Goal: Task Accomplishment & Management: Manage account settings

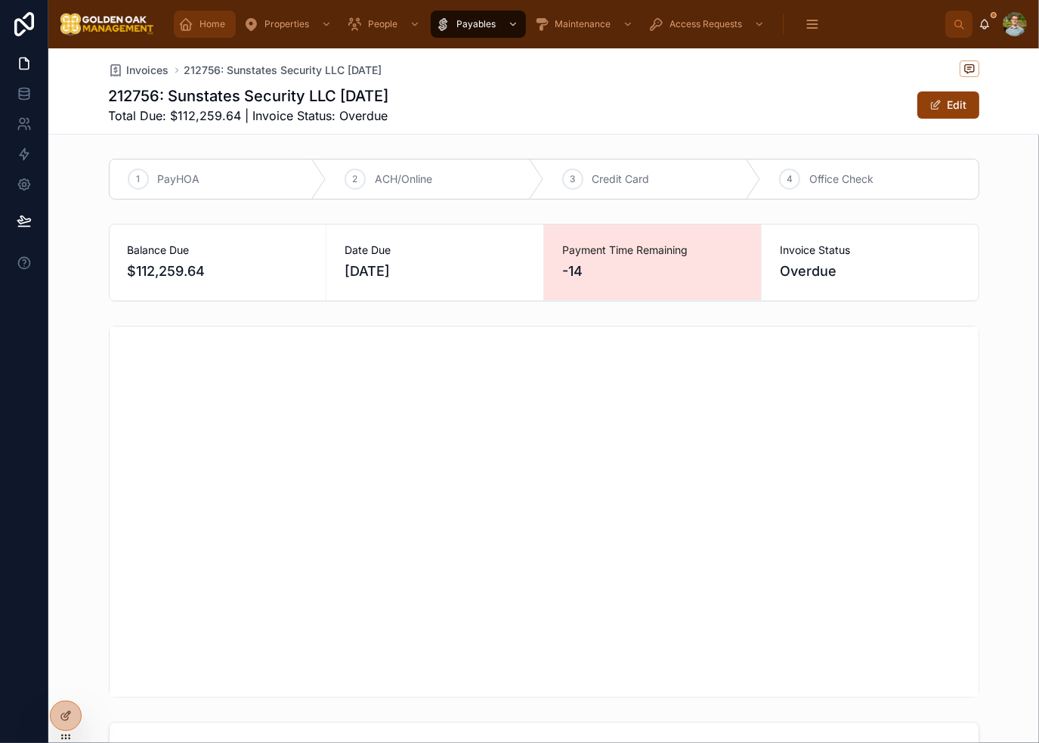
click at [200, 23] on span "Home" at bounding box center [213, 24] width 26 height 12
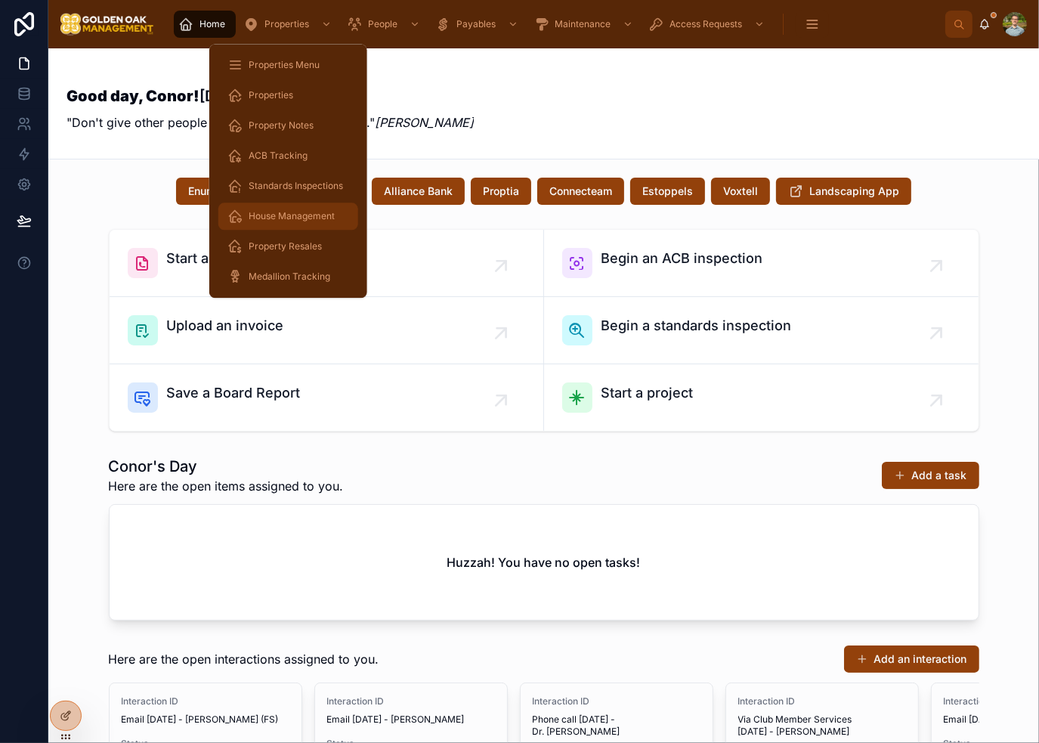
click at [313, 214] on span "House Management" at bounding box center [292, 216] width 86 height 12
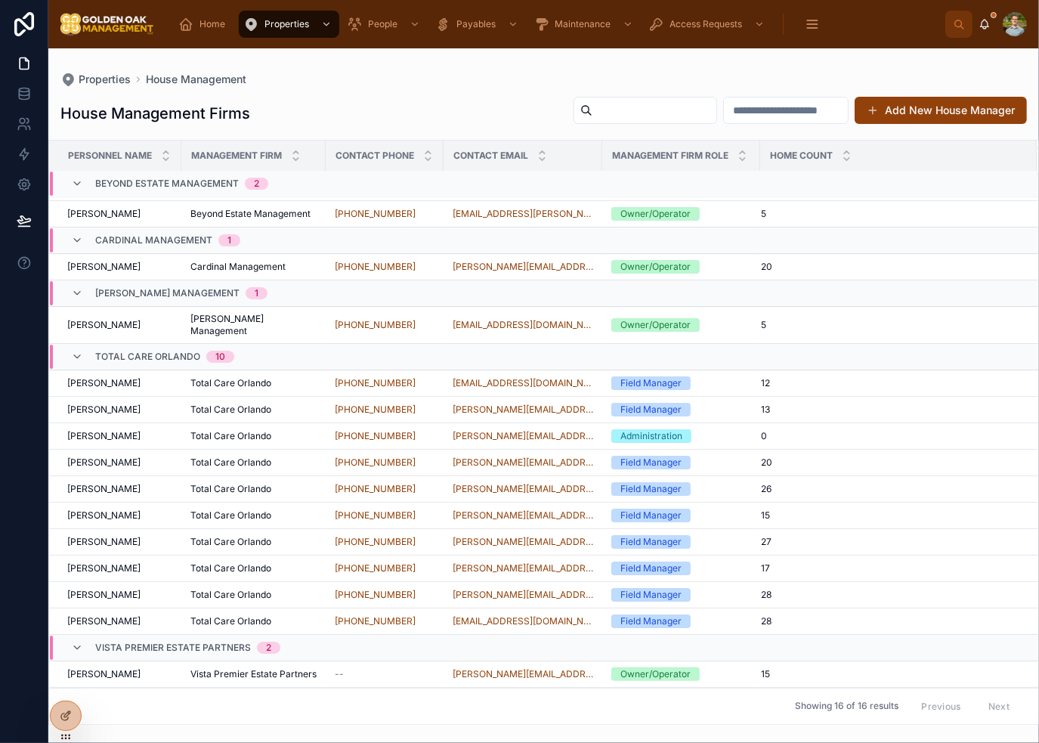
scroll to position [33, 0]
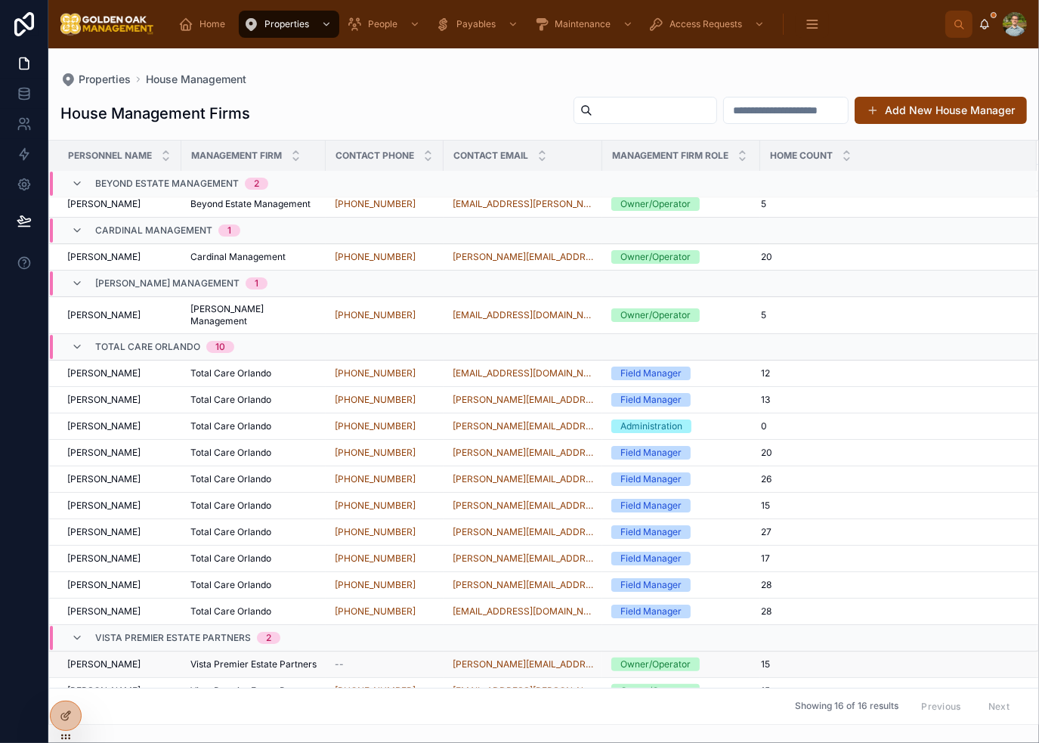
click at [786, 658] on div "15" at bounding box center [890, 664] width 258 height 12
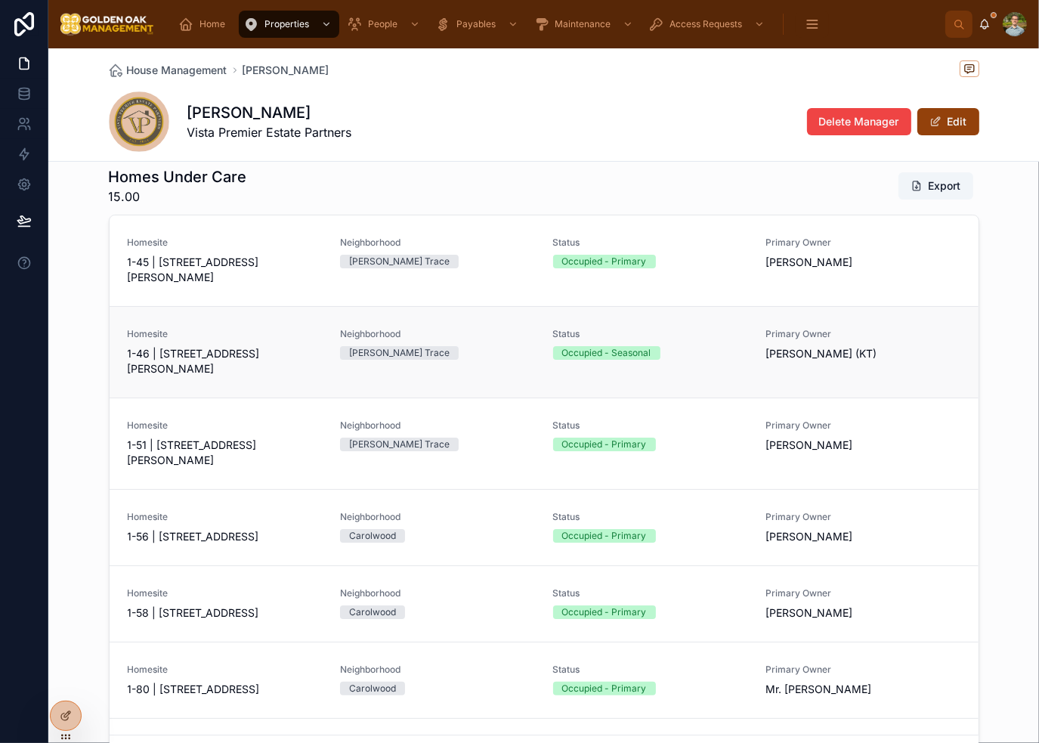
scroll to position [100, 0]
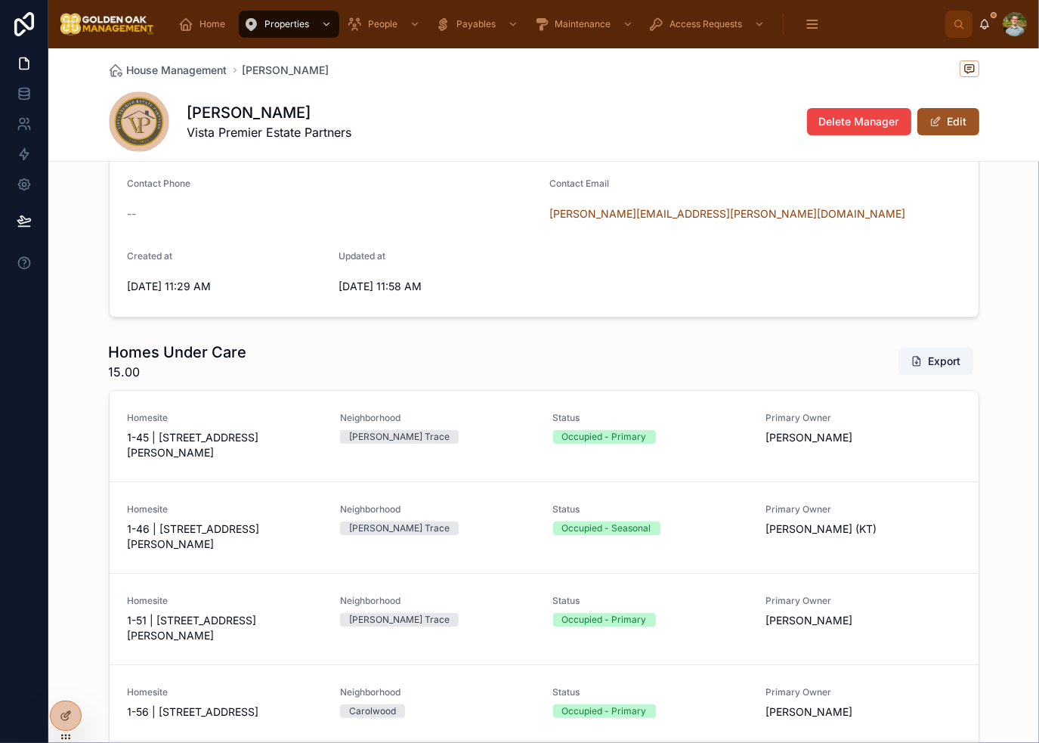
click at [945, 120] on button "Edit" at bounding box center [949, 121] width 62 height 27
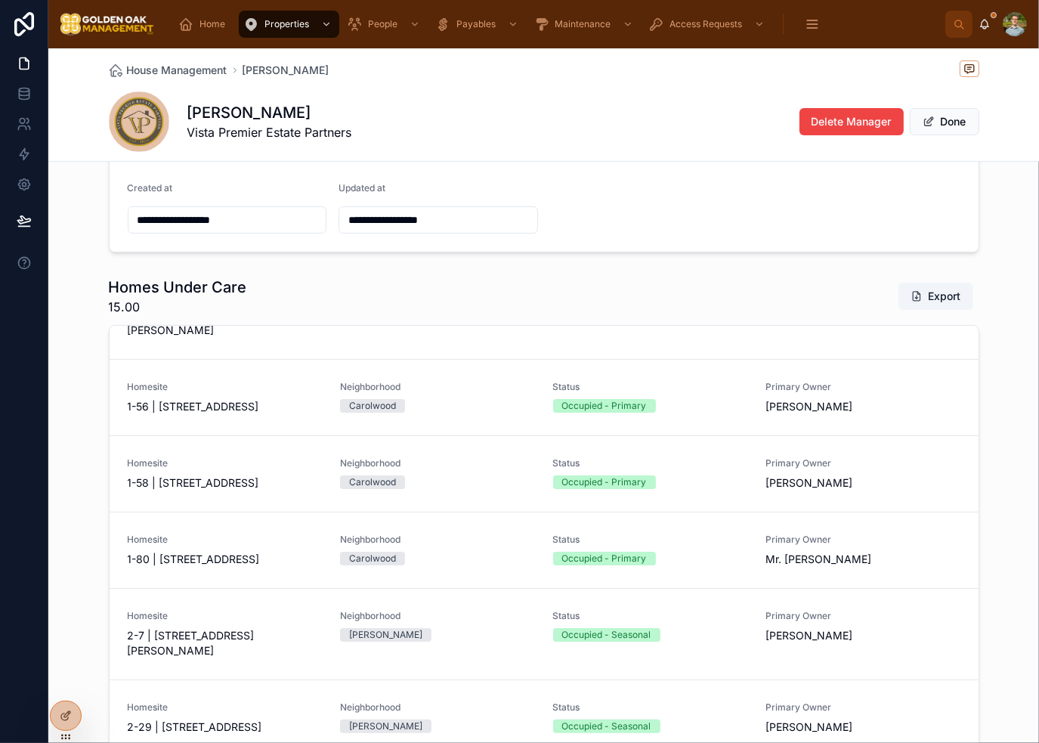
scroll to position [553, 0]
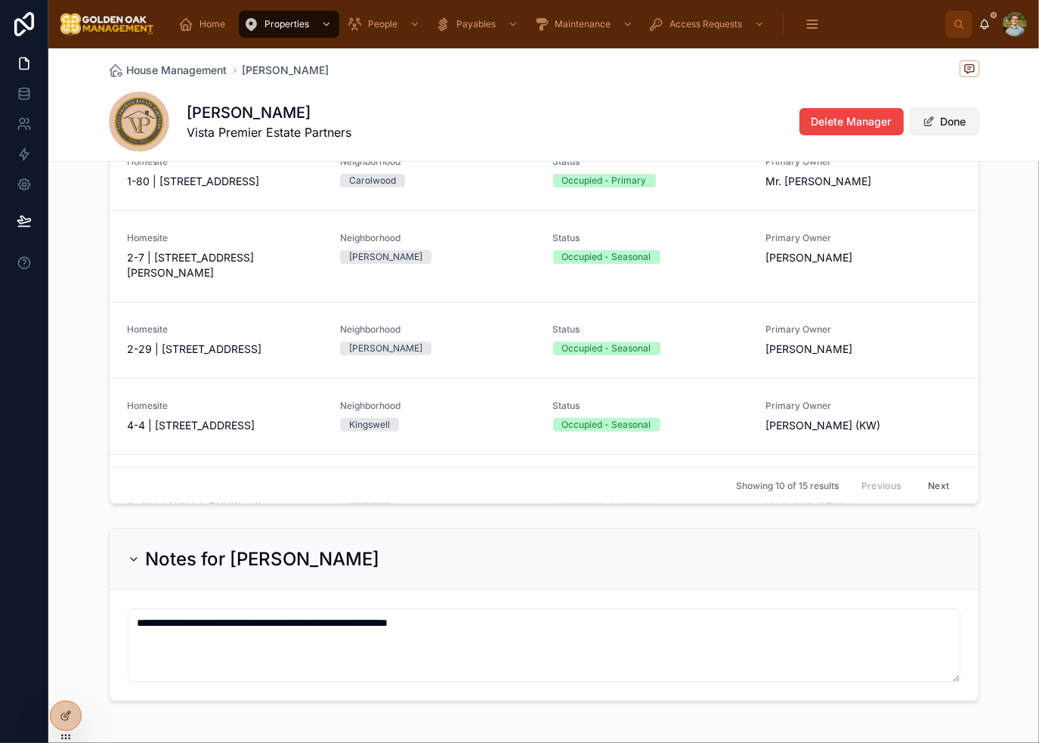
click at [943, 114] on button "Done" at bounding box center [945, 121] width 70 height 27
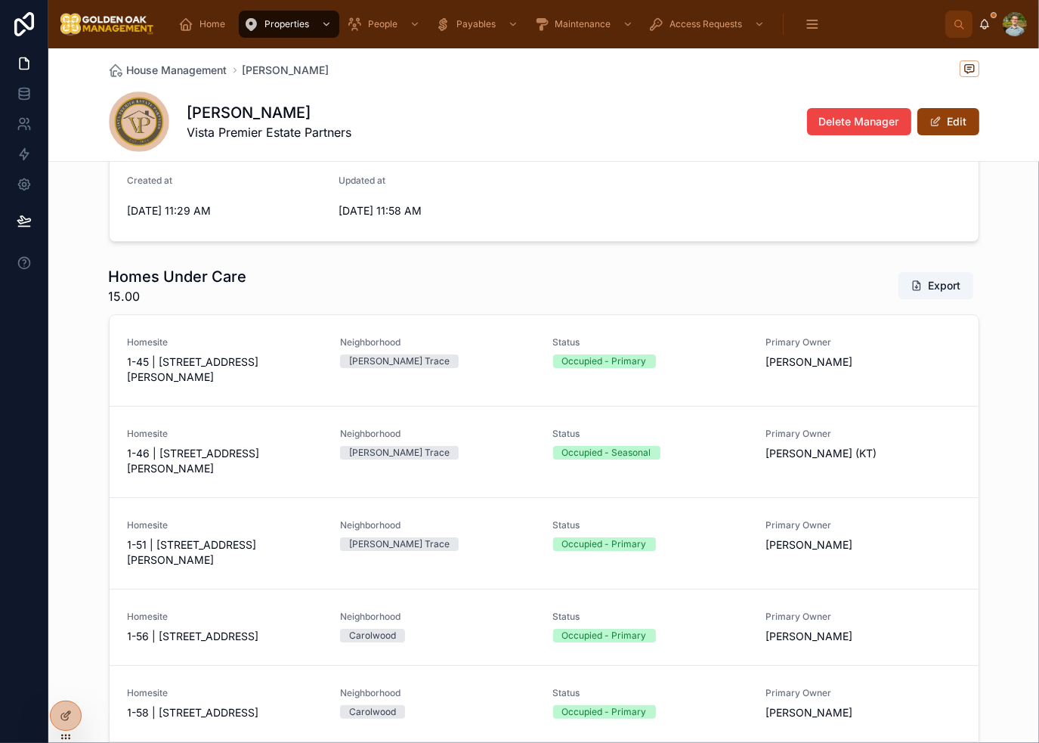
scroll to position [0, 0]
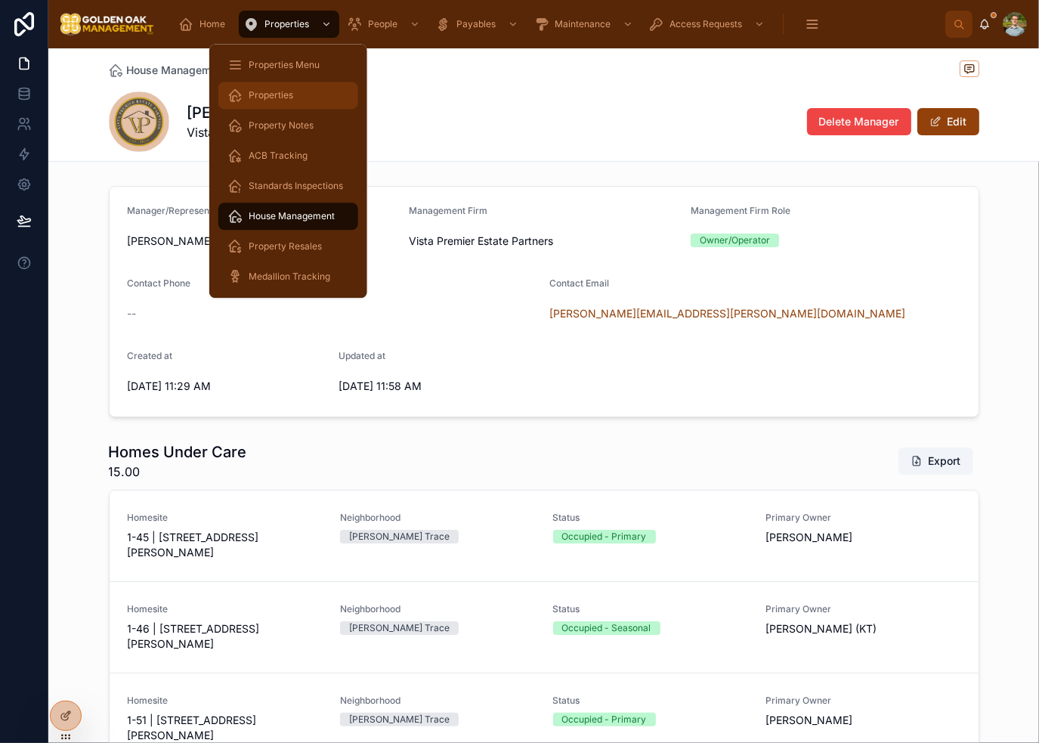
click at [293, 96] on div "Properties" at bounding box center [289, 95] width 122 height 24
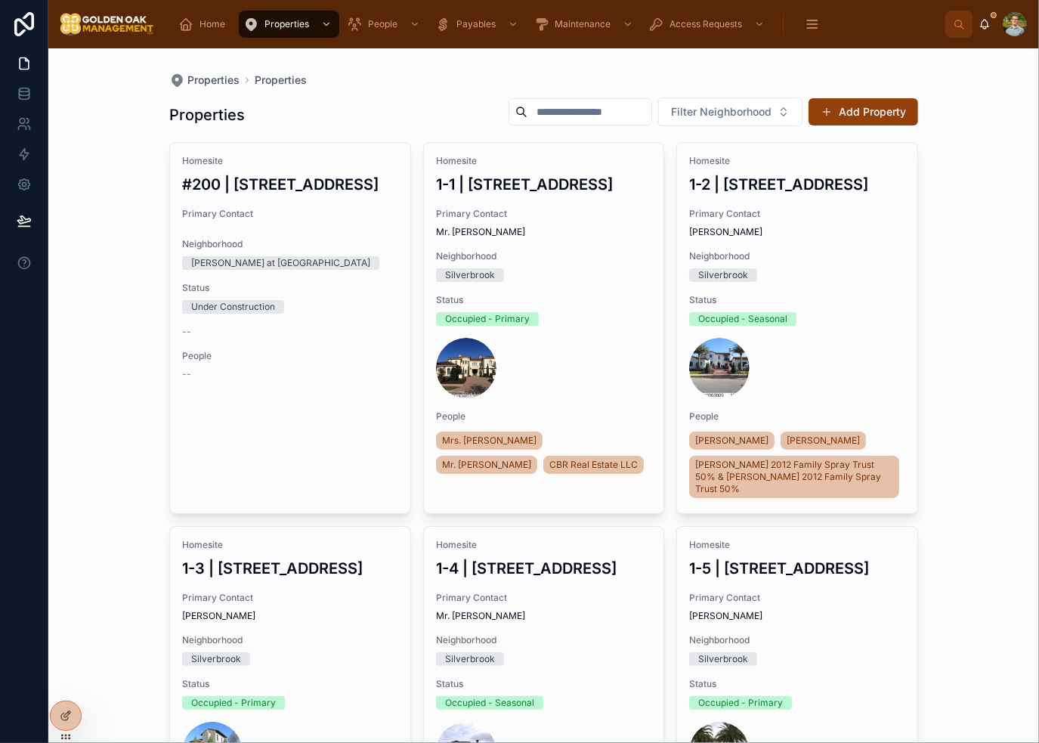
click at [550, 117] on input "text" at bounding box center [590, 111] width 124 height 21
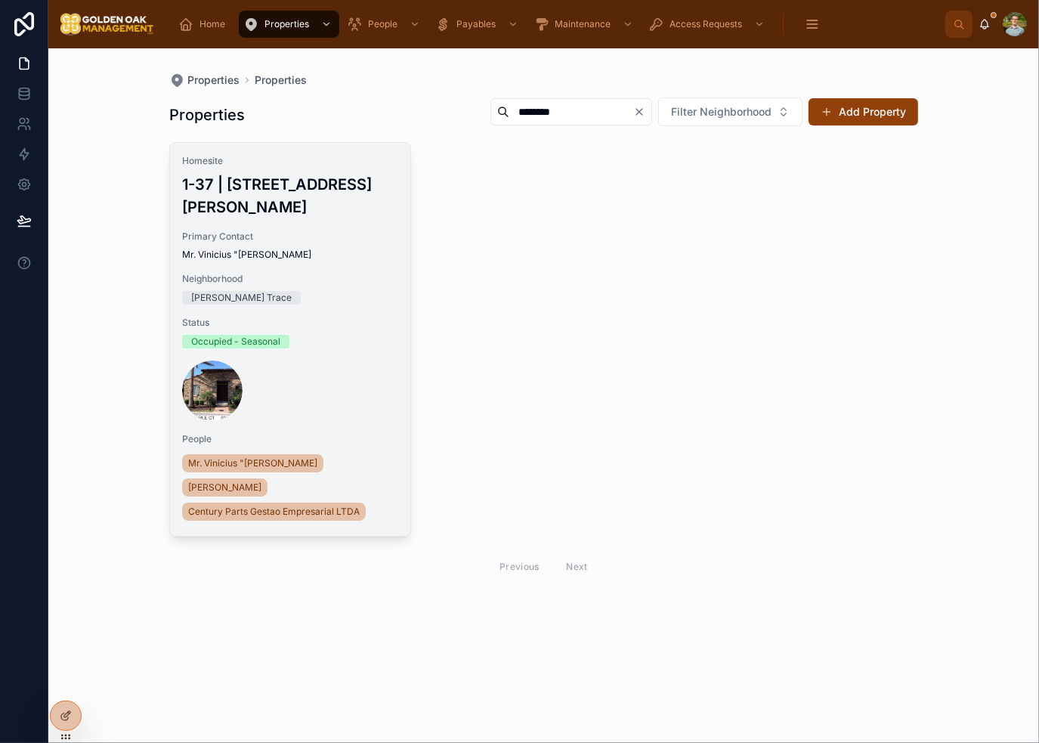
type input "********"
click at [314, 285] on div "Homesite 1-37 | 9742 [PERSON_NAME][GEOGRAPHIC_DATA] Contact Mr. Vinicius "[PERS…" at bounding box center [290, 339] width 240 height 393
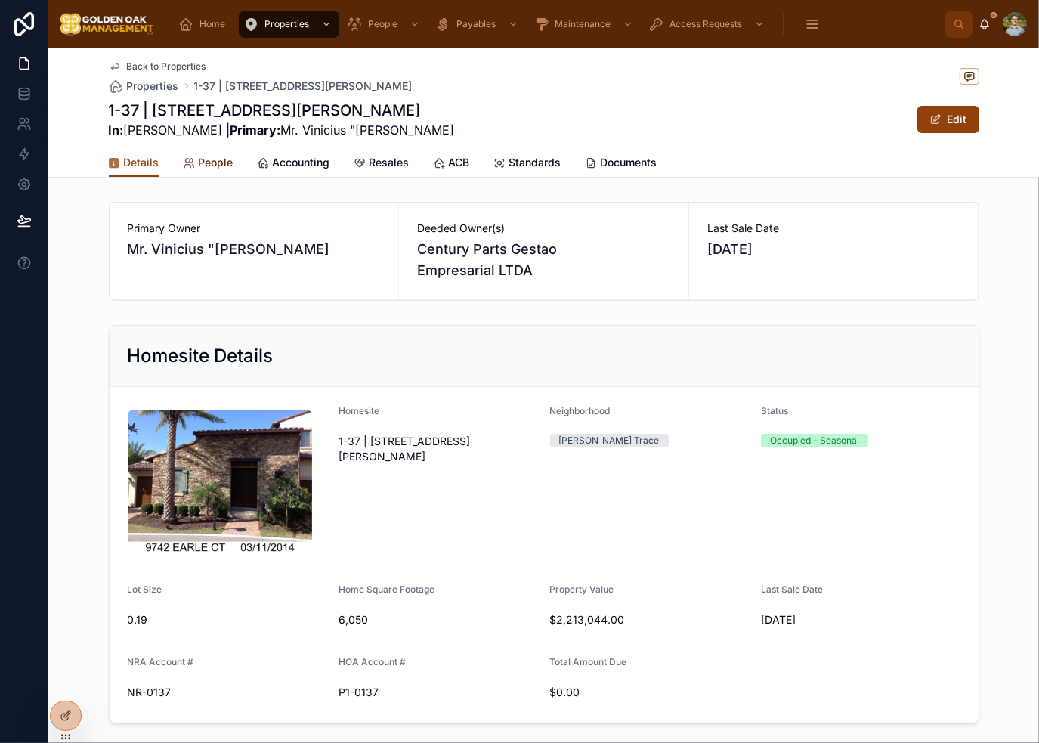
click at [189, 159] on div "People" at bounding box center [209, 162] width 50 height 15
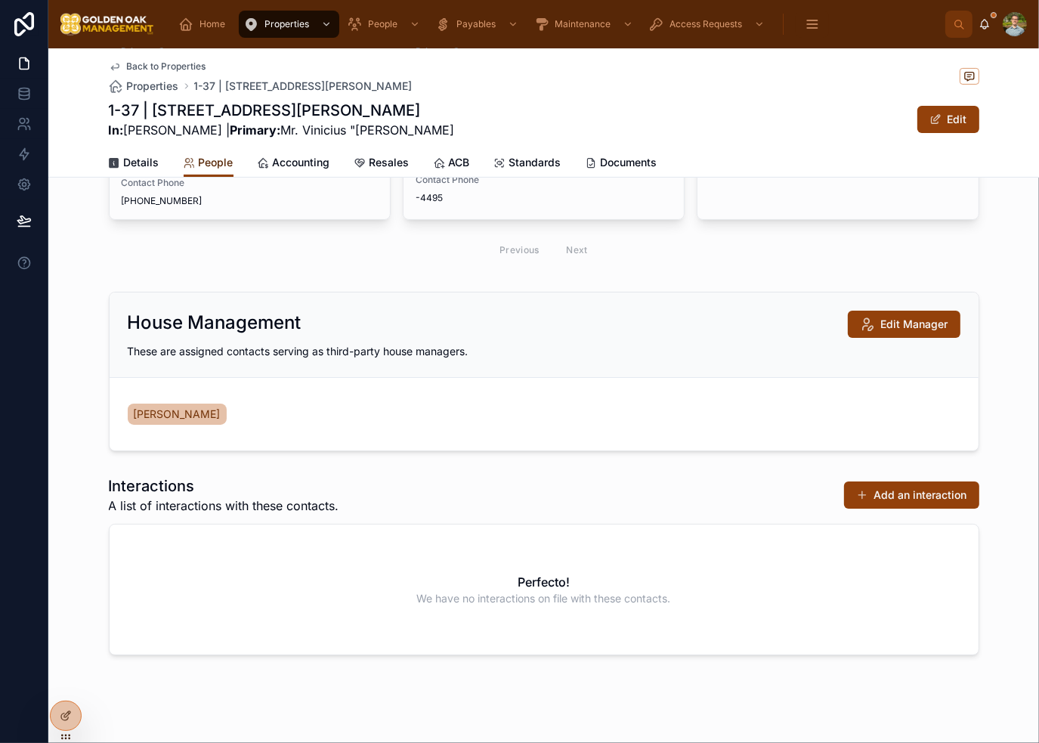
scroll to position [490, 0]
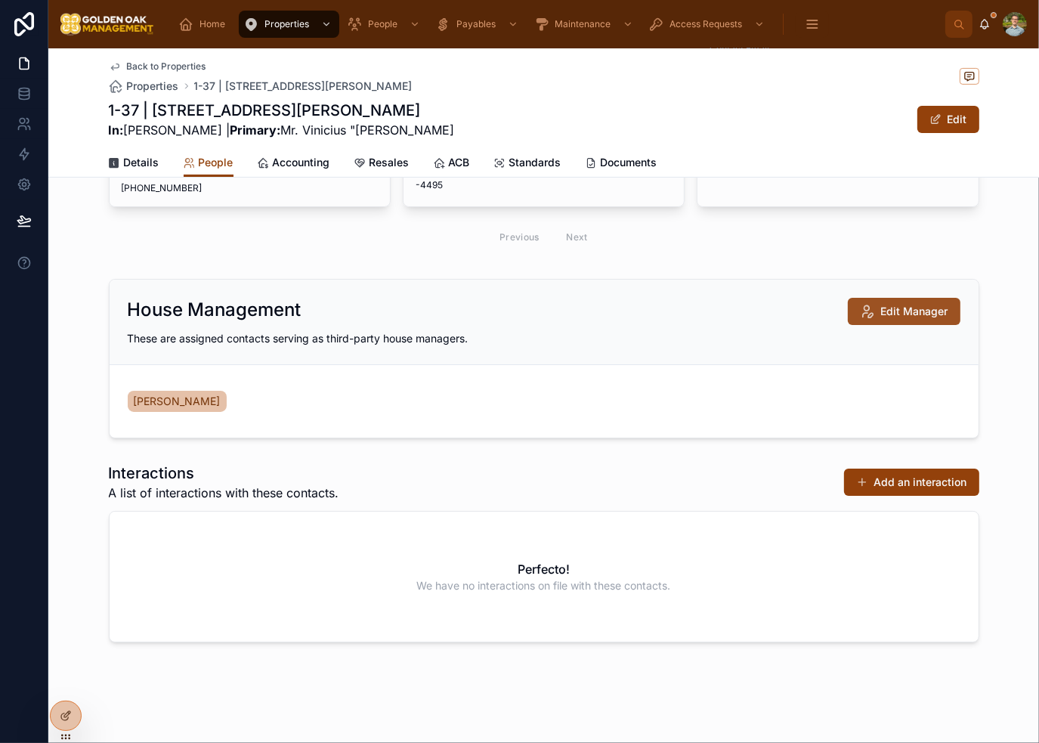
click at [921, 311] on span "Edit Manager" at bounding box center [914, 311] width 67 height 15
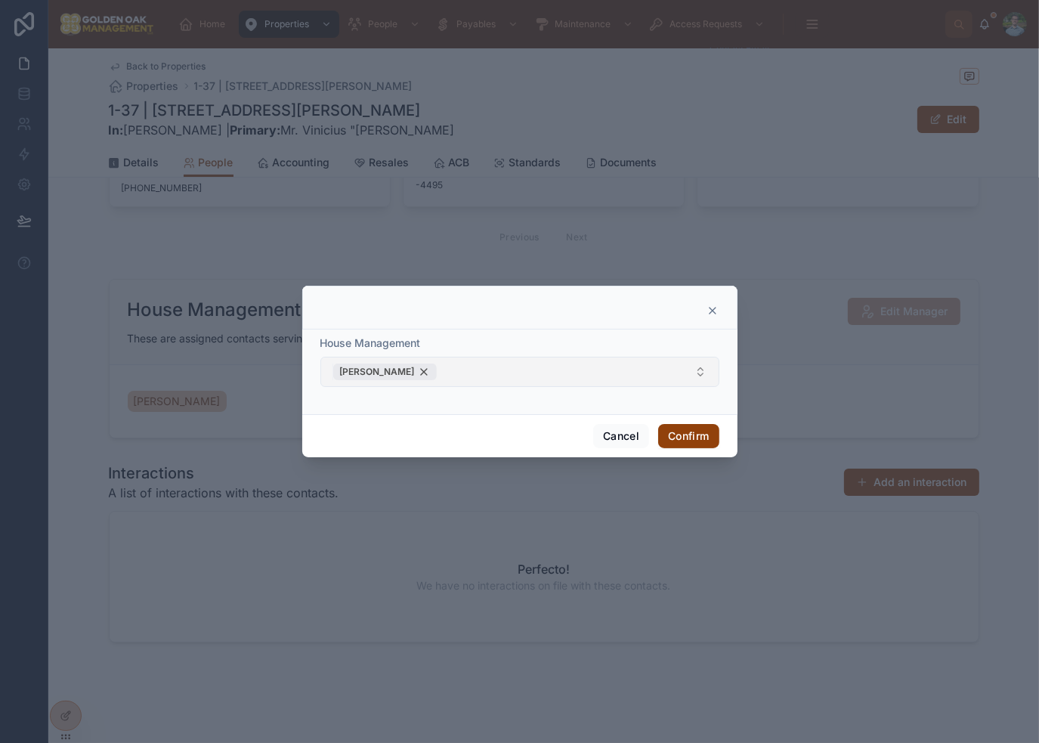
click at [402, 371] on div "[PERSON_NAME]" at bounding box center [385, 372] width 104 height 17
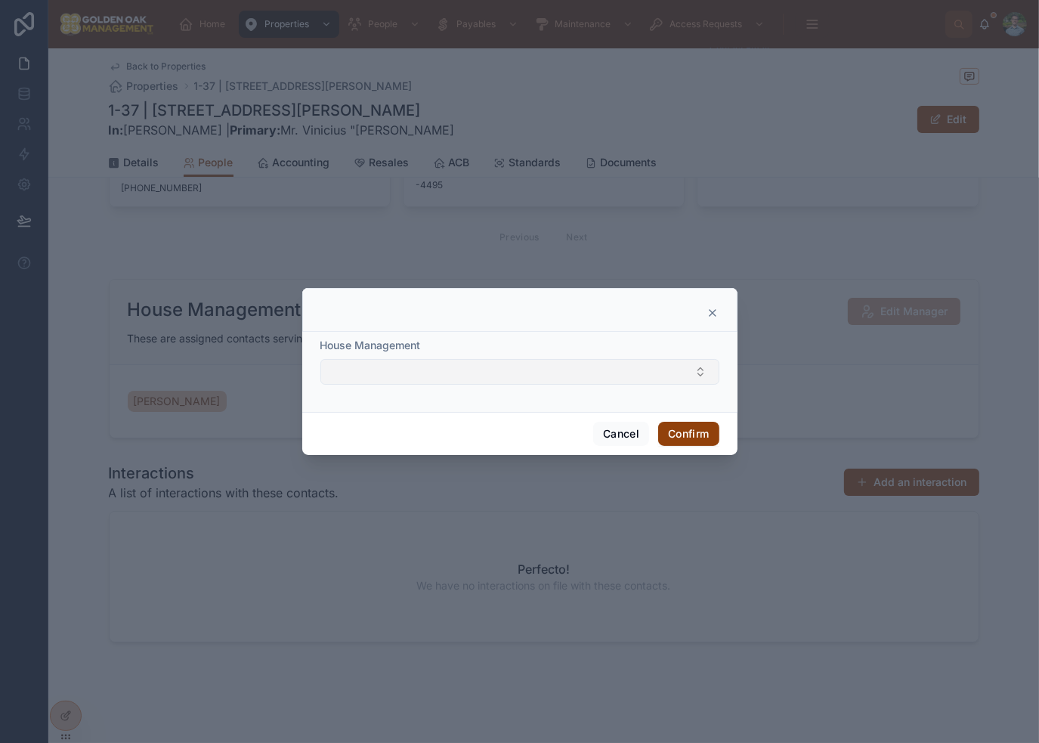
click at [438, 376] on button "Select Button" at bounding box center [519, 372] width 399 height 26
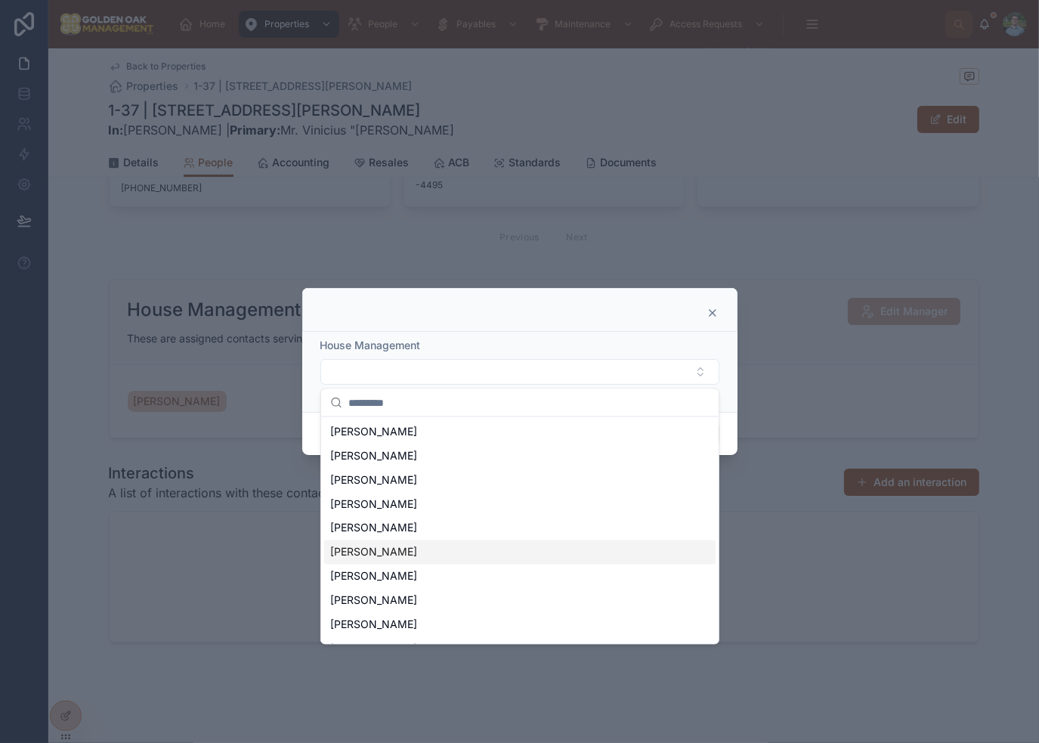
scroll to position [39, 0]
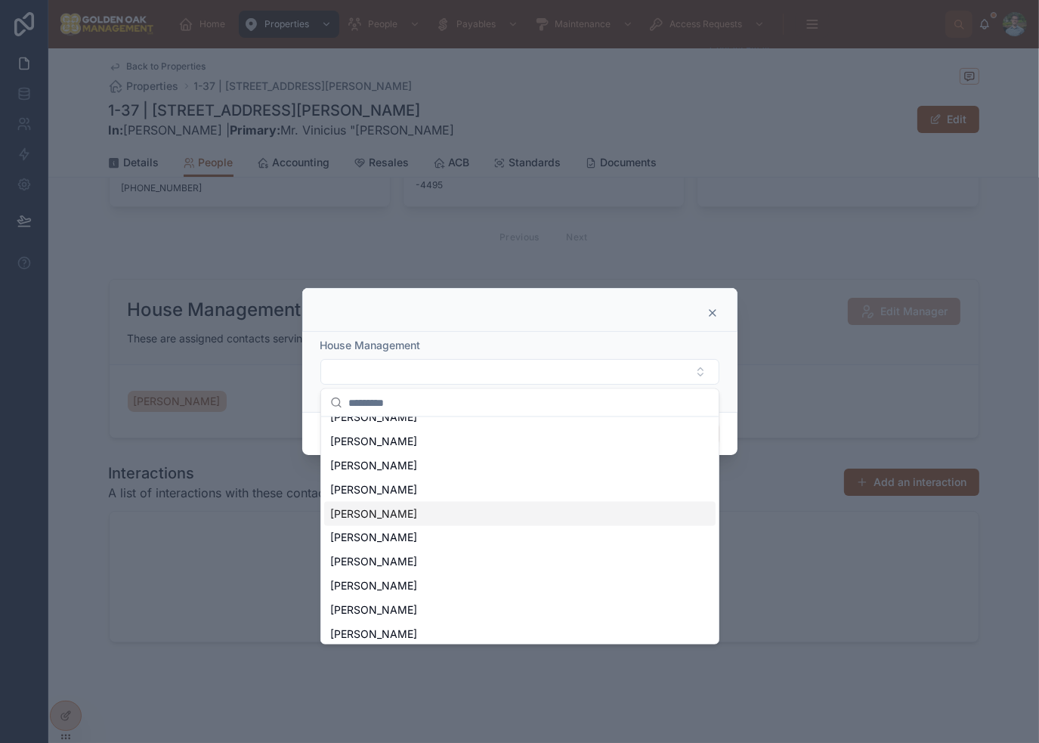
click at [436, 516] on div "[PERSON_NAME]" at bounding box center [520, 514] width 392 height 24
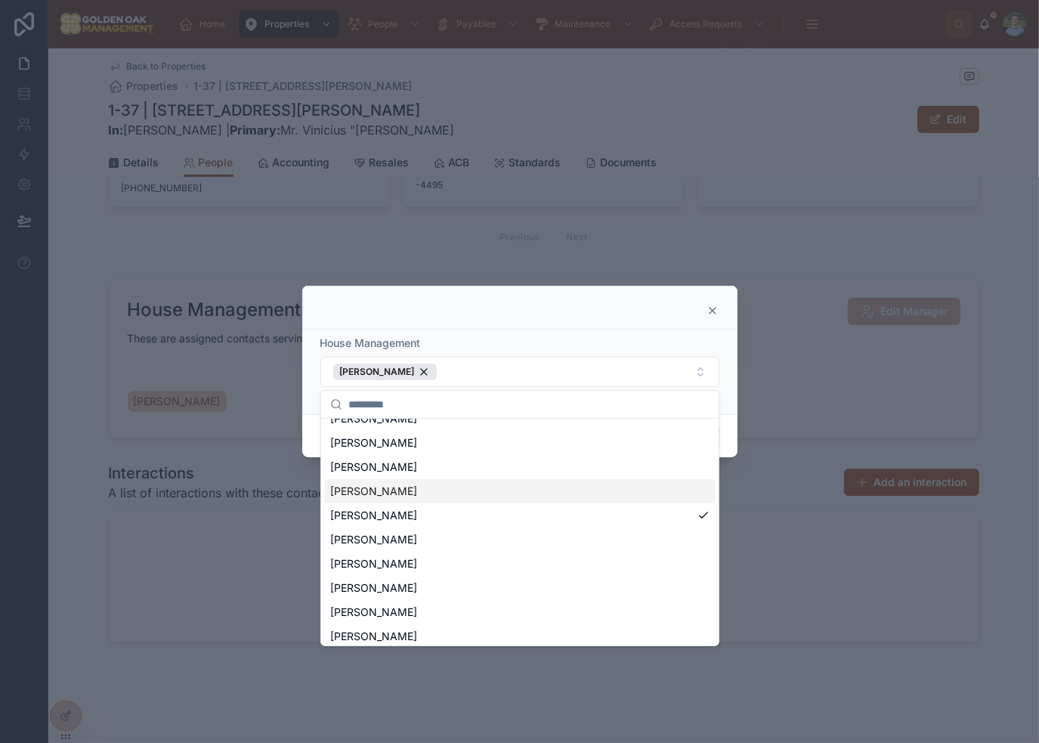
click at [446, 494] on div "[PERSON_NAME]" at bounding box center [520, 491] width 392 height 24
click at [523, 313] on div at bounding box center [520, 311] width 398 height 12
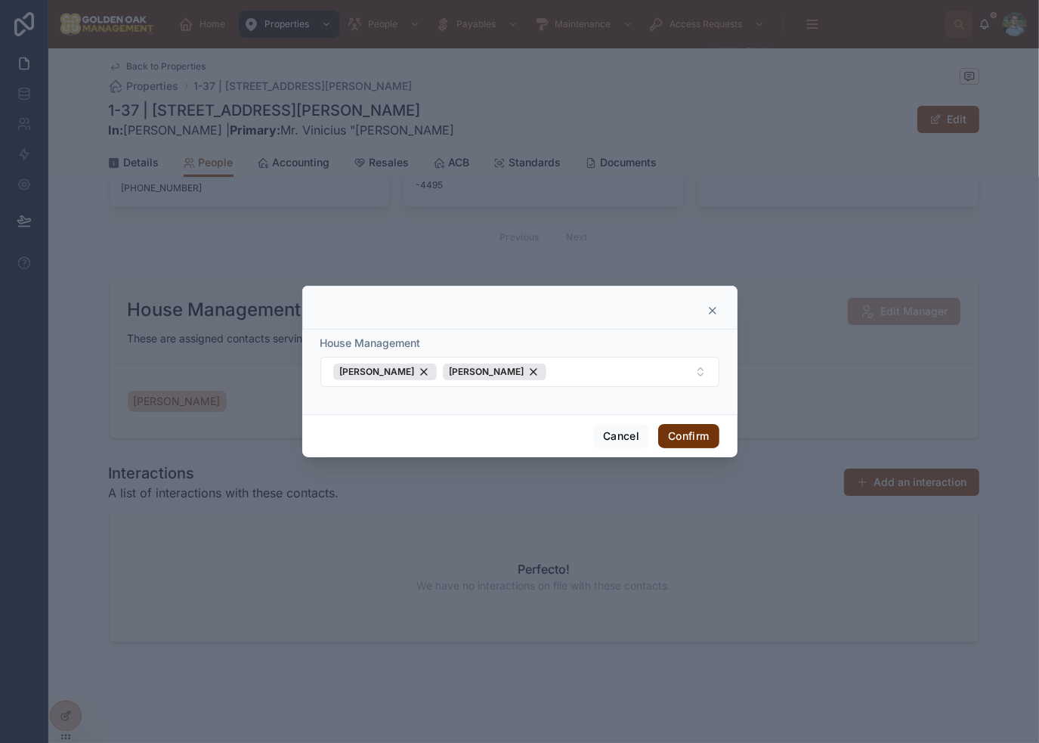
click at [692, 435] on button "Confirm" at bounding box center [688, 436] width 60 height 24
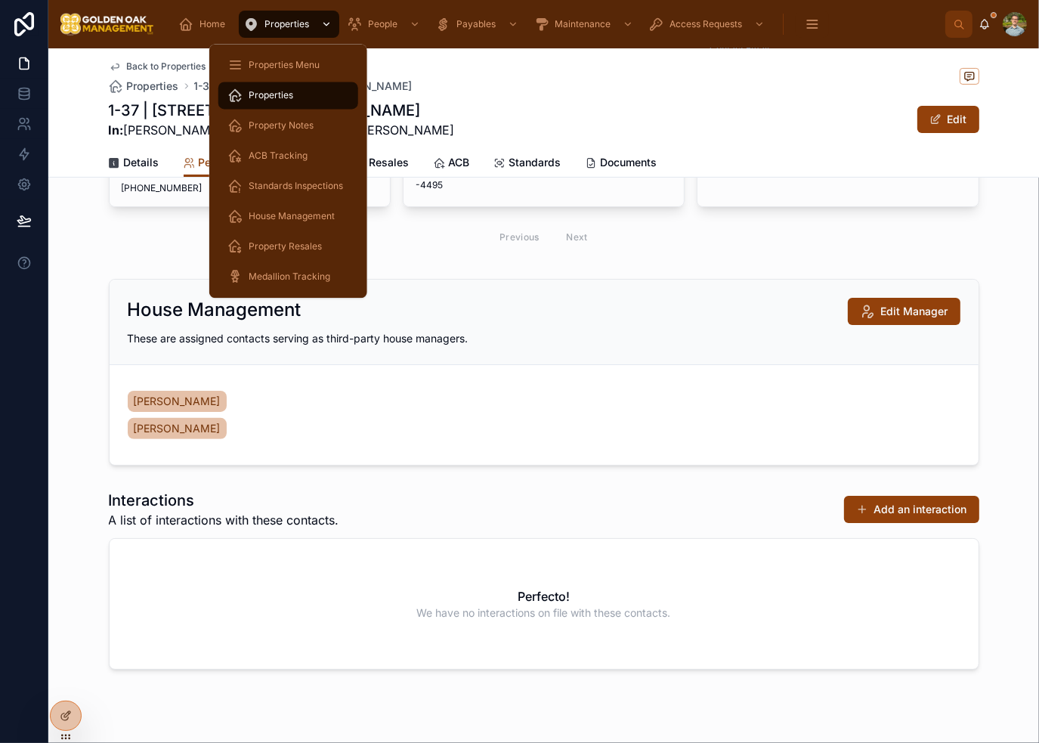
click at [265, 23] on span "Properties" at bounding box center [287, 24] width 45 height 12
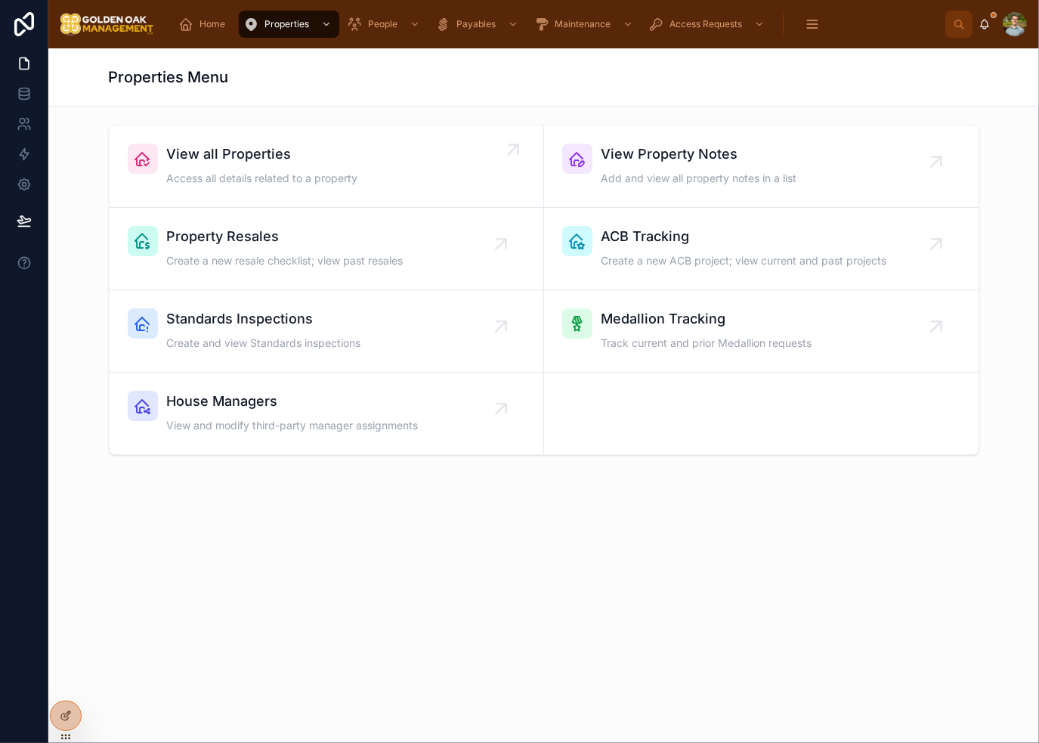
click at [295, 196] on link "View all Properties Access all details related to a property" at bounding box center [327, 166] width 435 height 82
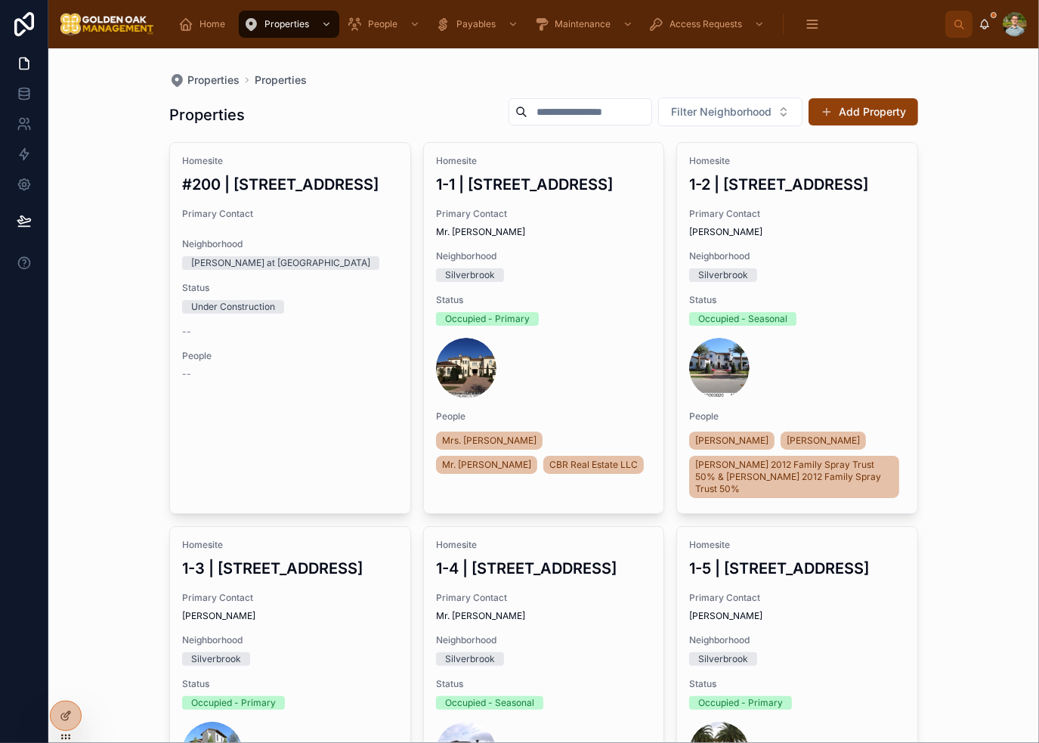
click at [980, 327] on div "Properties Properties Properties Filter Neighborhood Add Property Homesite #200…" at bounding box center [543, 395] width 991 height 695
click at [943, 341] on div "Properties Properties Properties Filter Neighborhood Add Property Homesite #200…" at bounding box center [543, 395] width 991 height 695
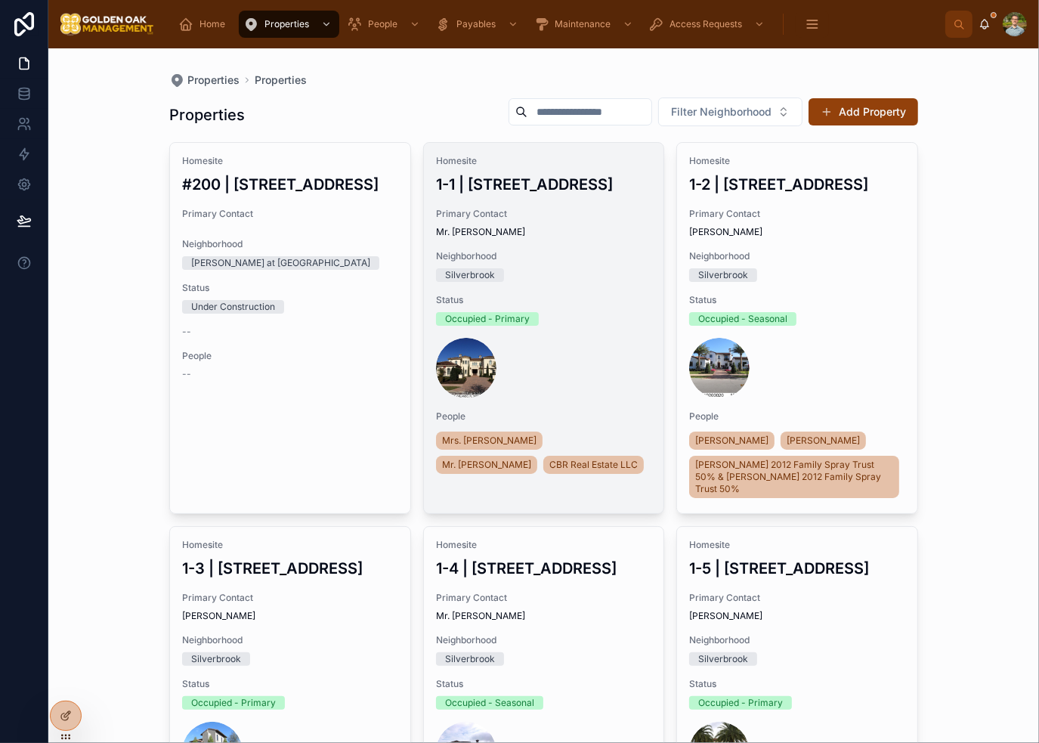
click at [572, 232] on span "Mr. [PERSON_NAME]" at bounding box center [544, 232] width 216 height 12
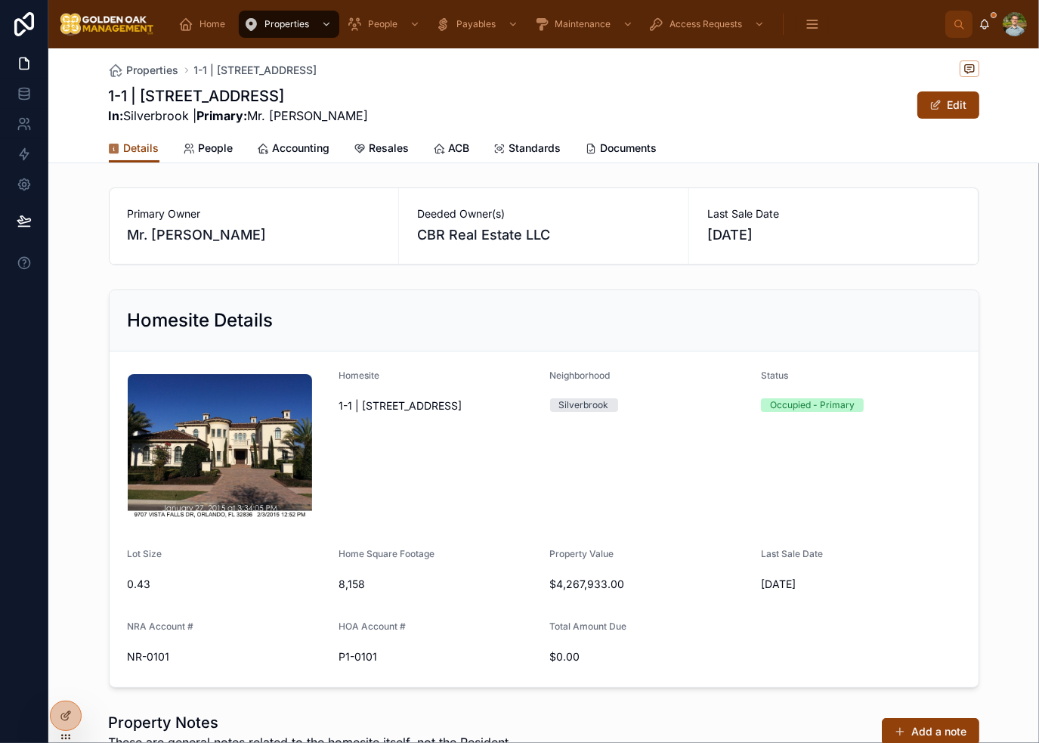
click at [583, 95] on div "1-1 | [STREET_ADDRESS] In: [GEOGRAPHIC_DATA] | Primary: Mr. [PERSON_NAME] Edit" at bounding box center [544, 104] width 871 height 39
click at [958, 113] on button "Edit" at bounding box center [949, 104] width 62 height 27
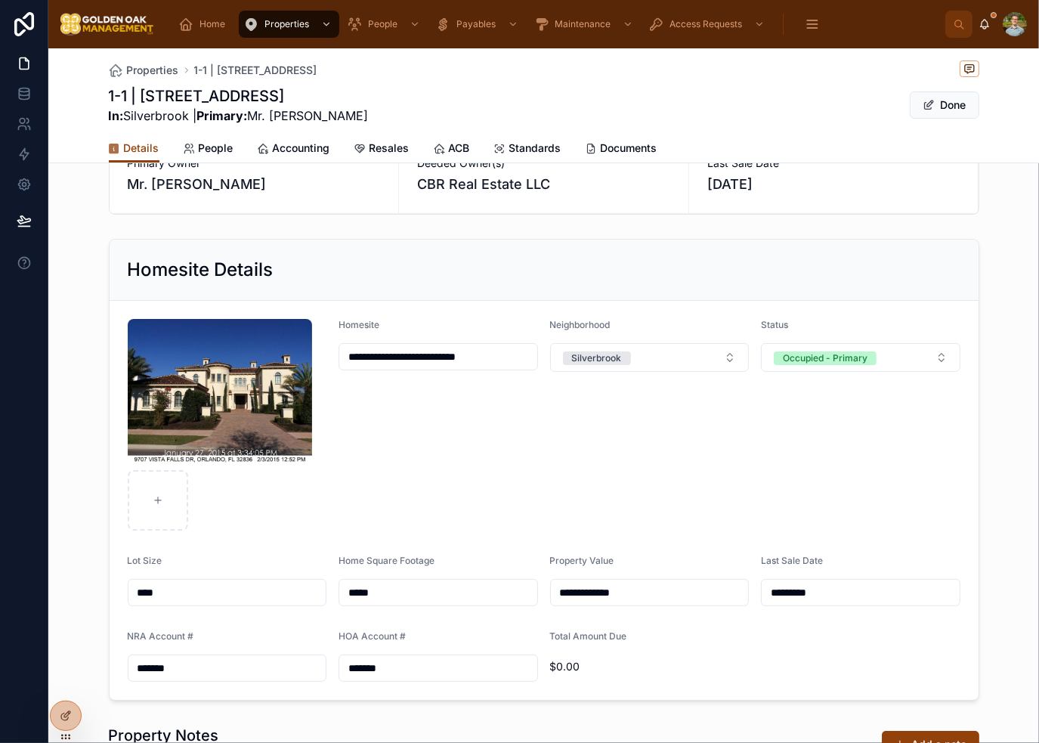
scroll to position [151, 0]
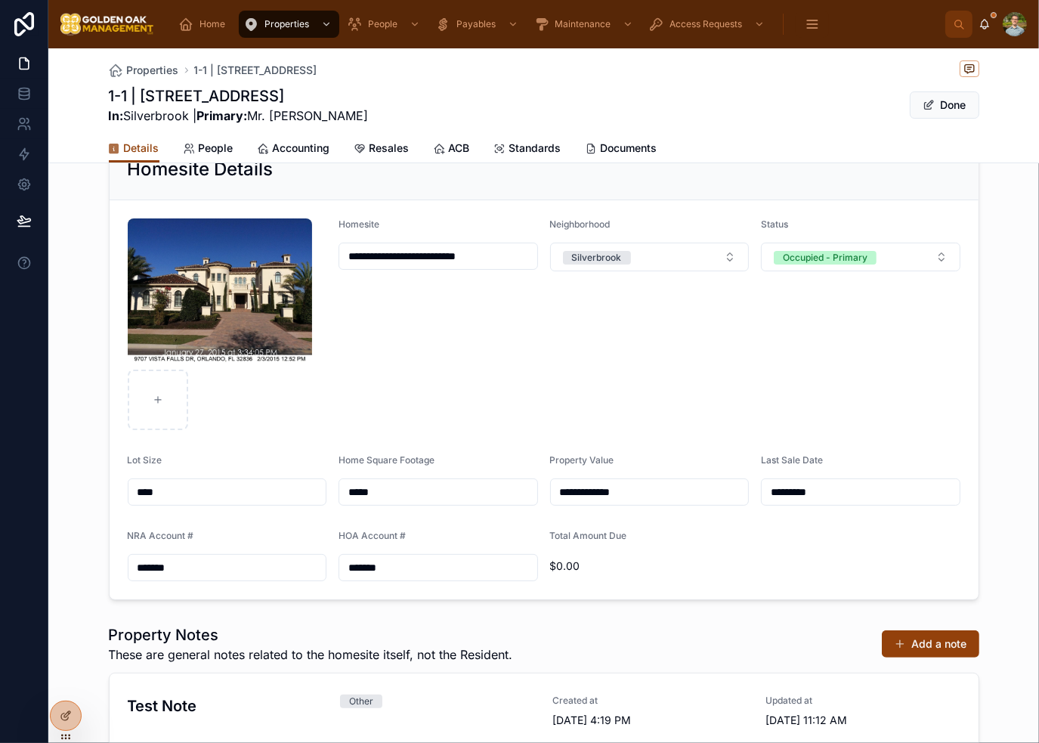
click at [851, 496] on input "*********" at bounding box center [861, 491] width 198 height 21
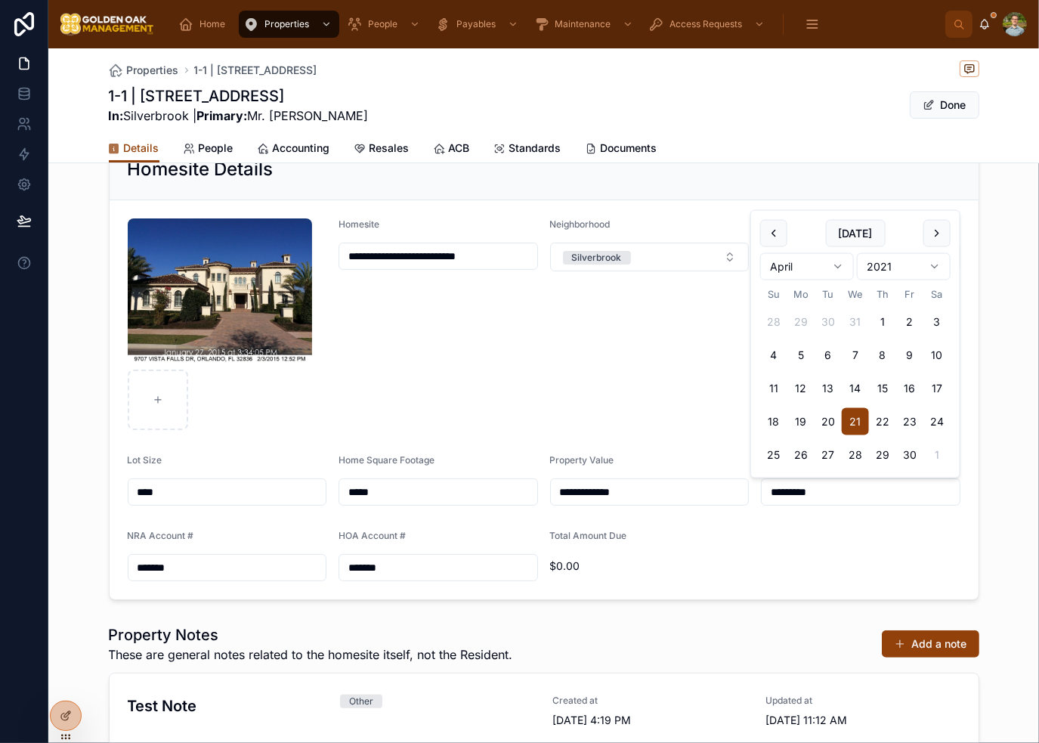
click at [851, 496] on input "*********" at bounding box center [861, 491] width 198 height 21
type input "*********"
click at [862, 544] on form "**********" at bounding box center [544, 399] width 869 height 399
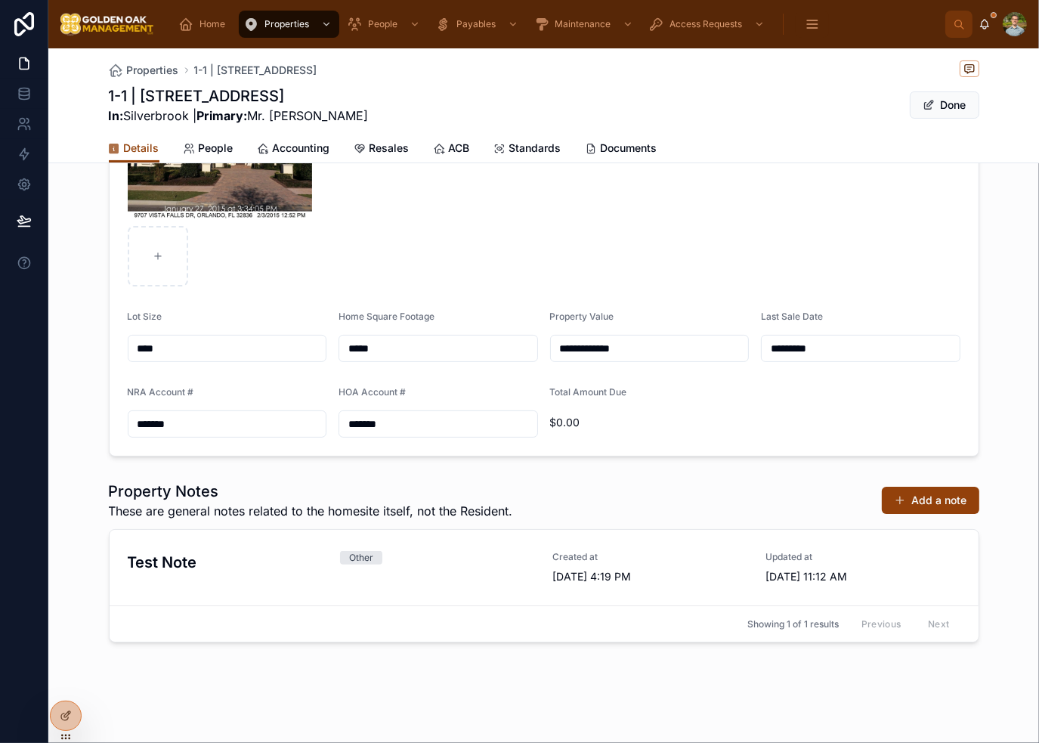
scroll to position [0, 0]
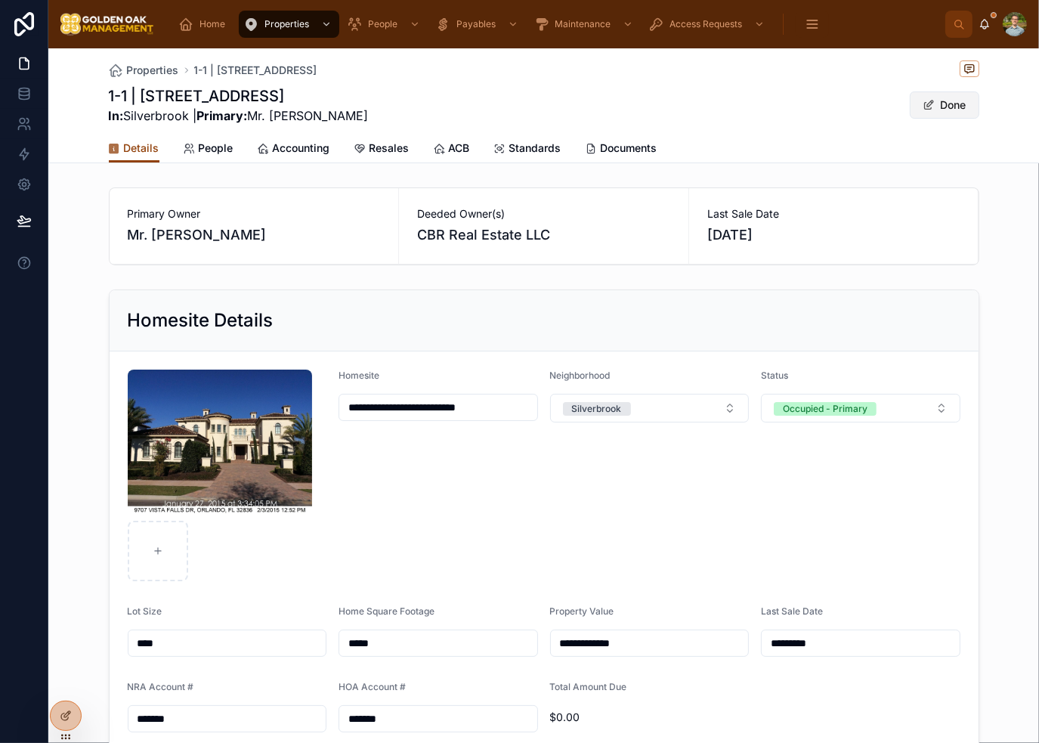
click at [961, 101] on button "Done" at bounding box center [945, 104] width 70 height 27
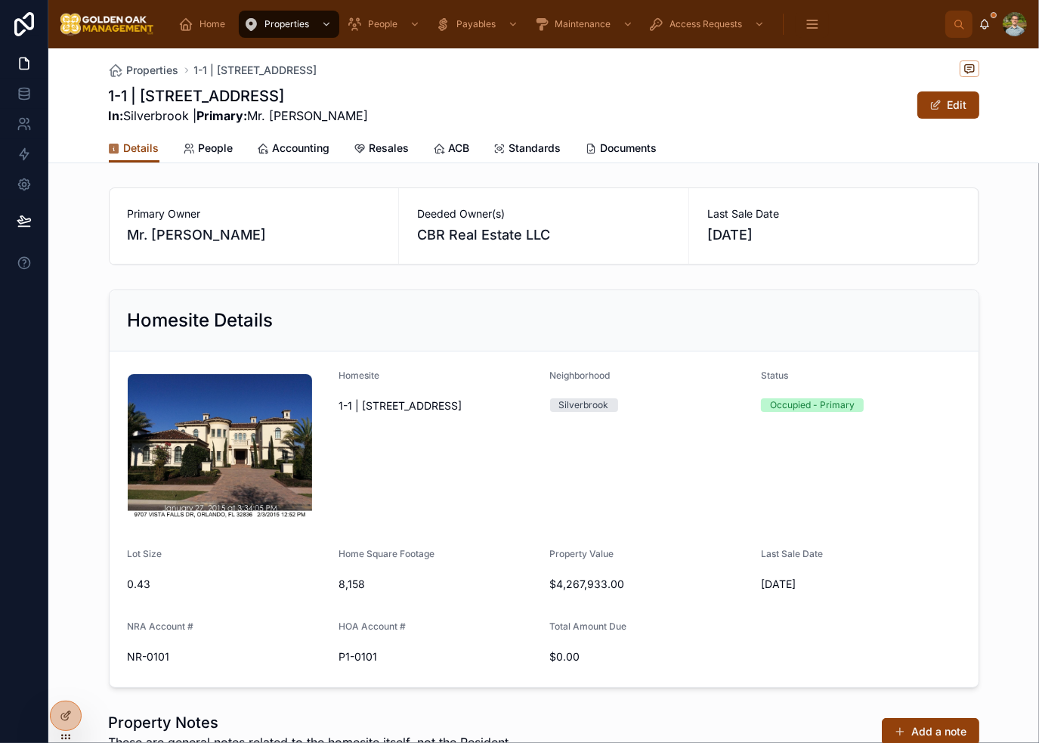
click at [838, 494] on div "Status Occupied - Primary" at bounding box center [861, 447] width 200 height 154
click at [218, 150] on span "People" at bounding box center [216, 148] width 35 height 15
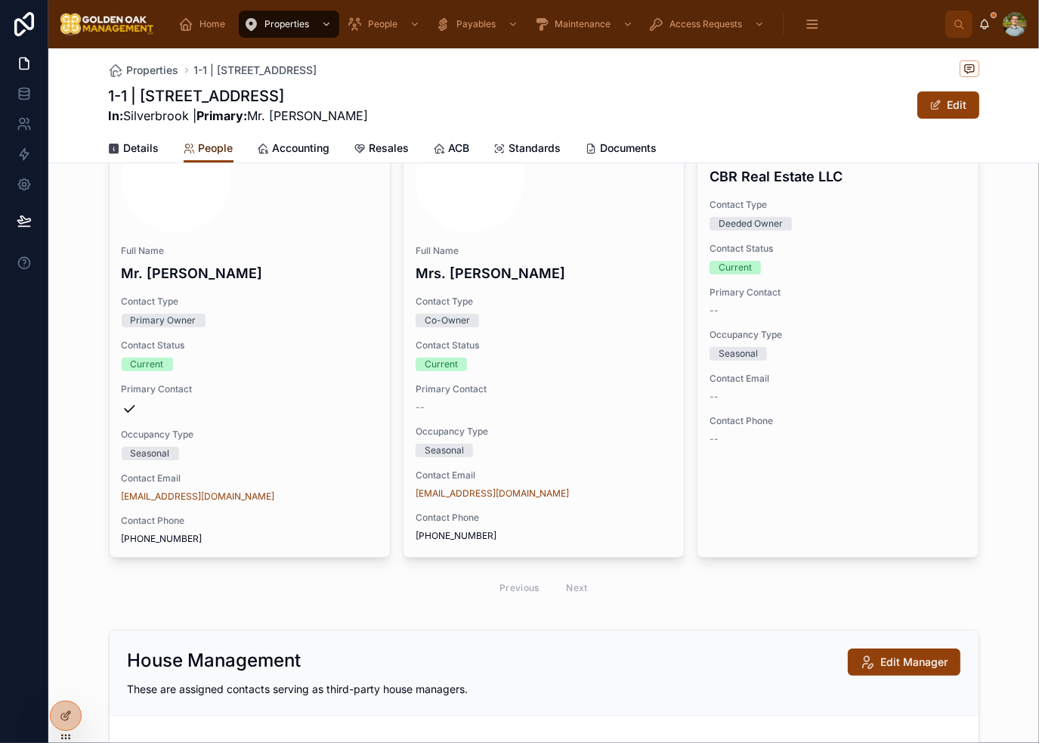
scroll to position [151, 0]
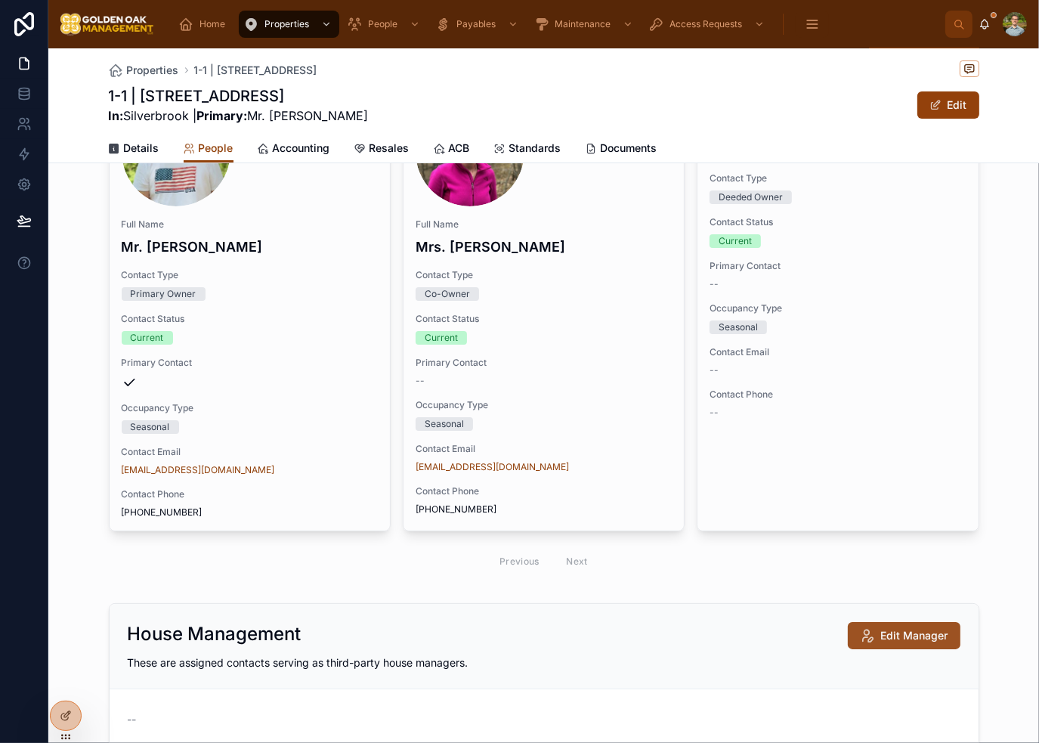
click at [923, 632] on span "Edit Manager" at bounding box center [914, 635] width 67 height 15
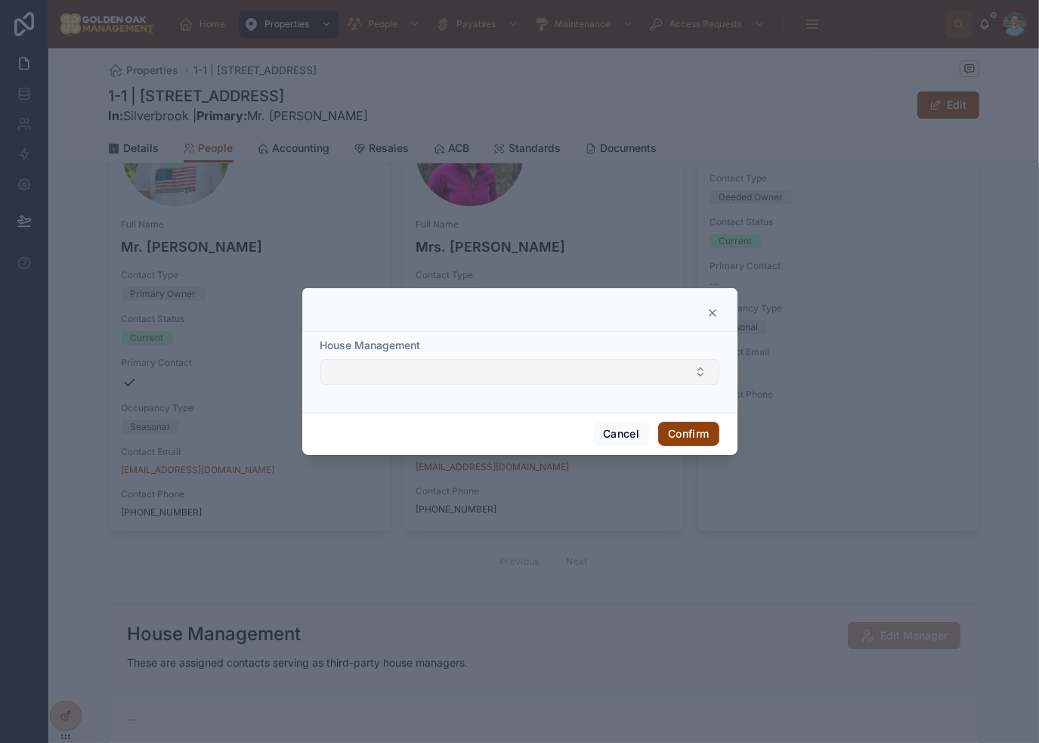
click at [494, 373] on button "Select Button" at bounding box center [519, 372] width 399 height 26
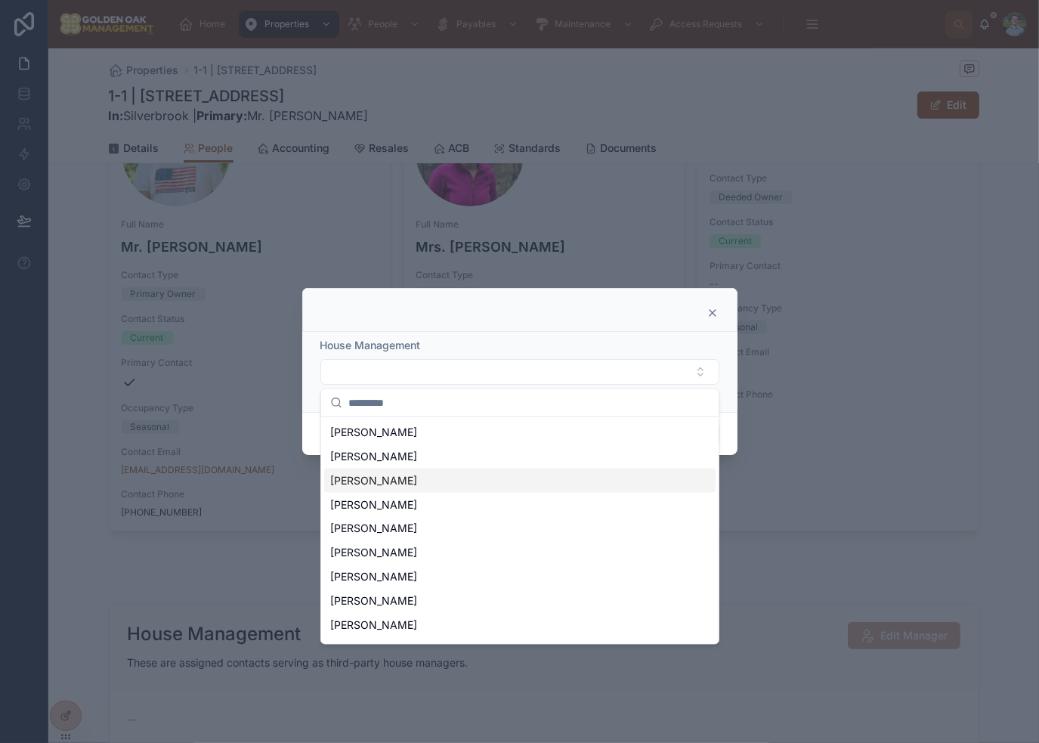
scroll to position [0, 0]
click at [420, 528] on div "[PERSON_NAME]" at bounding box center [520, 529] width 392 height 24
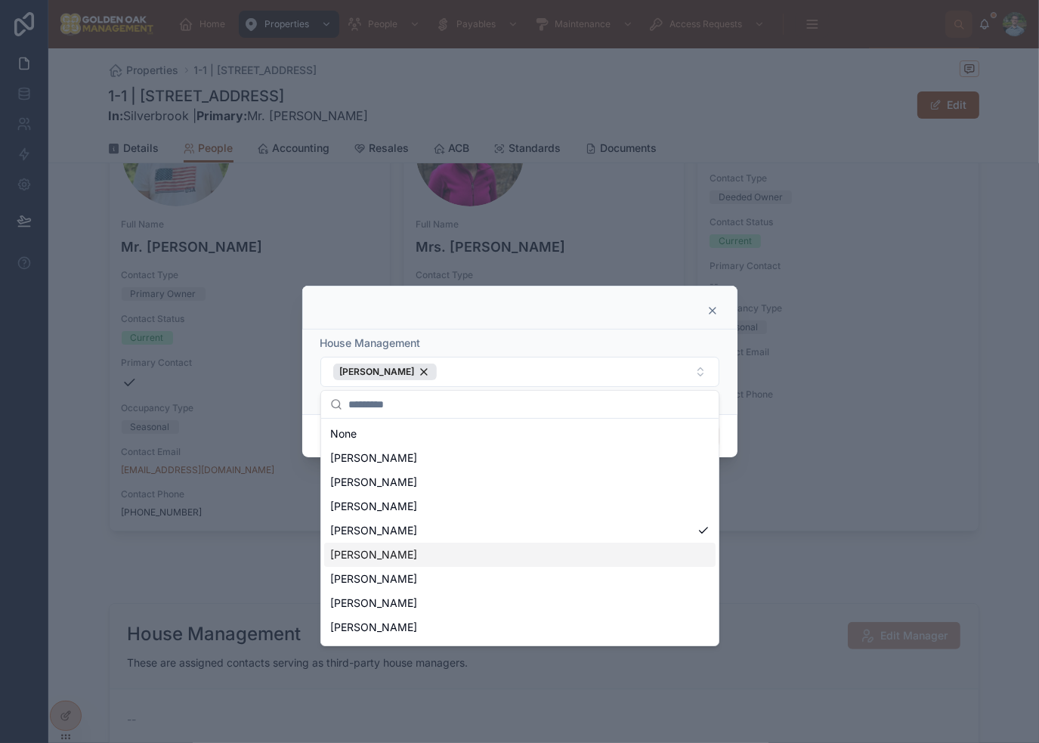
click at [416, 550] on div "[PERSON_NAME]" at bounding box center [520, 555] width 392 height 24
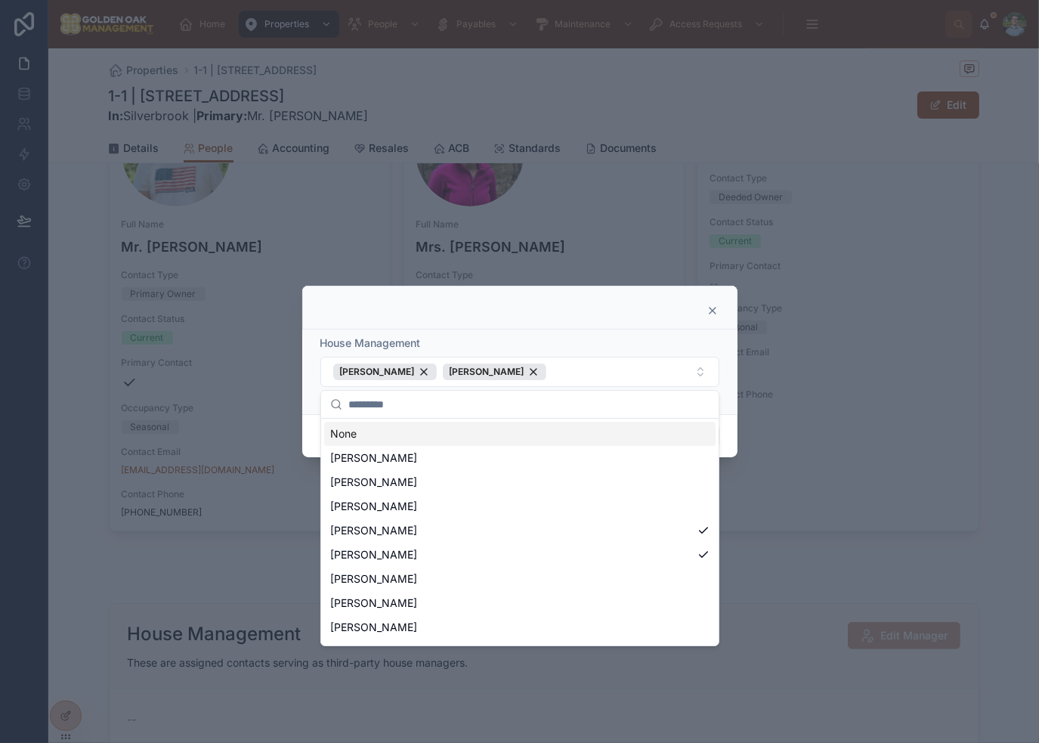
click at [547, 322] on div at bounding box center [519, 308] width 435 height 44
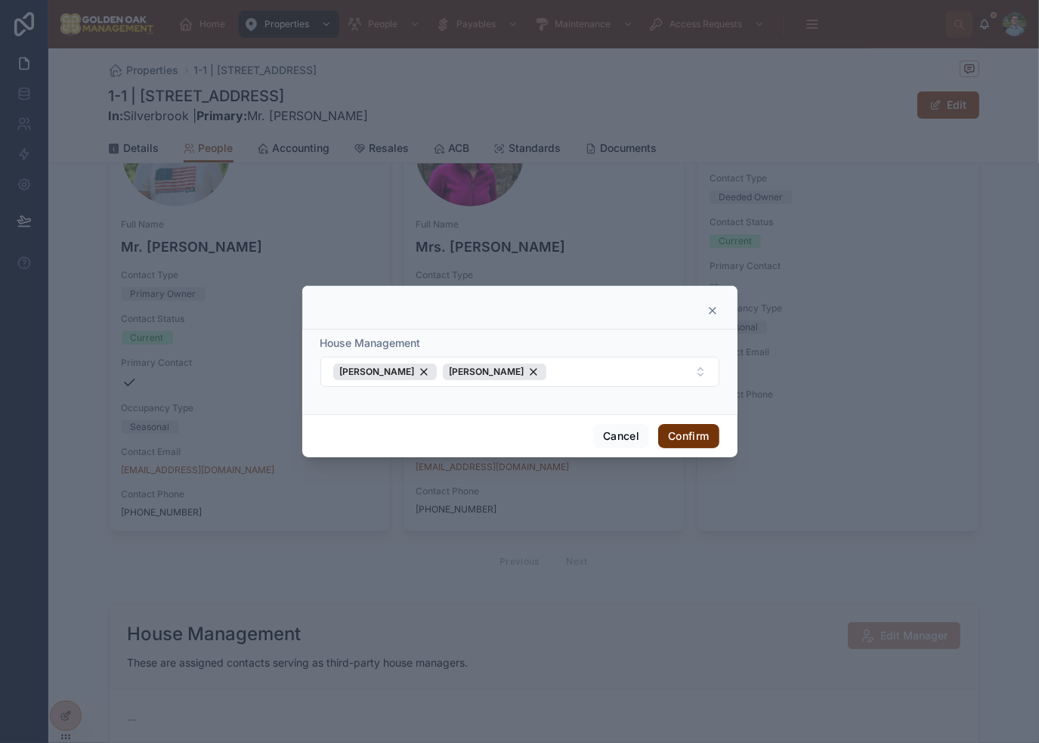
click at [702, 436] on button "Confirm" at bounding box center [688, 436] width 60 height 24
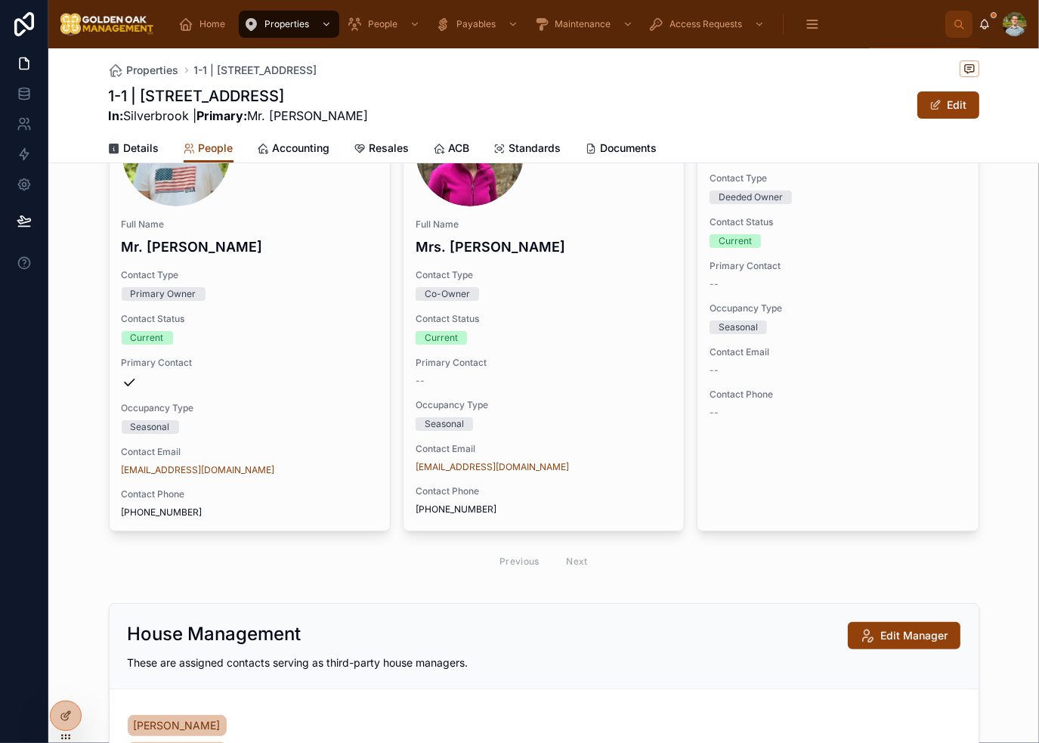
click at [1004, 483] on div "People These are the active contacts assigned to this homesite. Add a person Fu…" at bounding box center [543, 307] width 991 height 555
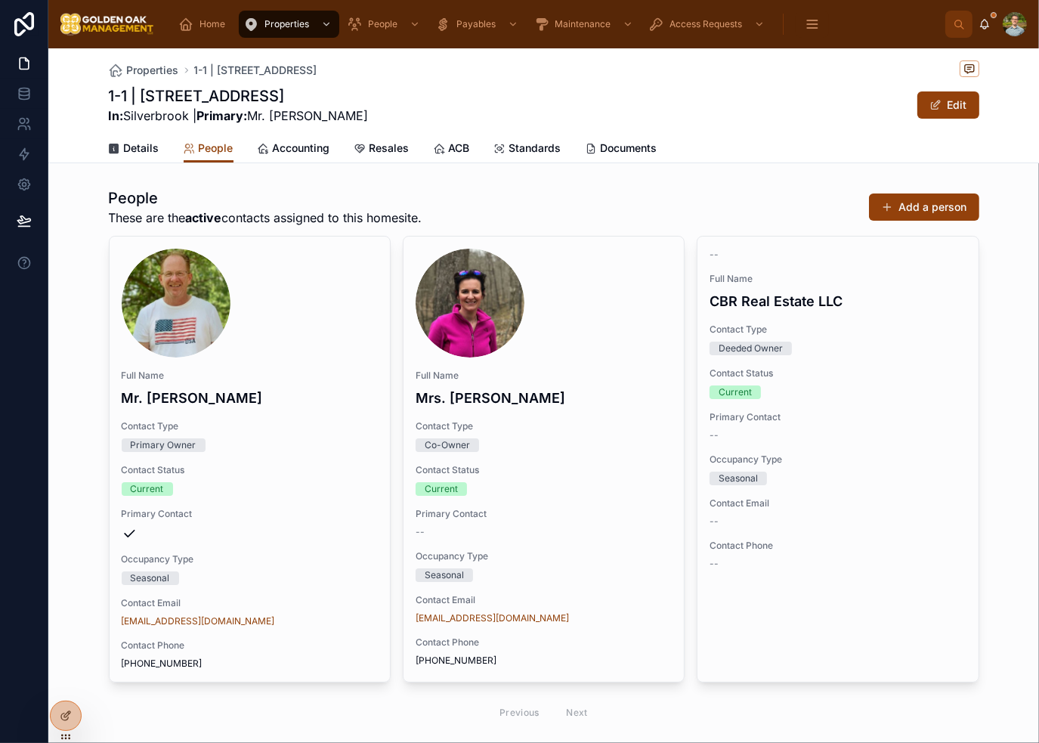
click at [638, 196] on div "People These are the active contacts assigned to this homesite. Add a person" at bounding box center [544, 206] width 871 height 39
click at [646, 188] on div "People These are the active contacts assigned to this homesite. Add a person" at bounding box center [544, 206] width 871 height 39
click at [646, 200] on div "People These are the active contacts assigned to this homesite. Add a person" at bounding box center [544, 206] width 871 height 39
click at [753, 217] on div "People These are the active contacts assigned to this homesite. Add a person" at bounding box center [544, 206] width 871 height 39
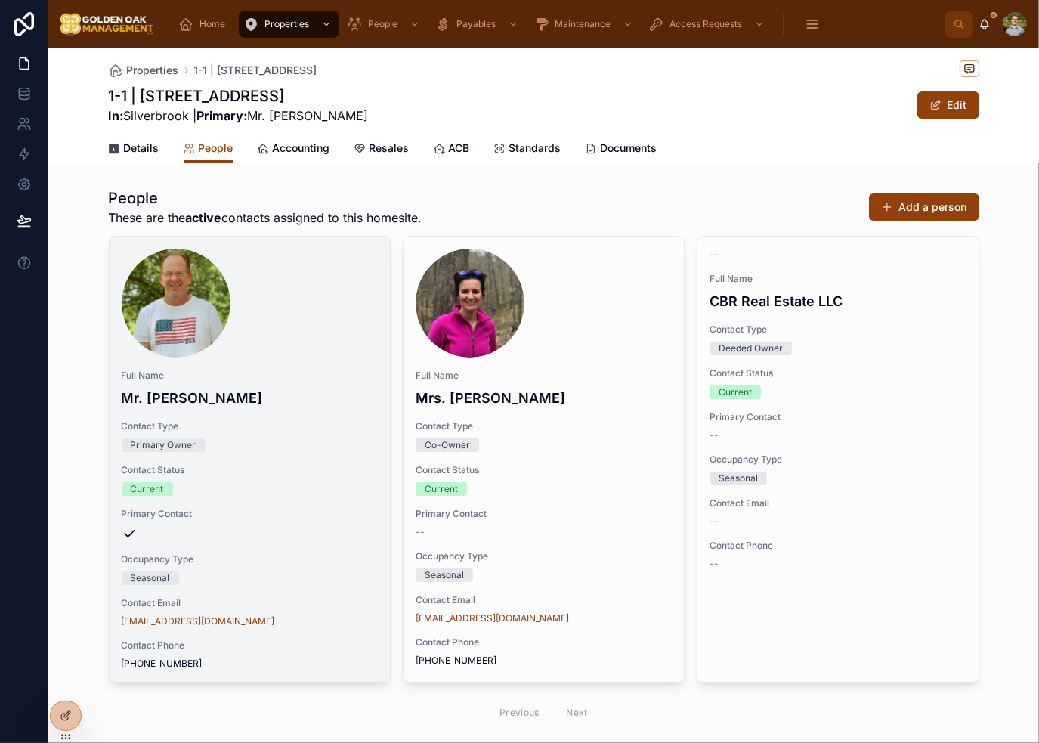
click at [312, 376] on span "Full Name" at bounding box center [250, 376] width 256 height 12
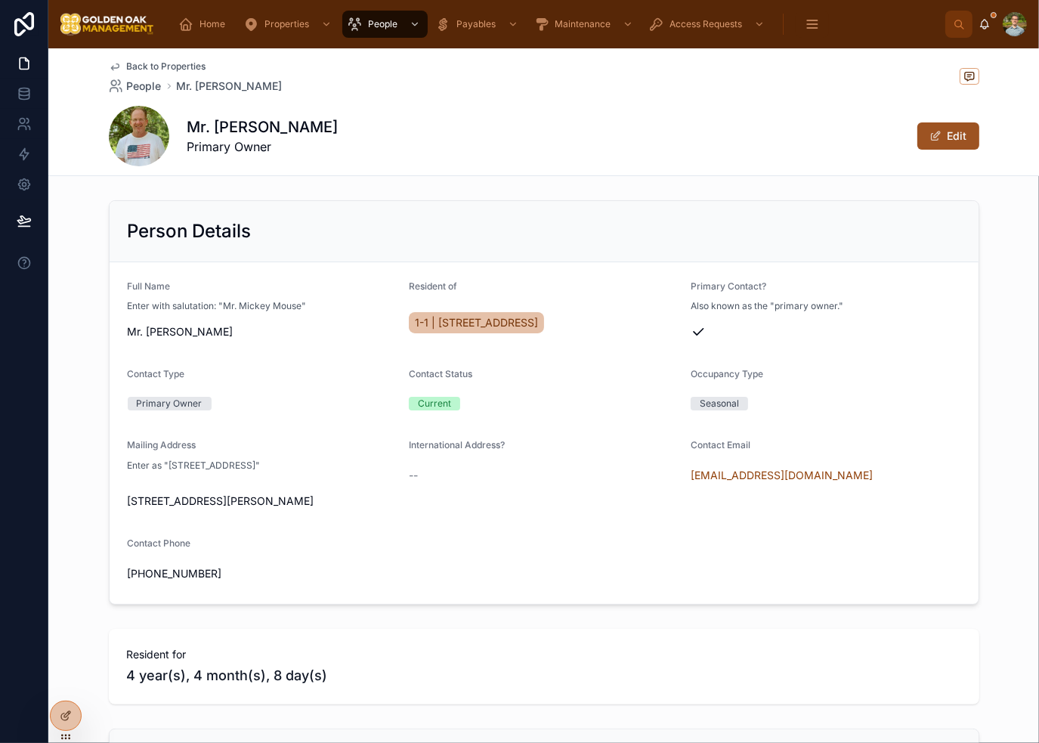
click at [949, 131] on button "Edit" at bounding box center [949, 135] width 62 height 27
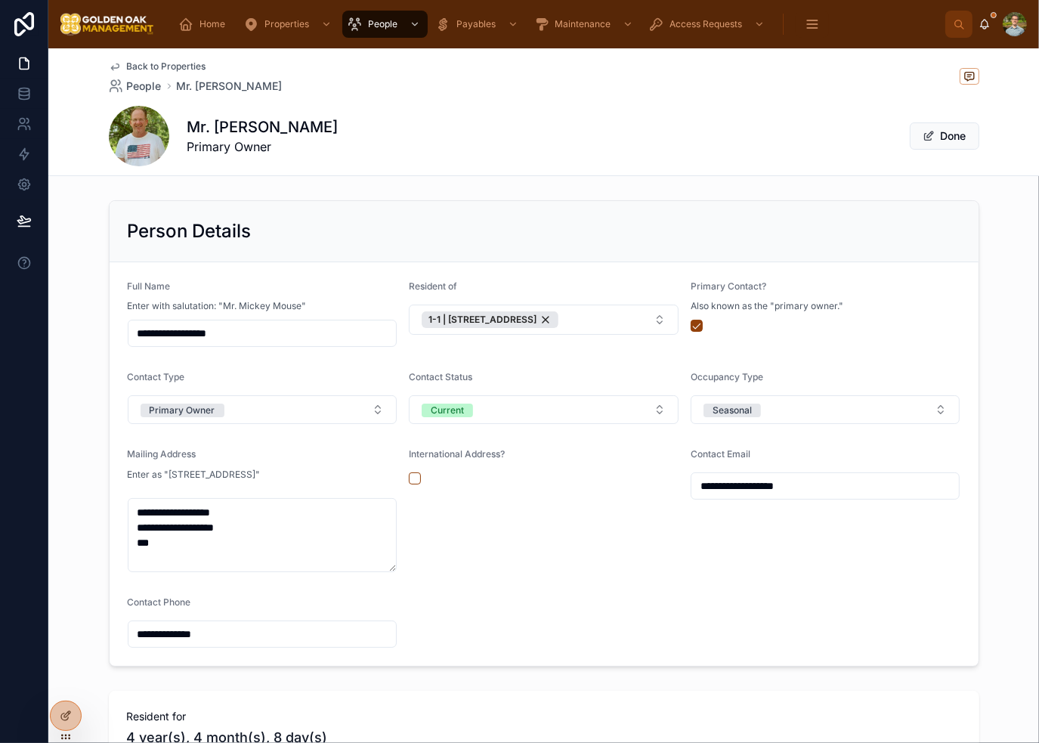
scroll to position [76, 0]
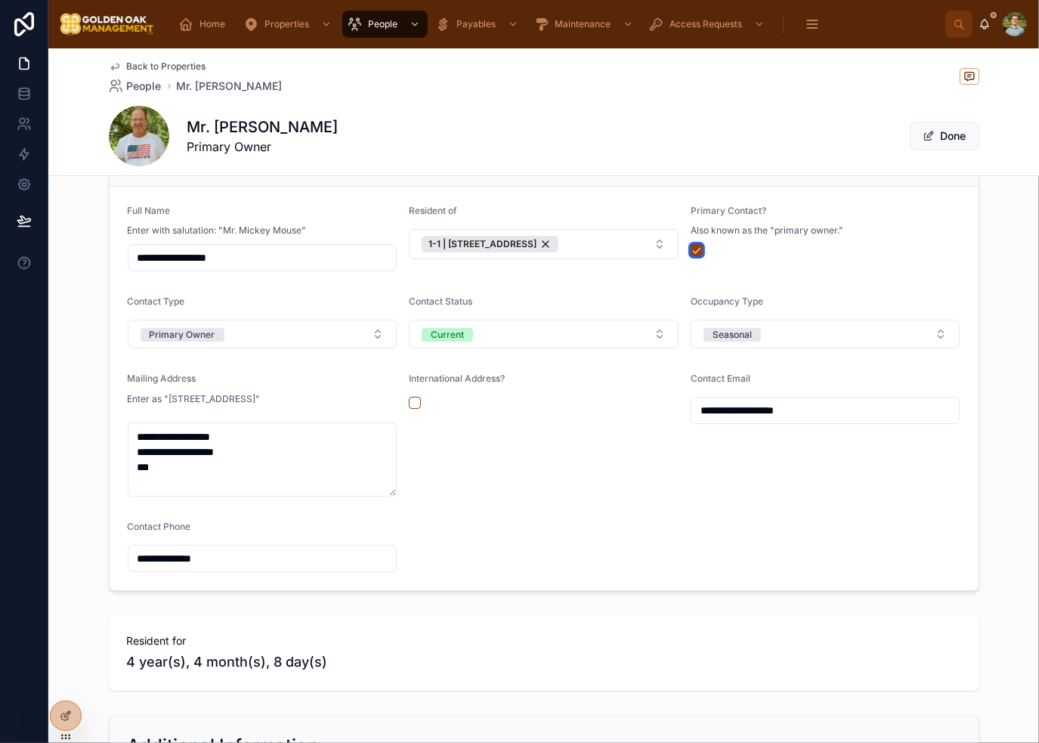
click at [691, 247] on button "button" at bounding box center [697, 250] width 12 height 12
click at [525, 330] on div "Contact Status Current" at bounding box center [544, 322] width 270 height 53
click at [524, 334] on button "Current" at bounding box center [544, 334] width 270 height 29
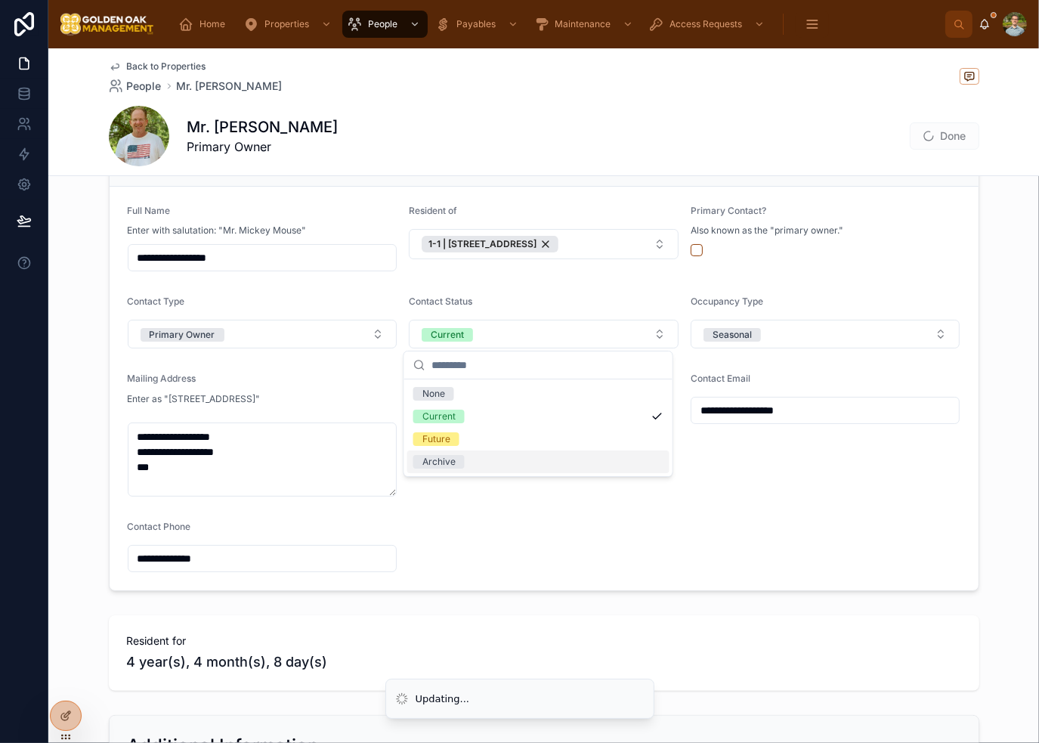
click at [505, 472] on div "Archive" at bounding box center [538, 461] width 262 height 23
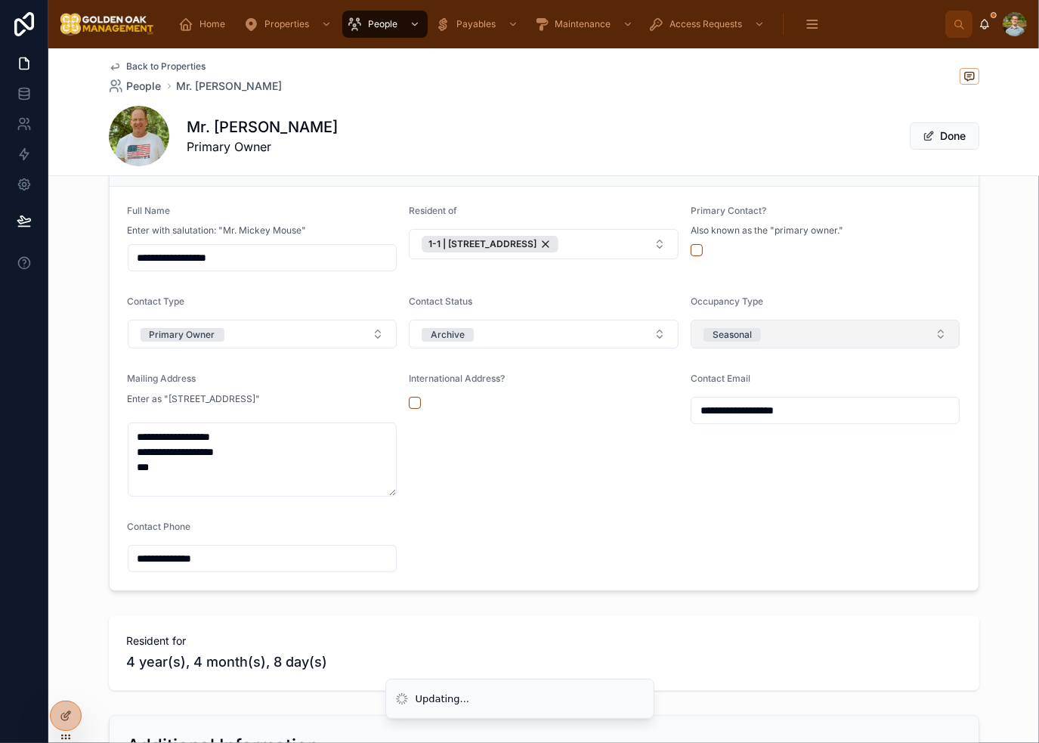
click at [757, 346] on button "Seasonal" at bounding box center [826, 334] width 270 height 29
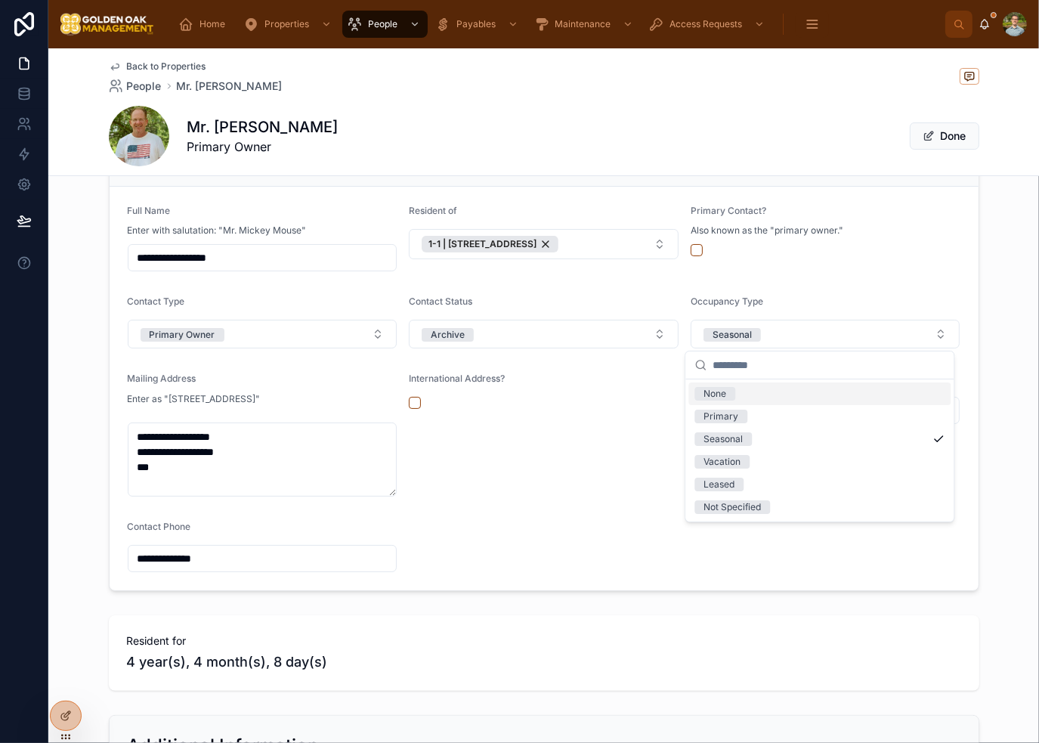
click at [766, 299] on div "Occupancy Type" at bounding box center [826, 305] width 270 height 18
click at [235, 348] on form "**********" at bounding box center [544, 389] width 869 height 404
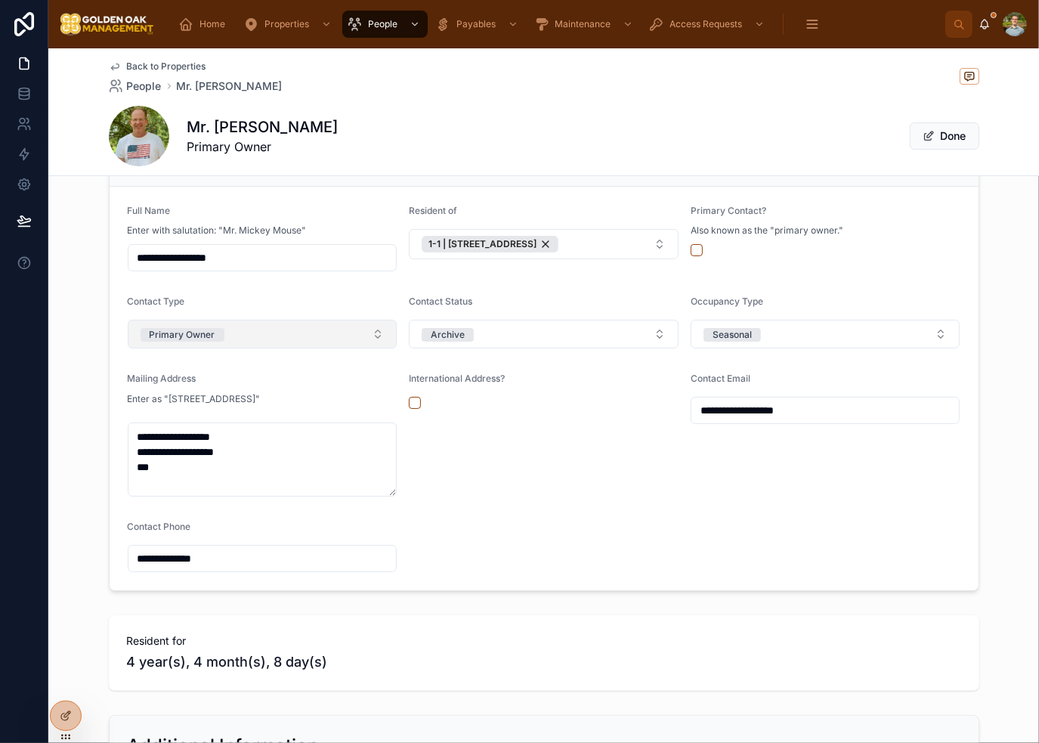
click at [266, 331] on button "Primary Owner" at bounding box center [263, 334] width 270 height 29
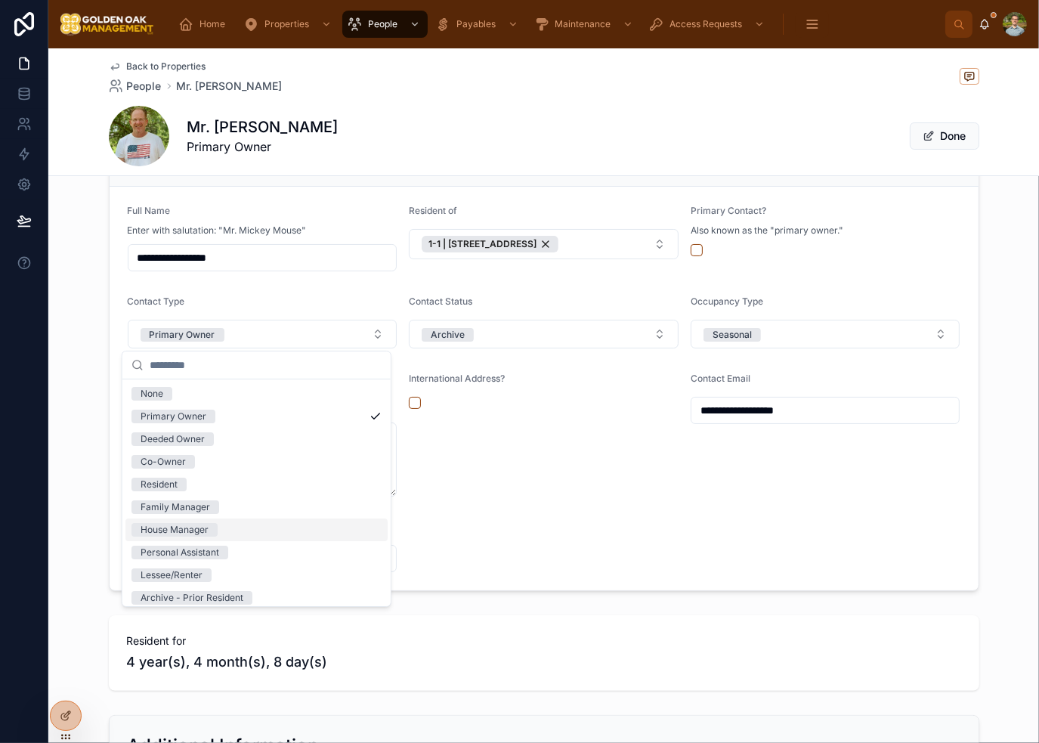
scroll to position [6, 0]
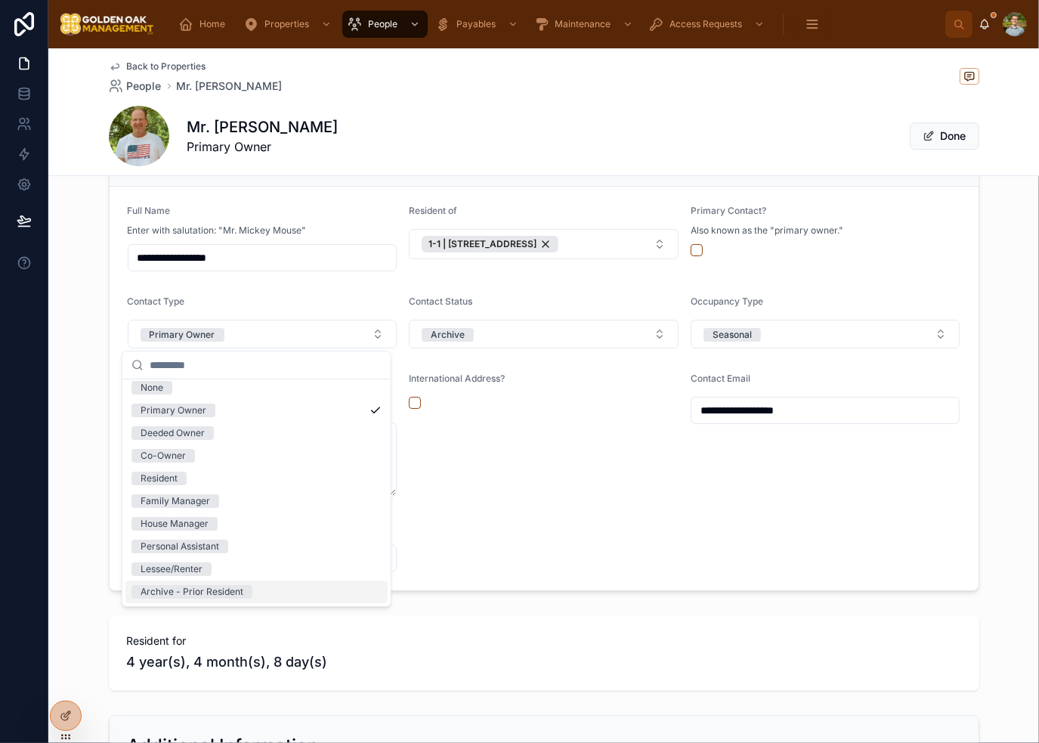
click at [246, 594] on span "Archive - Prior Resident" at bounding box center [192, 592] width 121 height 14
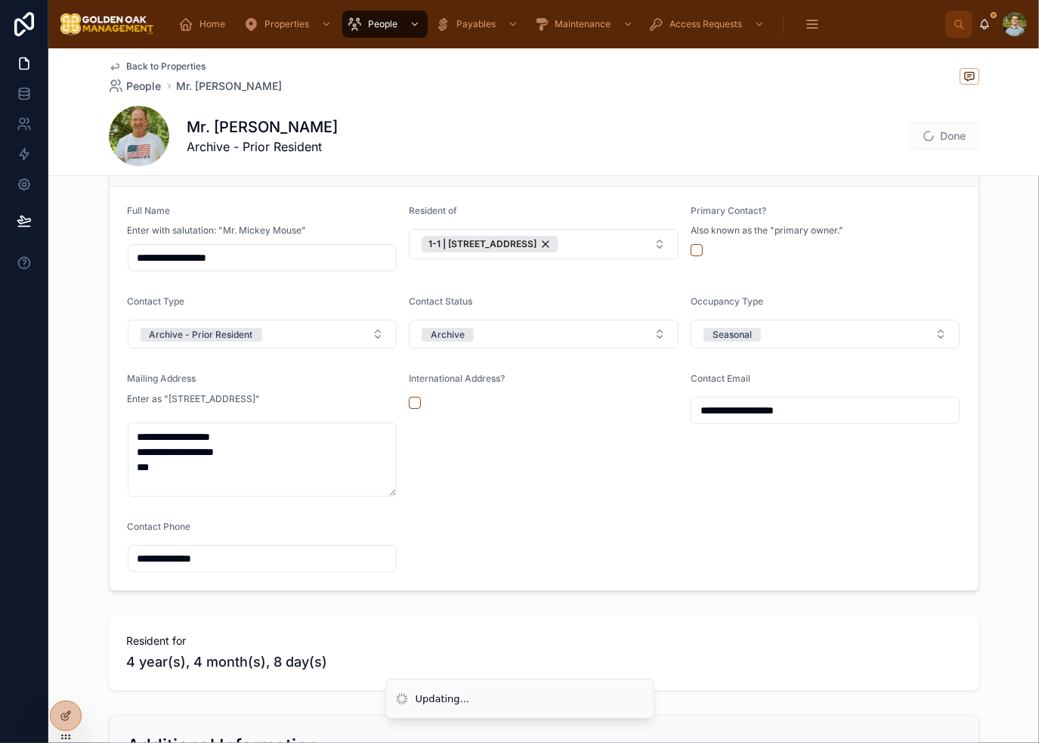
click at [608, 521] on form "**********" at bounding box center [544, 389] width 869 height 404
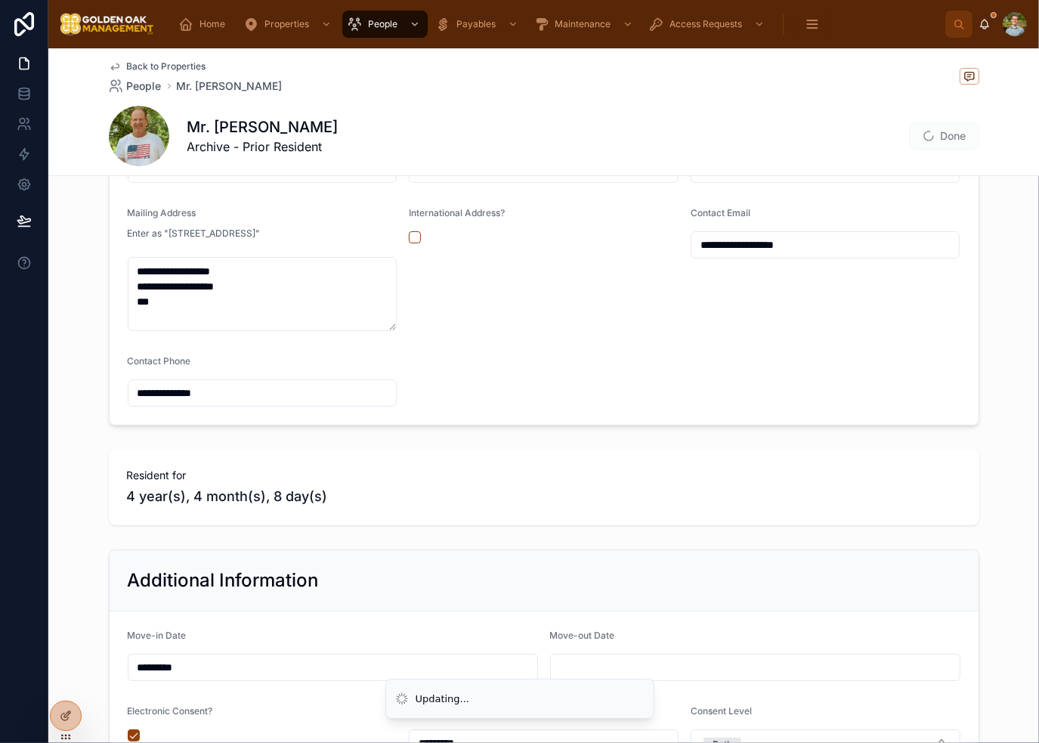
scroll to position [454, 0]
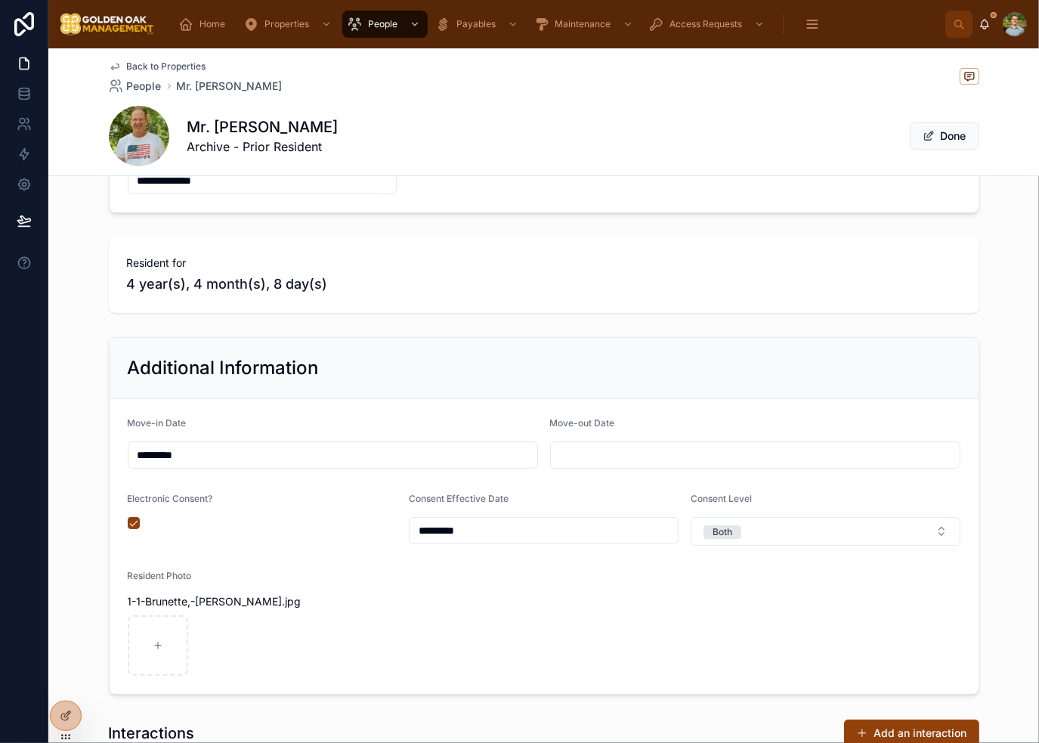
click at [654, 465] on div at bounding box center [755, 454] width 410 height 27
click at [653, 460] on input "text" at bounding box center [755, 454] width 409 height 21
click at [785, 351] on button "21" at bounding box center [776, 350] width 27 height 27
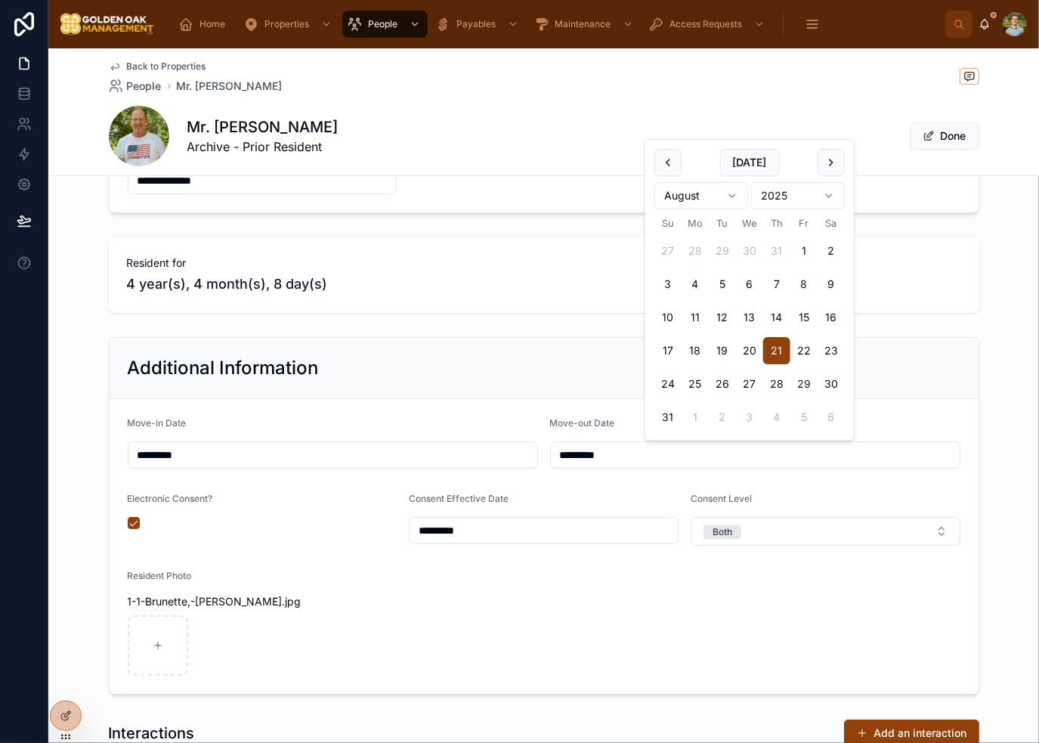
type input "*********"
click at [571, 349] on div "Additional Information" at bounding box center [544, 368] width 869 height 61
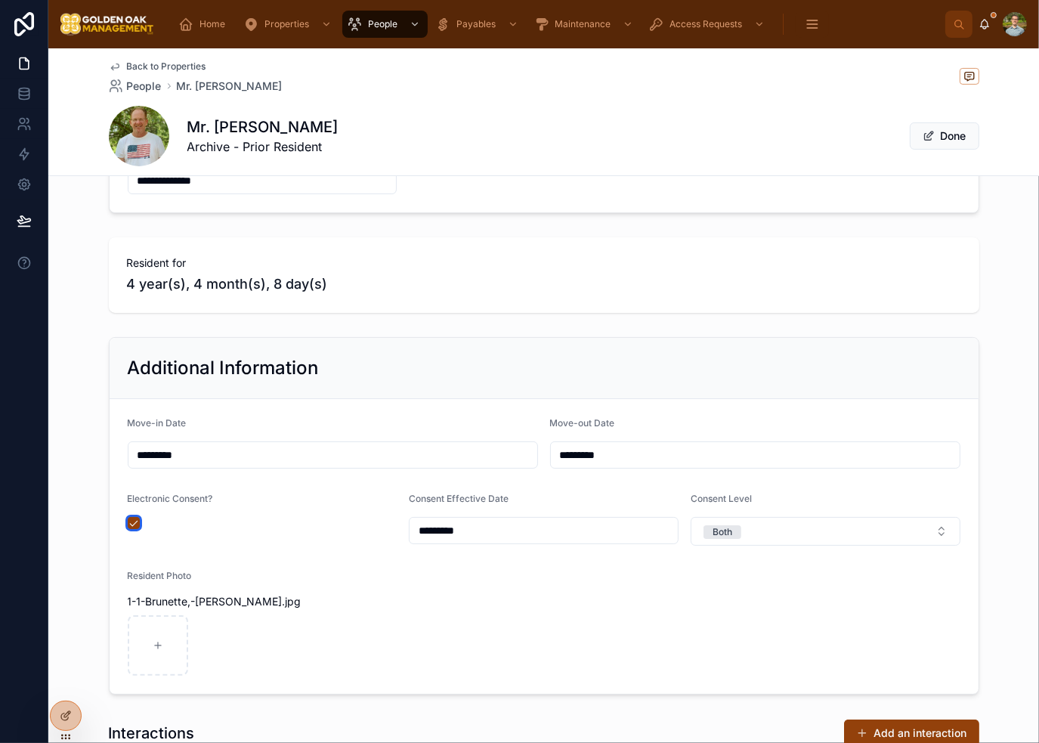
click at [130, 527] on button "button" at bounding box center [134, 523] width 12 height 12
click at [128, 523] on button "button" at bounding box center [134, 523] width 12 height 12
click at [473, 584] on form "Move-in Date ********* Move-out Date ********* Electronic Consent? Consent Effe…" at bounding box center [544, 546] width 869 height 295
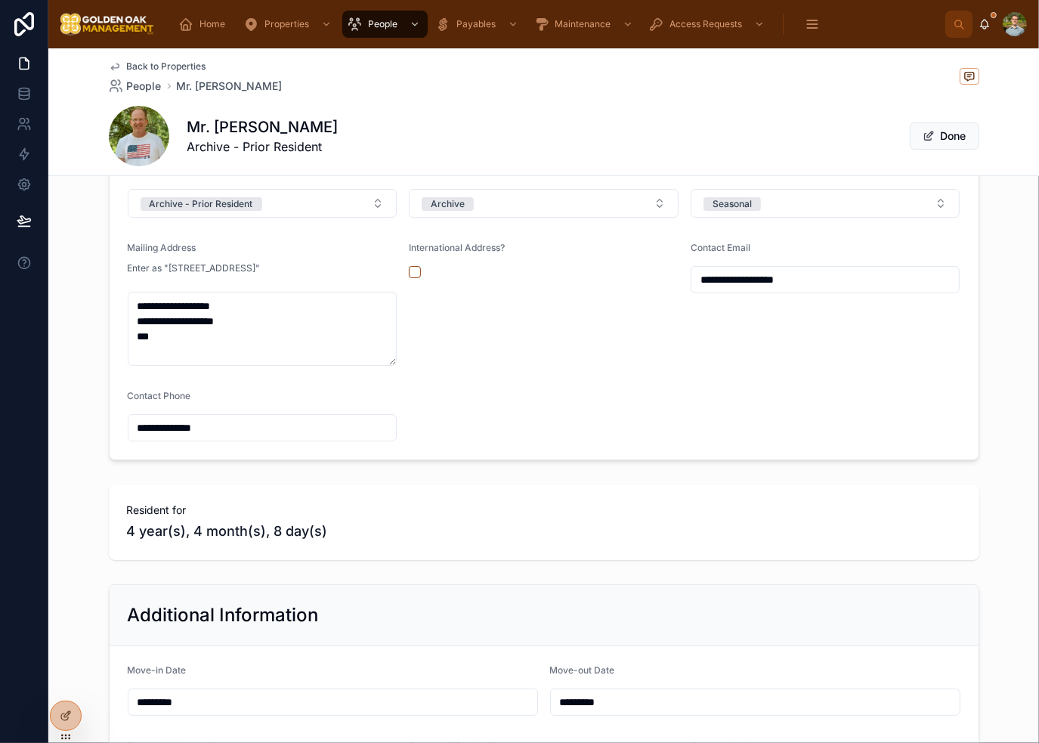
scroll to position [0, 0]
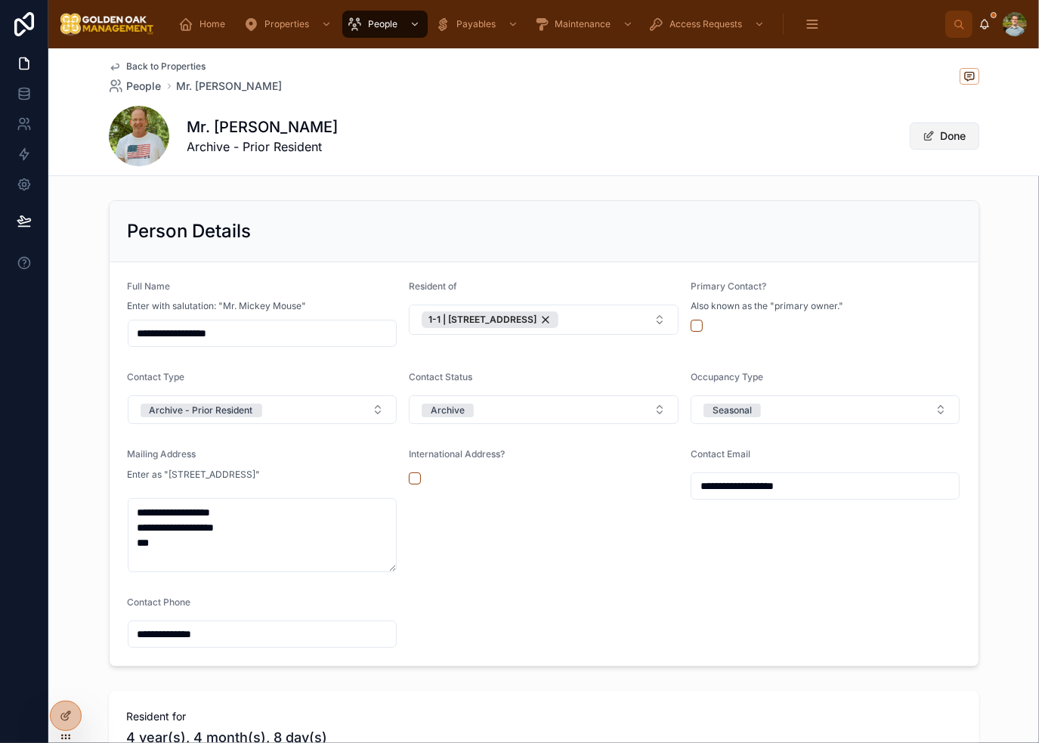
click at [953, 135] on button "Done" at bounding box center [945, 135] width 70 height 27
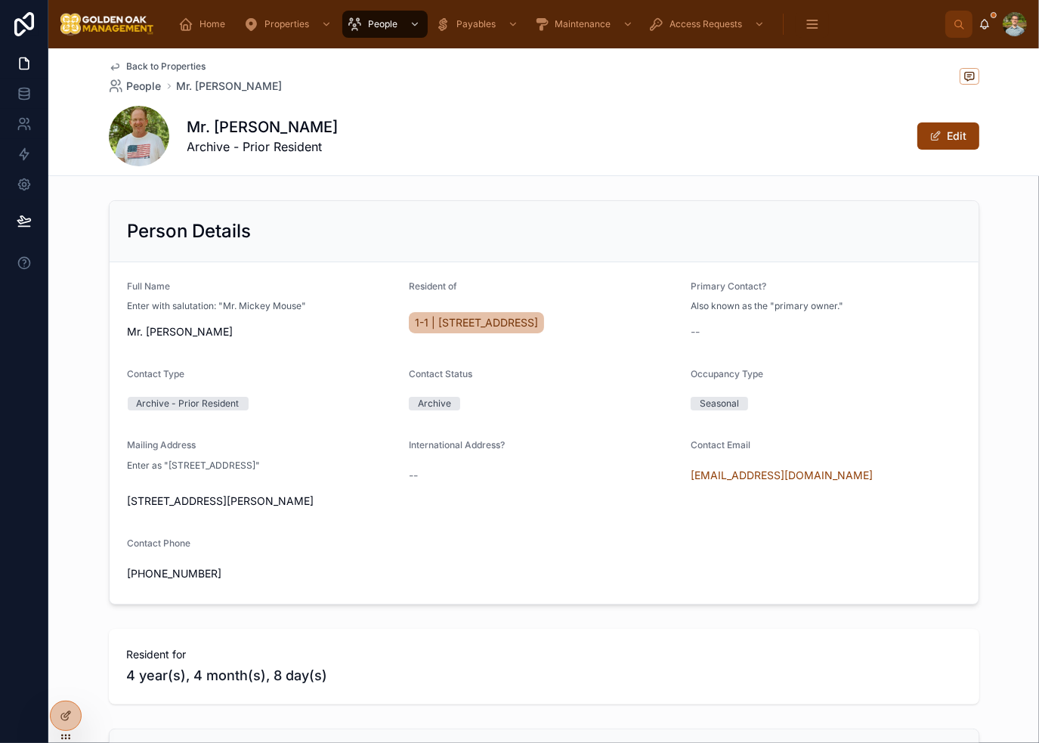
click at [184, 61] on span "Back to Properties" at bounding box center [166, 66] width 79 height 12
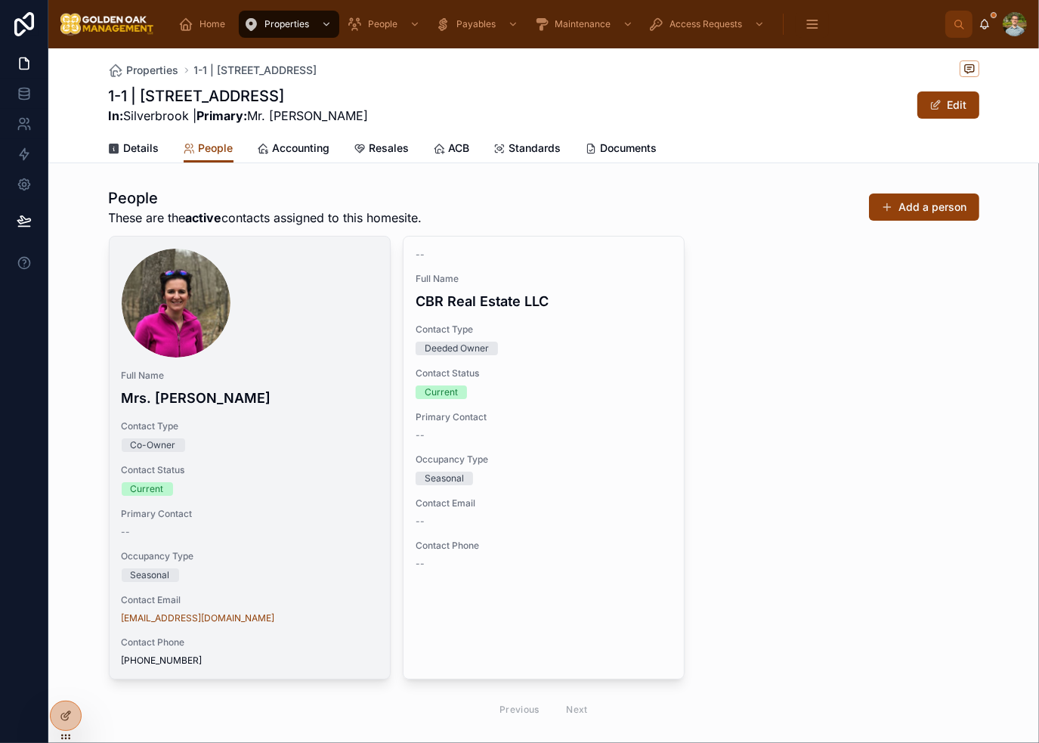
click at [296, 362] on div "Full Name Mrs. [PERSON_NAME] Contact Type Co-Owner Contact Status Current Prima…" at bounding box center [250, 458] width 280 height 442
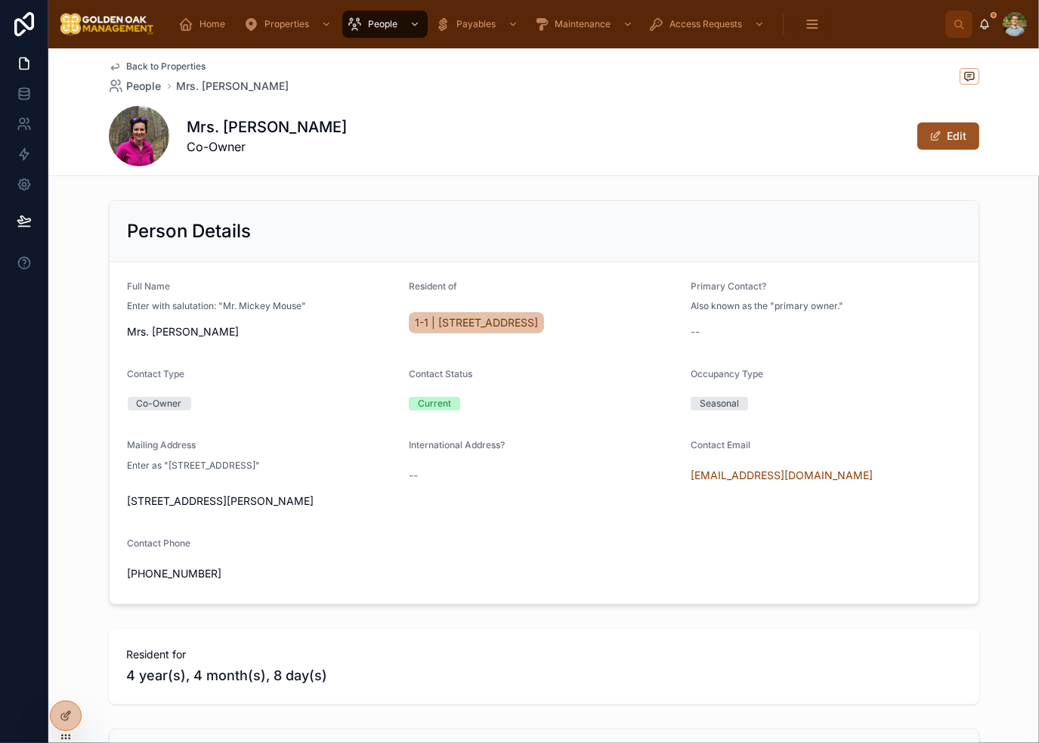
click at [955, 128] on button "Edit" at bounding box center [949, 135] width 62 height 27
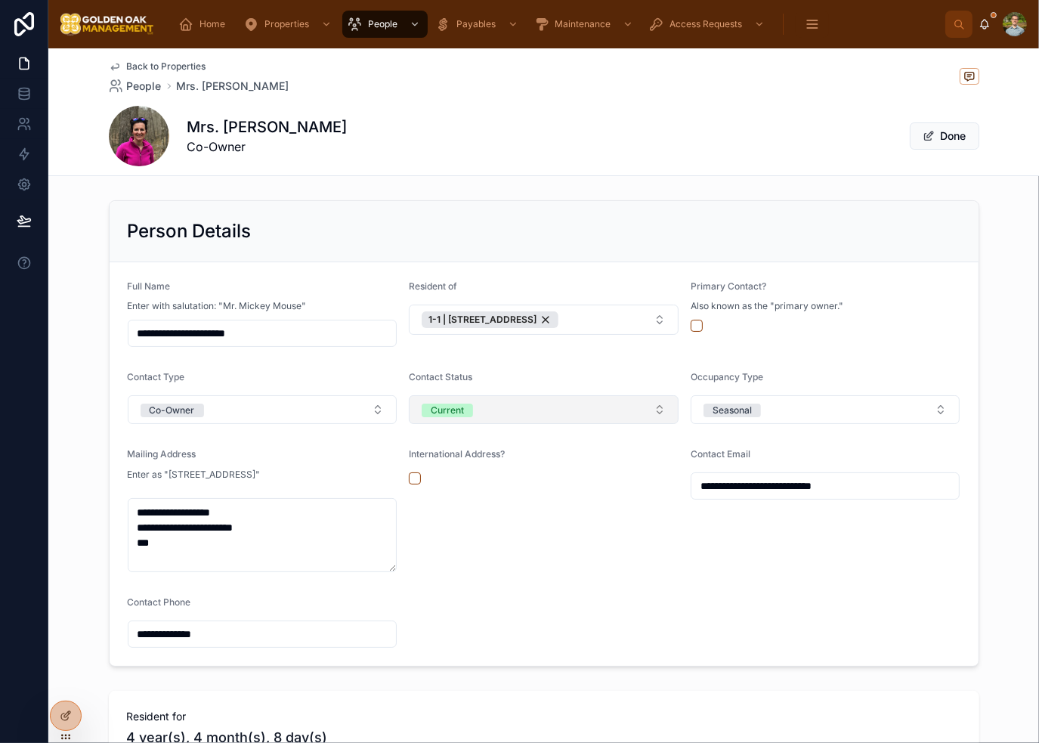
click at [524, 416] on button "Current" at bounding box center [544, 409] width 270 height 29
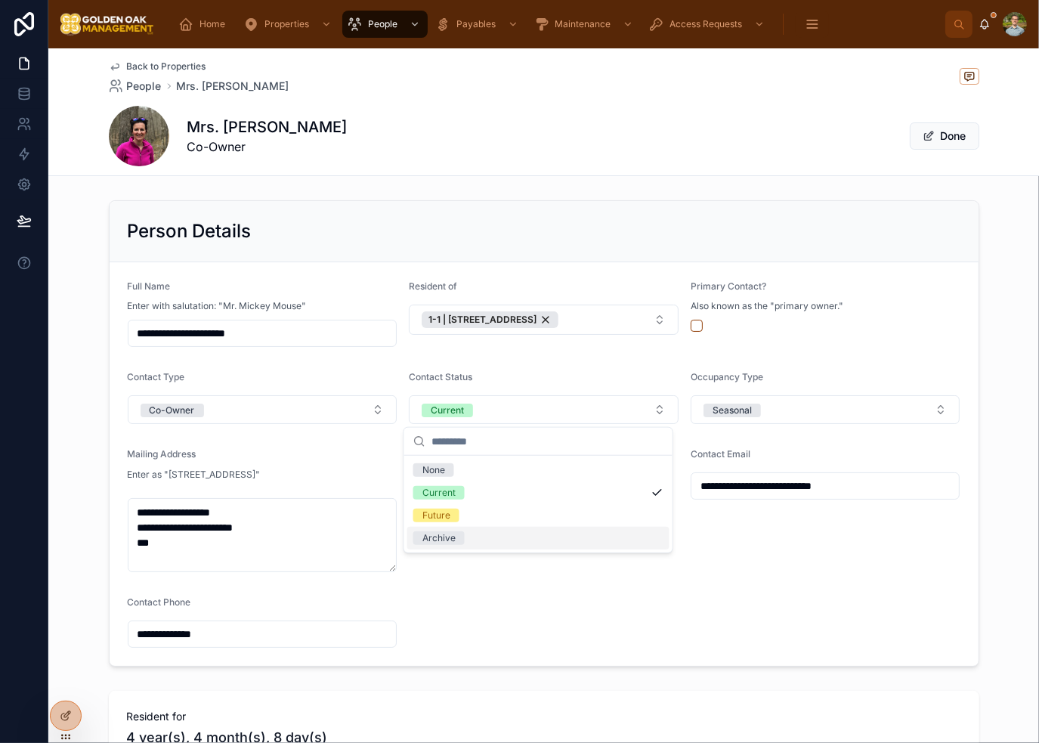
click at [503, 540] on div "Archive" at bounding box center [538, 538] width 262 height 23
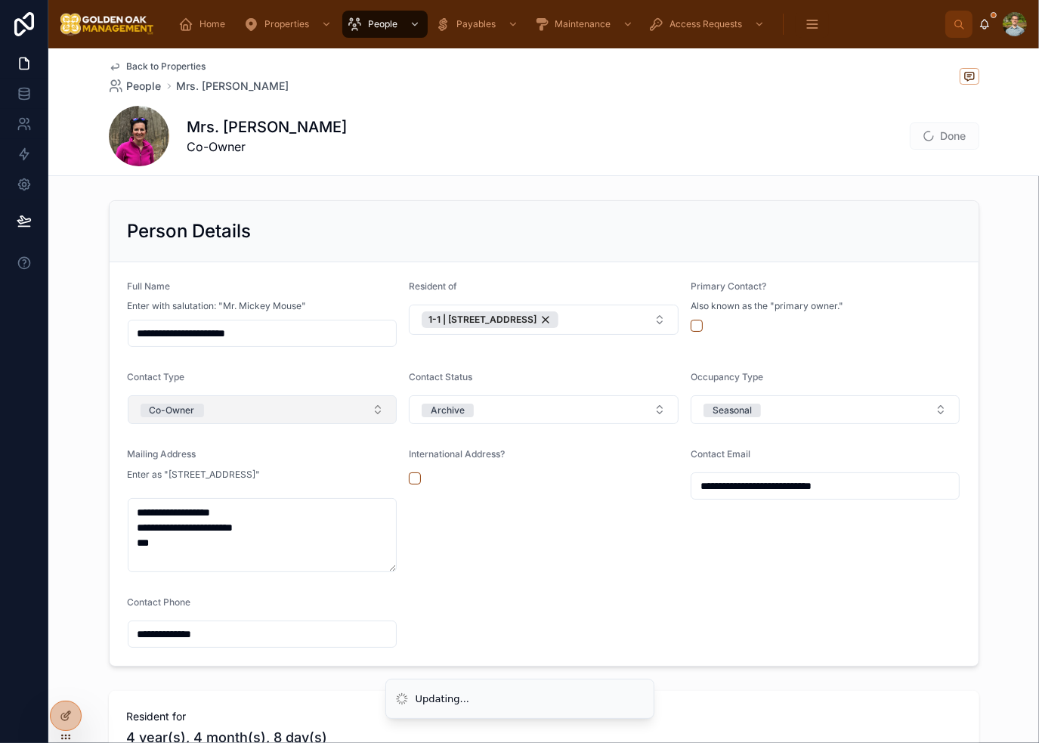
click at [234, 416] on button "Co-Owner" at bounding box center [263, 409] width 270 height 29
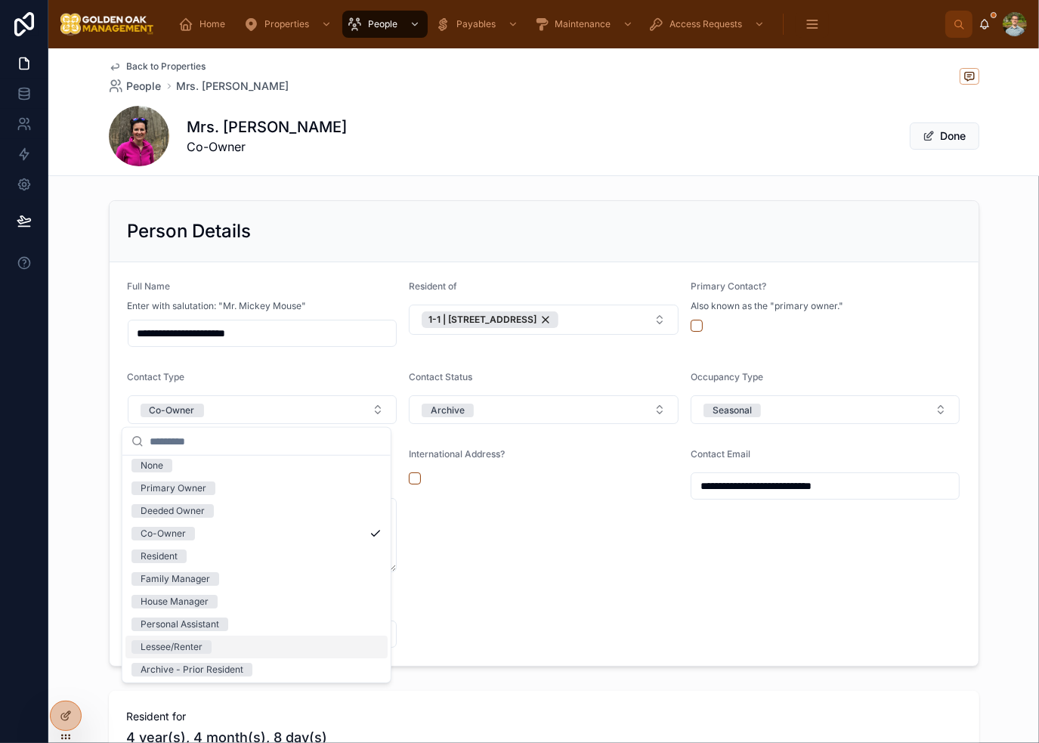
scroll to position [6, 0]
click at [219, 664] on div "Archive - Prior Resident" at bounding box center [192, 668] width 103 height 14
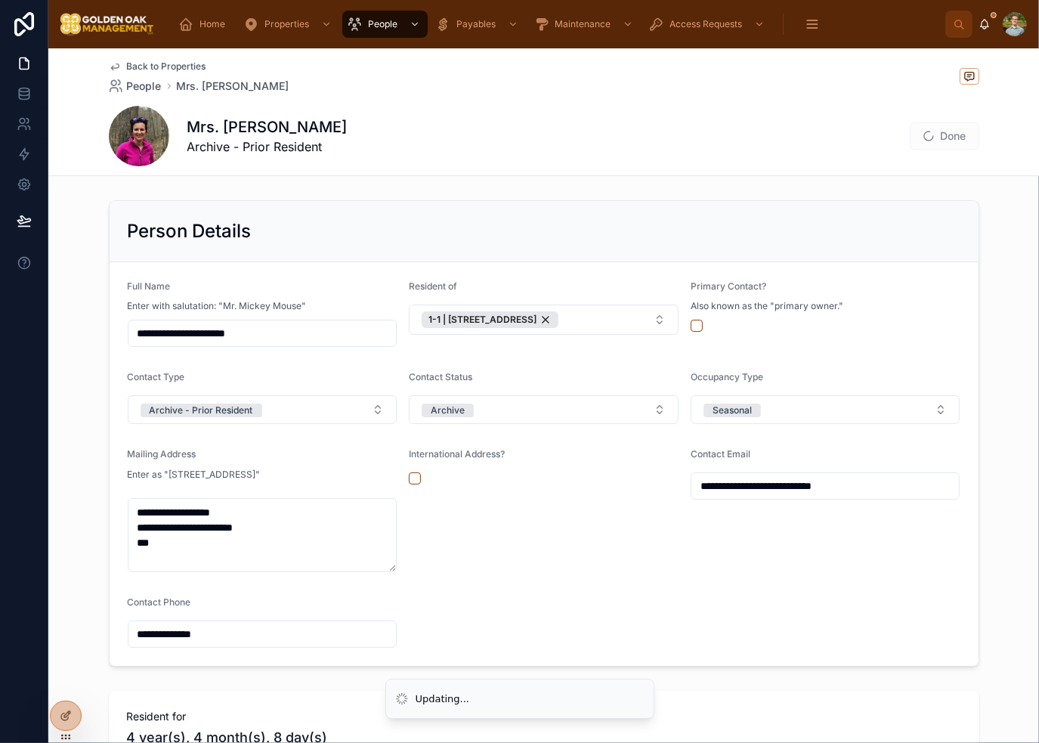
click at [629, 596] on form "**********" at bounding box center [544, 464] width 869 height 404
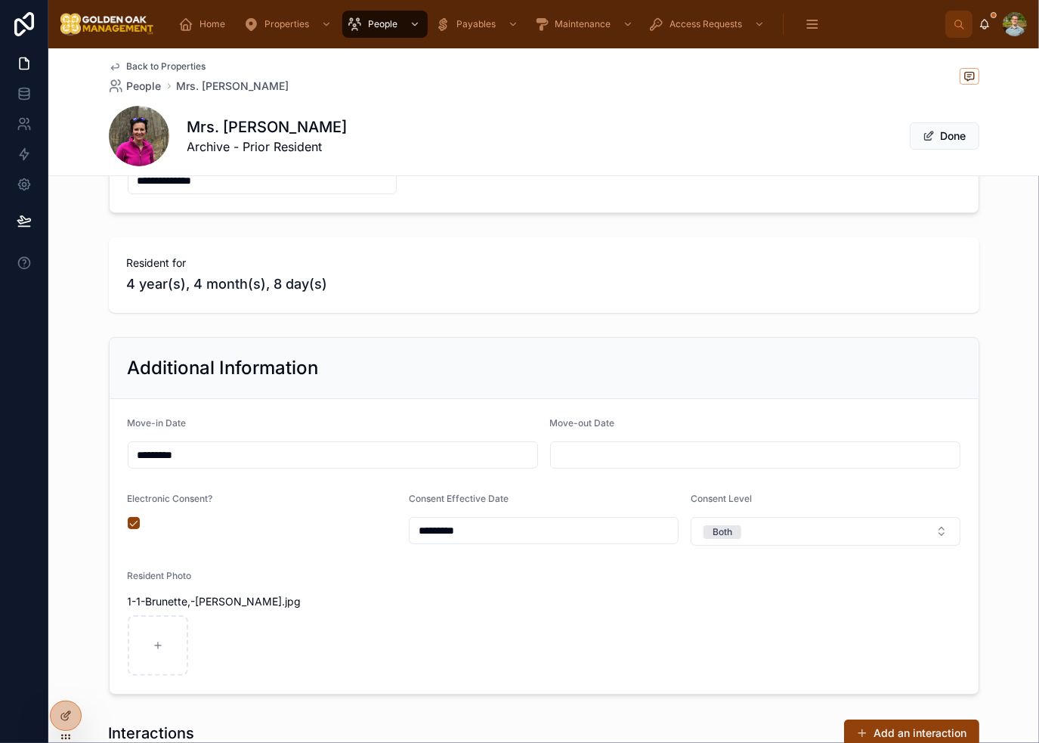
scroll to position [529, 0]
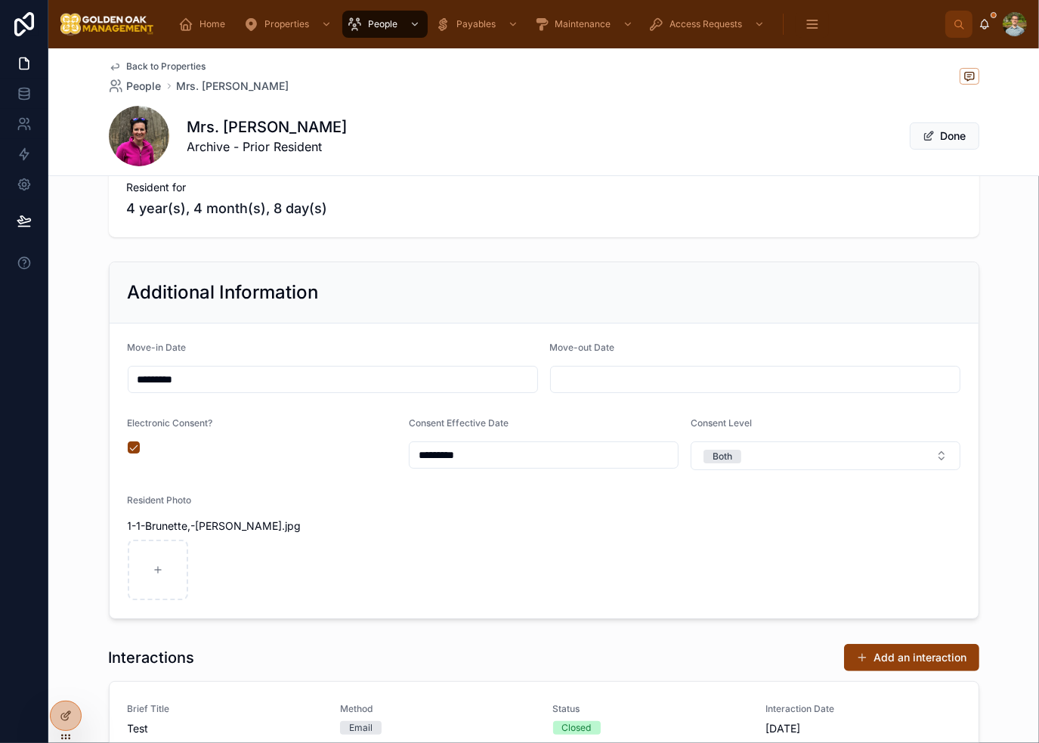
click at [626, 374] on input "text" at bounding box center [755, 379] width 409 height 21
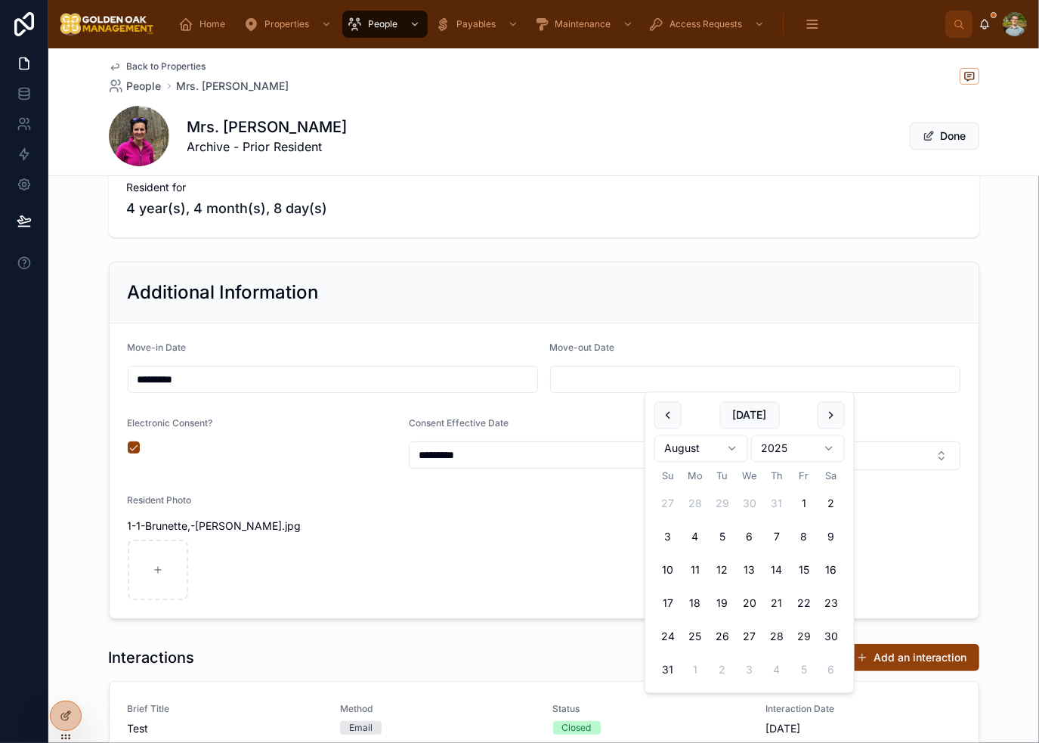
click at [774, 599] on button "21" at bounding box center [776, 603] width 27 height 27
type input "*********"
click at [759, 286] on div "Additional Information" at bounding box center [544, 292] width 833 height 24
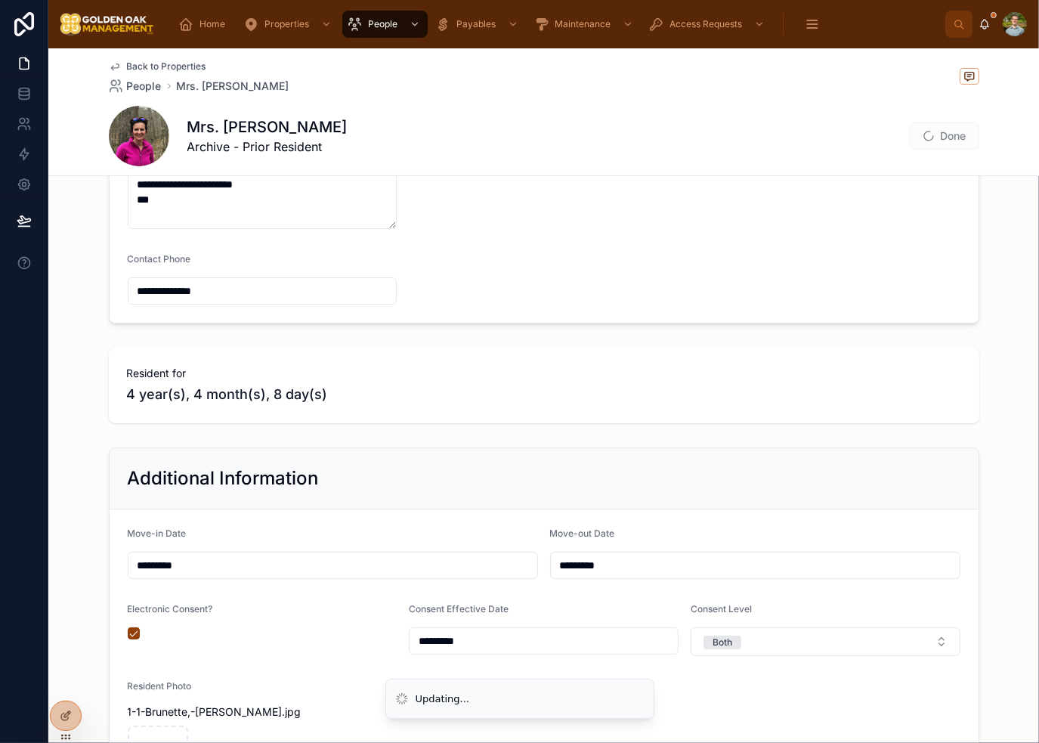
scroll to position [151, 0]
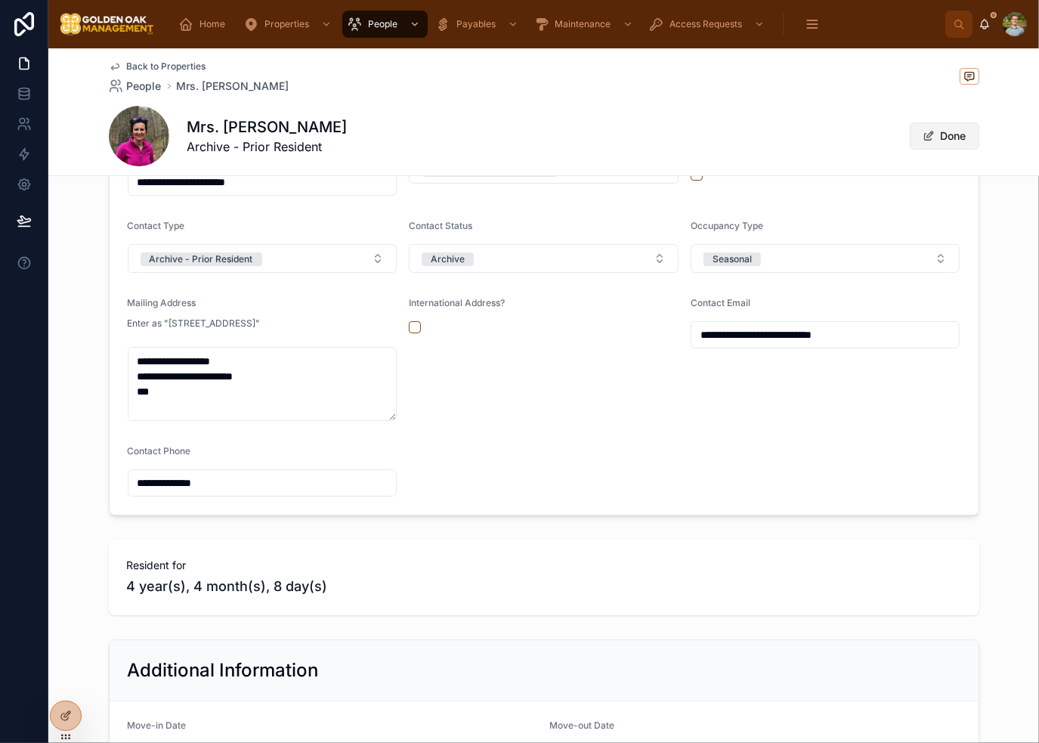
click at [942, 135] on button "Done" at bounding box center [945, 135] width 70 height 27
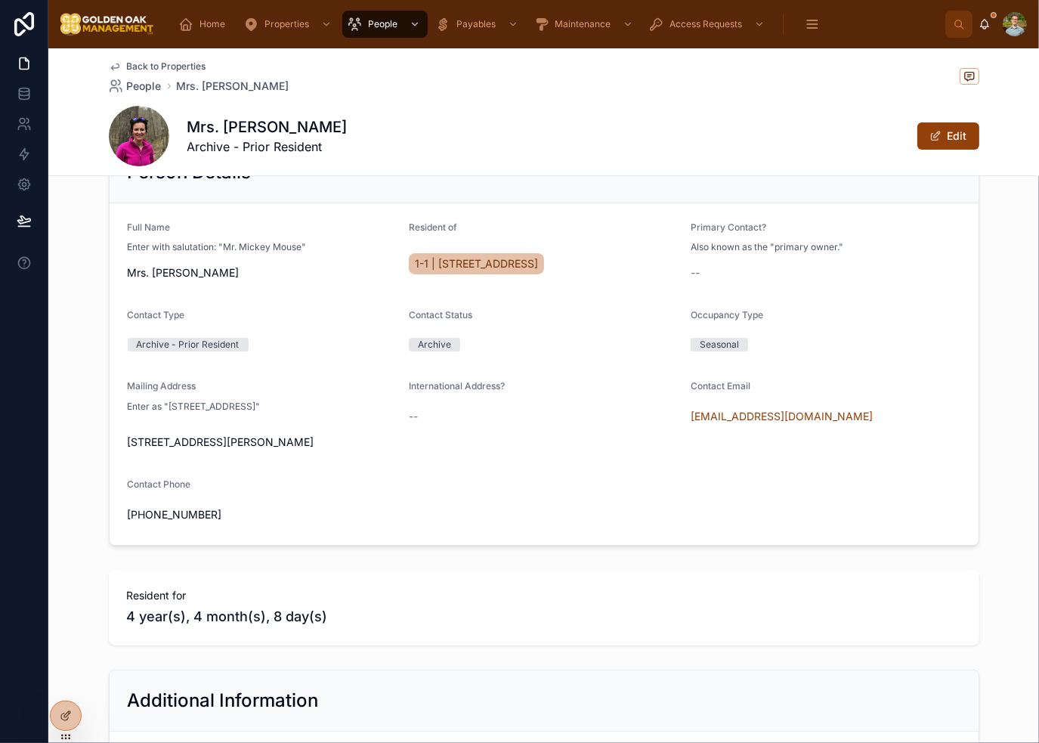
scroll to position [0, 0]
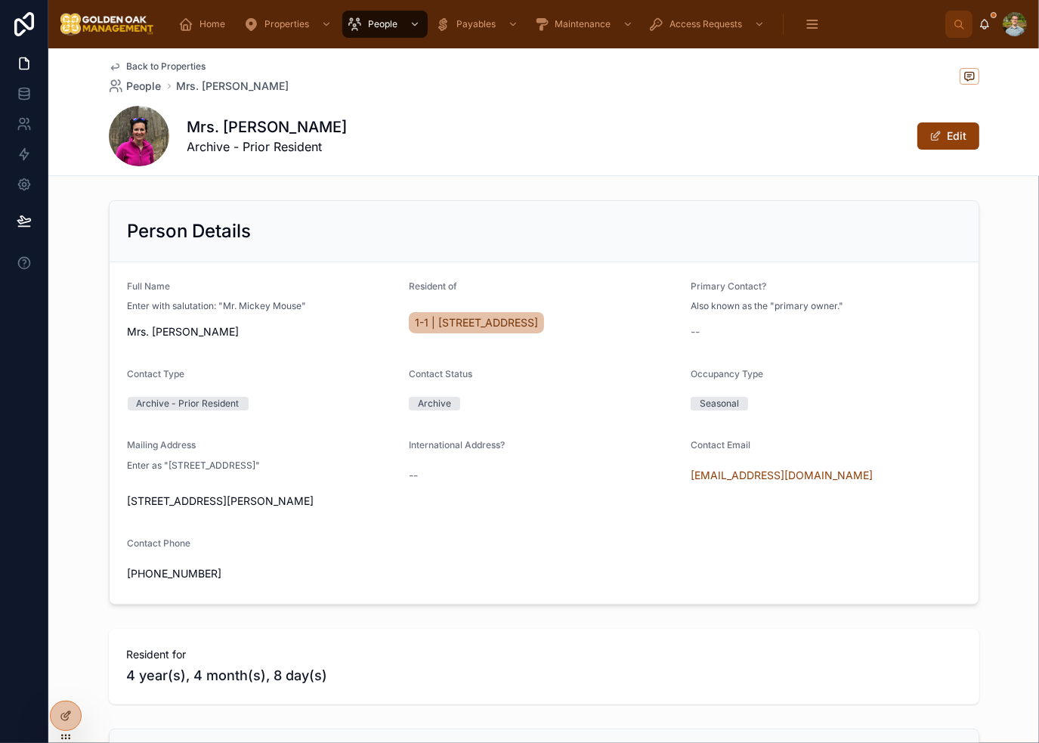
click at [140, 59] on div "Back to Properties People Mrs. [PERSON_NAME] Mrs. [PERSON_NAME] Archive - Prior…" at bounding box center [544, 111] width 871 height 127
click at [149, 63] on span "Back to Properties" at bounding box center [166, 66] width 79 height 12
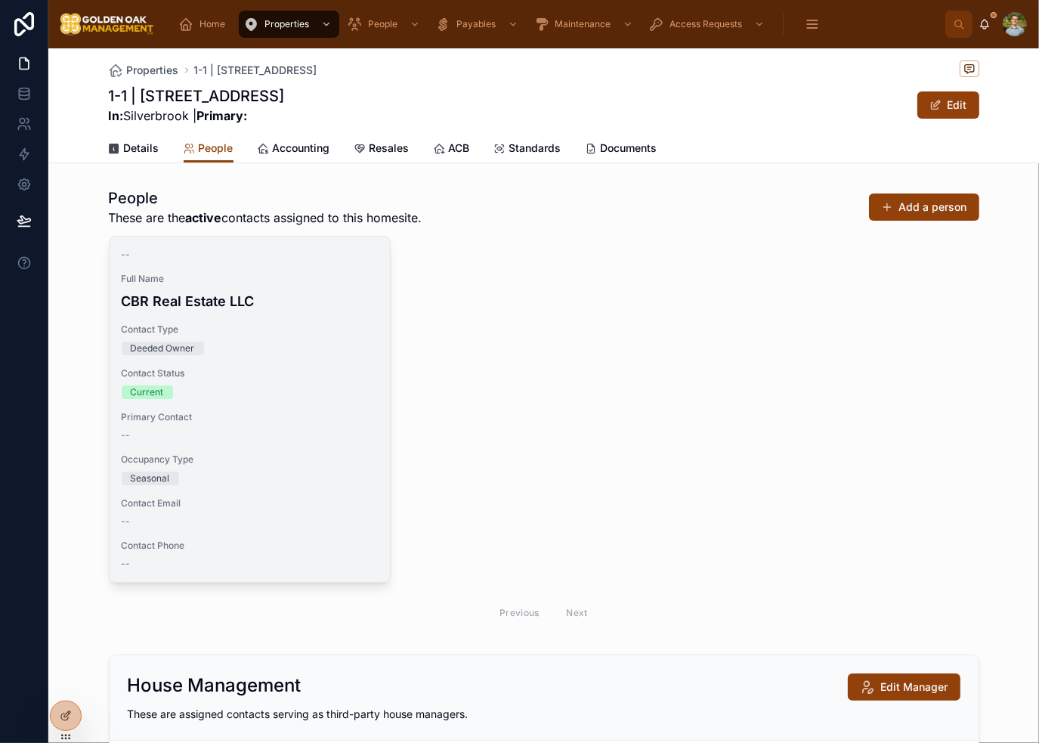
click at [279, 366] on div "-- Full Name CBR Real Estate LLC Contact Type Deeded Owner Contact Status Curre…" at bounding box center [250, 409] width 280 height 345
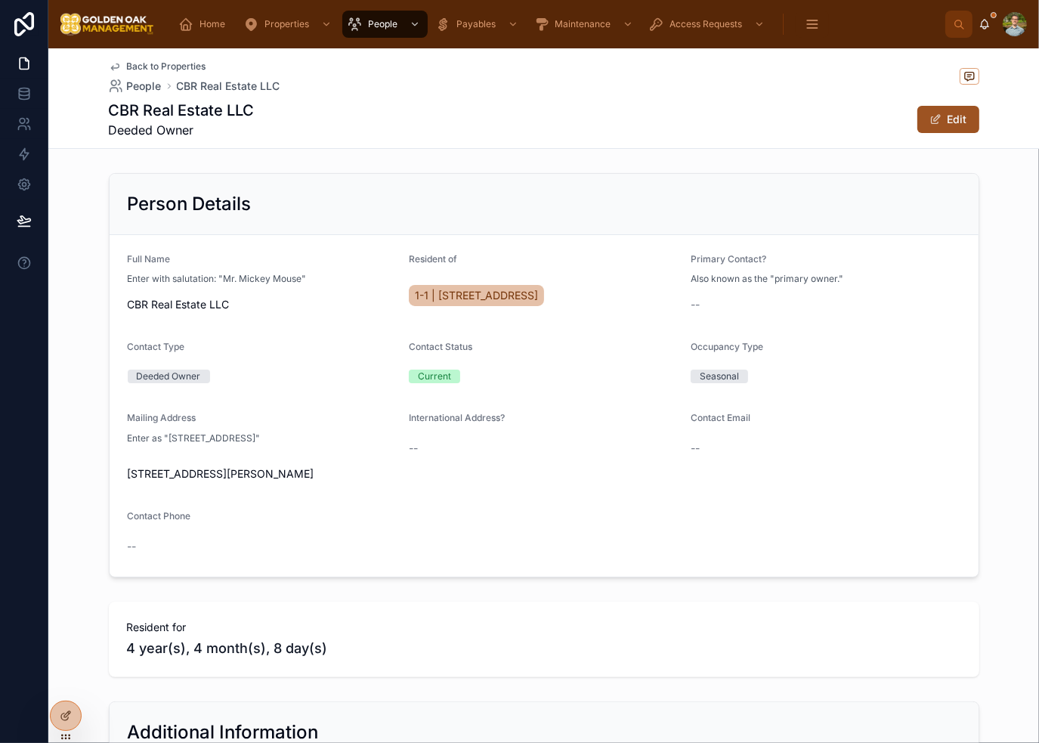
click at [958, 123] on button "Edit" at bounding box center [949, 119] width 62 height 27
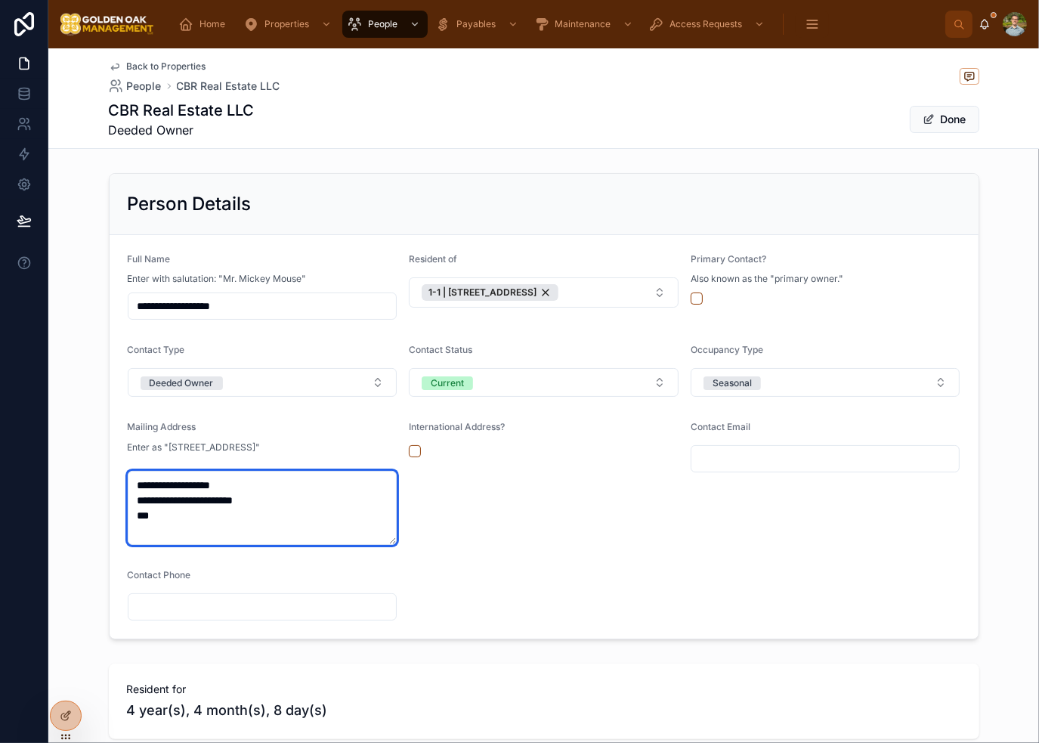
drag, startPoint x: 190, startPoint y: 519, endPoint x: 137, endPoint y: 482, distance: 64.6
click at [137, 482] on textarea "**********" at bounding box center [263, 508] width 270 height 74
click at [180, 486] on textarea "**********" at bounding box center [263, 508] width 270 height 74
drag, startPoint x: 281, startPoint y: 494, endPoint x: 118, endPoint y: 478, distance: 164.0
click at [119, 478] on form "**********" at bounding box center [544, 437] width 869 height 404
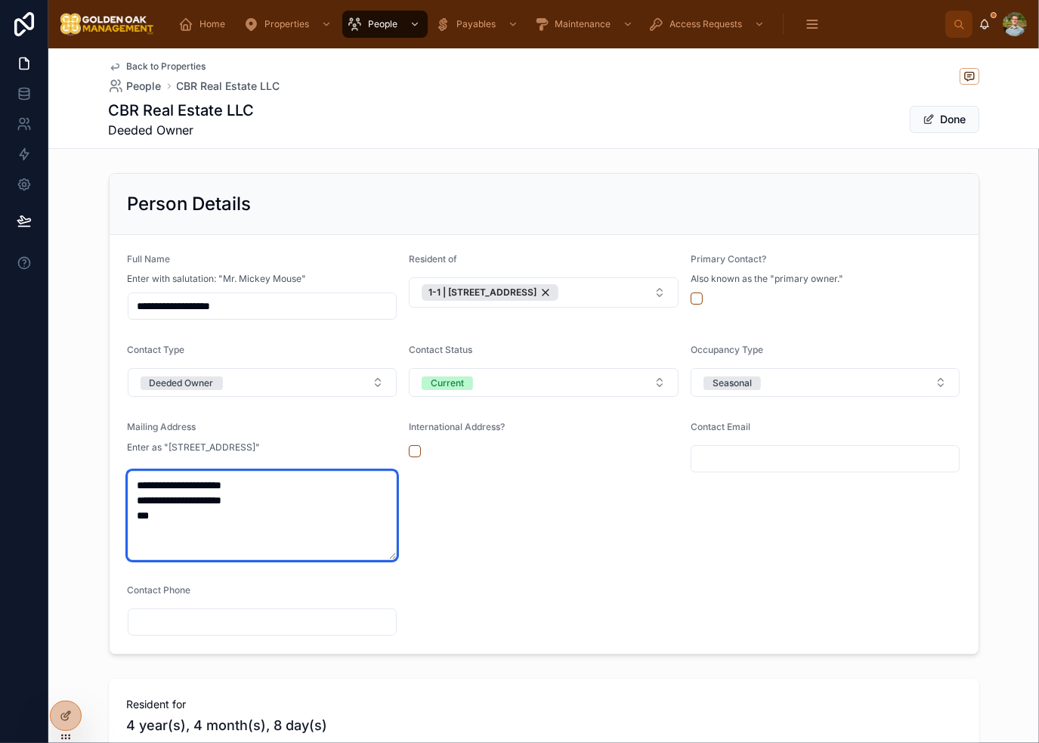
type textarea "**********"
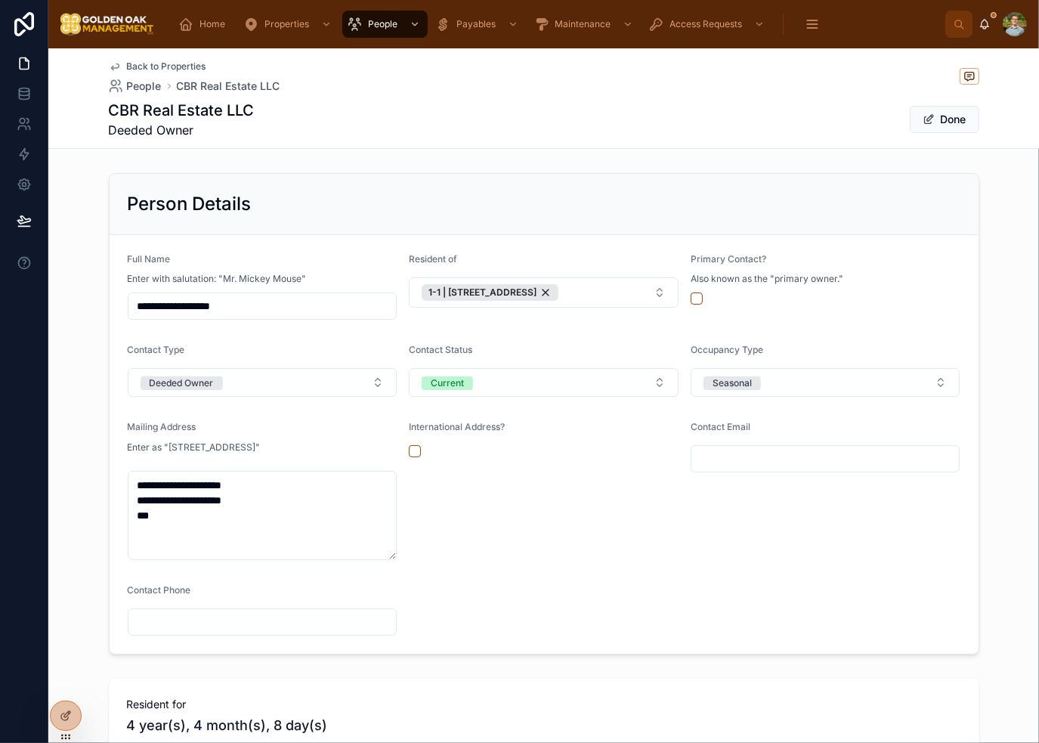
click at [482, 600] on form "**********" at bounding box center [544, 444] width 869 height 419
click at [496, 395] on button "Current" at bounding box center [544, 382] width 270 height 29
click at [475, 506] on div "Archive" at bounding box center [538, 510] width 262 height 23
click at [278, 374] on button "Deeded Owner" at bounding box center [263, 382] width 270 height 29
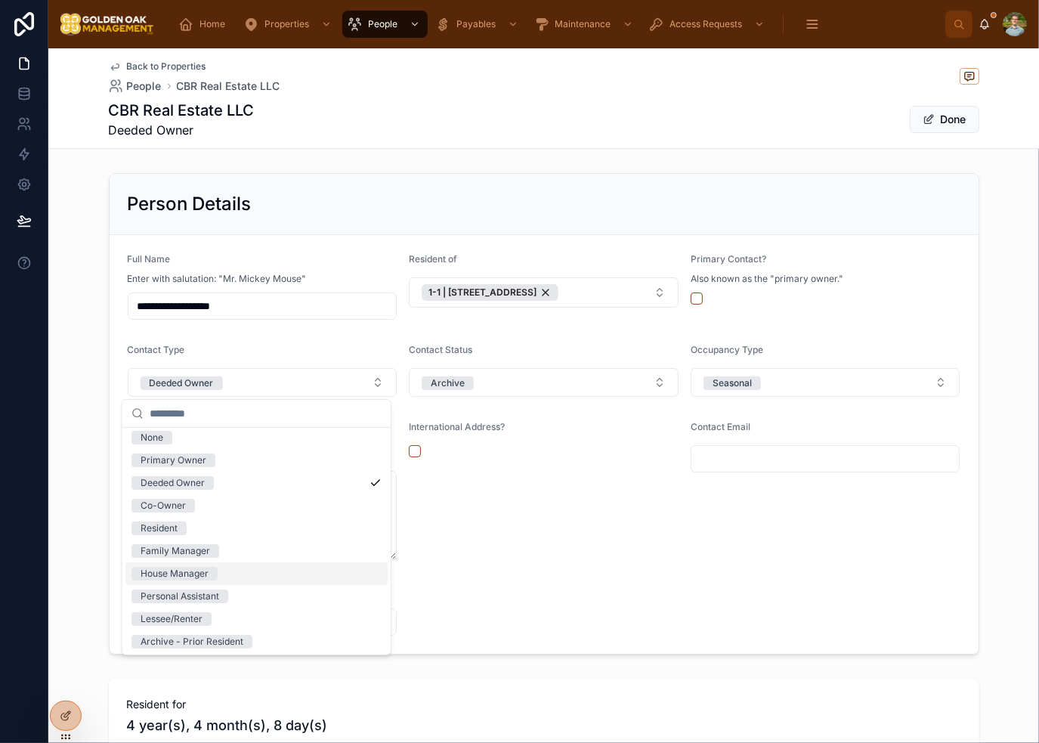
scroll to position [6, 0]
click at [224, 640] on div "Archive - Prior Resident" at bounding box center [192, 640] width 103 height 14
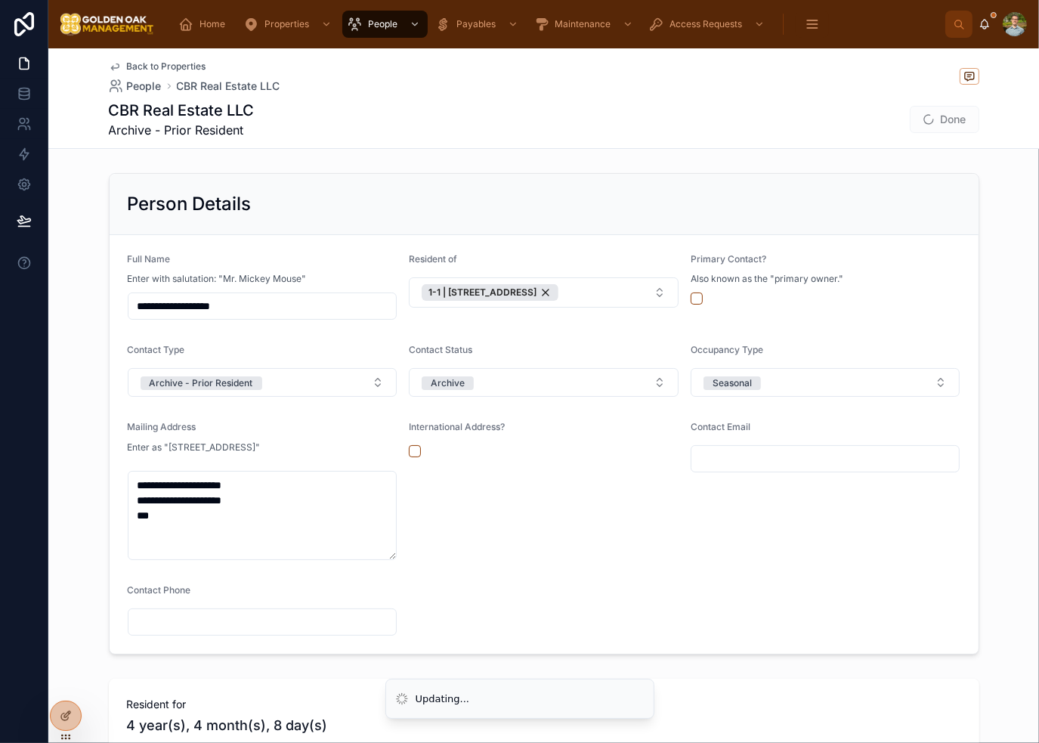
click at [547, 568] on form "**********" at bounding box center [544, 444] width 869 height 419
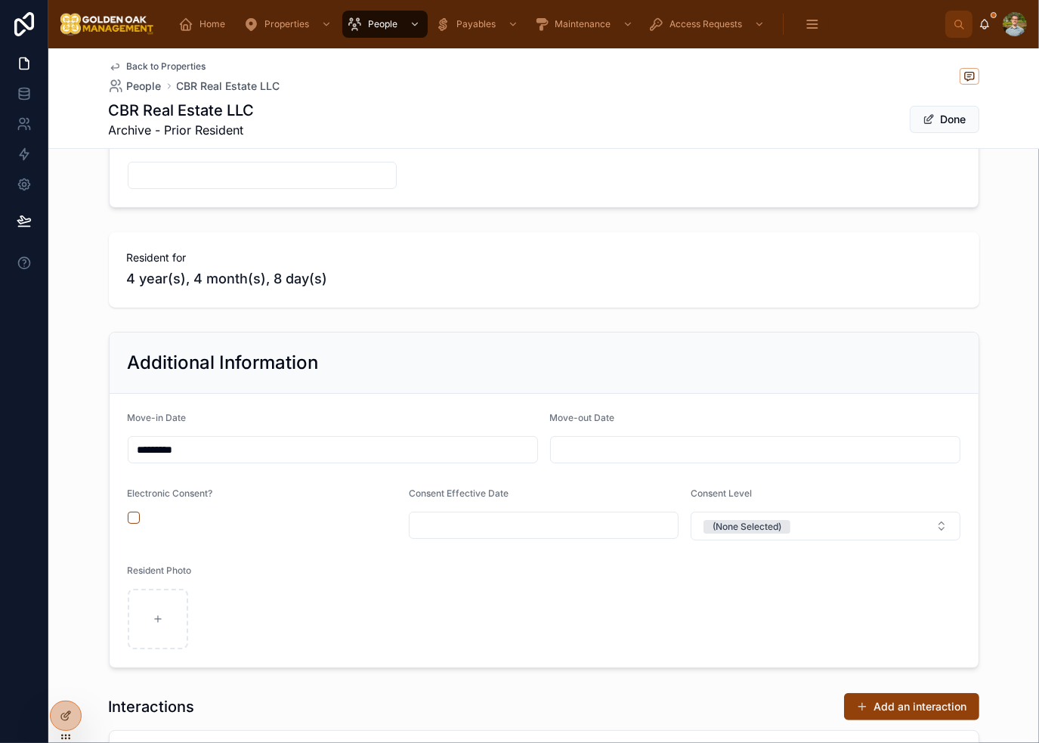
scroll to position [454, 0]
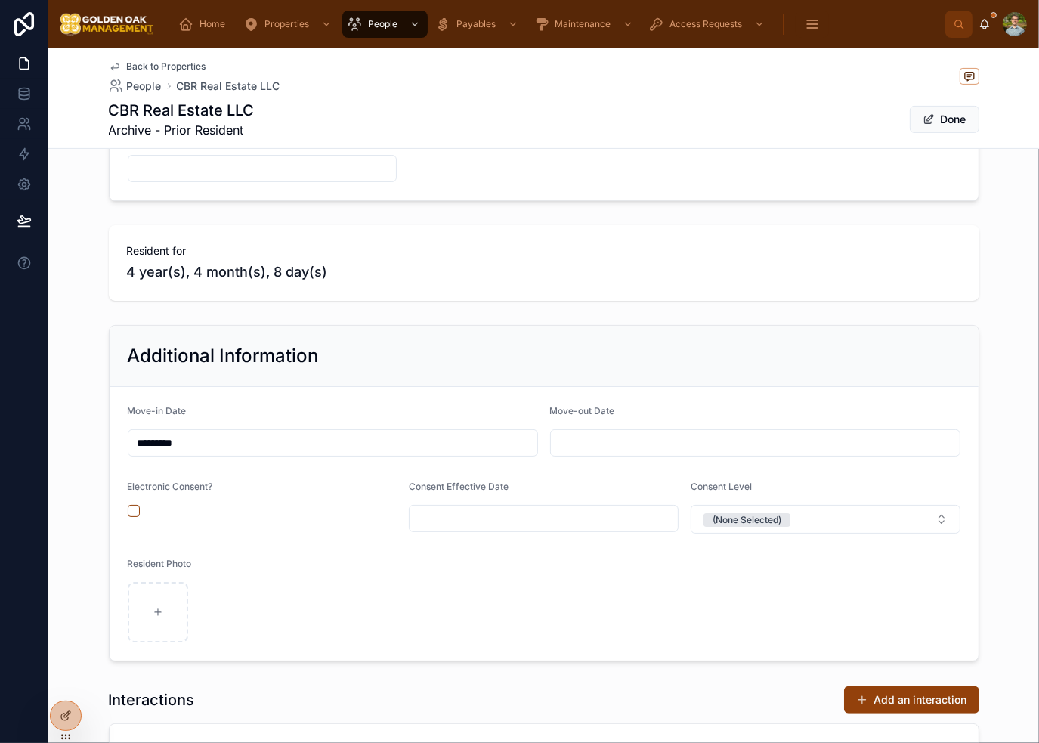
click at [679, 437] on input "text" at bounding box center [755, 442] width 409 height 21
click at [779, 339] on button "21" at bounding box center [776, 338] width 27 height 27
type input "*********"
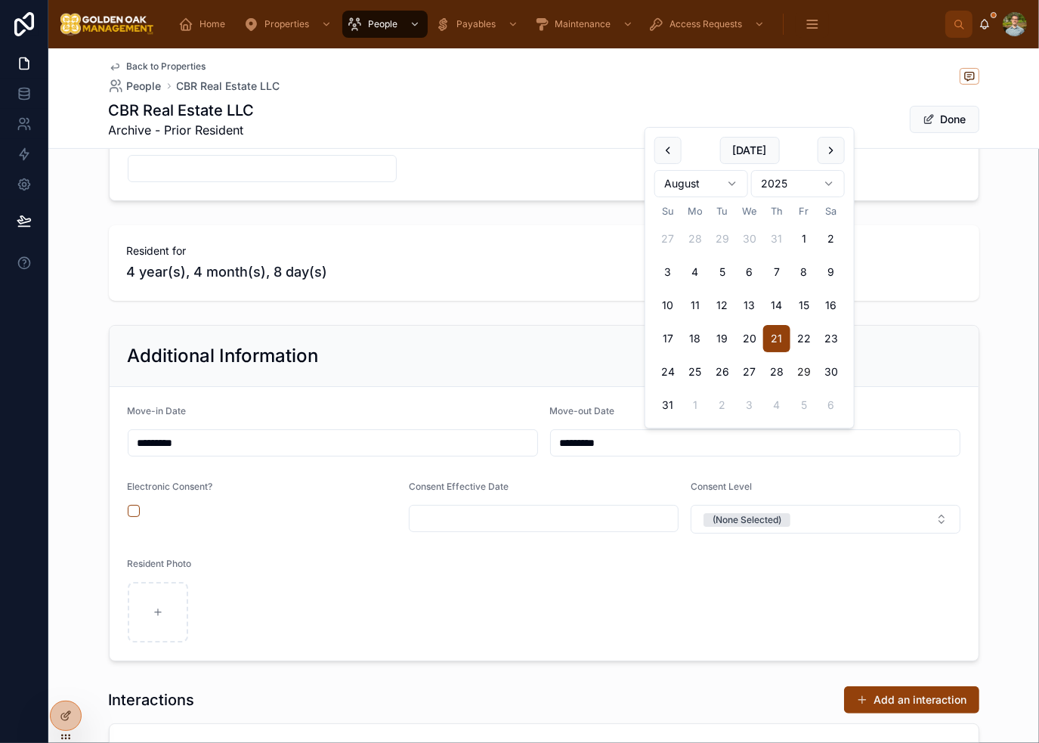
click at [595, 321] on div "Additional Information Move-in Date ********* Move-out Date ********* Electroni…" at bounding box center [543, 493] width 991 height 348
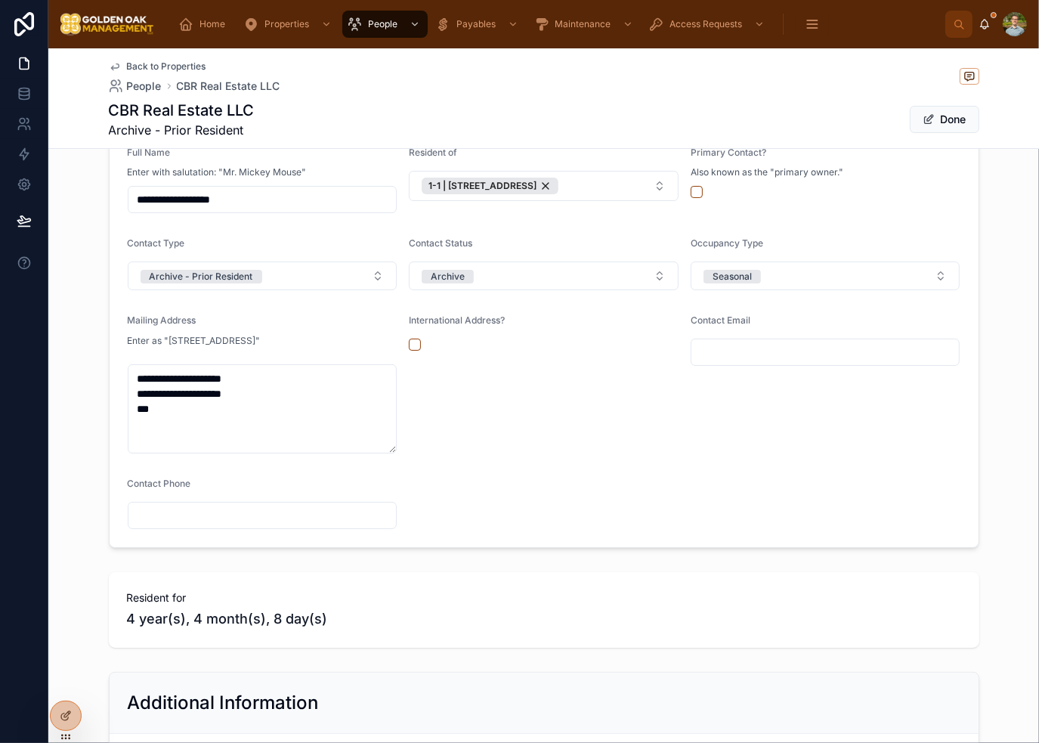
scroll to position [0, 0]
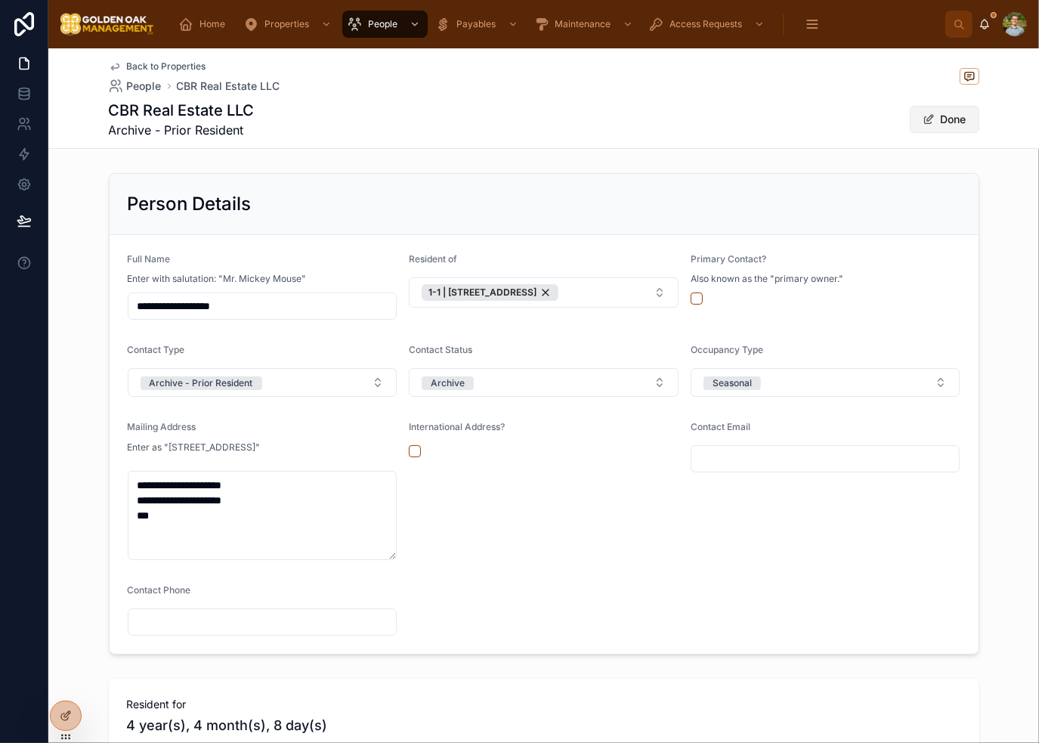
click at [961, 116] on button "Done" at bounding box center [945, 119] width 70 height 27
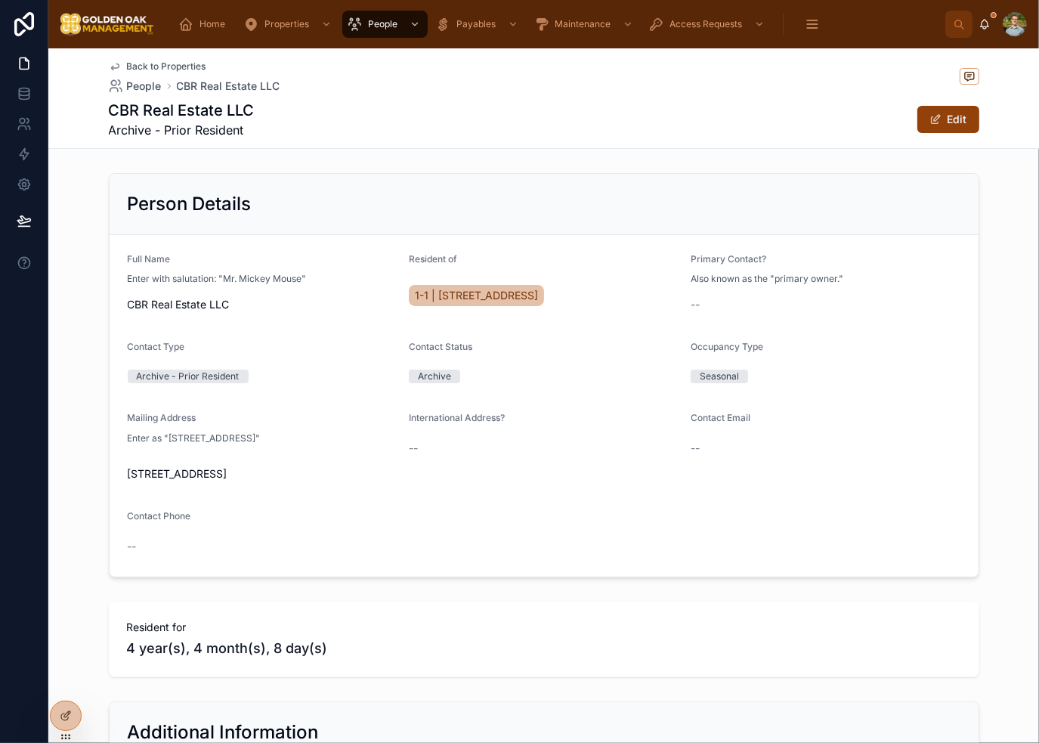
click at [128, 64] on span "Back to Properties" at bounding box center [166, 66] width 79 height 12
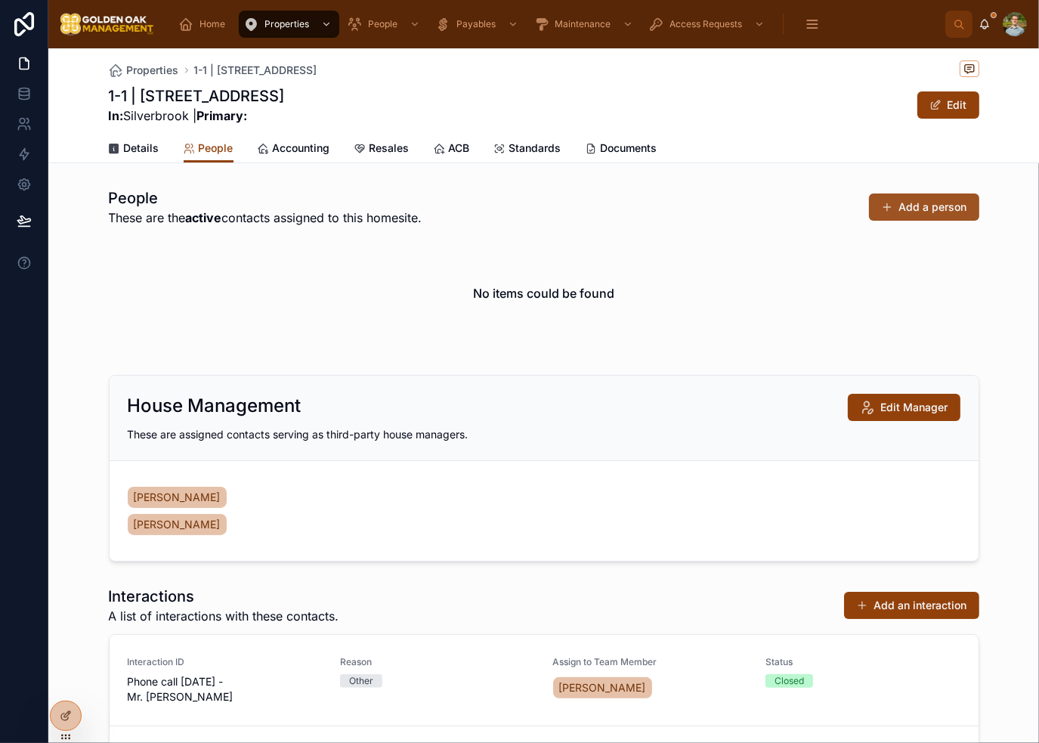
click at [909, 207] on button "Add a person" at bounding box center [924, 206] width 110 height 27
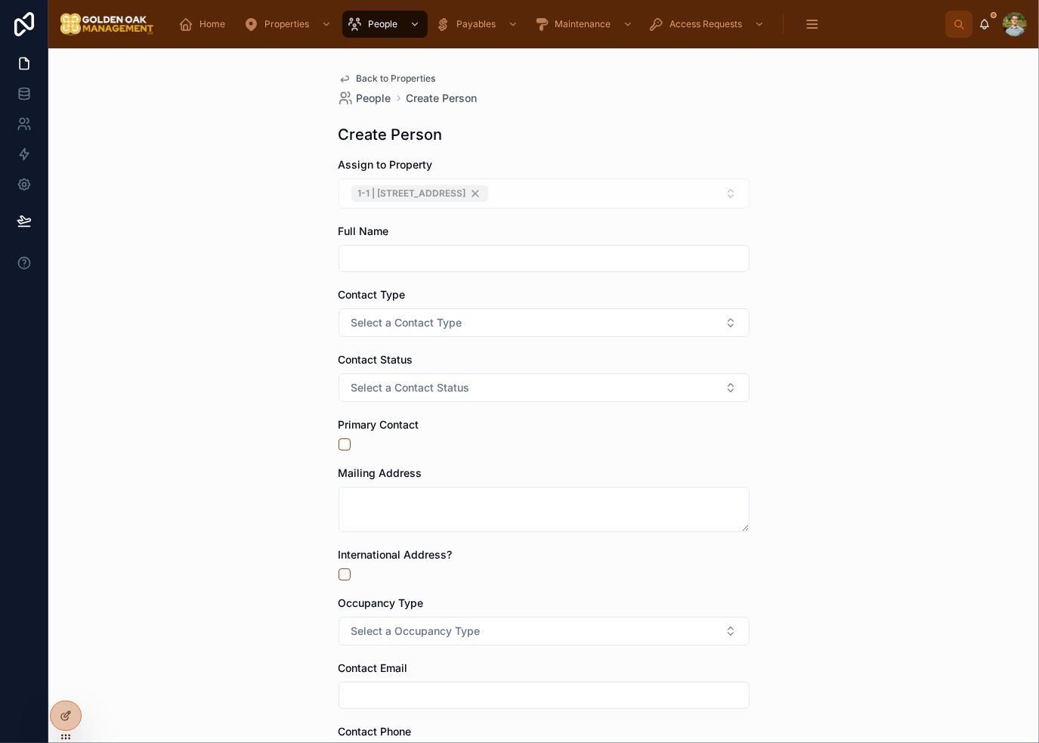
click at [512, 260] on input "text" at bounding box center [544, 258] width 410 height 21
type input "**********"
click at [481, 320] on button "Select a Contact Type" at bounding box center [544, 322] width 411 height 29
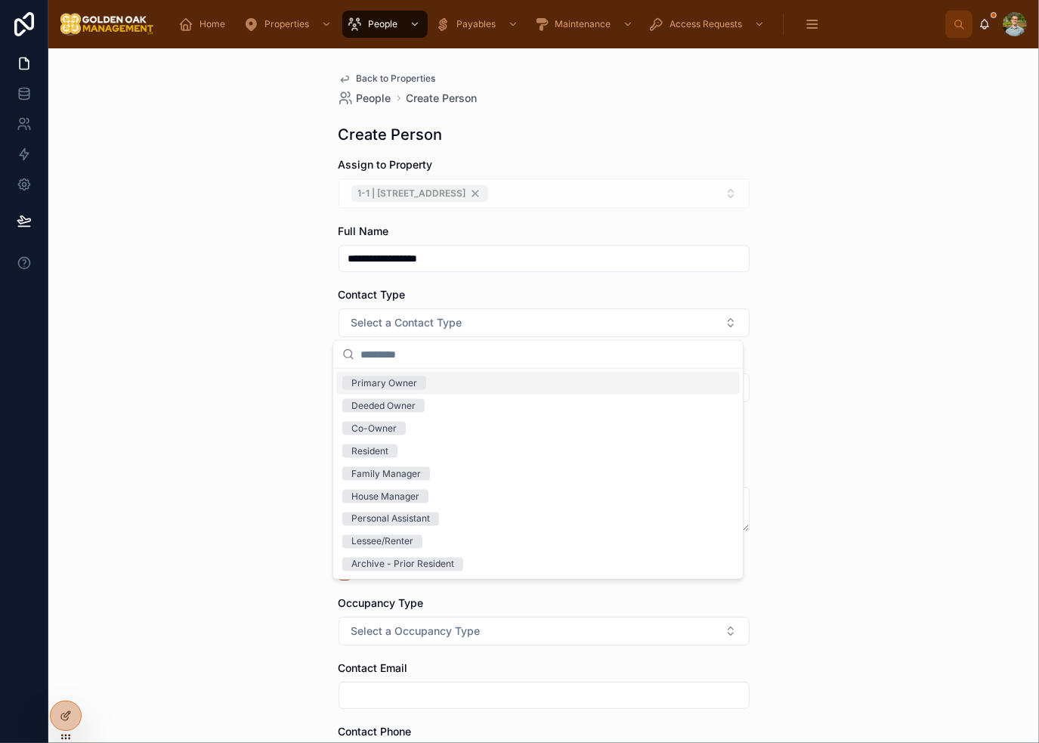
click at [444, 382] on div "Primary Owner" at bounding box center [538, 383] width 404 height 23
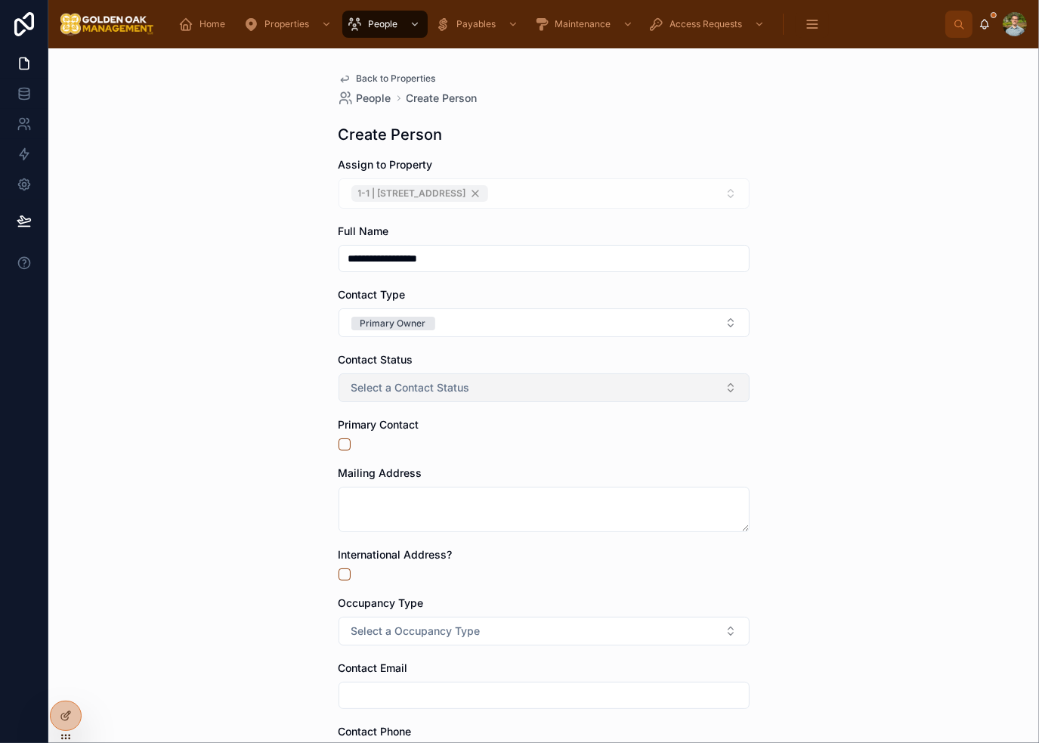
click at [409, 387] on span "Select a Contact Status" at bounding box center [410, 387] width 119 height 15
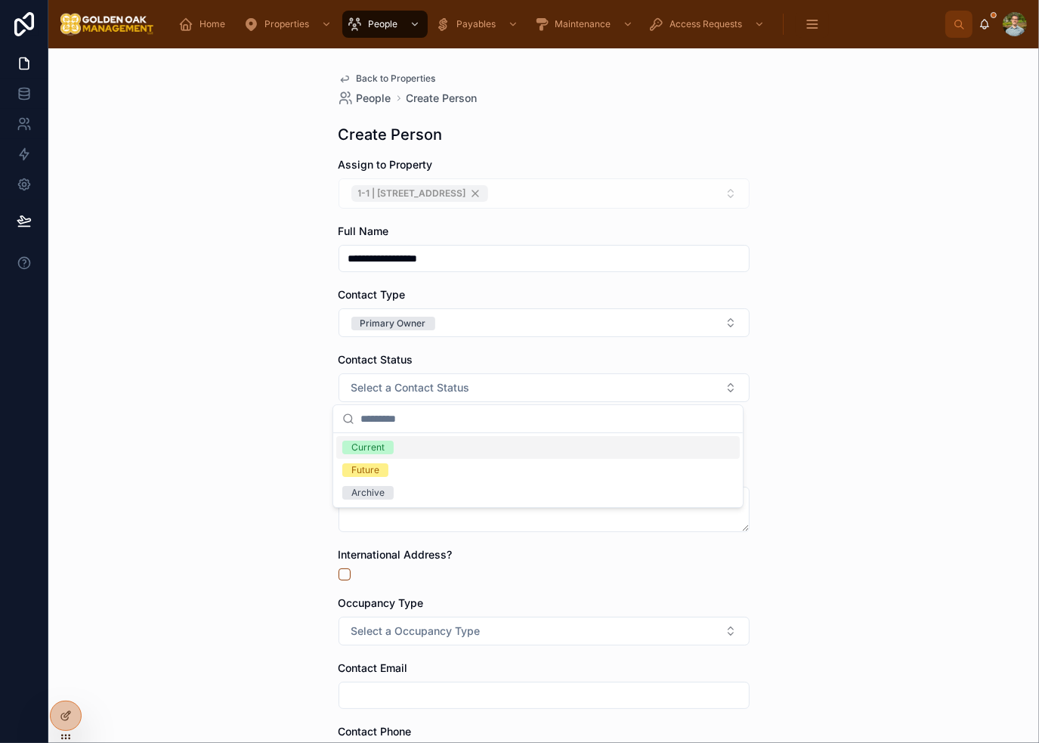
click at [432, 449] on div "Current" at bounding box center [538, 447] width 404 height 23
click at [339, 438] on button "button" at bounding box center [345, 444] width 12 height 12
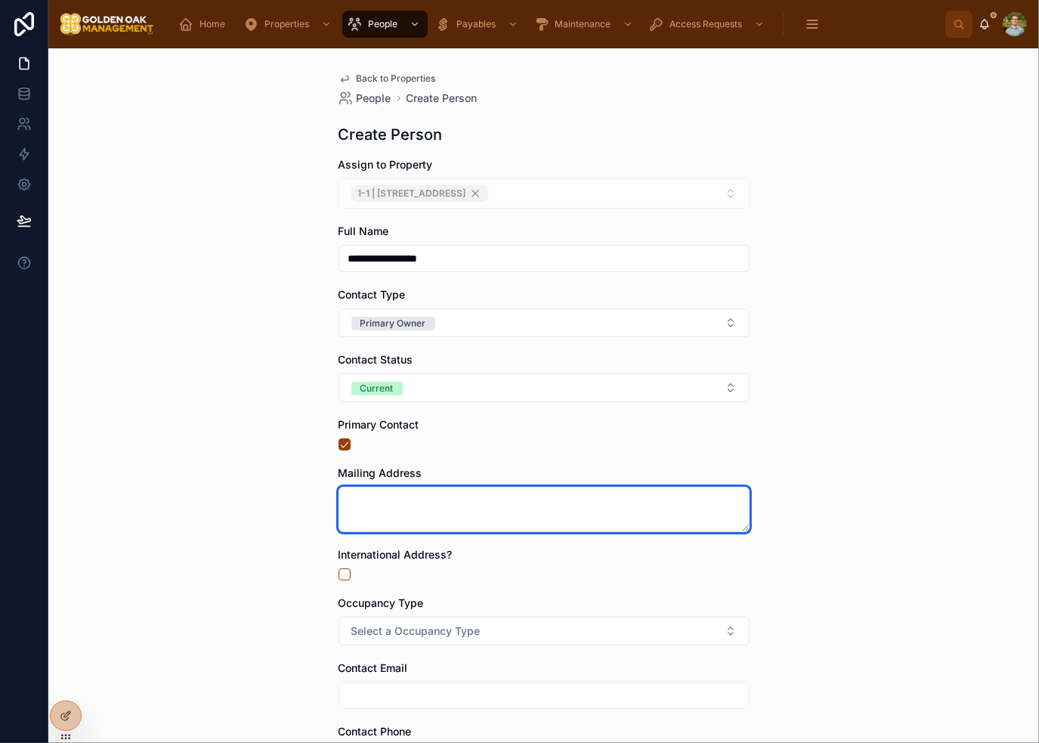
click at [438, 501] on textarea at bounding box center [544, 509] width 411 height 45
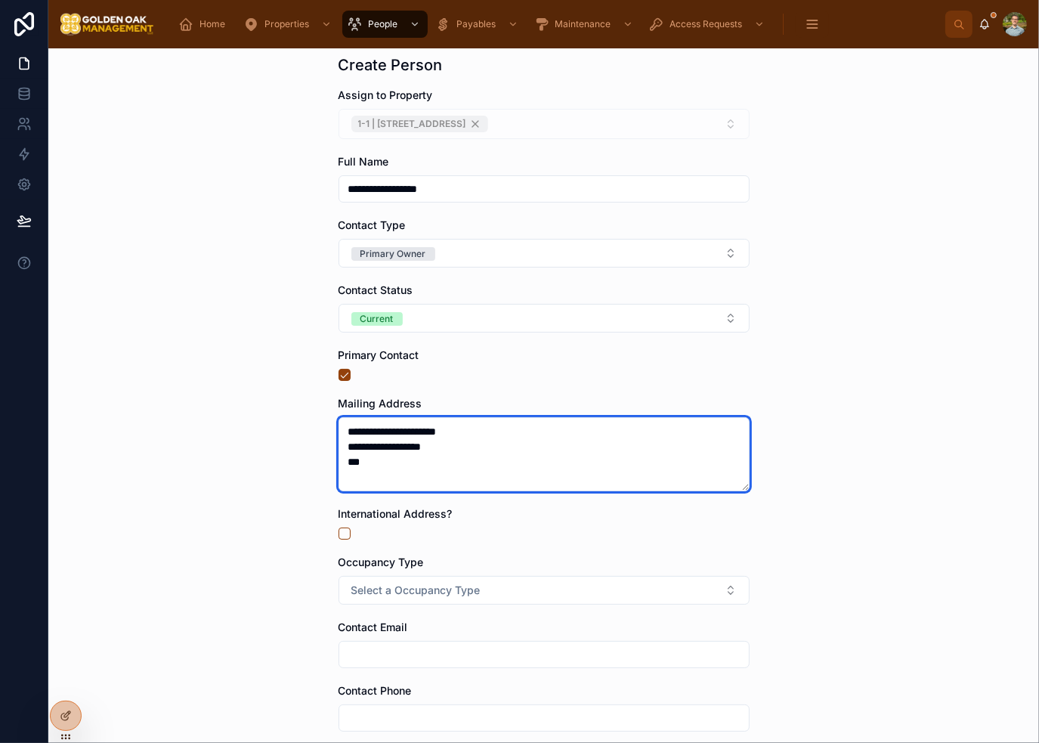
scroll to position [206, 0]
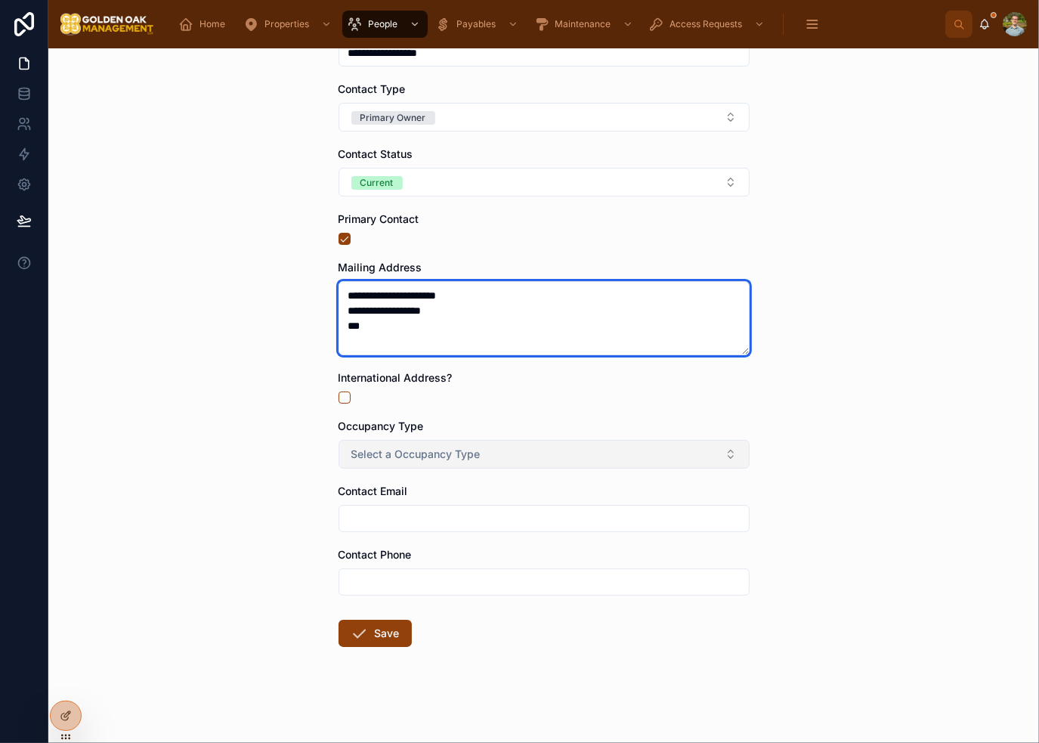
type textarea "**********"
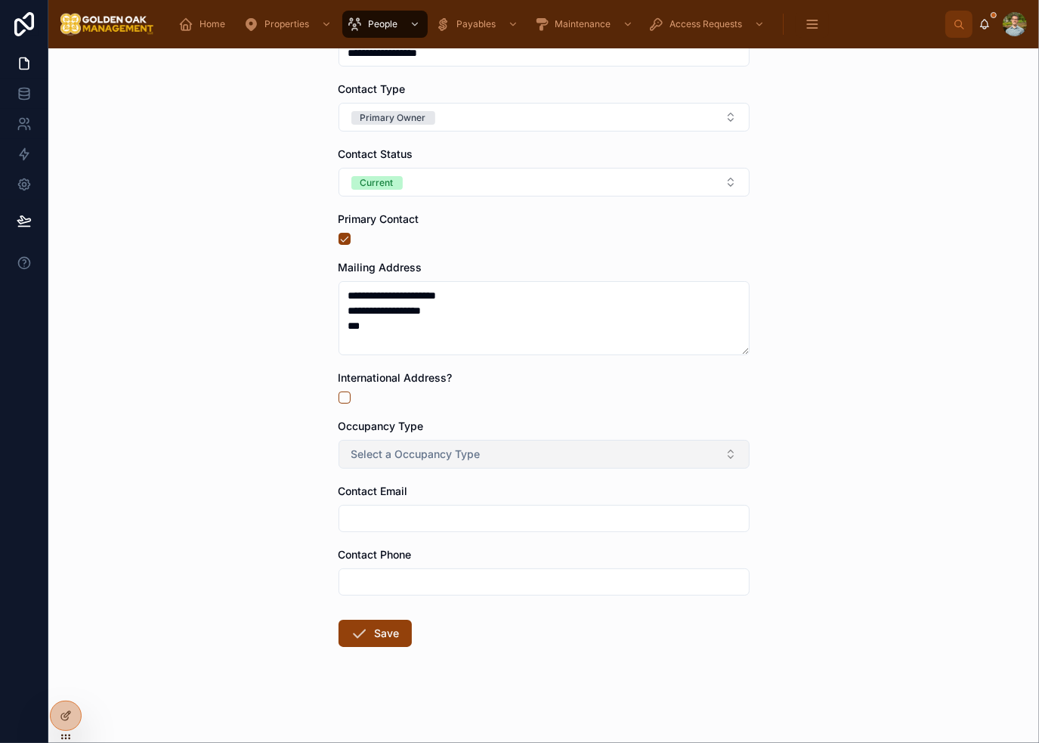
click at [475, 457] on button "Select a Occupancy Type" at bounding box center [544, 454] width 411 height 29
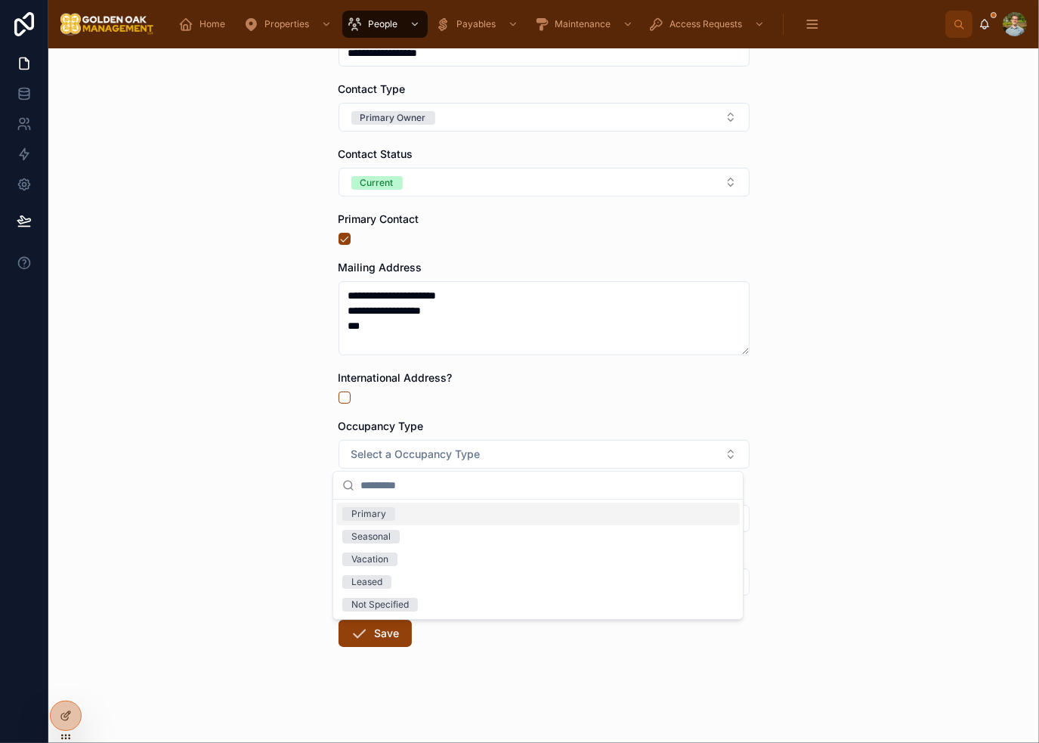
click at [454, 514] on div "Primary" at bounding box center [538, 514] width 404 height 23
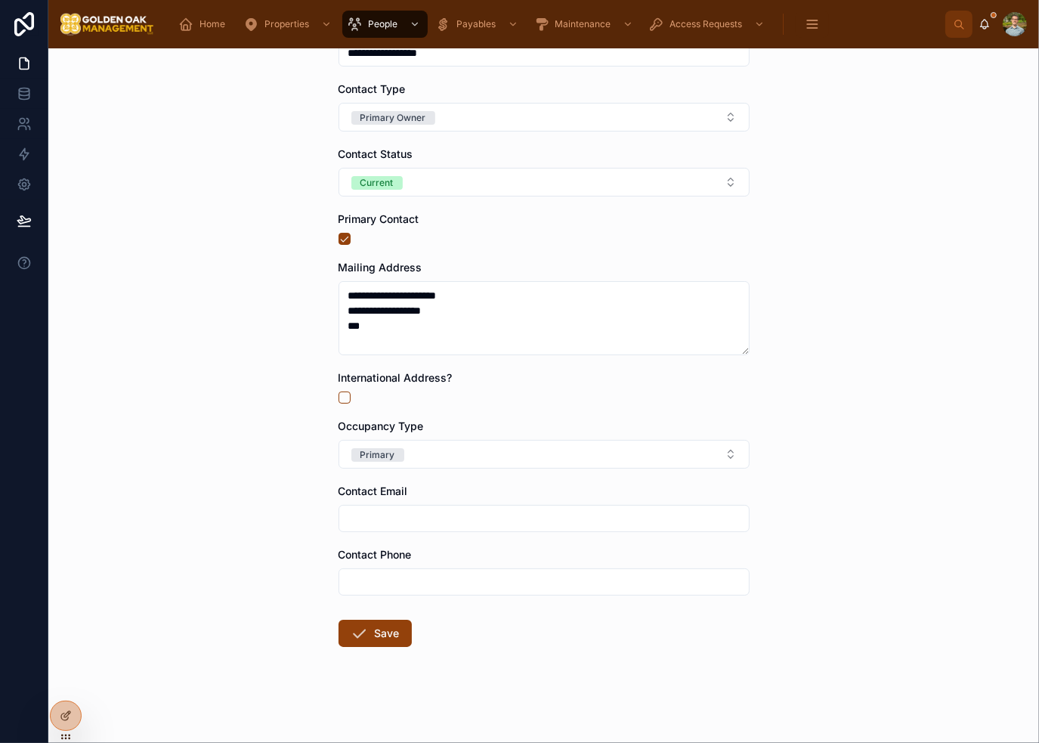
click at [275, 518] on div "**********" at bounding box center [543, 395] width 991 height 695
click at [381, 625] on button "Save" at bounding box center [375, 633] width 73 height 27
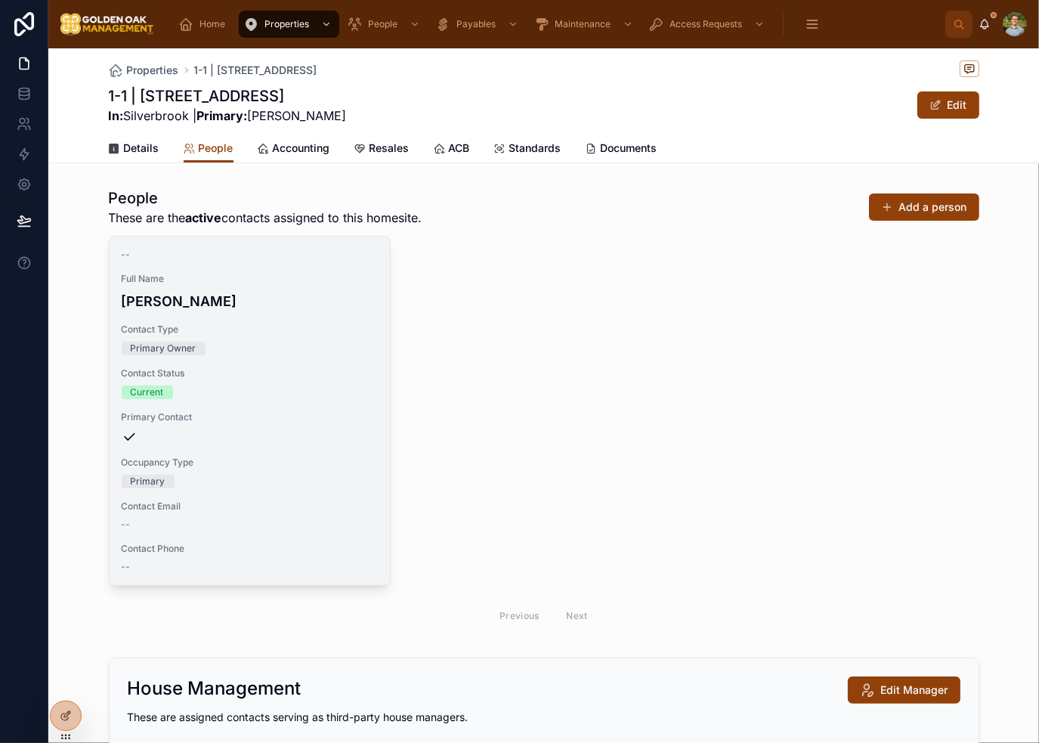
click at [314, 423] on div "Primary Contact" at bounding box center [250, 427] width 256 height 33
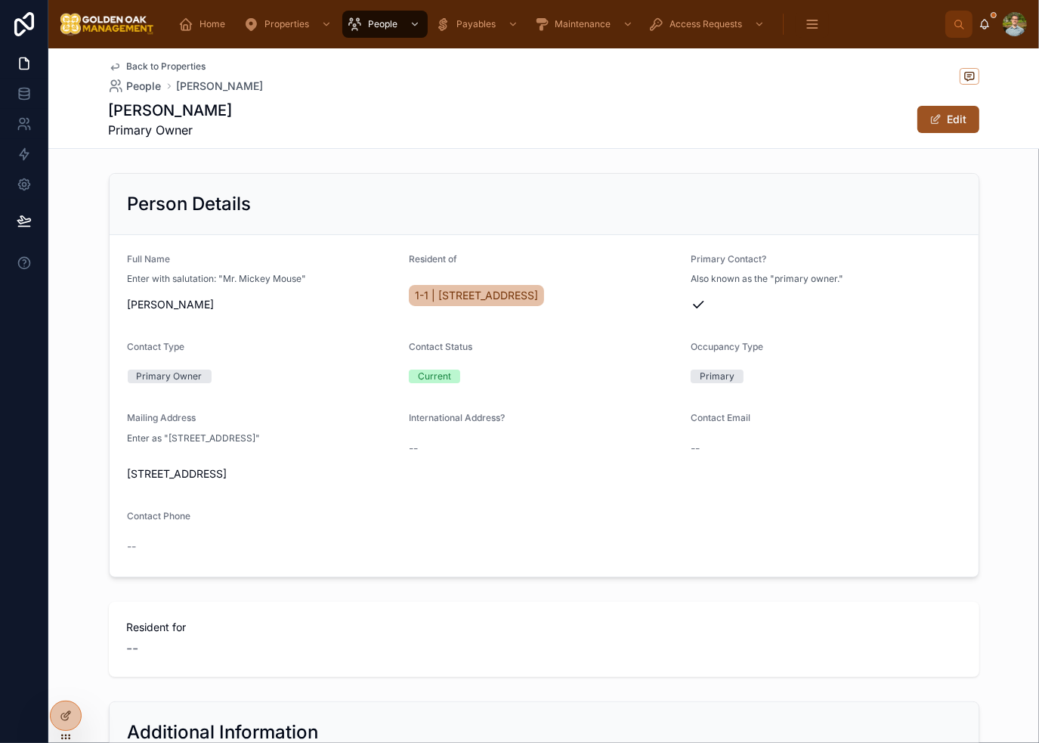
click at [946, 123] on button "Edit" at bounding box center [949, 119] width 62 height 27
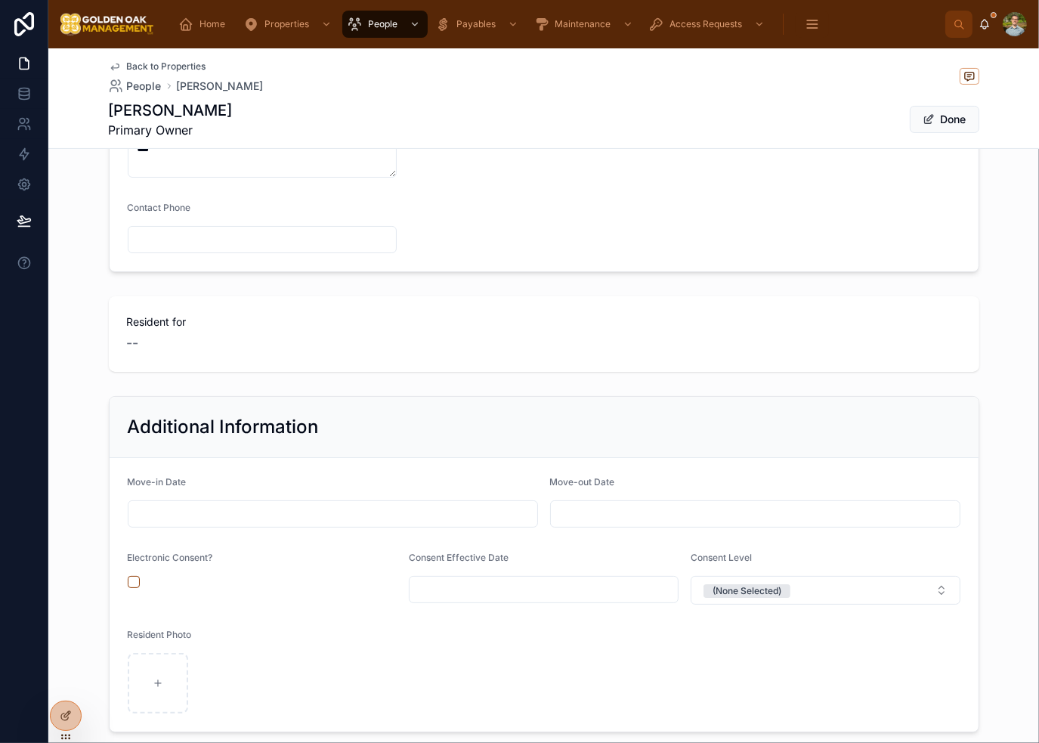
scroll to position [454, 0]
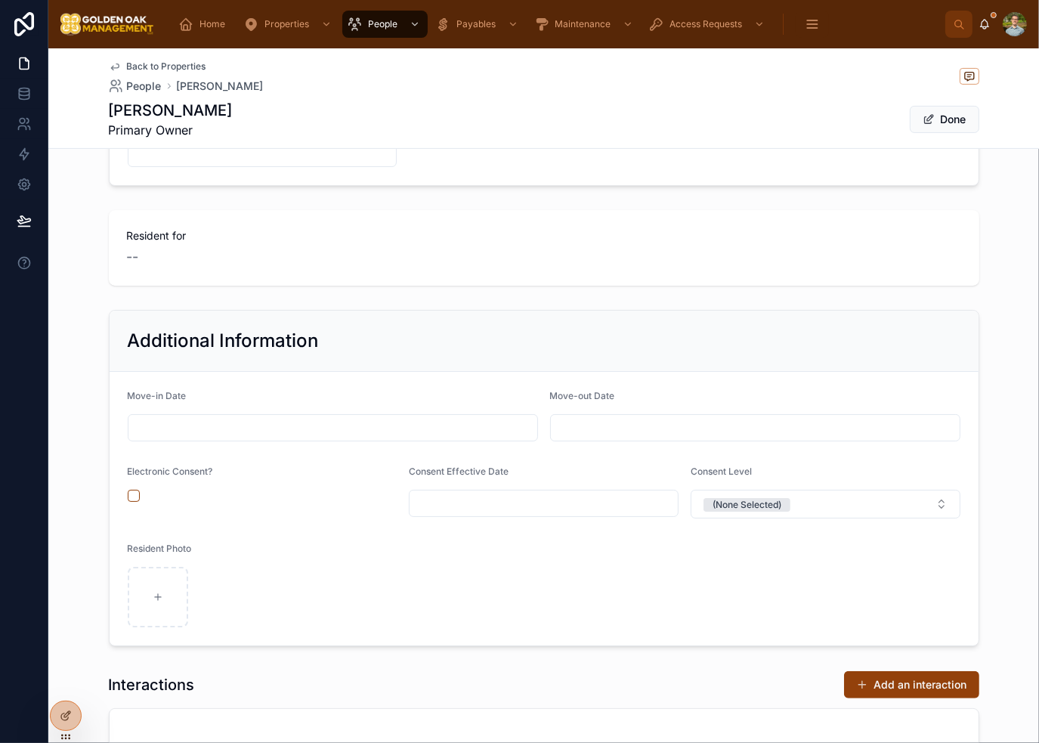
click at [260, 429] on input "text" at bounding box center [332, 427] width 409 height 21
click at [361, 649] on button "21" at bounding box center [354, 652] width 27 height 27
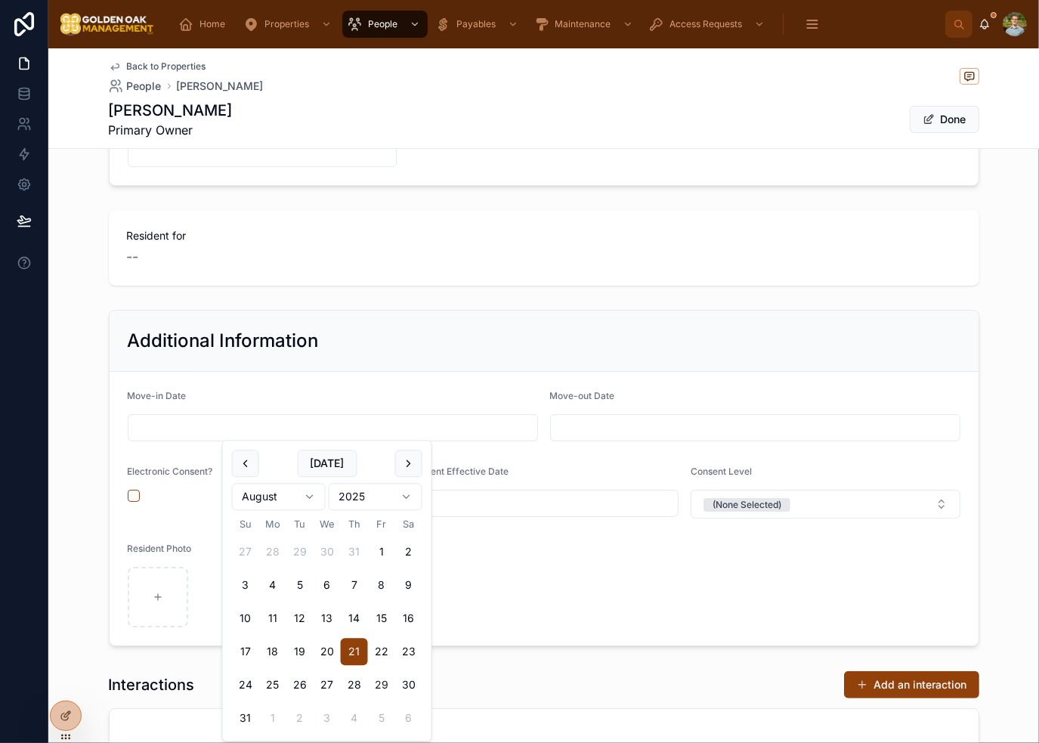
type input "*********"
click at [537, 568] on form "Move-in Date ********* Move-out Date Electronic Consent? Consent Effective Date…" at bounding box center [544, 509] width 869 height 274
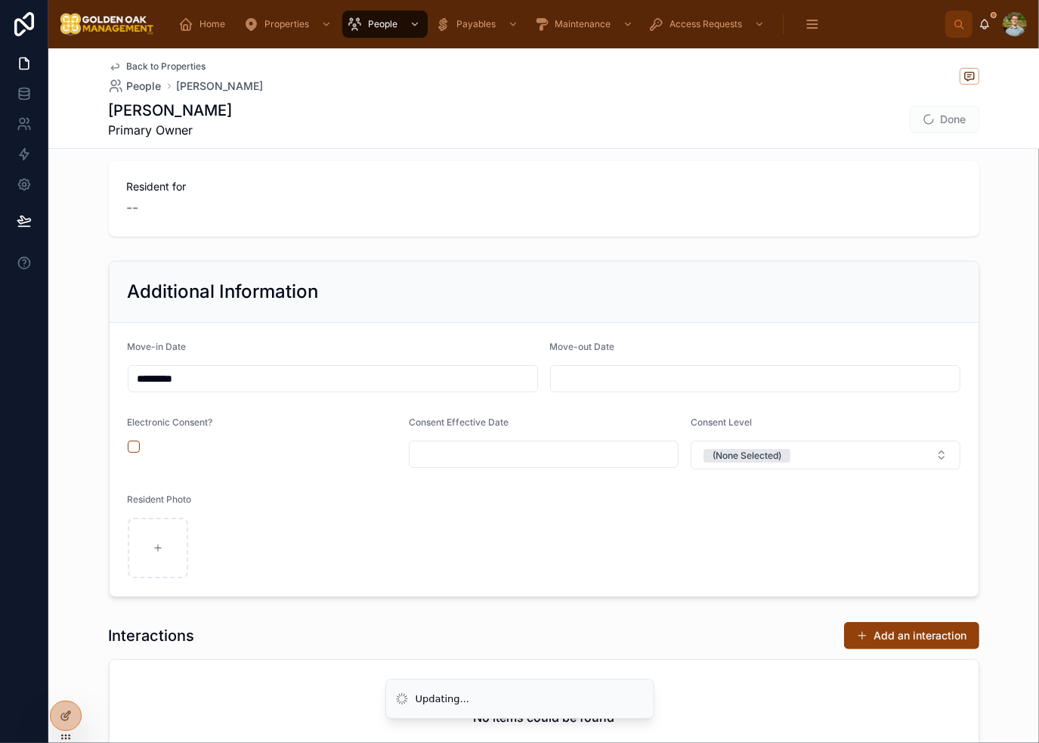
scroll to position [529, 0]
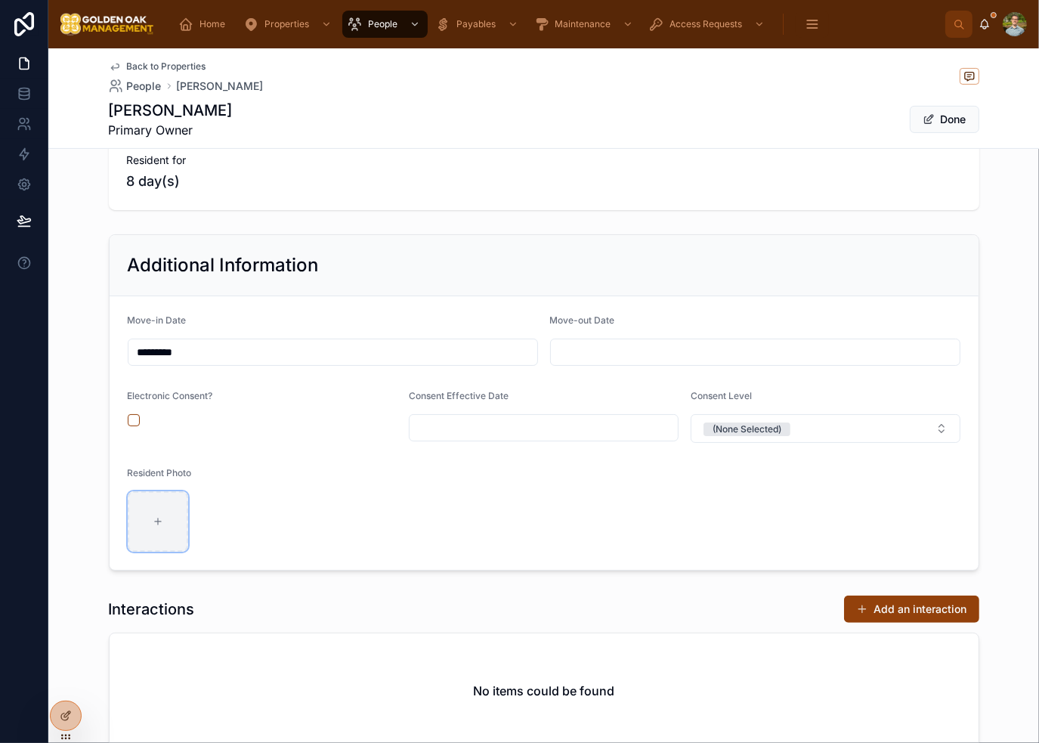
click at [141, 522] on div at bounding box center [158, 521] width 60 height 60
type input "**********"
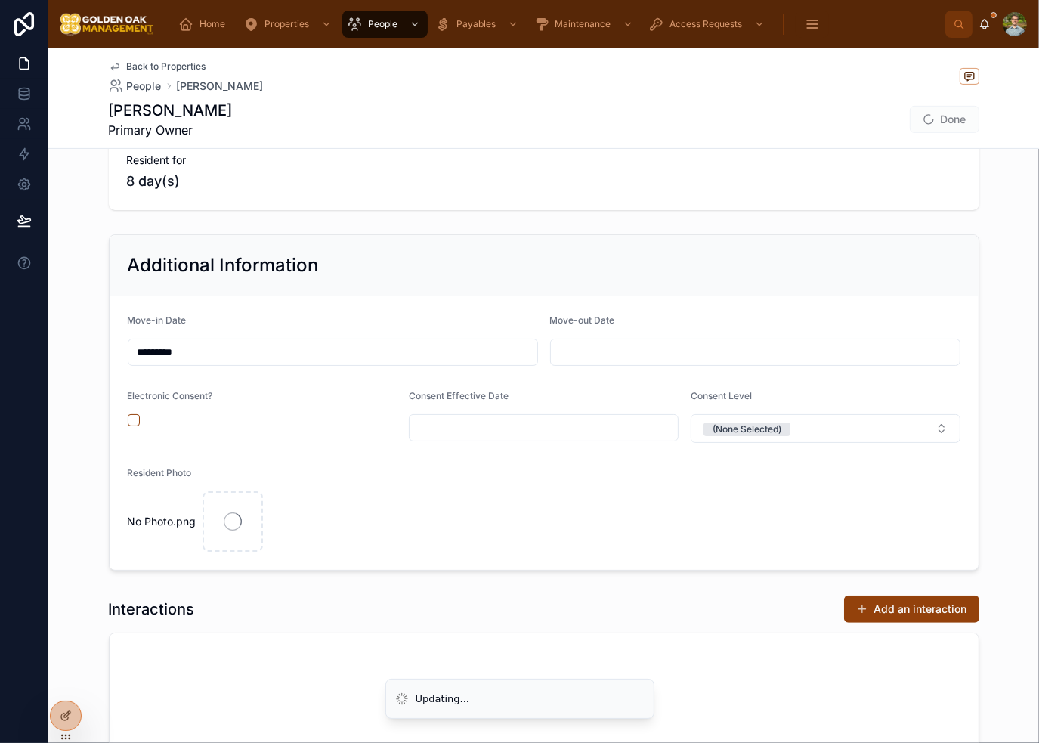
click at [424, 550] on form "Move-in Date ********* Move-out Date Electronic Consent? Consent Effective Date…" at bounding box center [544, 433] width 869 height 274
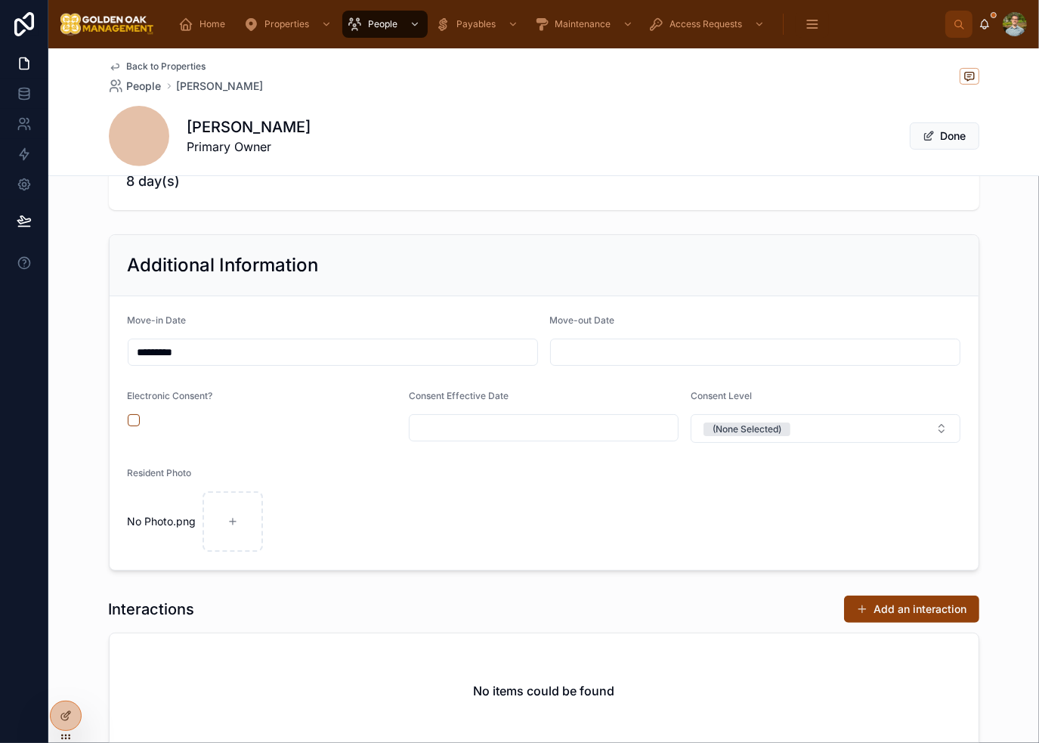
scroll to position [0, 0]
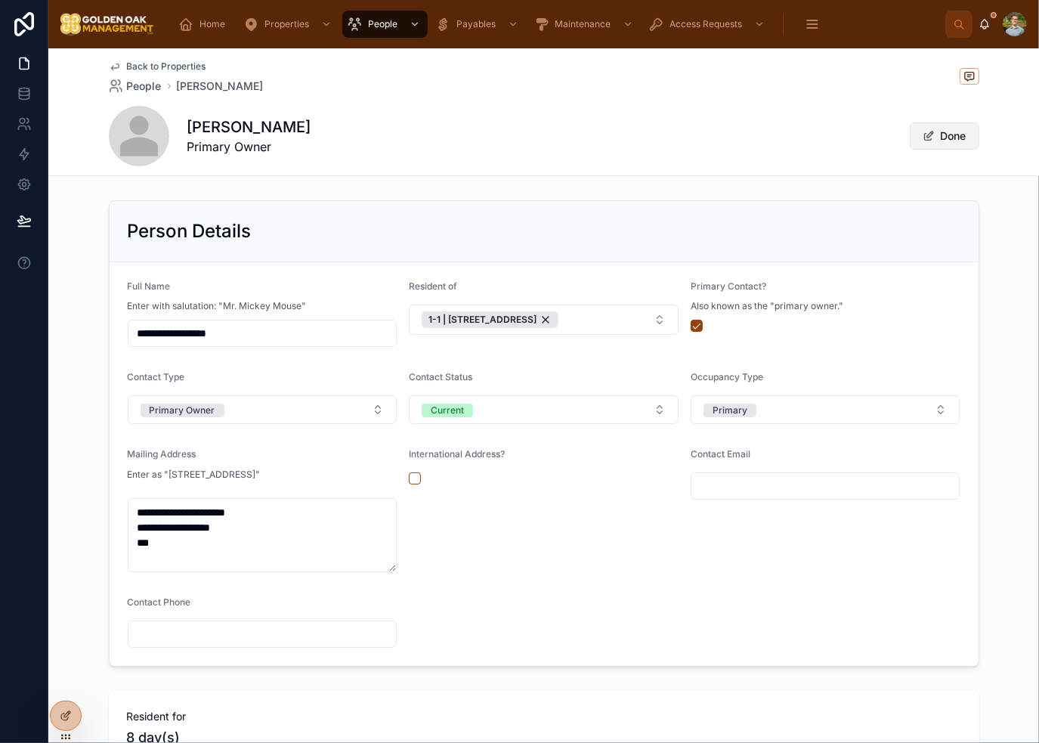
click at [949, 138] on button "Done" at bounding box center [945, 135] width 70 height 27
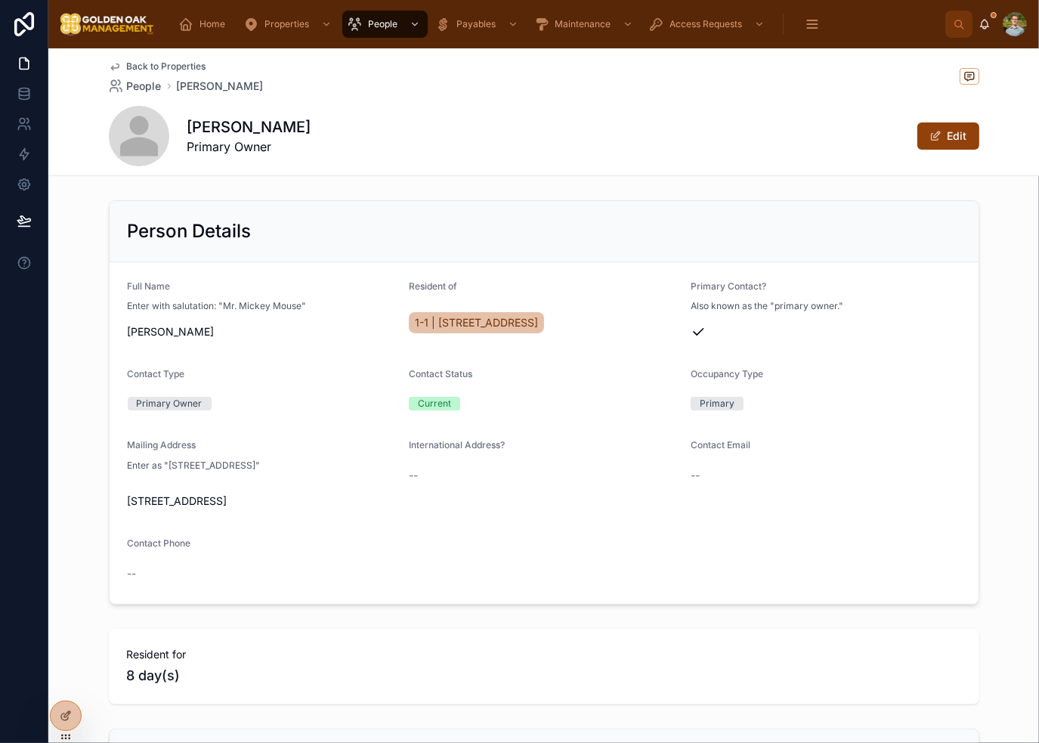
click at [494, 160] on div "[PERSON_NAME] Primary Owner Edit" at bounding box center [544, 136] width 871 height 60
click at [152, 60] on span "Back to Properties" at bounding box center [166, 66] width 79 height 12
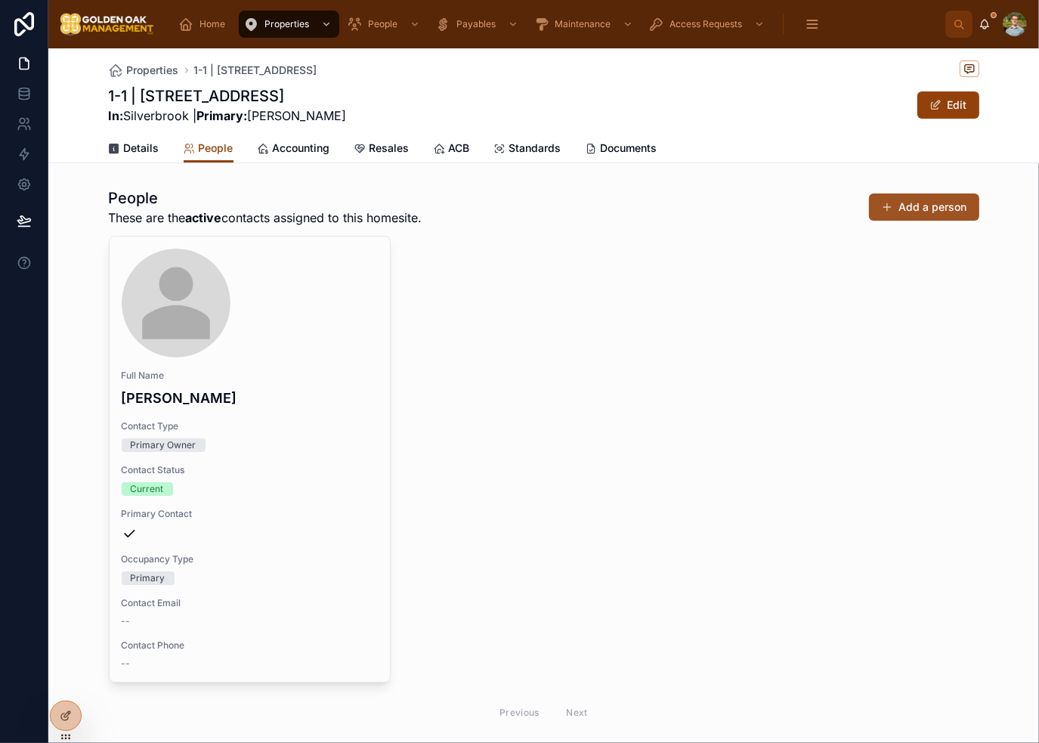
click at [918, 214] on button "Add a person" at bounding box center [924, 206] width 110 height 27
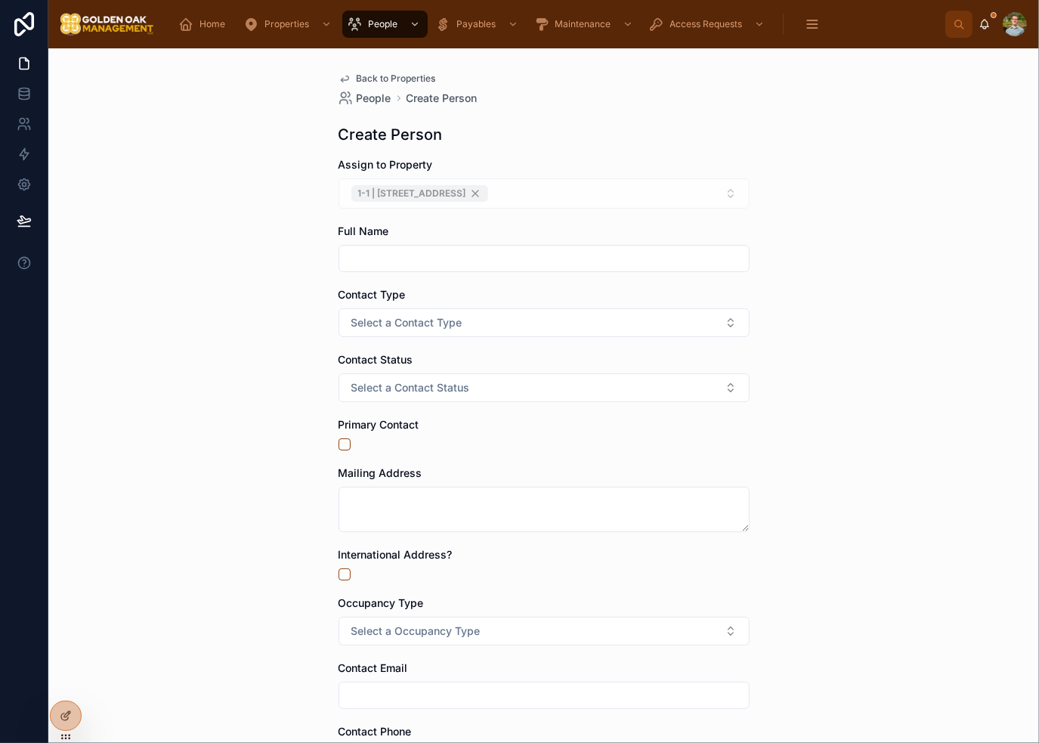
click at [457, 250] on input "text" at bounding box center [544, 258] width 410 height 21
type input "**********"
click at [466, 311] on button "Select a Contact Type" at bounding box center [544, 322] width 411 height 29
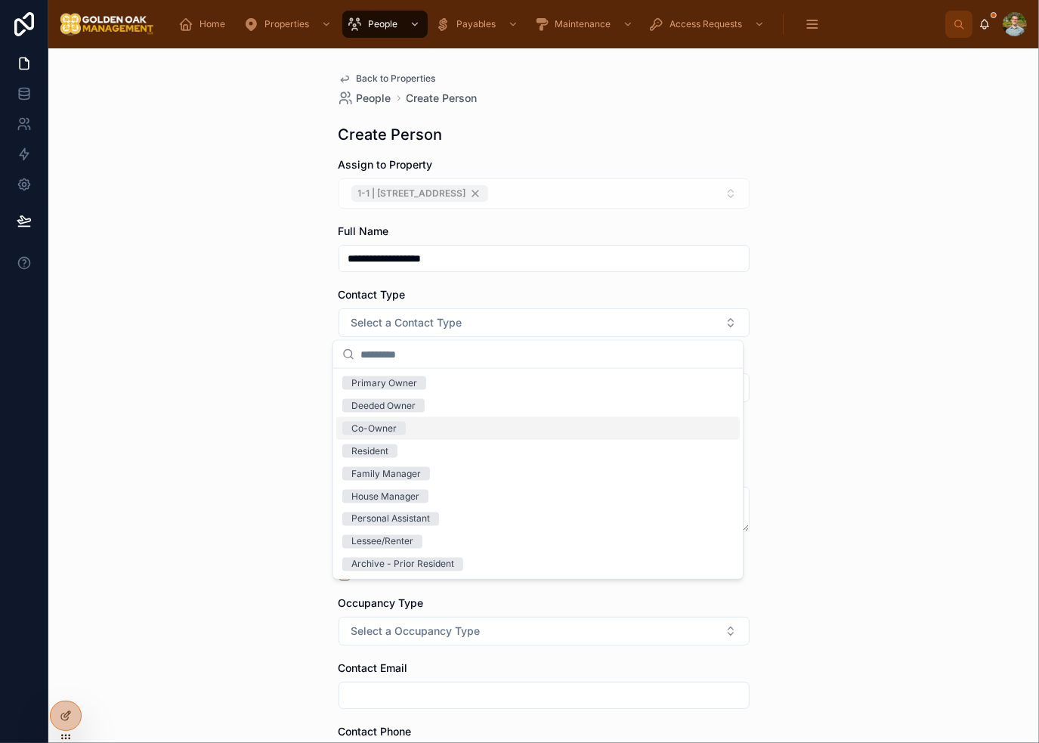
click at [435, 426] on div "Co-Owner" at bounding box center [538, 428] width 404 height 23
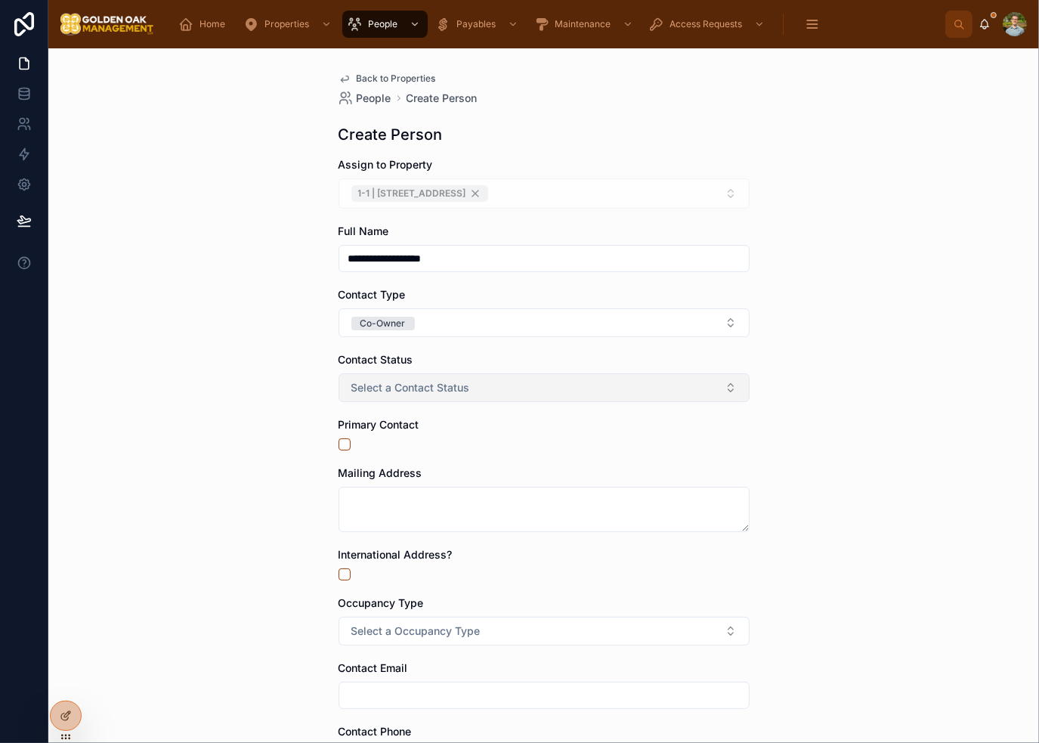
click at [418, 392] on span "Select a Contact Status" at bounding box center [410, 387] width 119 height 15
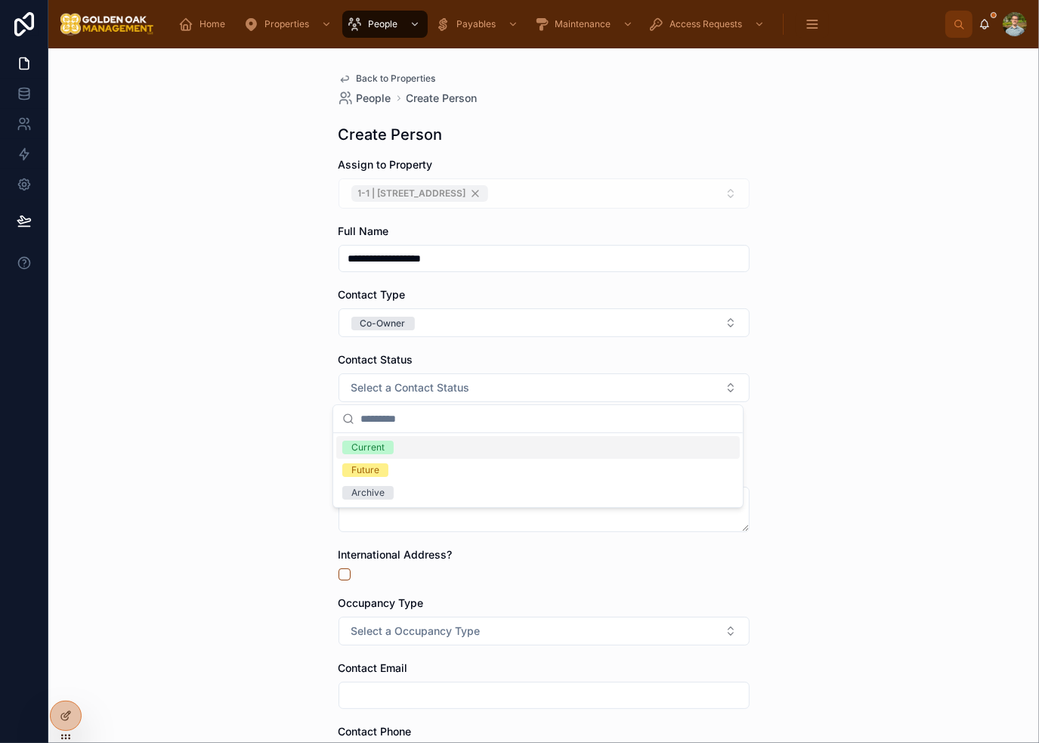
click at [416, 448] on div "Current" at bounding box center [538, 447] width 404 height 23
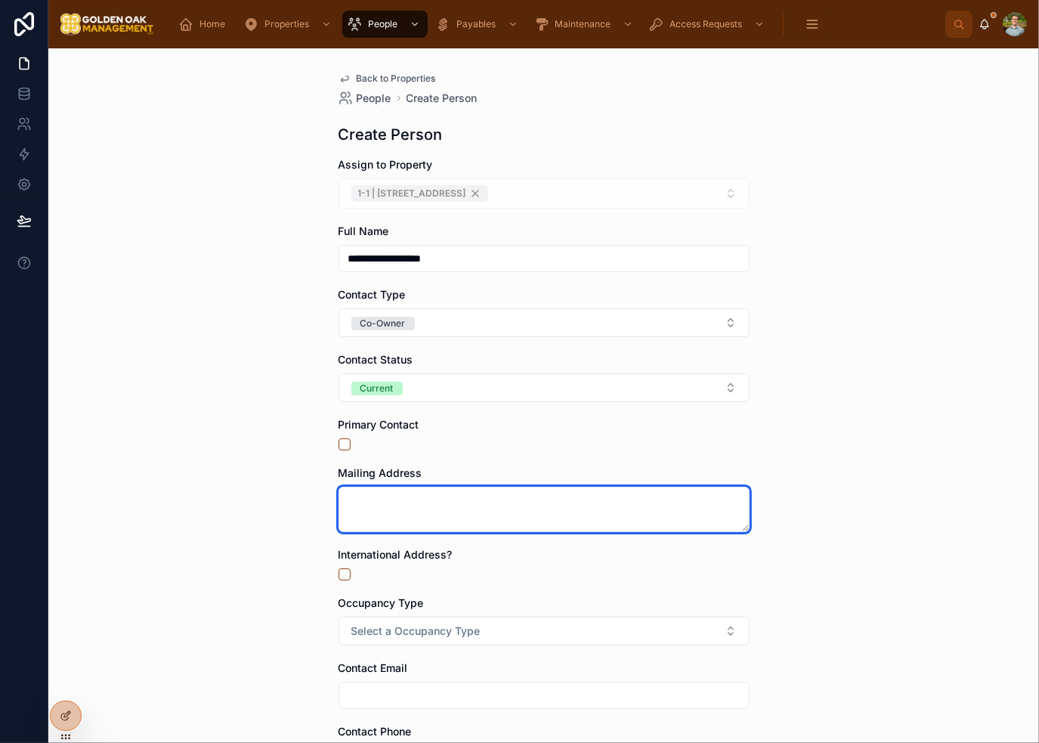
click at [394, 497] on textarea at bounding box center [544, 509] width 411 height 45
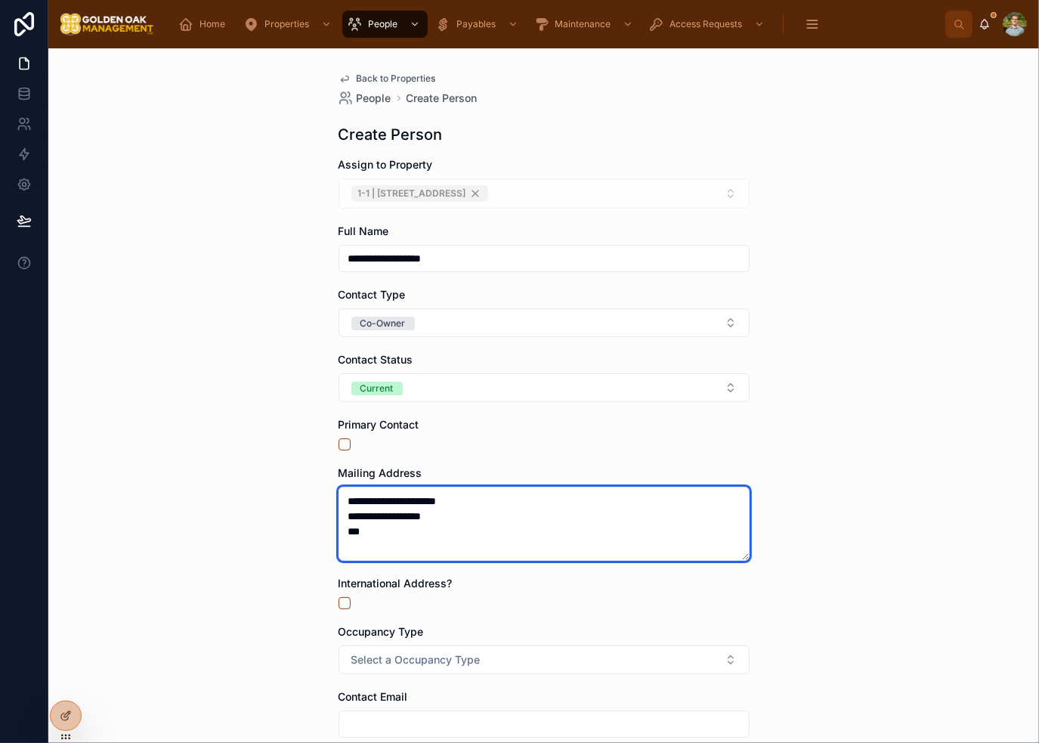
scroll to position [206, 0]
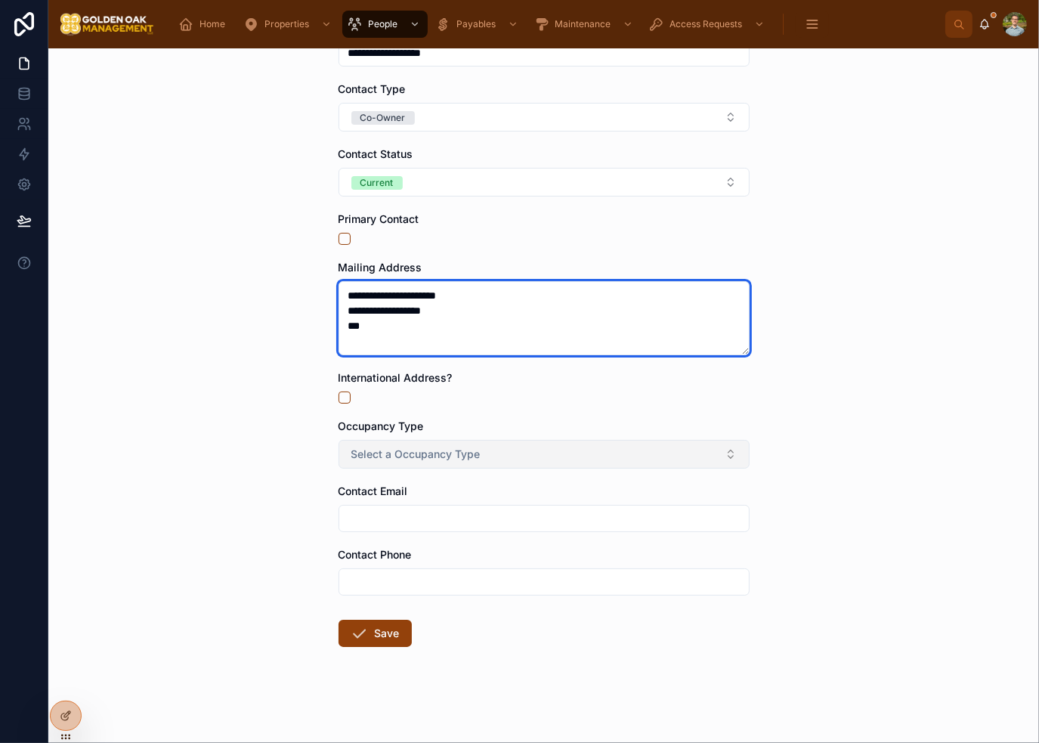
type textarea "**********"
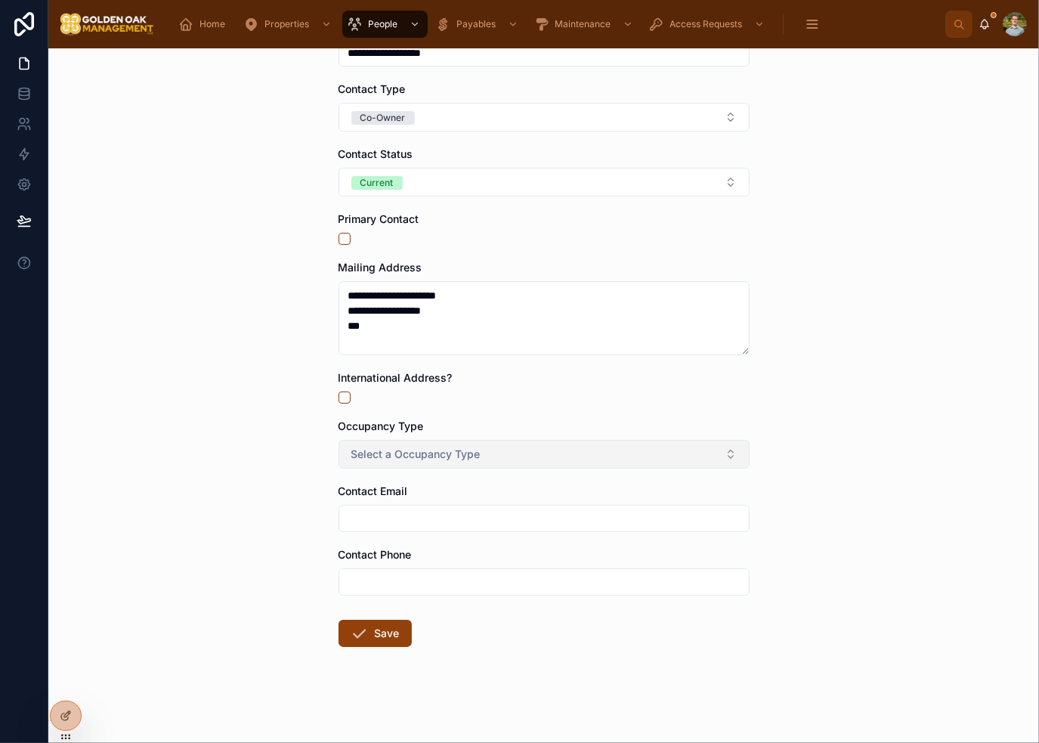
click at [426, 461] on button "Select a Occupancy Type" at bounding box center [544, 454] width 411 height 29
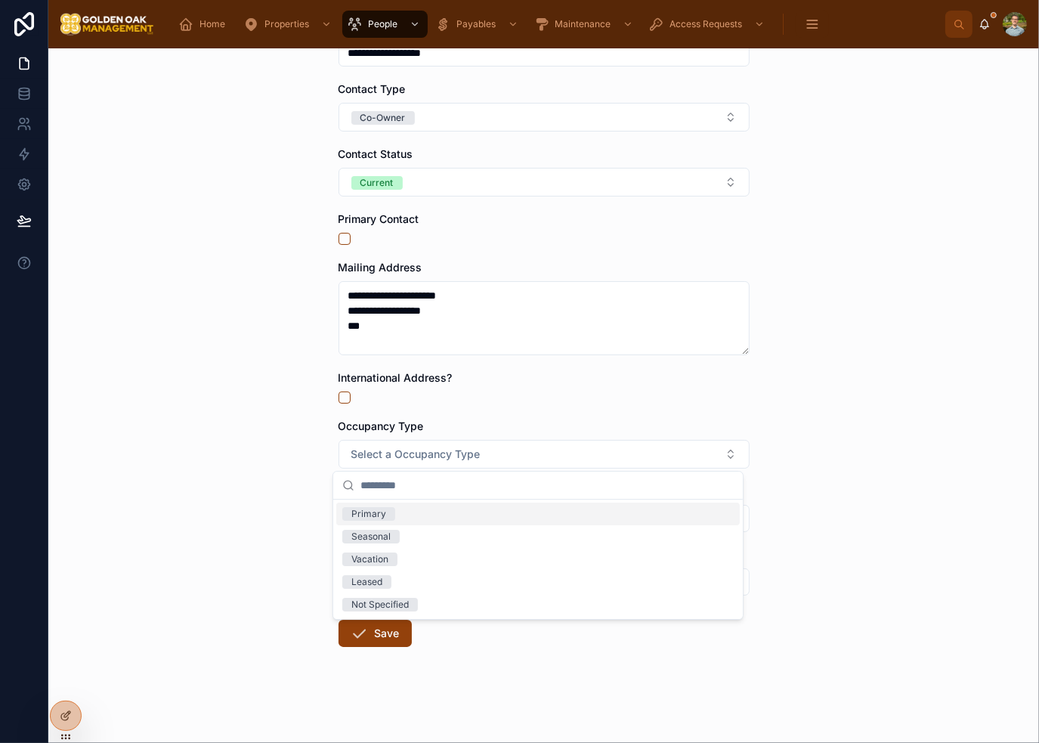
click at [423, 516] on div "Primary" at bounding box center [538, 514] width 404 height 23
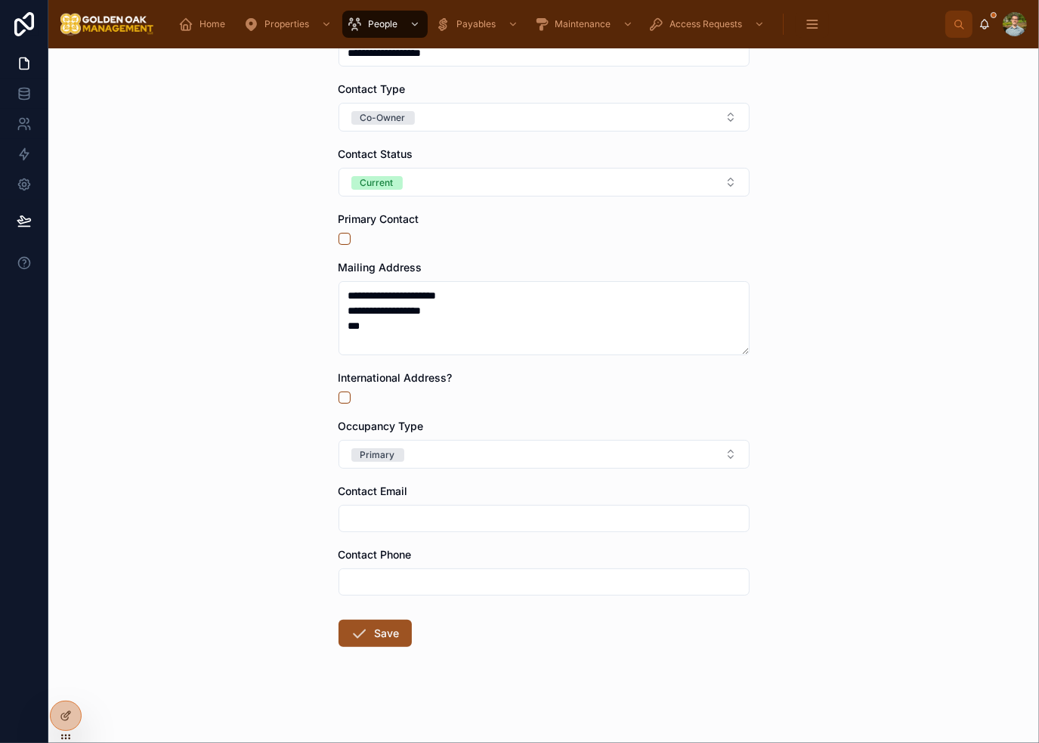
click at [369, 636] on button "Save" at bounding box center [375, 633] width 73 height 27
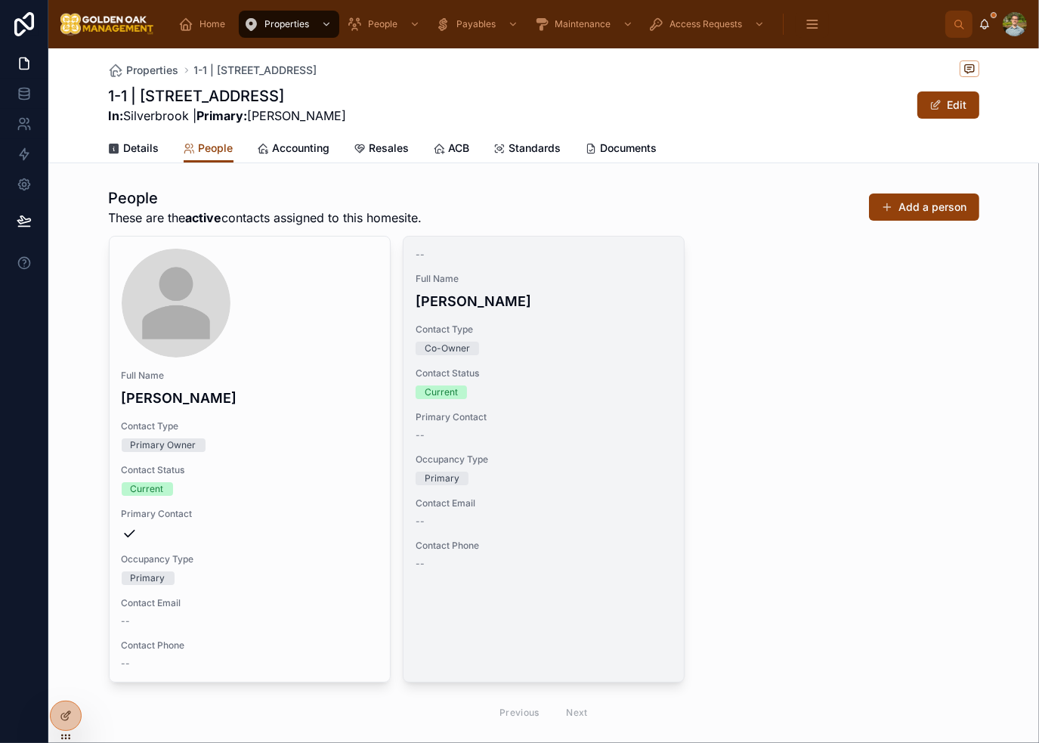
click at [584, 355] on div "-- Full Name [PERSON_NAME] Contact Type Co-Owner Contact Status Current Primary…" at bounding box center [544, 409] width 280 height 345
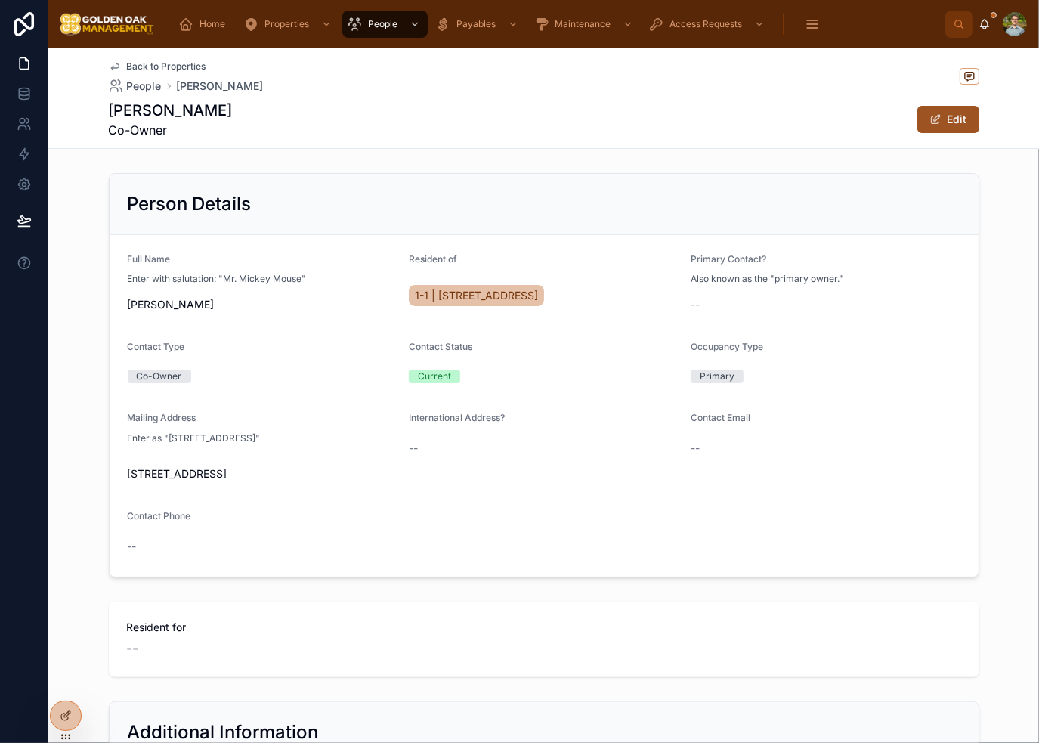
click at [943, 129] on button "Edit" at bounding box center [949, 119] width 62 height 27
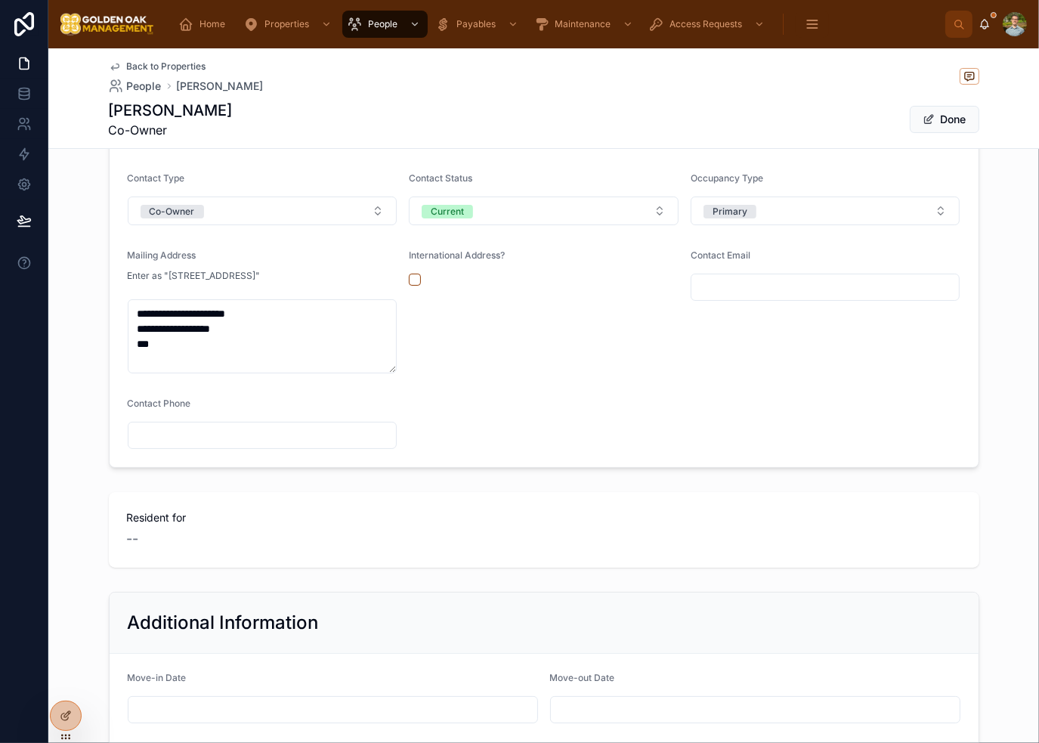
scroll to position [454, 0]
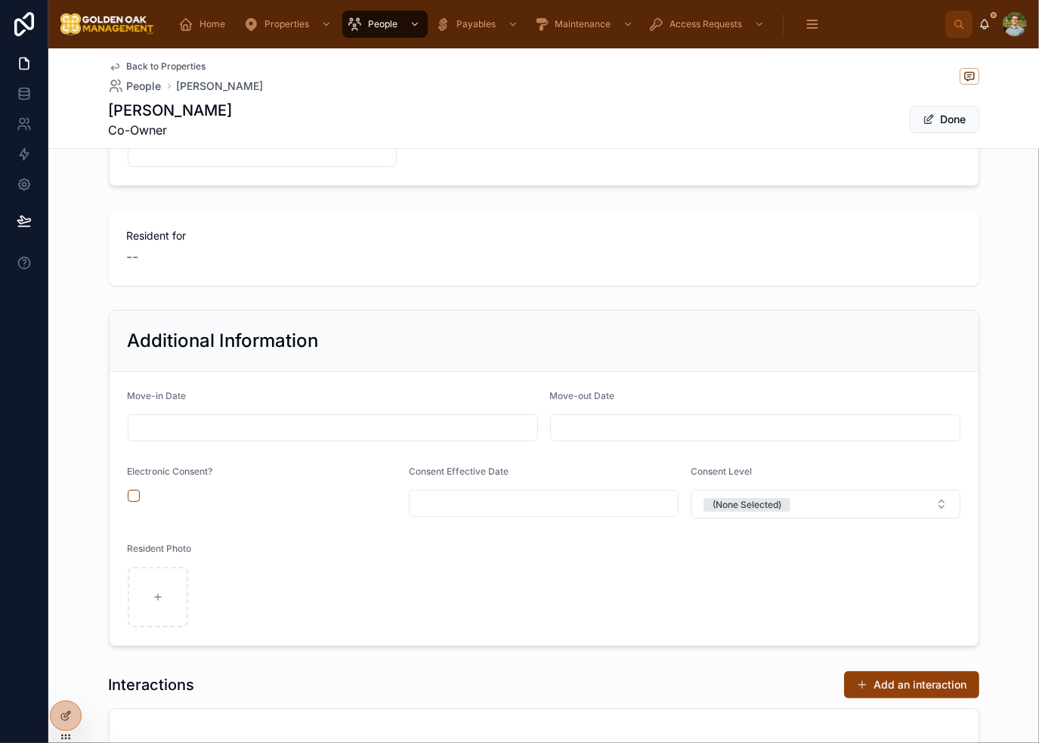
click at [260, 429] on input "text" at bounding box center [332, 427] width 409 height 21
click at [362, 649] on button "21" at bounding box center [354, 652] width 27 height 27
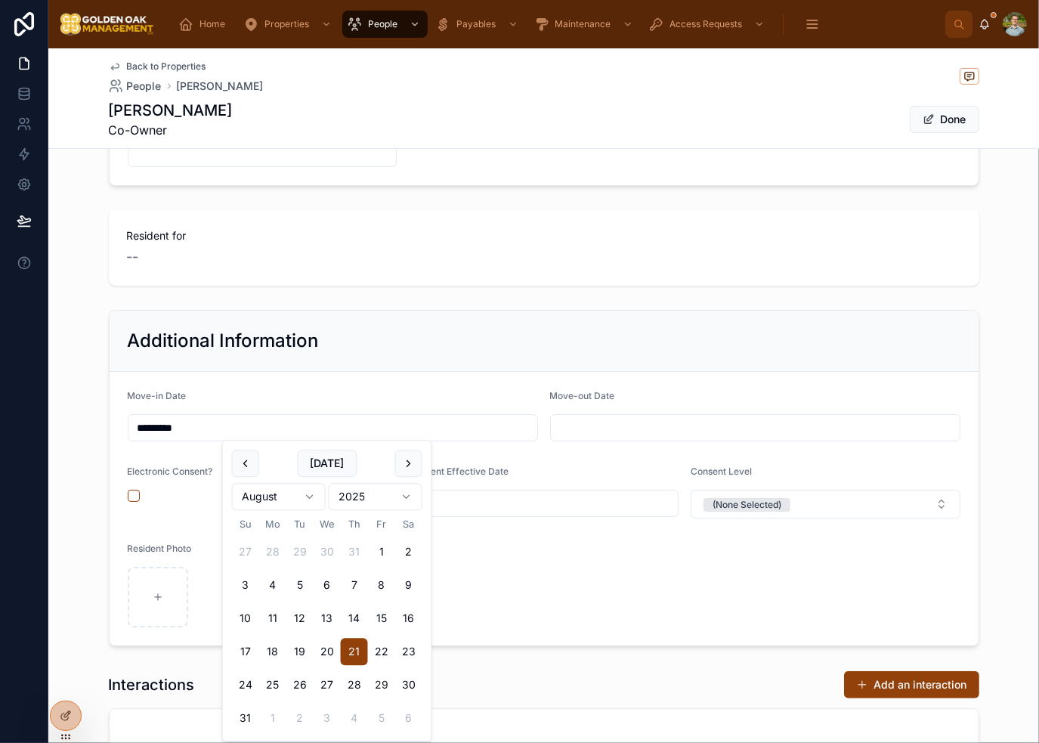
type input "*********"
click at [523, 610] on form "Move-in Date ********* Move-out Date Electronic Consent? Consent Effective Date…" at bounding box center [544, 509] width 869 height 274
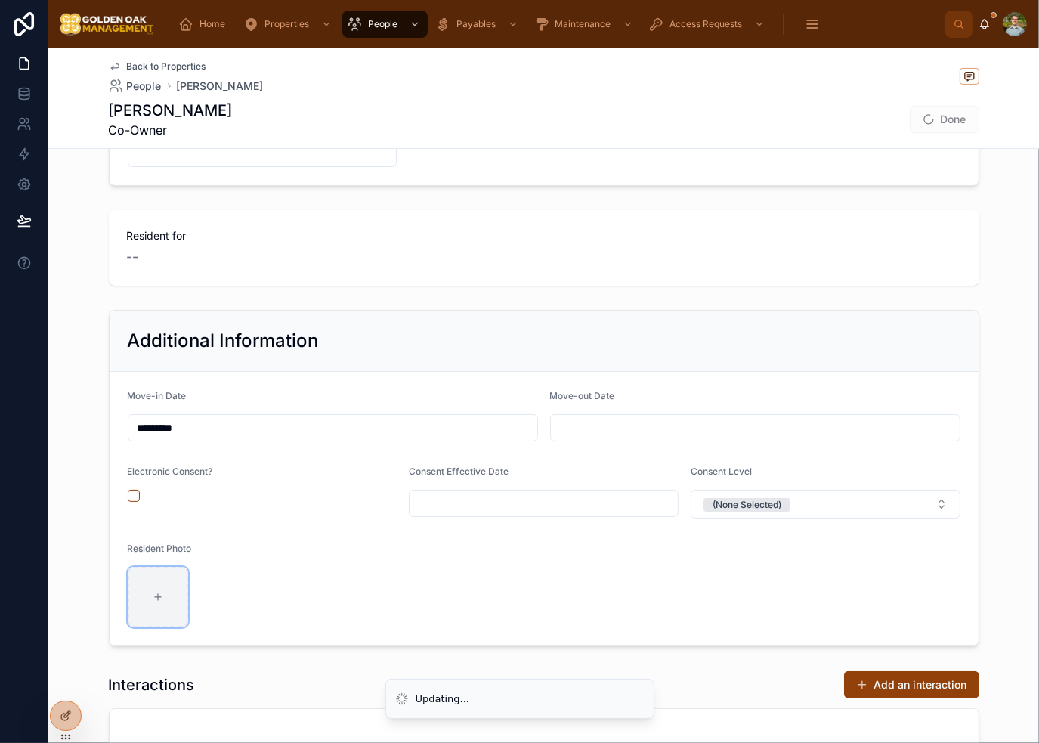
click at [132, 601] on div at bounding box center [158, 597] width 60 height 60
type input "**********"
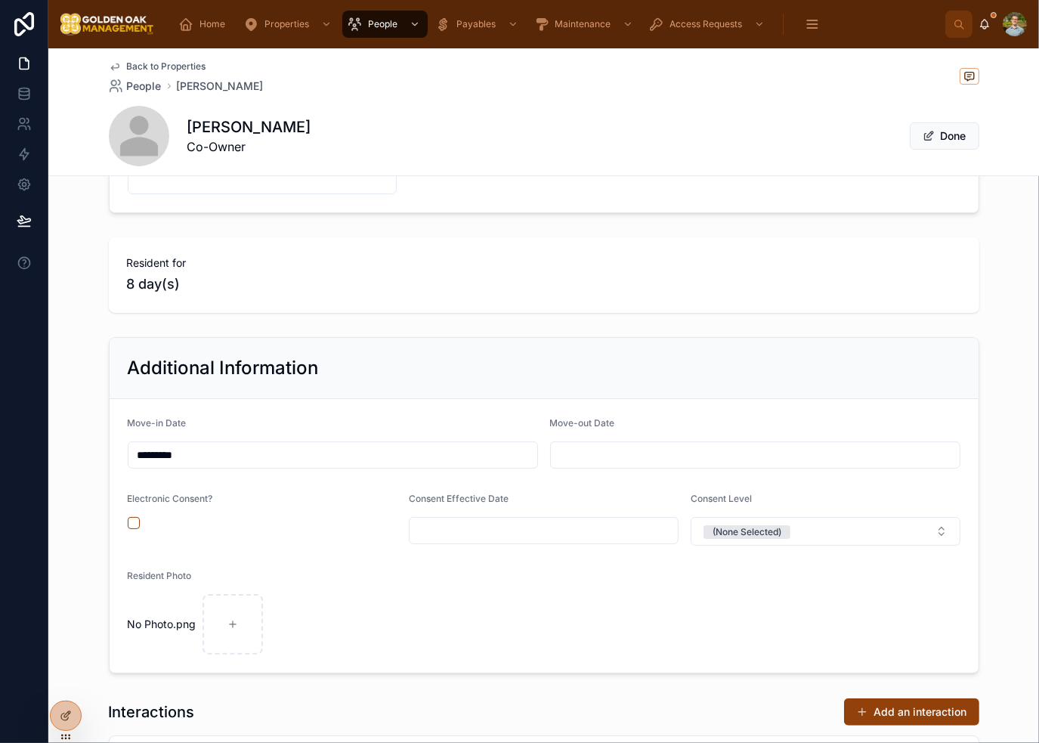
scroll to position [481, 0]
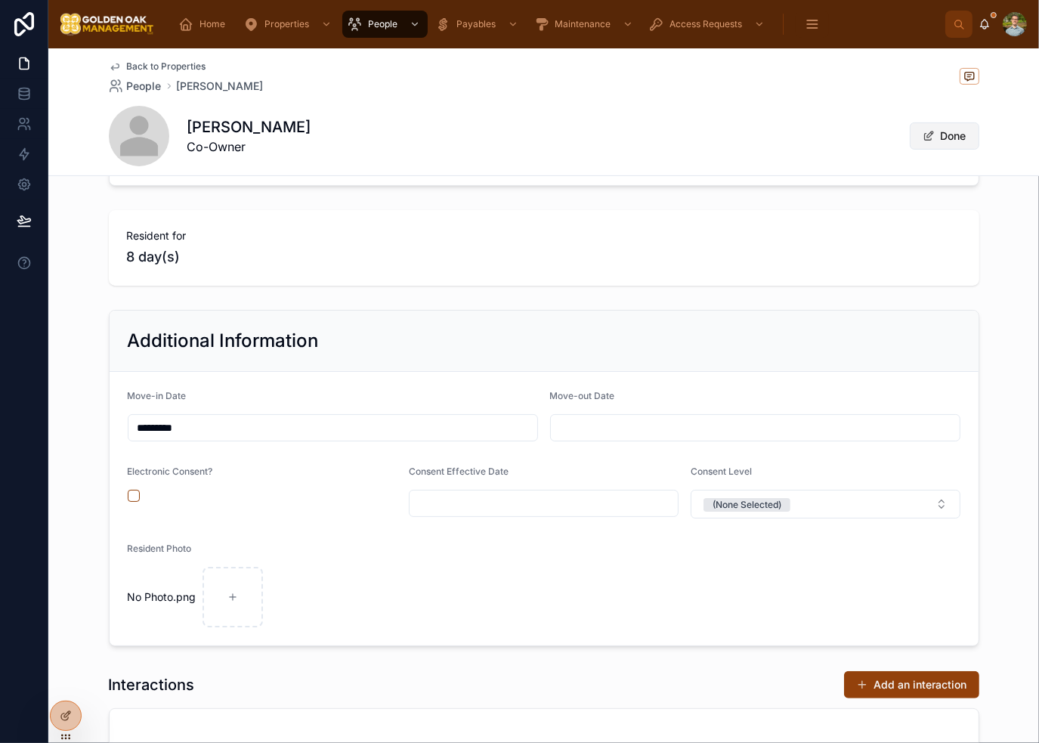
click at [946, 139] on button "Done" at bounding box center [945, 135] width 70 height 27
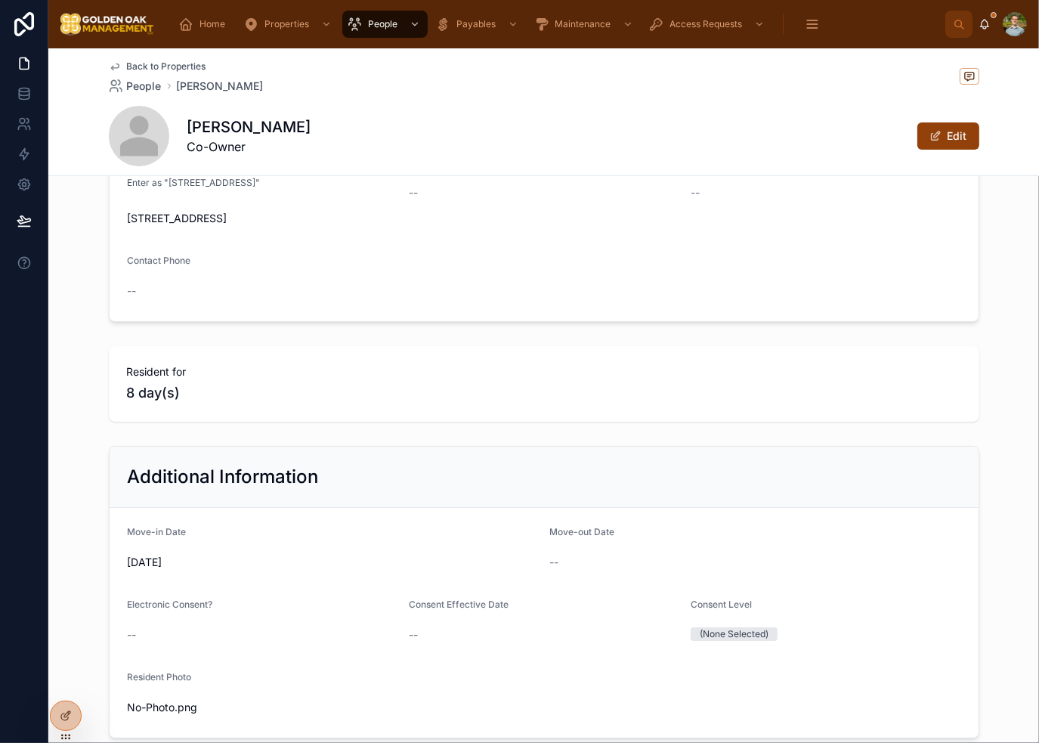
scroll to position [0, 0]
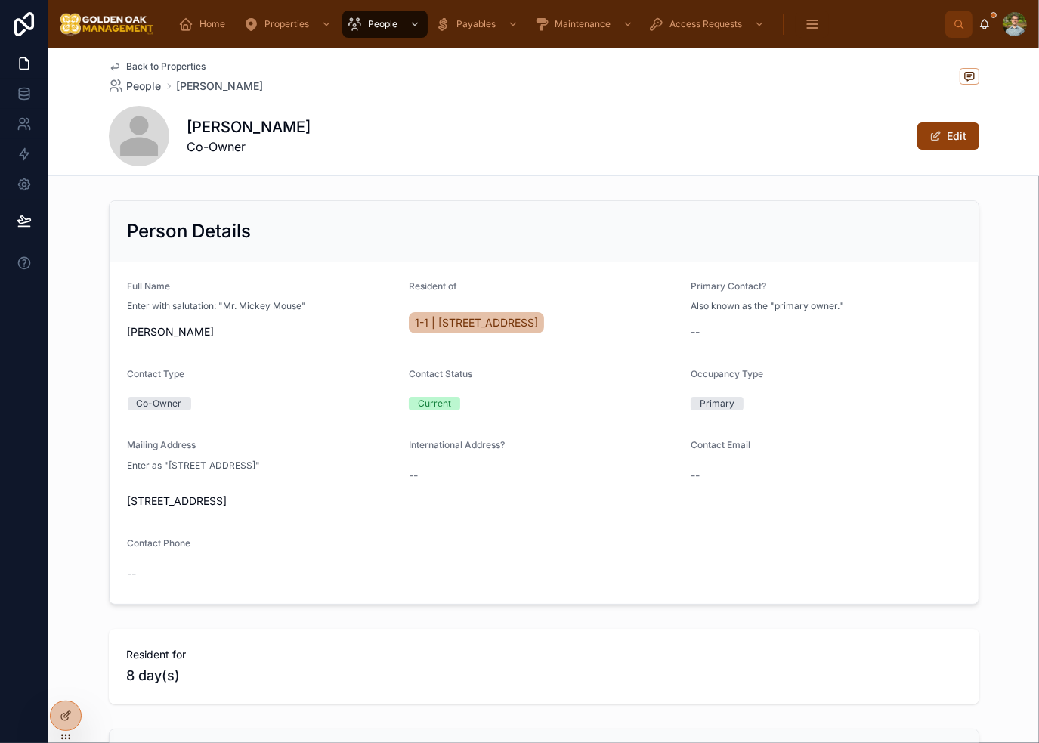
click at [138, 64] on span "Back to Properties" at bounding box center [166, 66] width 79 height 12
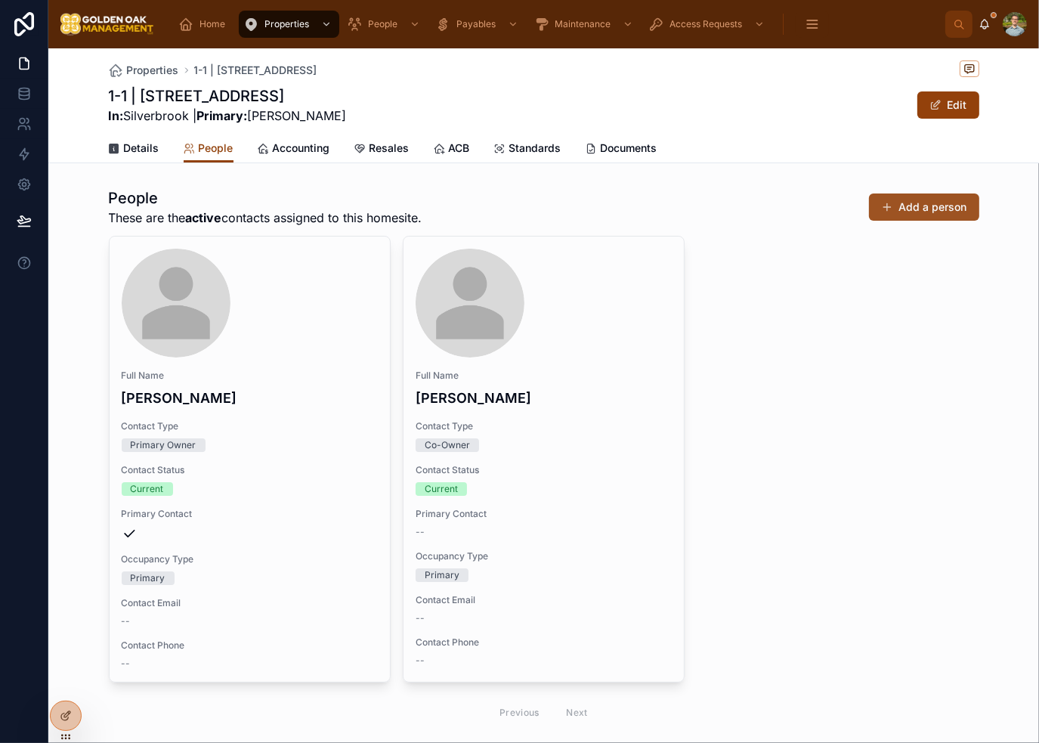
click at [909, 215] on button "Add a person" at bounding box center [924, 206] width 110 height 27
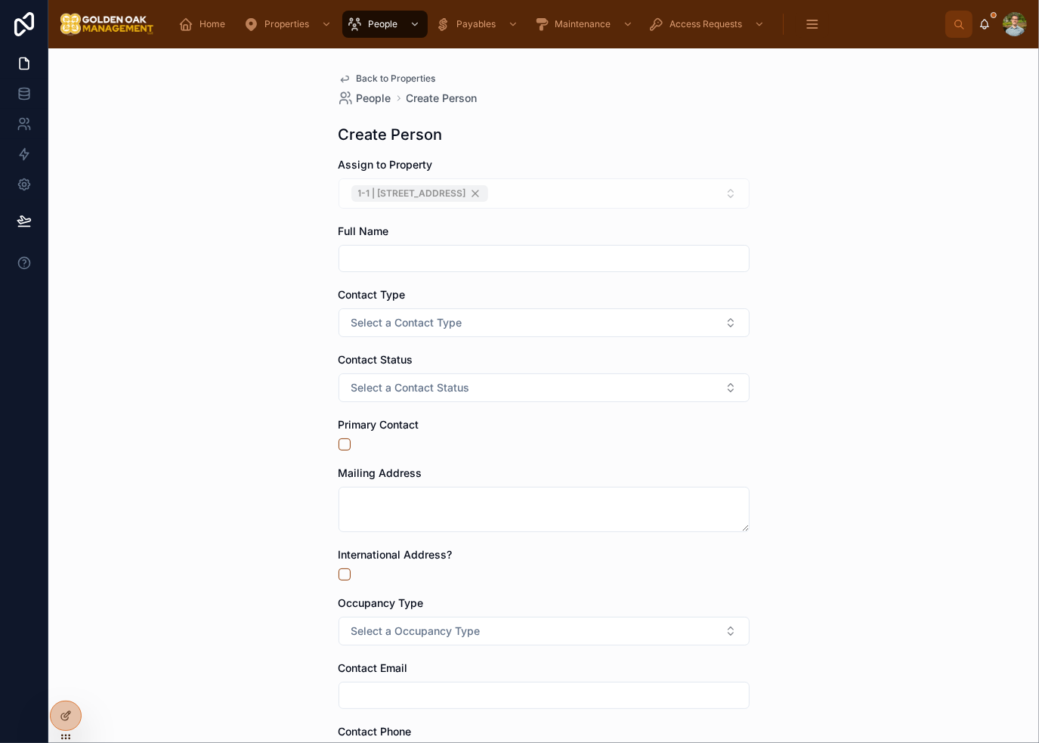
click at [488, 273] on form "Assign to Property 1-1 | [STREET_ADDRESS] Full Name Contact Type Select a Conta…" at bounding box center [544, 538] width 411 height 763
click at [493, 257] on input "text" at bounding box center [544, 258] width 410 height 21
type input "**********"
click at [507, 340] on form "**********" at bounding box center [544, 538] width 411 height 763
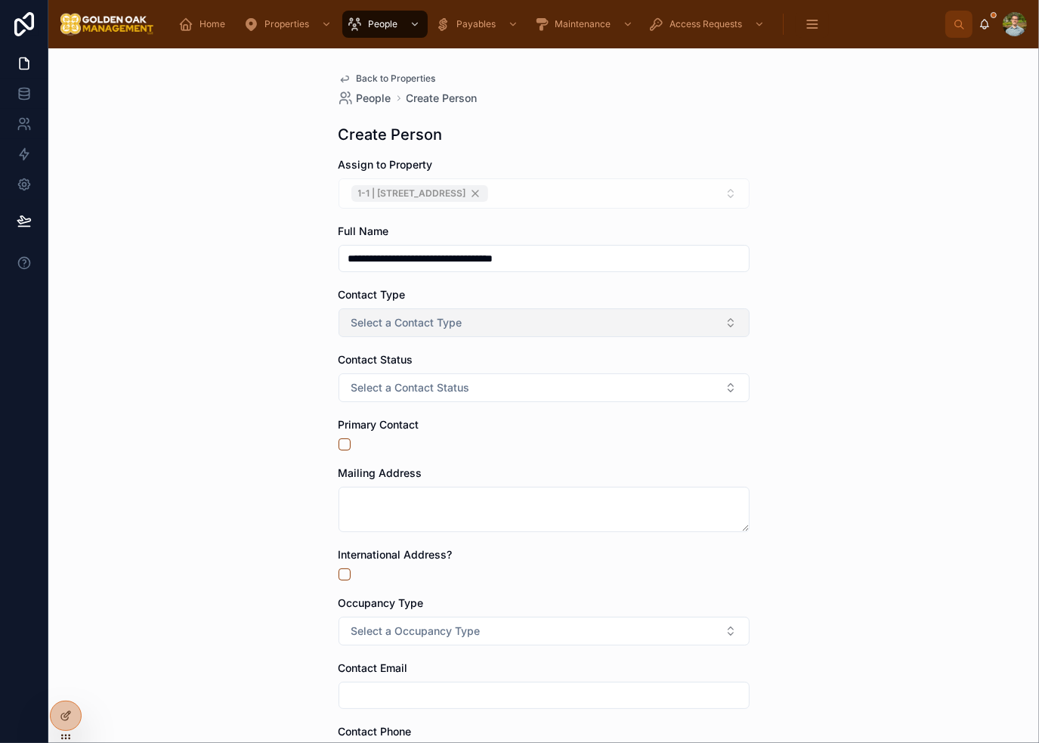
click at [488, 329] on button "Select a Contact Type" at bounding box center [544, 322] width 411 height 29
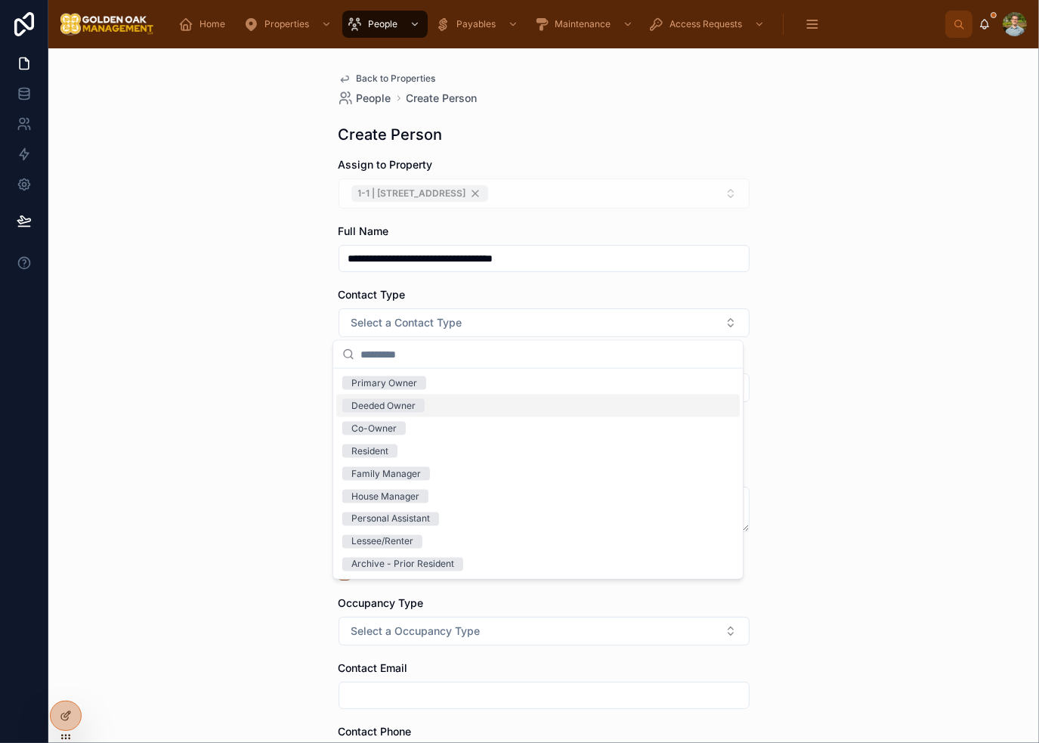
click at [435, 405] on div "Deeded Owner" at bounding box center [538, 406] width 404 height 23
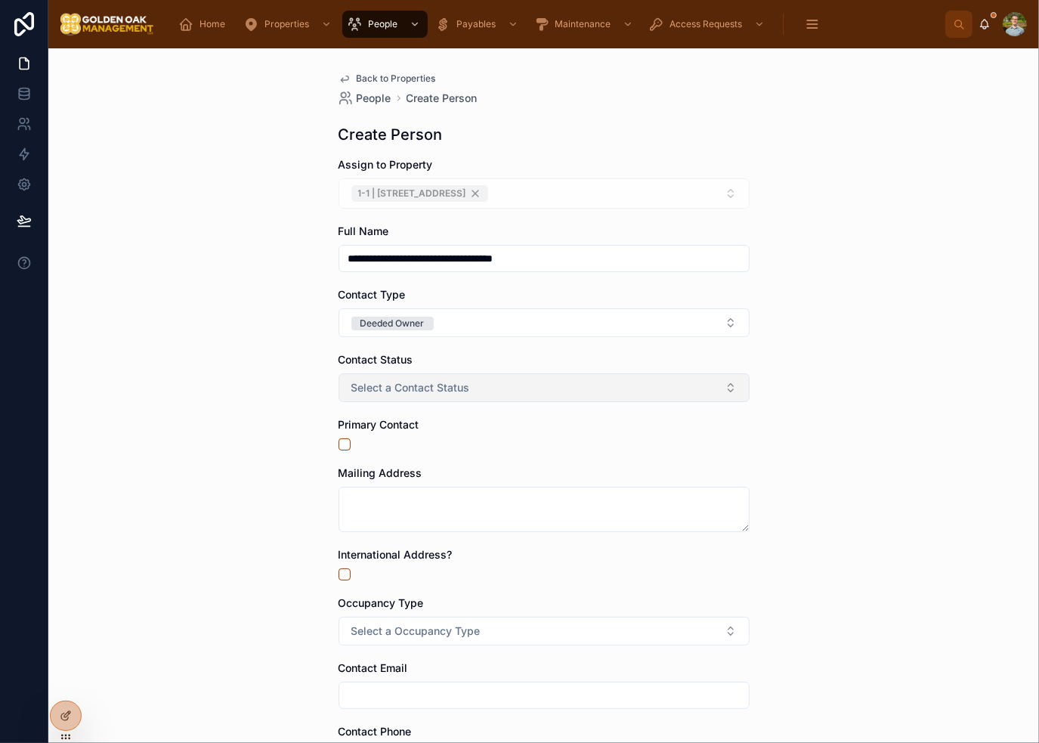
click at [450, 385] on span "Select a Contact Status" at bounding box center [410, 387] width 119 height 15
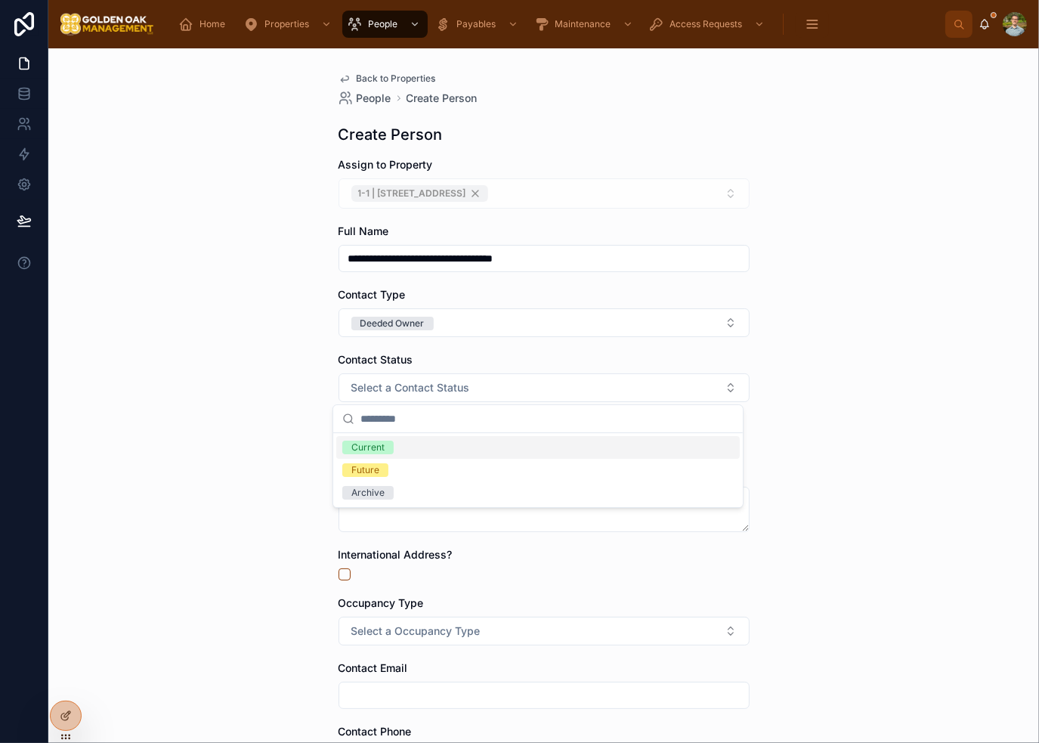
click at [420, 444] on div "Current" at bounding box center [538, 447] width 404 height 23
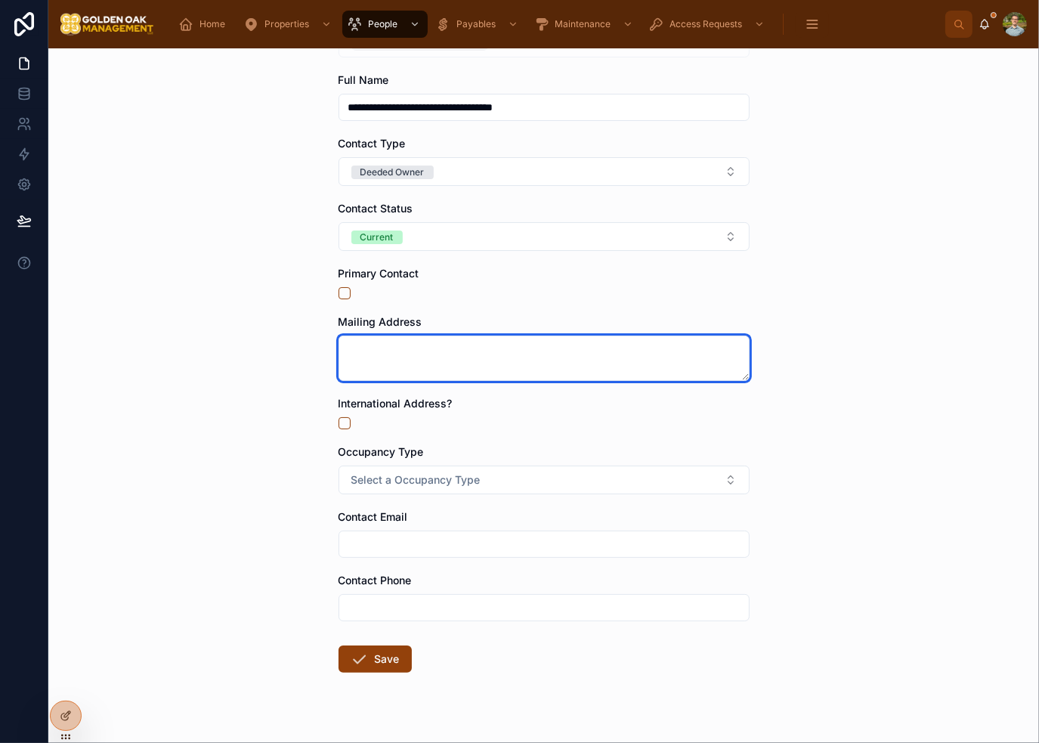
click at [436, 344] on textarea at bounding box center [544, 358] width 411 height 45
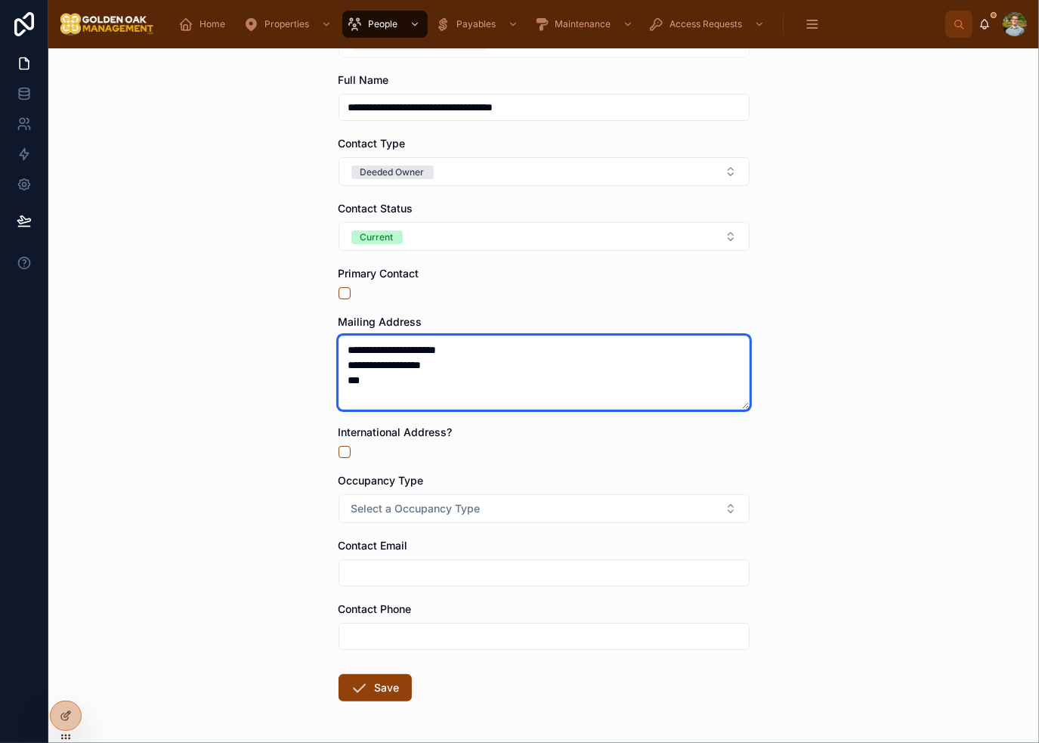
type textarea "**********"
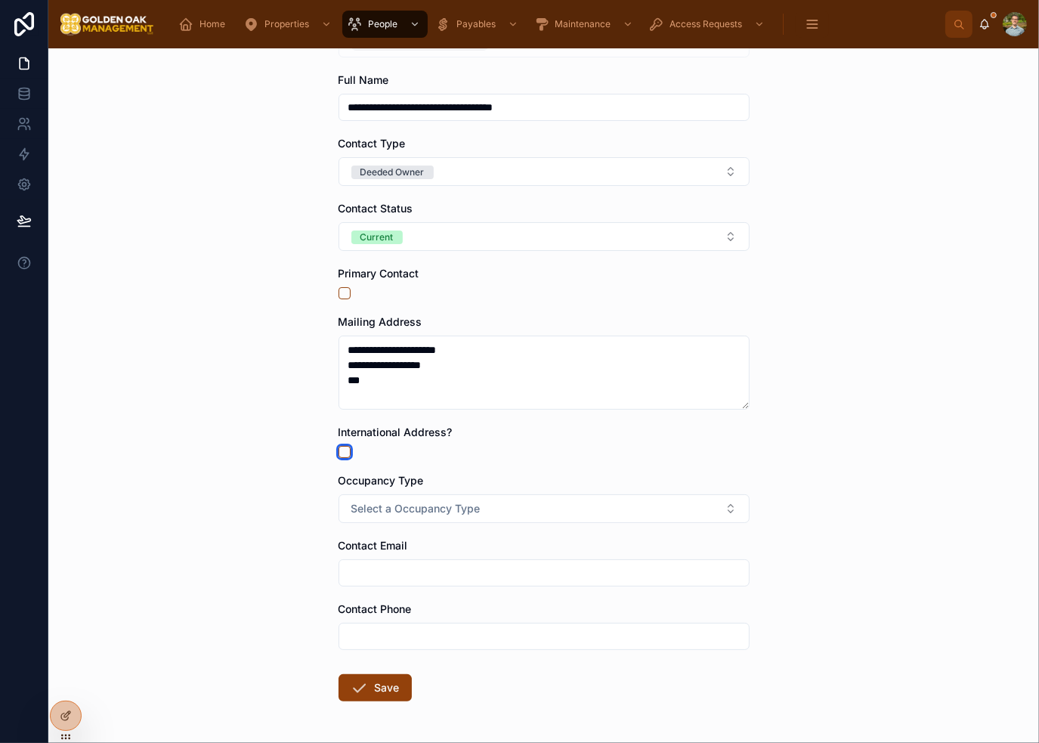
type button "on"
click at [502, 500] on button "Select a Occupancy Type" at bounding box center [544, 508] width 411 height 29
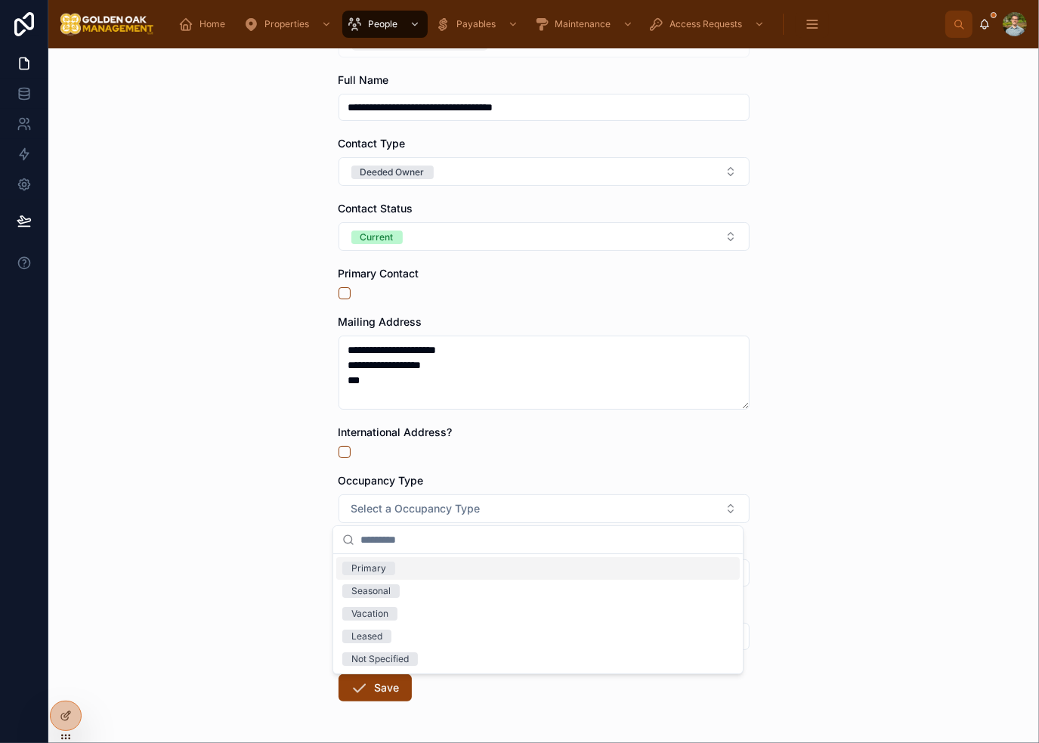
click at [408, 570] on div "Primary" at bounding box center [538, 568] width 404 height 23
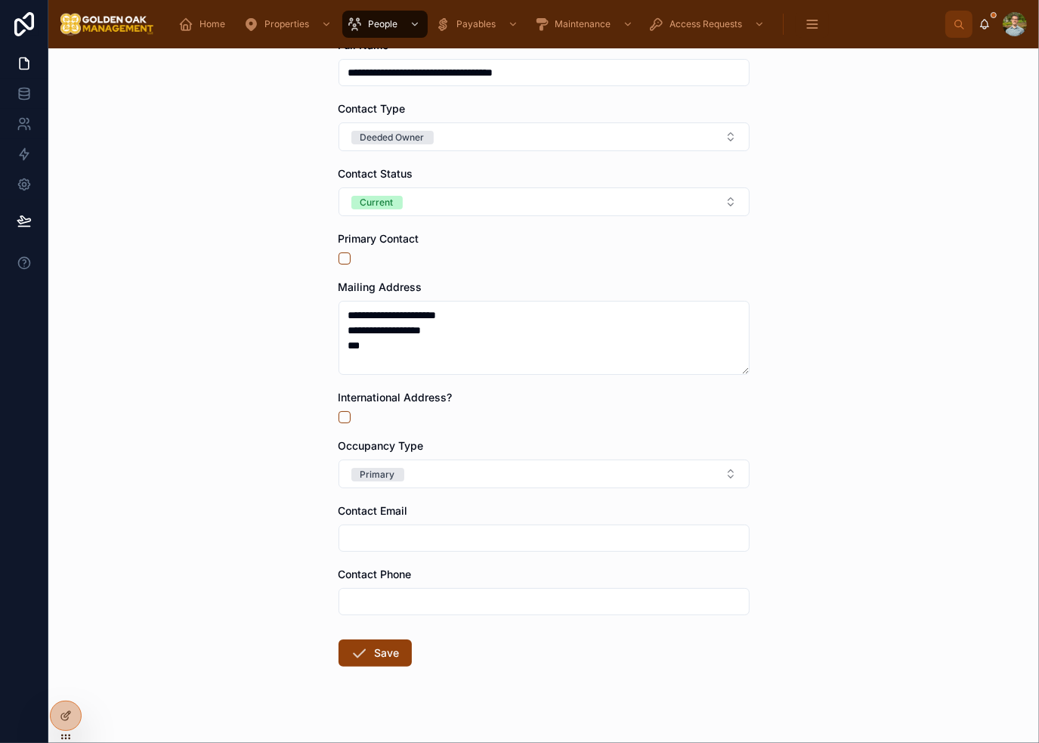
scroll to position [206, 0]
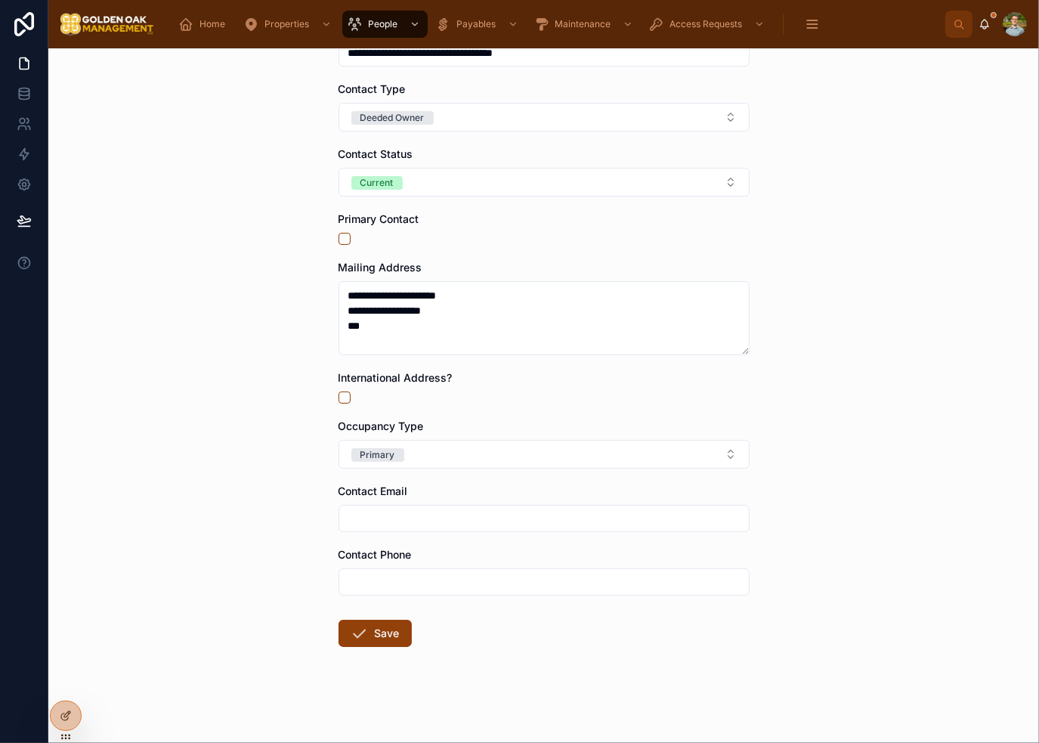
click at [537, 615] on form "**********" at bounding box center [544, 348] width 411 height 792
click at [368, 629] on button "Save" at bounding box center [375, 633] width 73 height 27
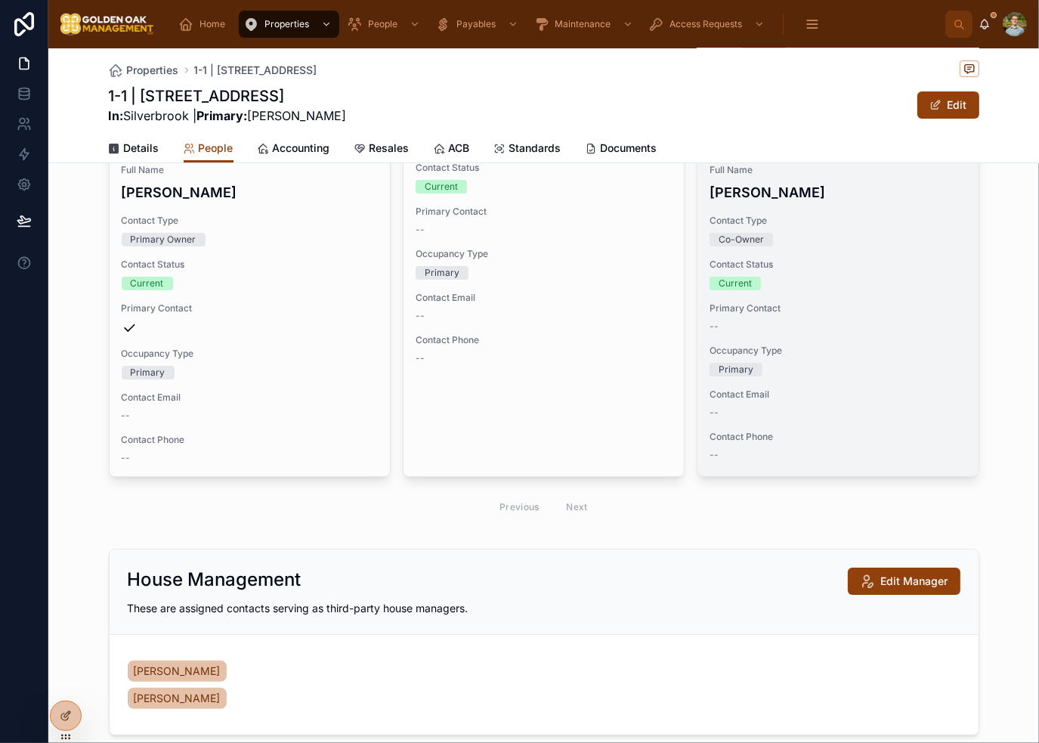
scroll to position [54, 0]
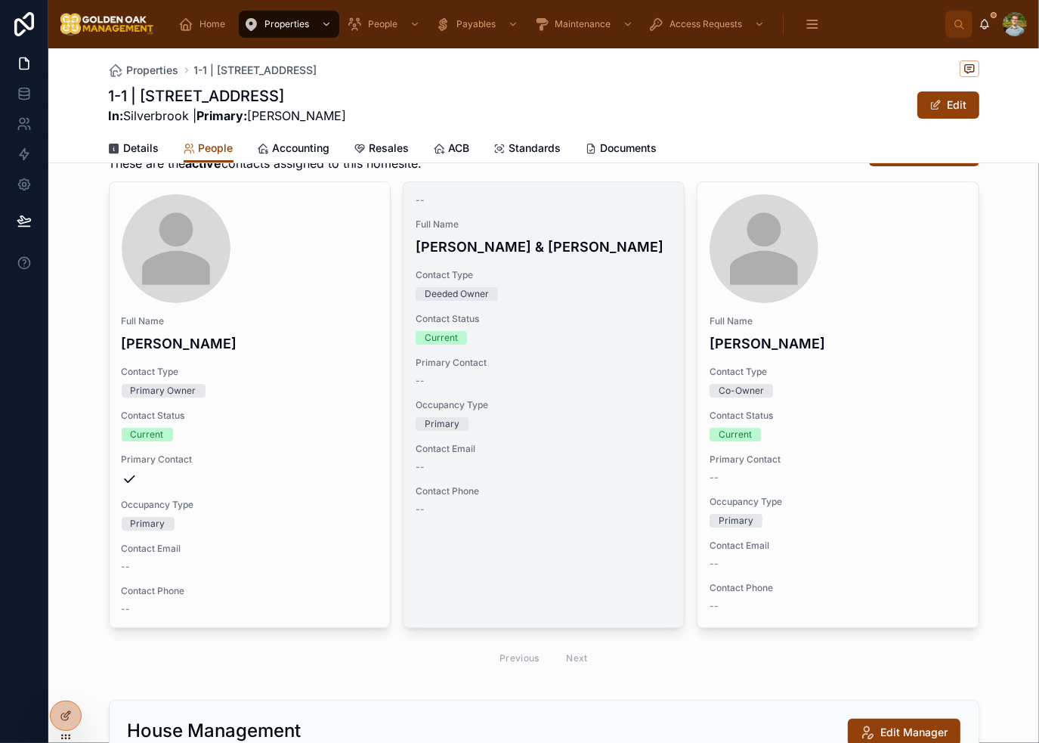
click at [538, 387] on div "--" at bounding box center [544, 381] width 256 height 12
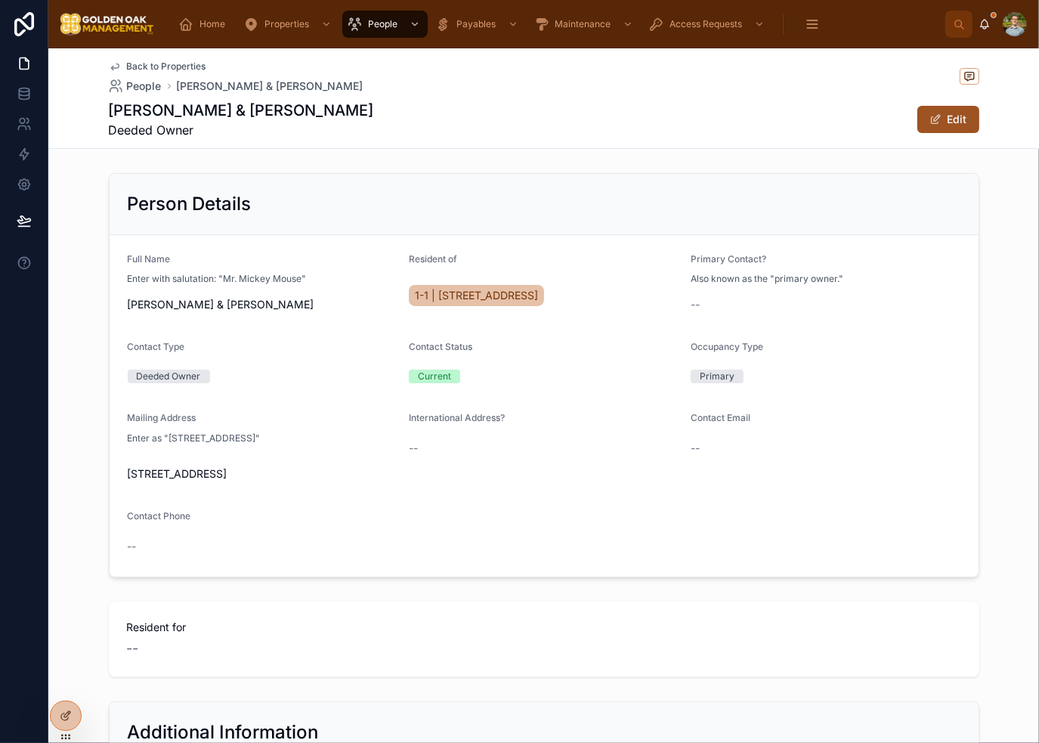
click at [943, 123] on button "Edit" at bounding box center [949, 119] width 62 height 27
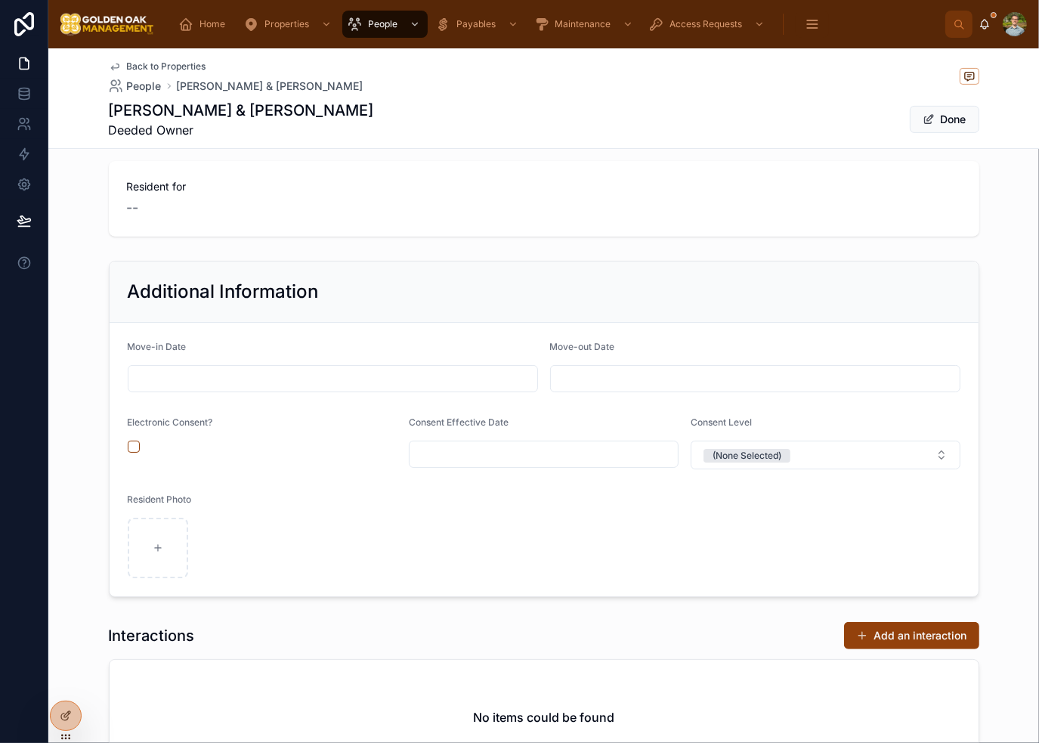
scroll to position [529, 0]
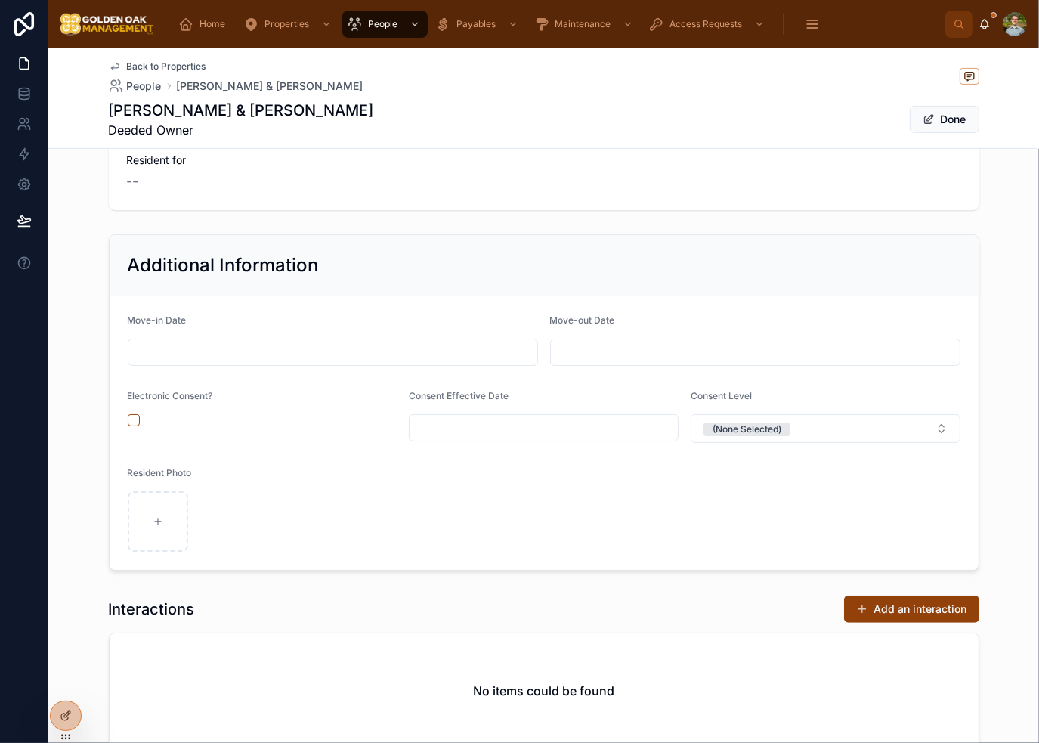
click at [263, 362] on div at bounding box center [333, 352] width 410 height 27
click at [263, 361] on input "text" at bounding box center [332, 352] width 409 height 21
click at [351, 577] on button "21" at bounding box center [354, 576] width 27 height 27
type input "*********"
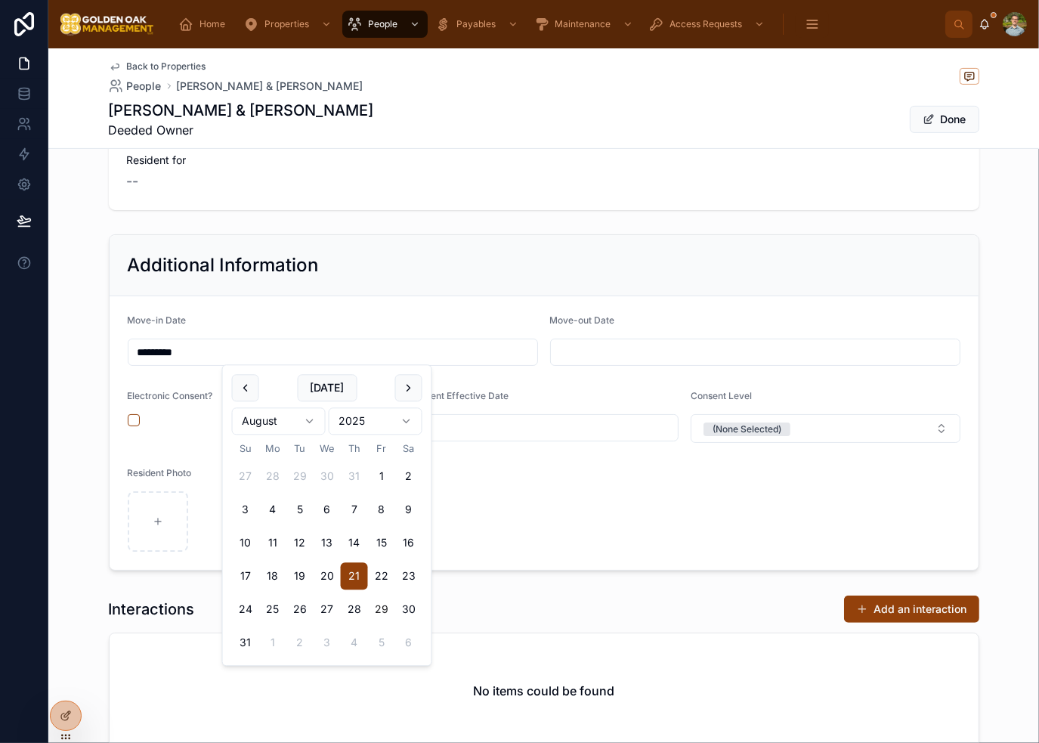
click at [537, 504] on form "Move-in Date ********* Move-out Date Electronic Consent? Consent Effective Date…" at bounding box center [544, 433] width 869 height 274
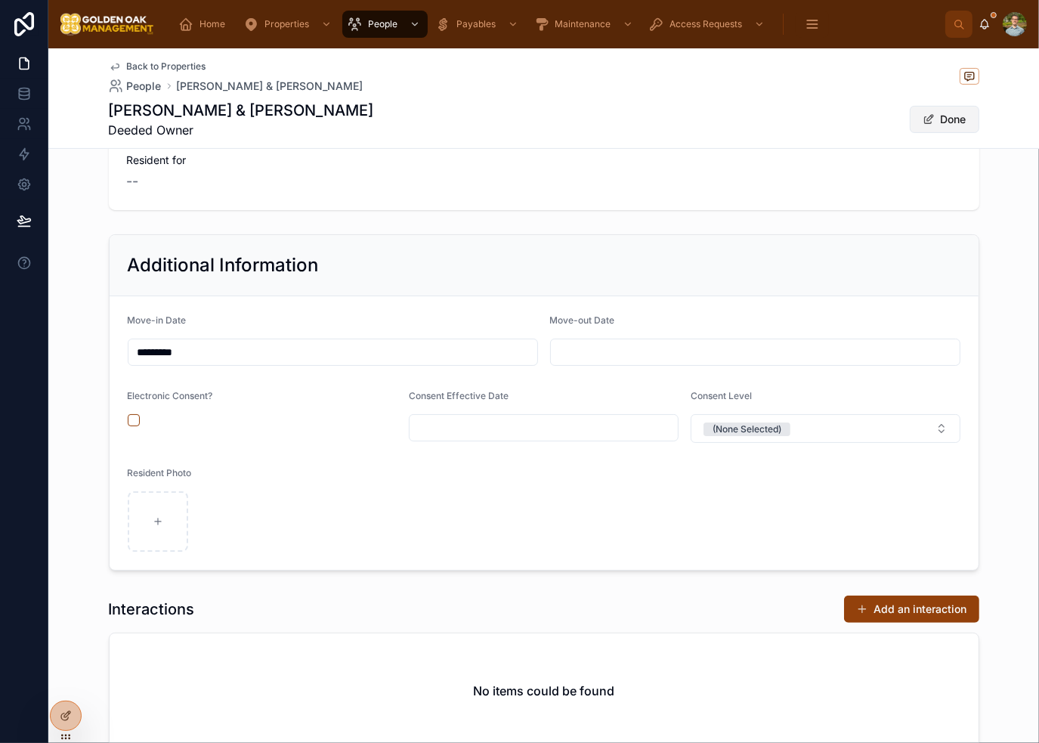
click at [937, 126] on button "Done" at bounding box center [945, 119] width 70 height 27
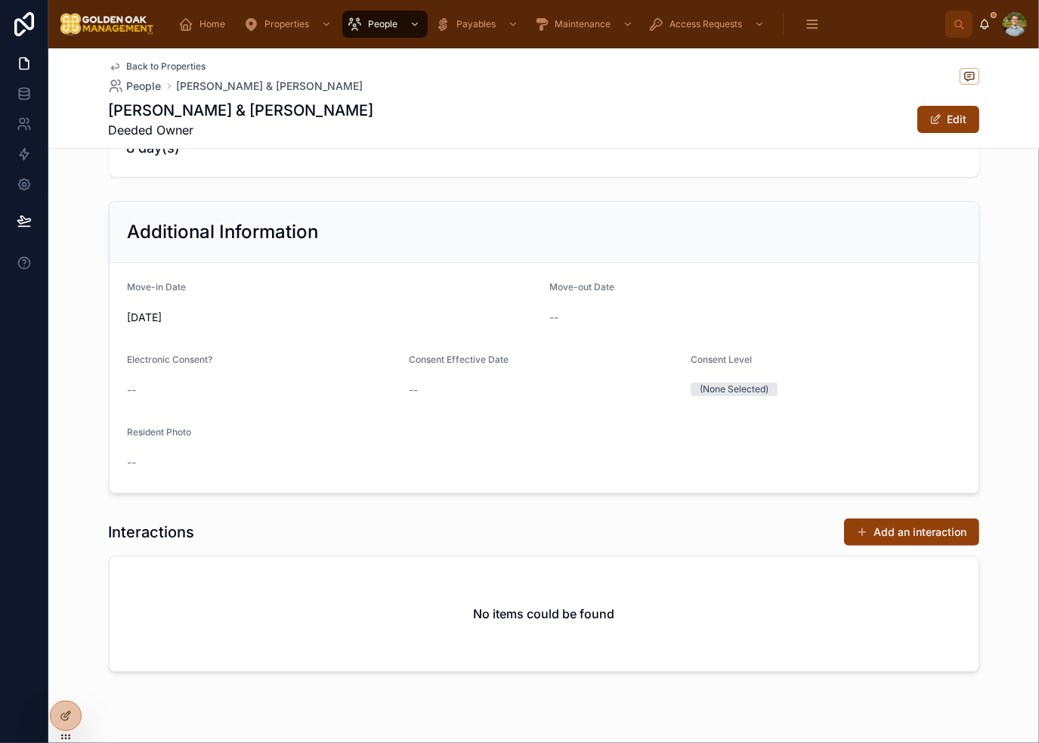
scroll to position [0, 0]
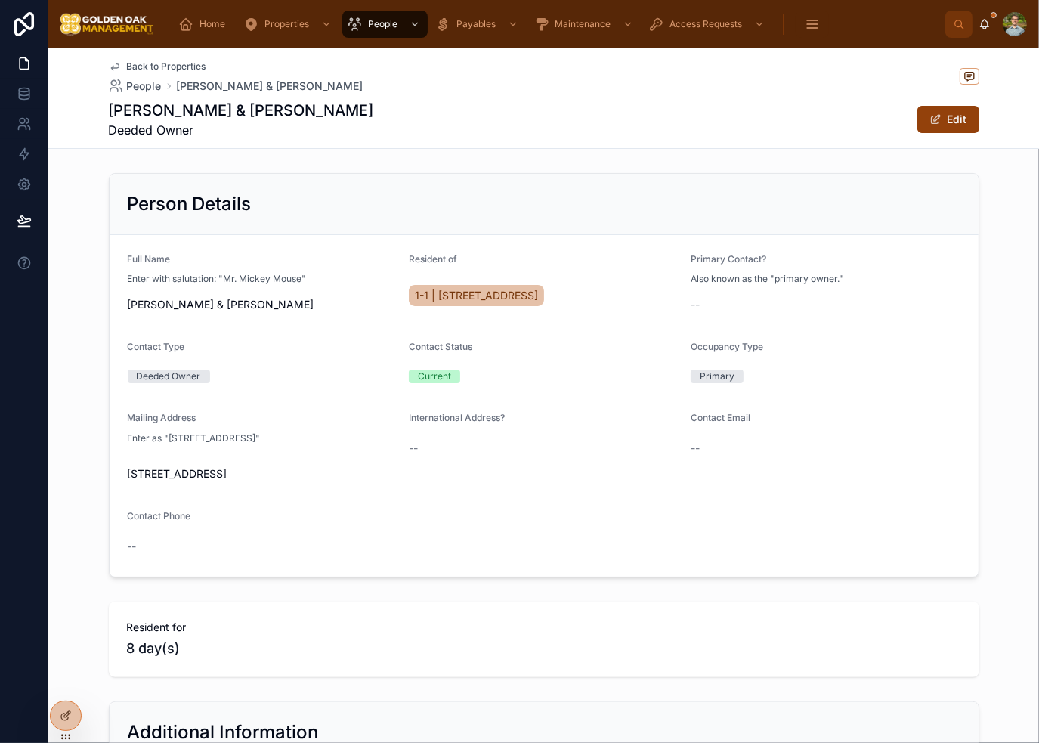
click at [132, 63] on span "Back to Properties" at bounding box center [166, 66] width 79 height 12
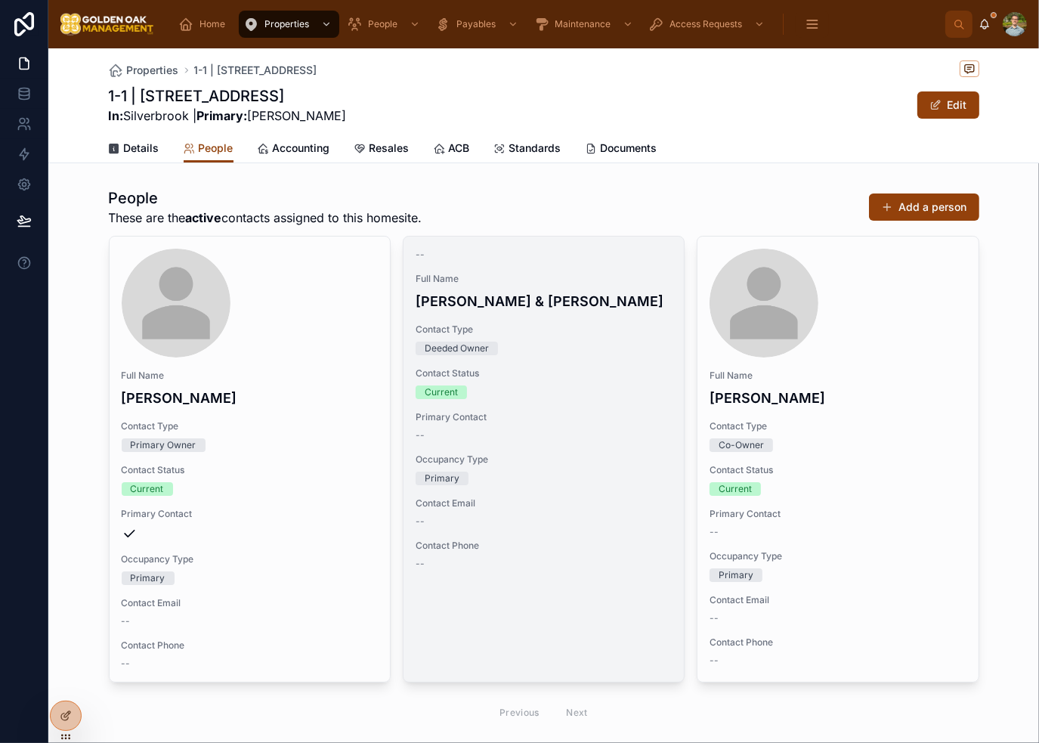
click at [553, 311] on h4 "[PERSON_NAME] & [PERSON_NAME]" at bounding box center [544, 301] width 256 height 20
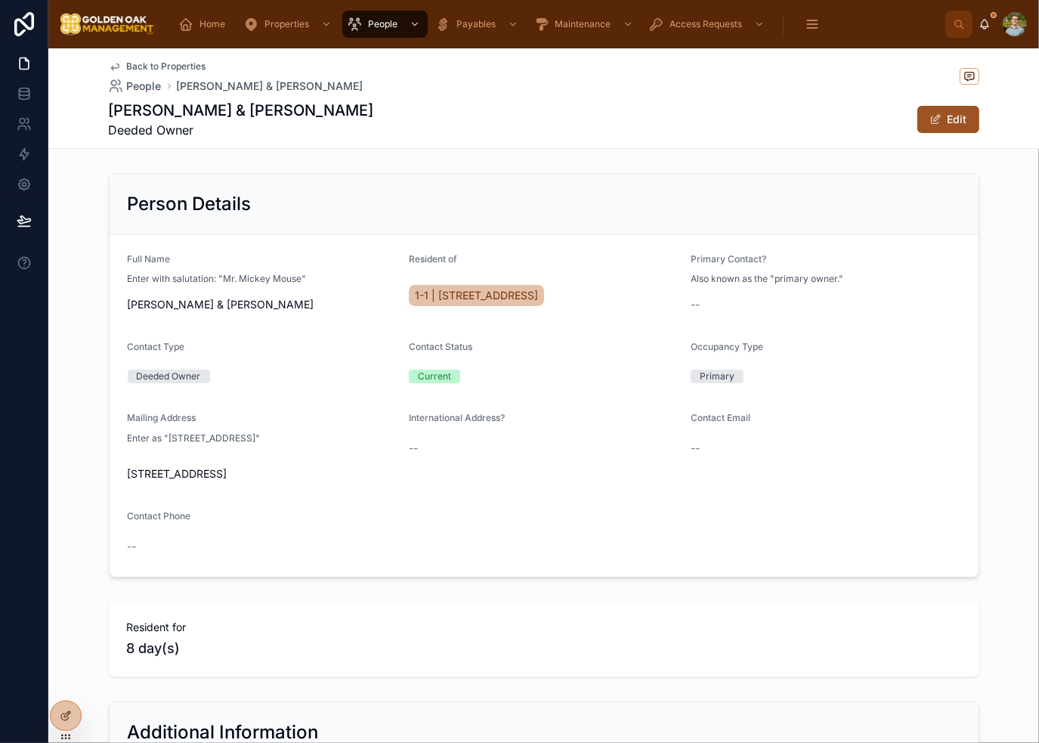
click at [942, 117] on button "Edit" at bounding box center [949, 119] width 62 height 27
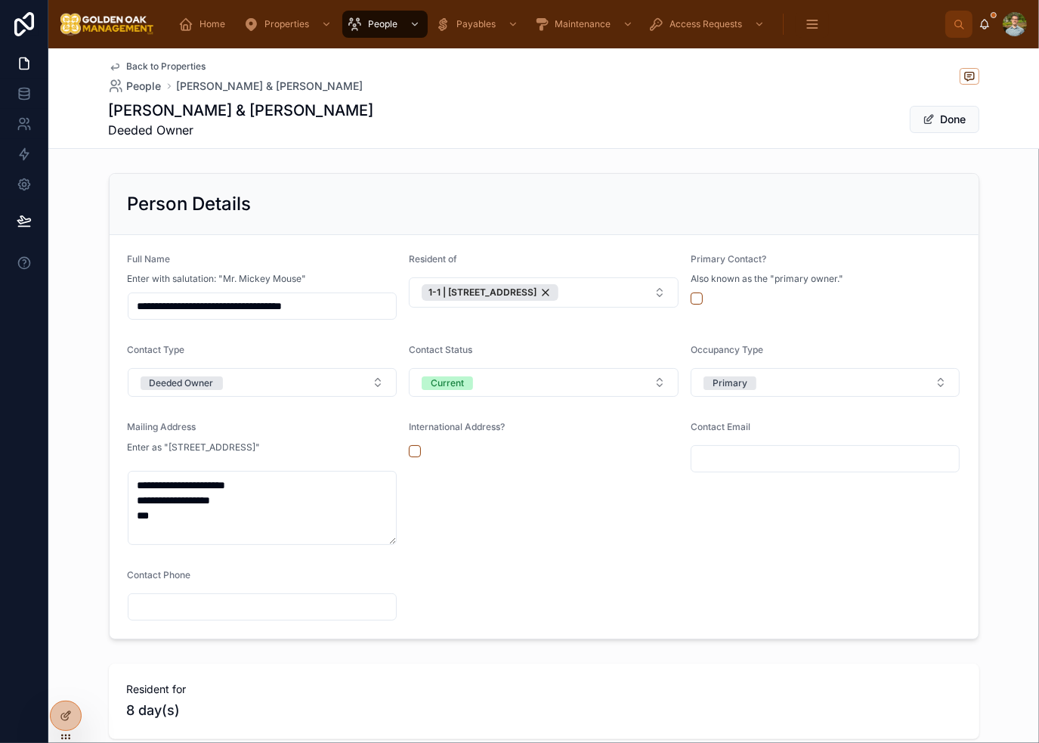
click at [342, 304] on input "**********" at bounding box center [262, 306] width 268 height 21
type input "**********"
click at [958, 122] on button "Done" at bounding box center [945, 119] width 70 height 27
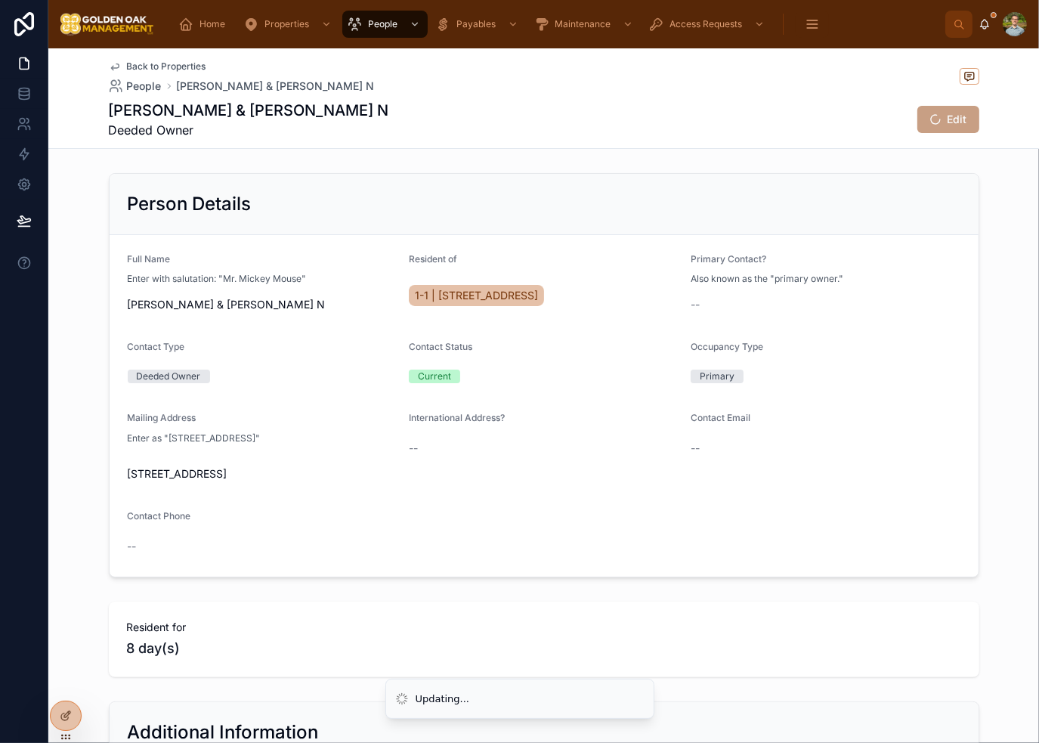
click at [527, 144] on div "Back to Properties People [PERSON_NAME] & [PERSON_NAME] N [PERSON_NAME] & [PERS…" at bounding box center [544, 98] width 871 height 100
click at [163, 69] on span "Back to Properties" at bounding box center [166, 66] width 79 height 12
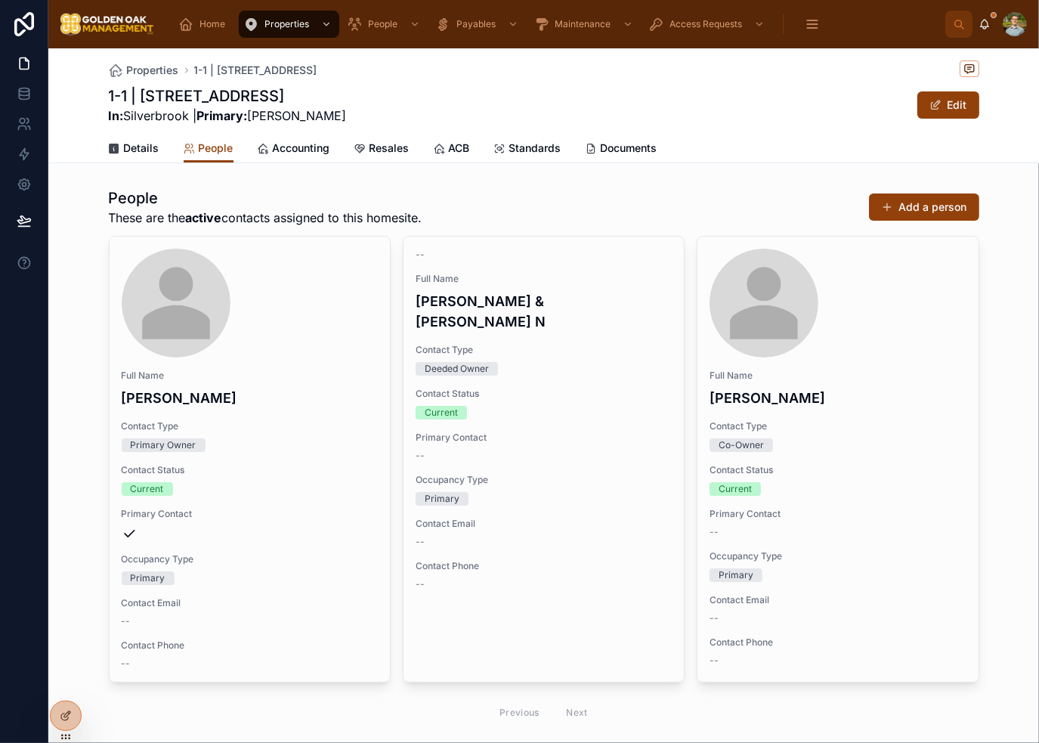
click at [531, 75] on div "Properties 1-1 | [STREET_ADDRESS]" at bounding box center [544, 69] width 871 height 19
click at [384, 153] on span "Resales" at bounding box center [390, 148] width 40 height 15
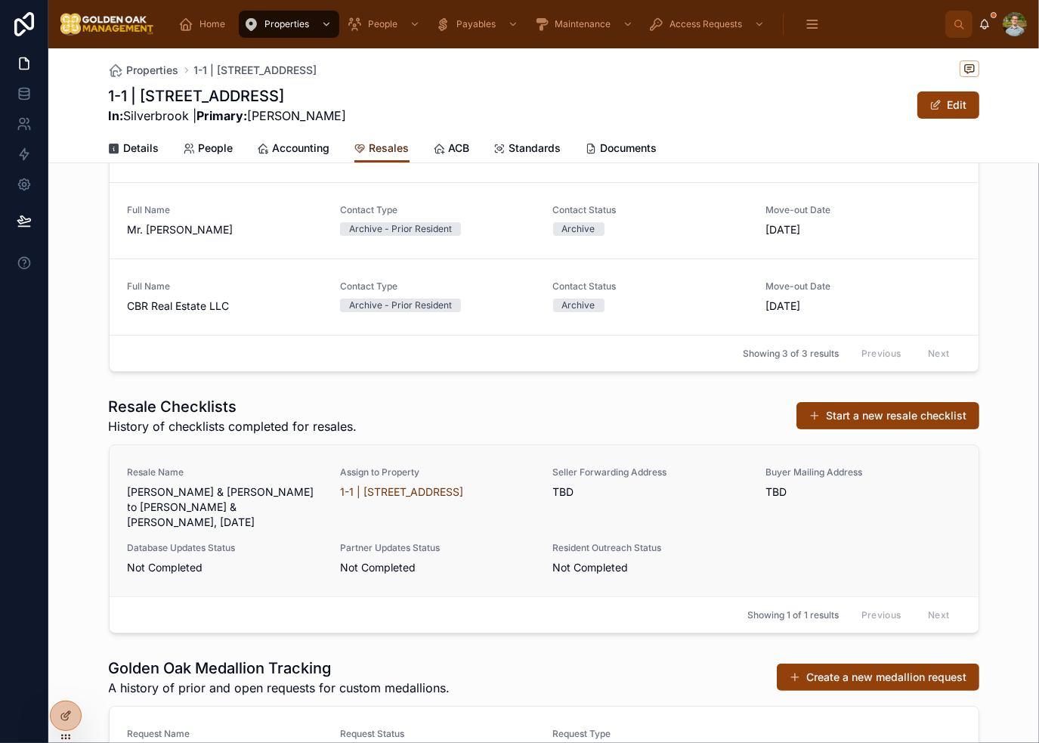
scroll to position [227, 0]
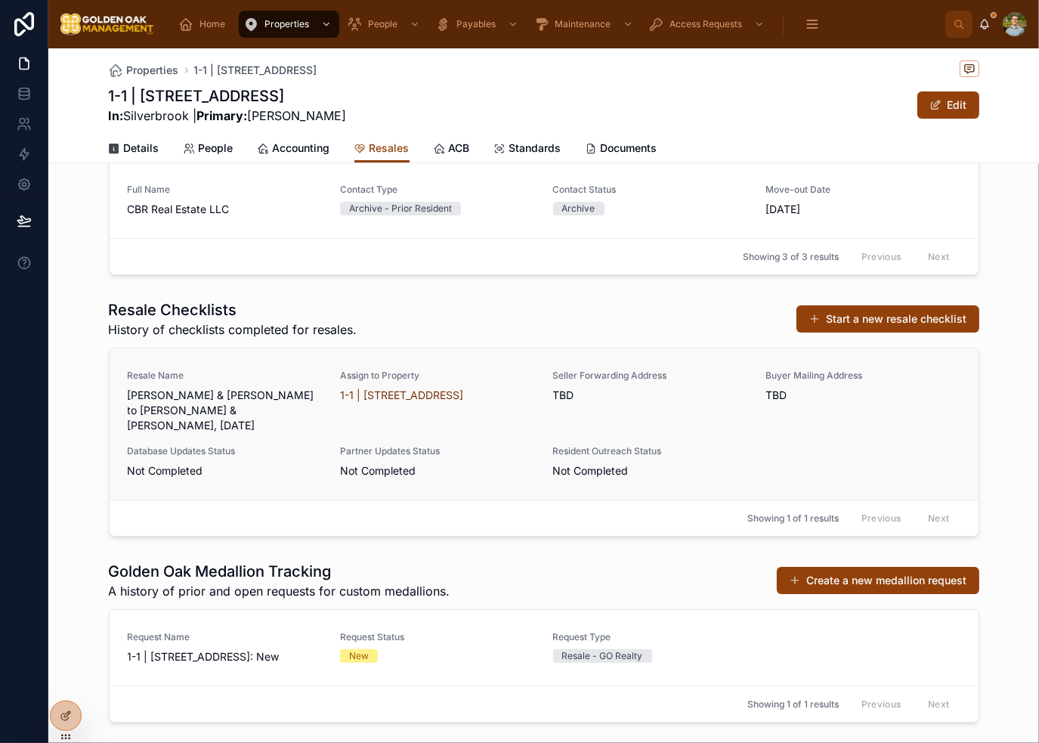
click at [662, 416] on div "Seller Forwarding Address TBD" at bounding box center [650, 401] width 195 height 63
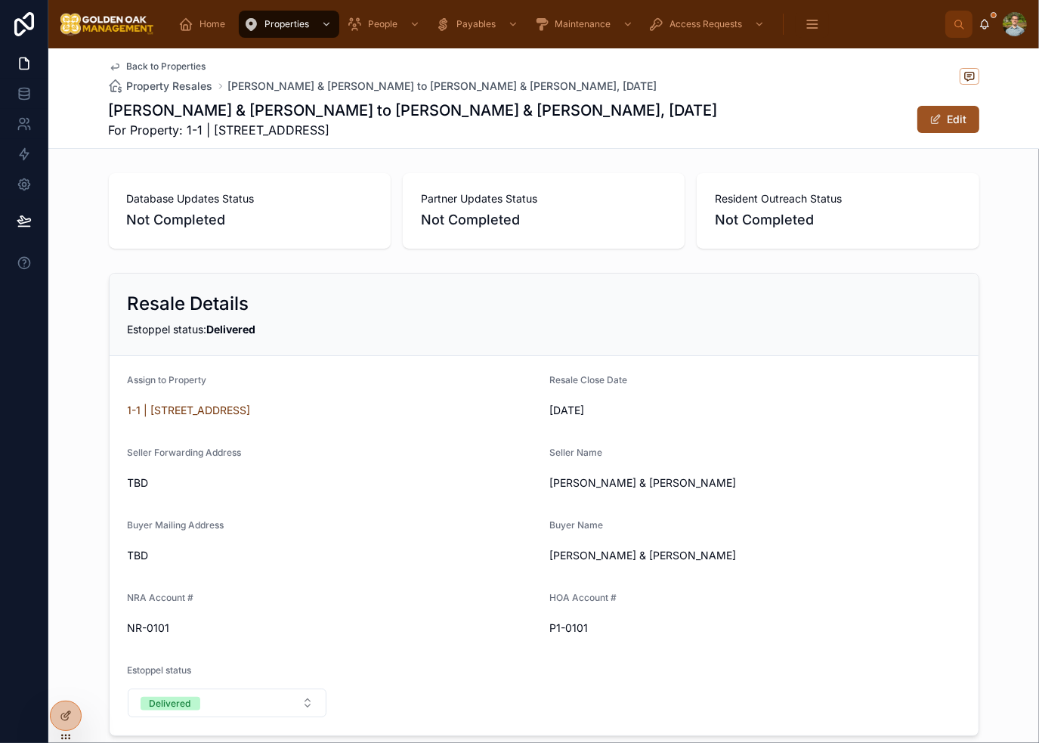
click at [944, 114] on button "Edit" at bounding box center [949, 119] width 62 height 27
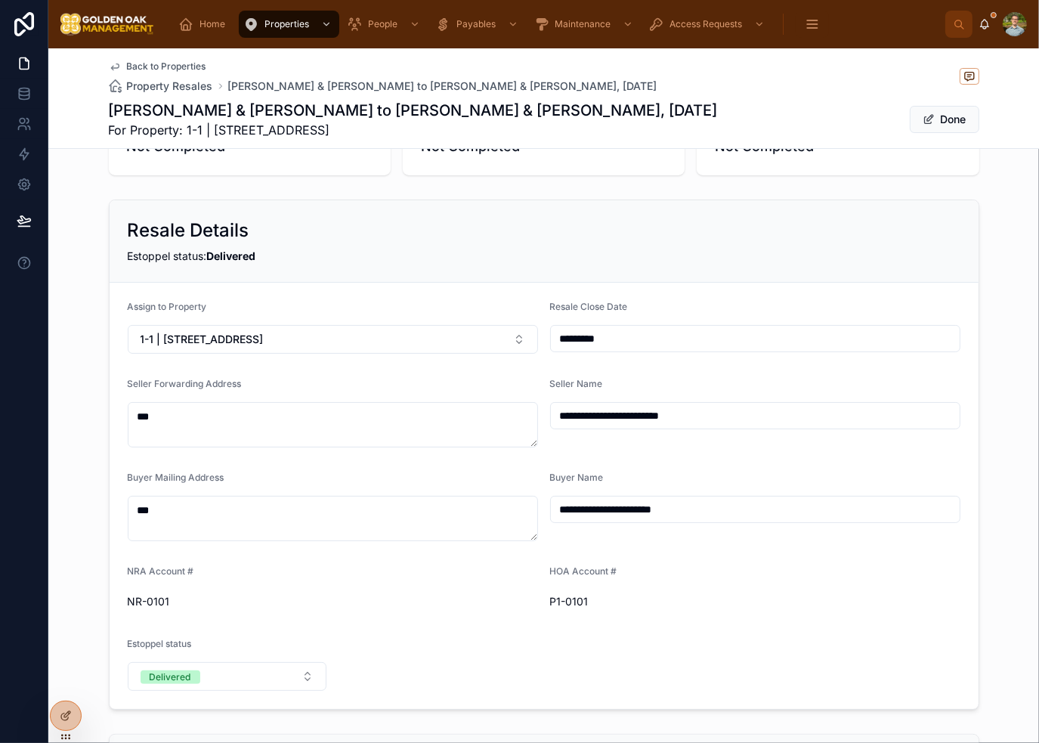
scroll to position [151, 0]
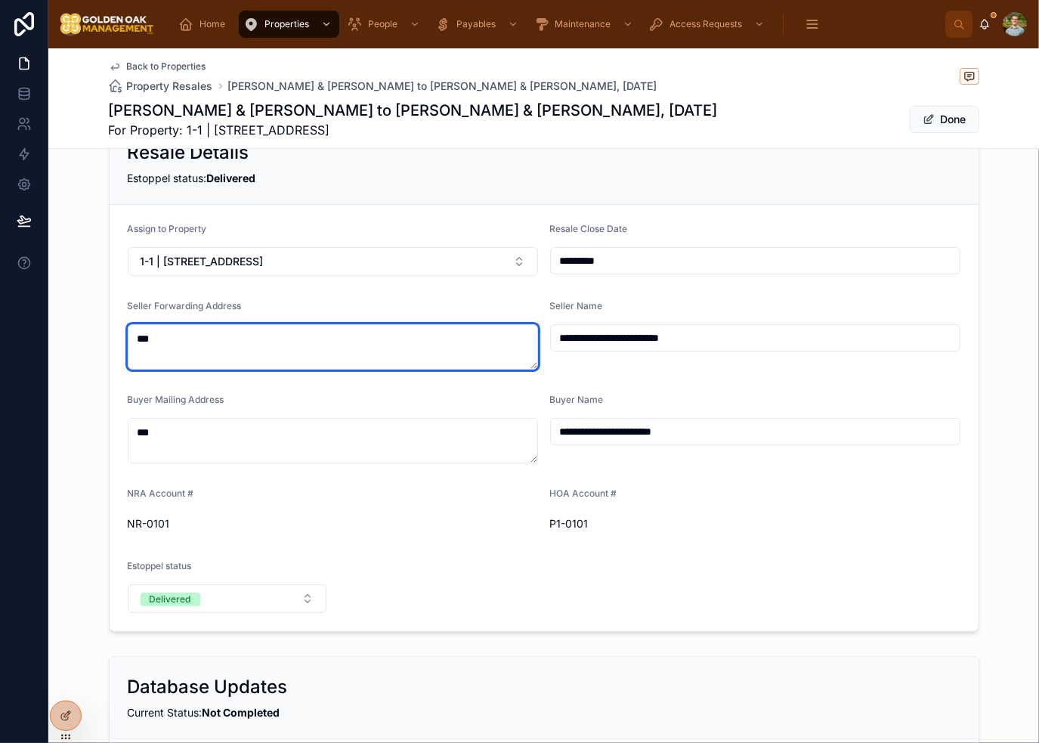
drag, startPoint x: 193, startPoint y: 335, endPoint x: 109, endPoint y: 332, distance: 84.7
click at [110, 332] on form "**********" at bounding box center [544, 418] width 869 height 426
type textarea "**********"
type input "**********"
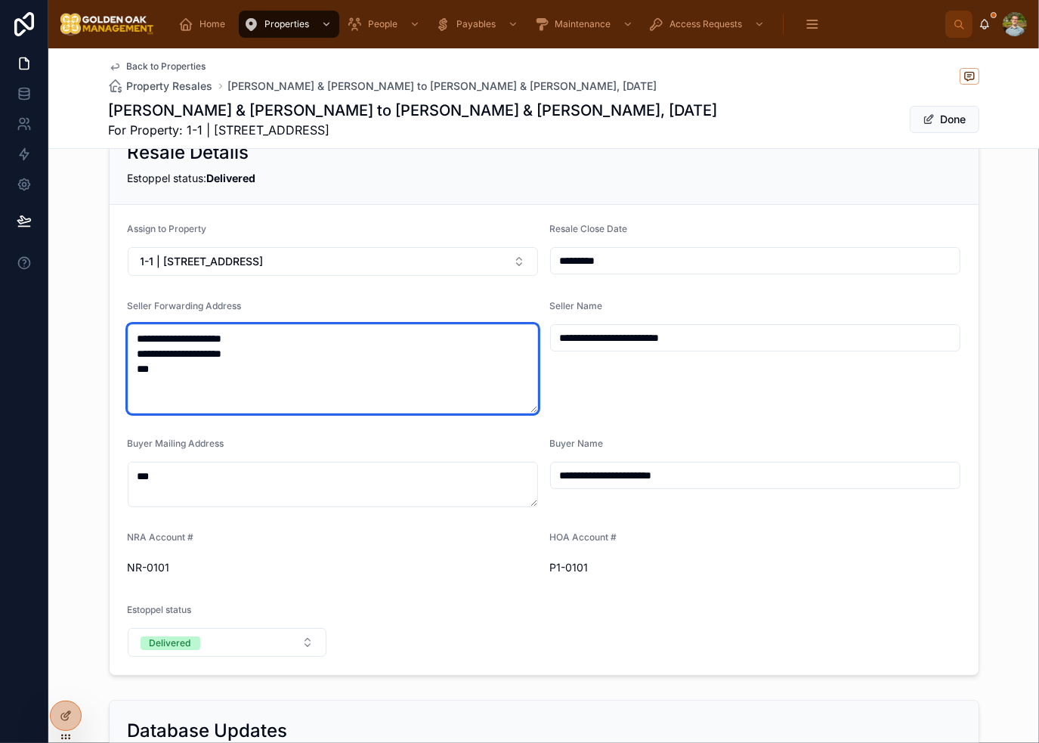
type textarea "**********"
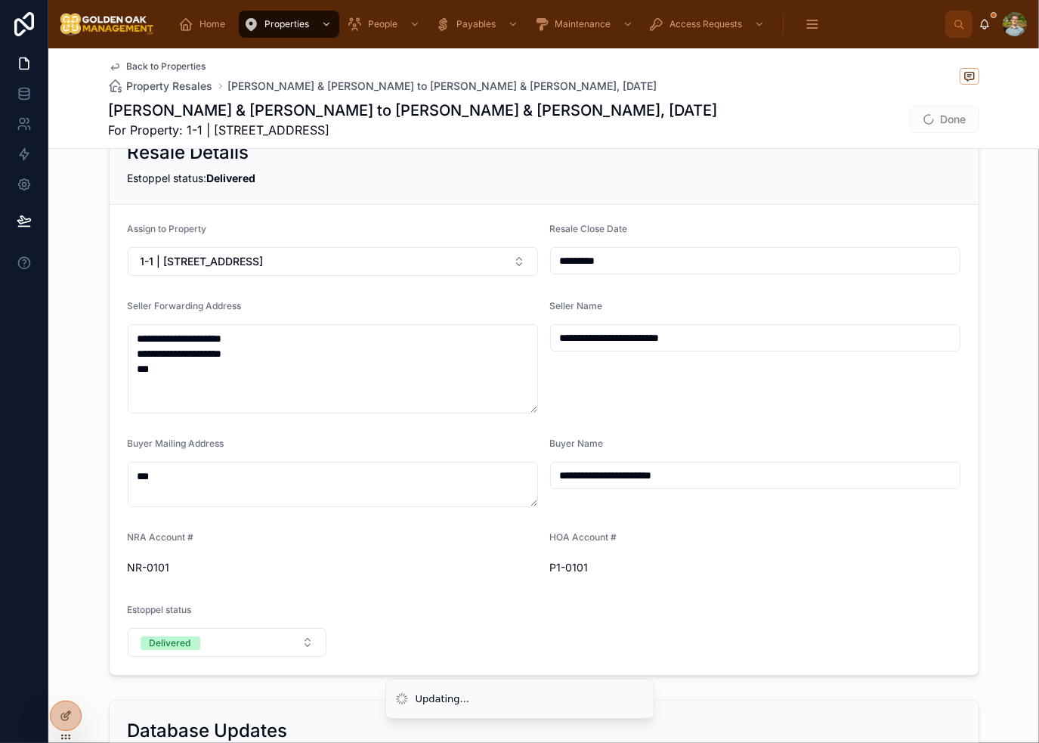
click at [743, 391] on div "**********" at bounding box center [755, 356] width 410 height 113
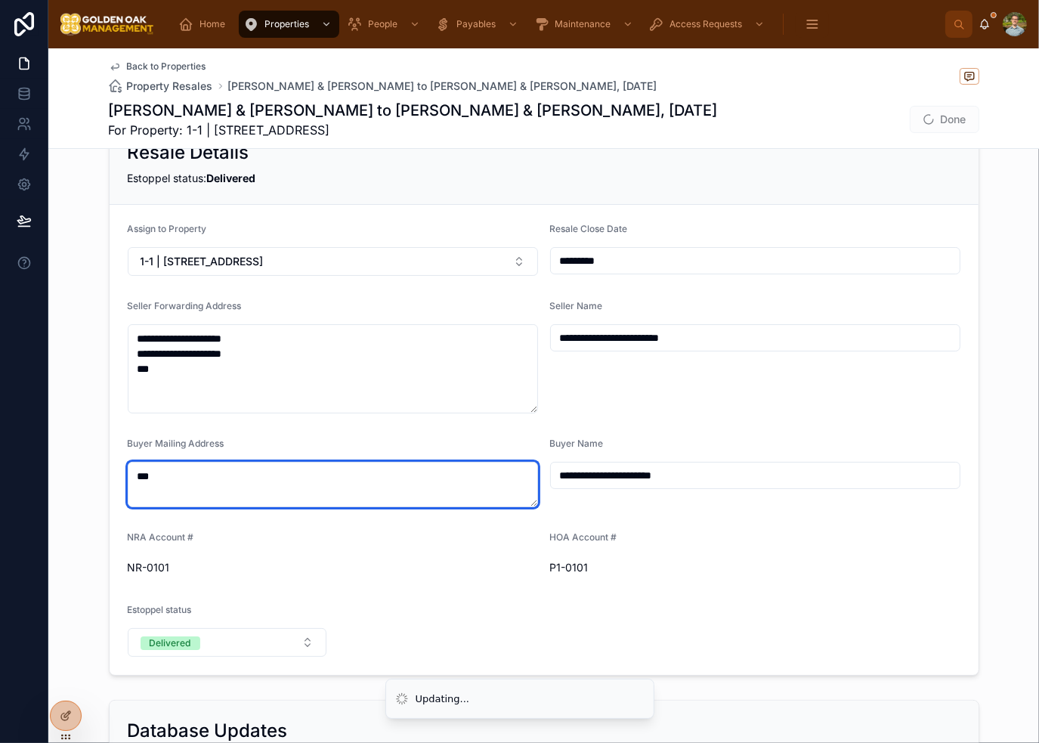
drag, startPoint x: 176, startPoint y: 483, endPoint x: 72, endPoint y: 467, distance: 105.5
click at [72, 467] on div "**********" at bounding box center [543, 399] width 991 height 566
type input "**********"
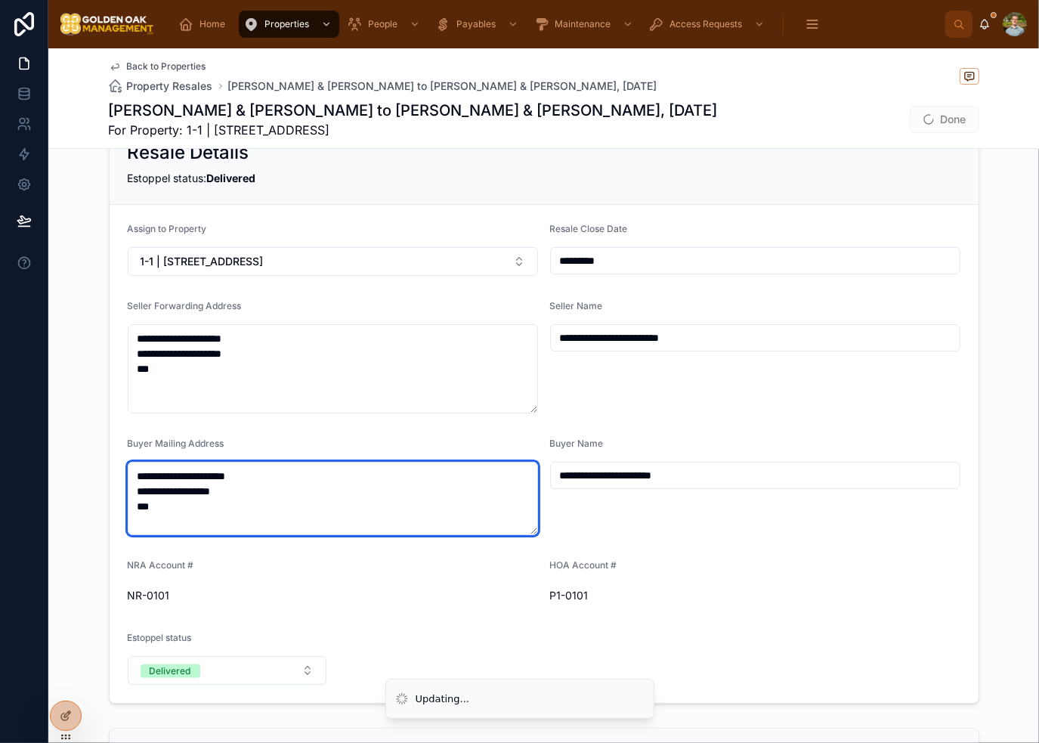
type textarea "**********"
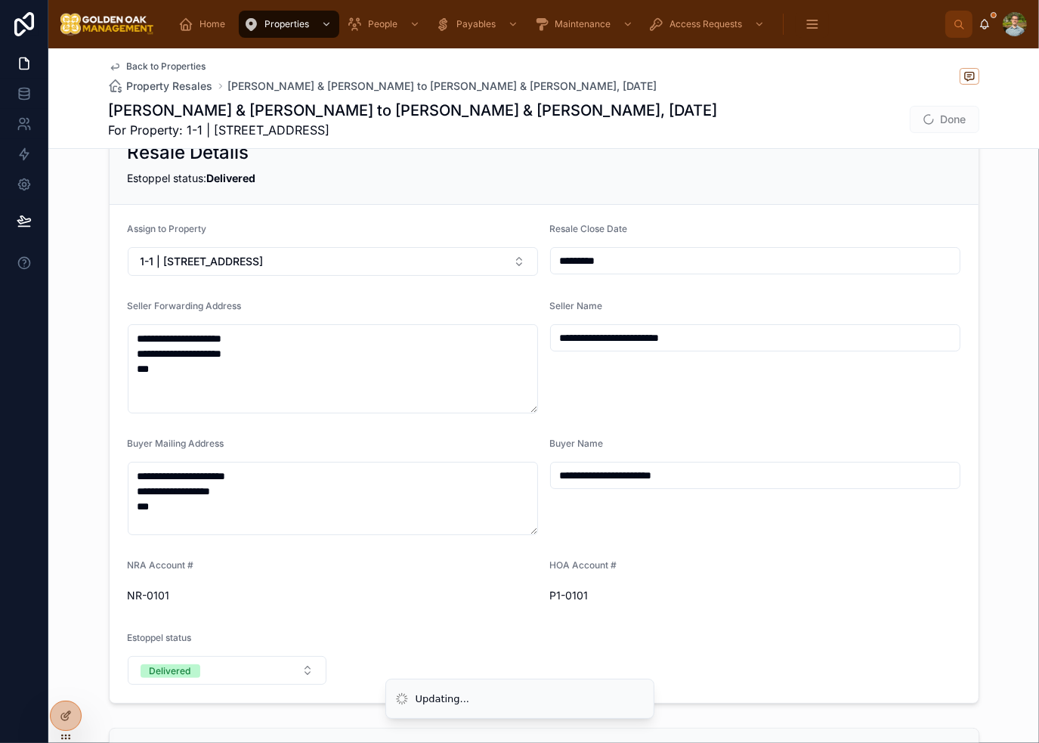
click at [621, 531] on div "**********" at bounding box center [755, 487] width 410 height 98
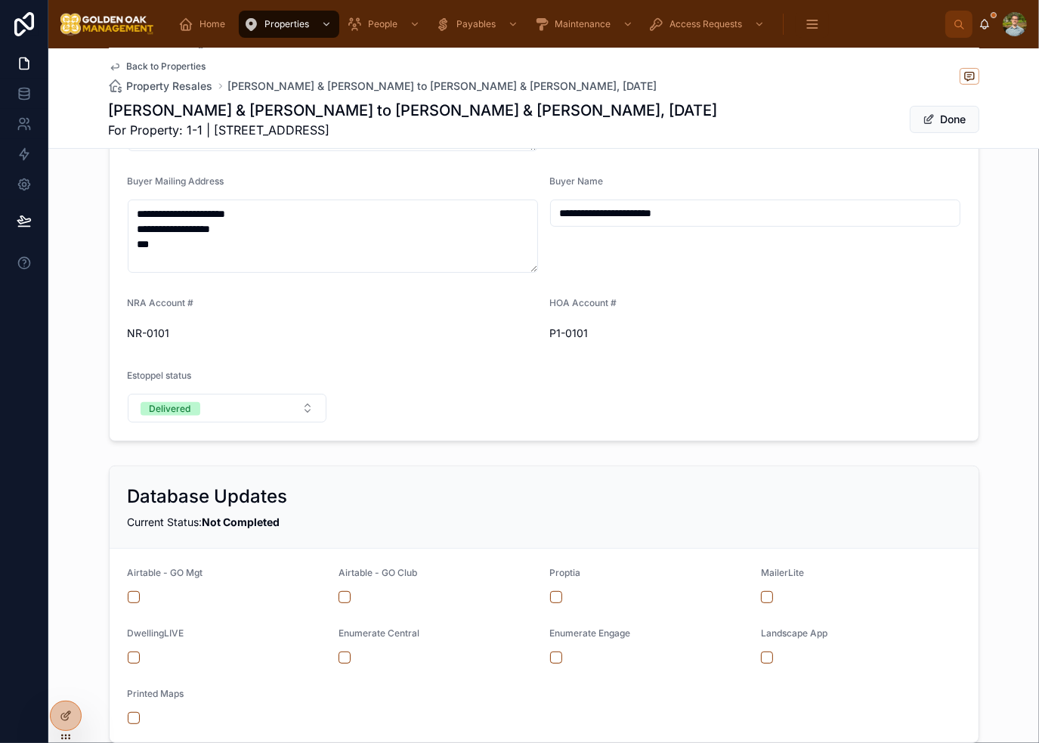
scroll to position [680, 0]
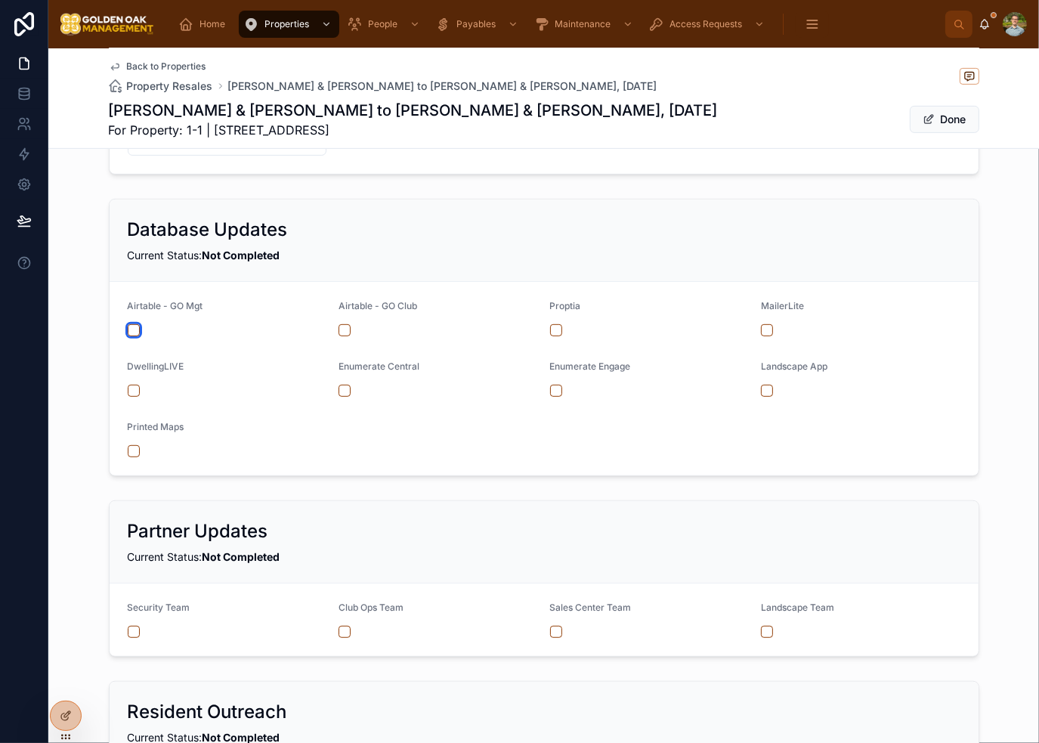
click at [128, 331] on button "button" at bounding box center [134, 330] width 12 height 12
click at [550, 329] on button "button" at bounding box center [556, 330] width 12 height 12
click at [763, 332] on button "button" at bounding box center [767, 330] width 12 height 12
click at [766, 385] on button "button" at bounding box center [767, 391] width 12 height 12
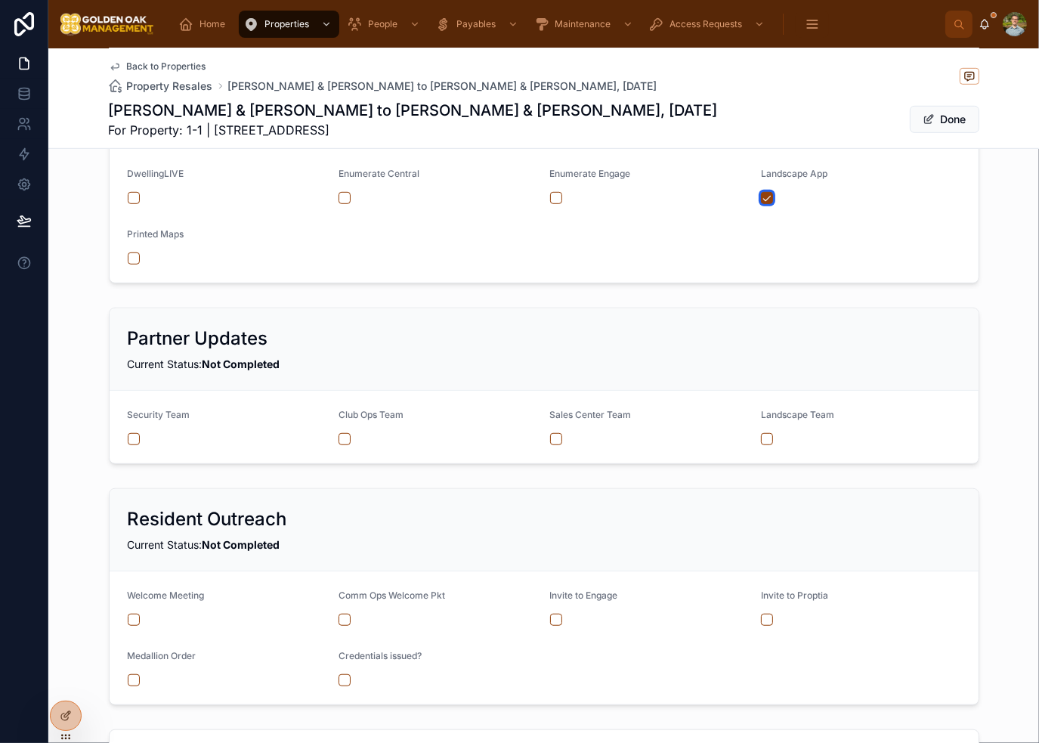
scroll to position [907, 0]
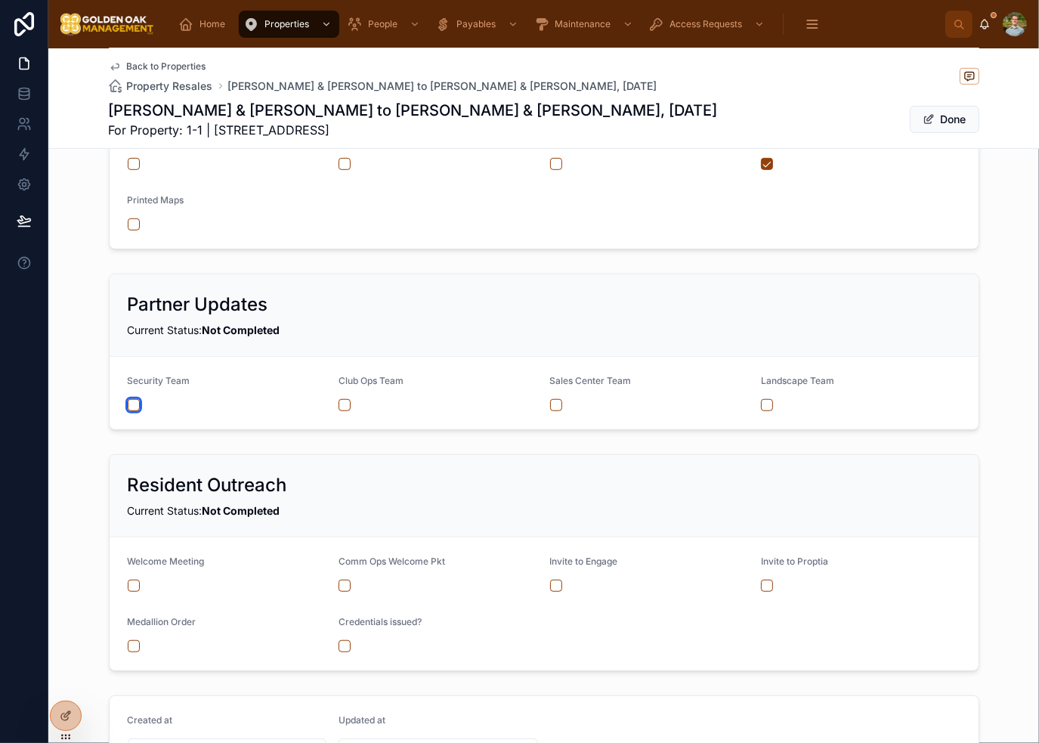
click at [132, 404] on button "button" at bounding box center [134, 405] width 12 height 12
click at [340, 404] on button "button" at bounding box center [345, 405] width 12 height 12
click at [551, 406] on button "button" at bounding box center [556, 405] width 12 height 12
click at [762, 404] on button "button" at bounding box center [767, 405] width 12 height 12
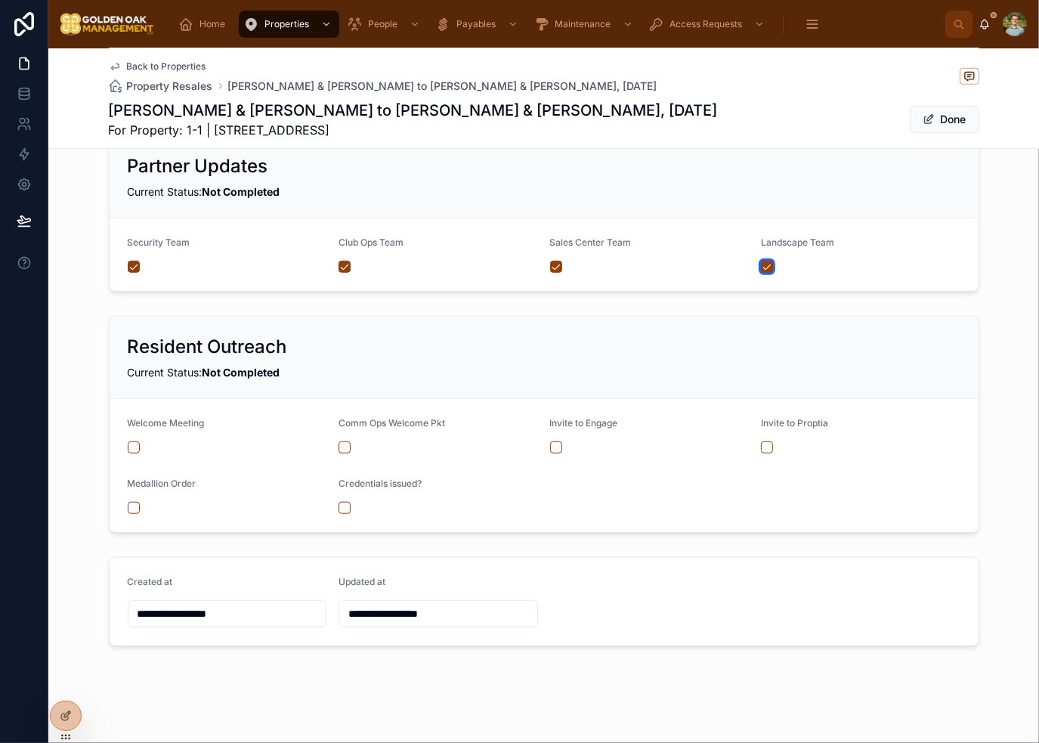
scroll to position [1049, 0]
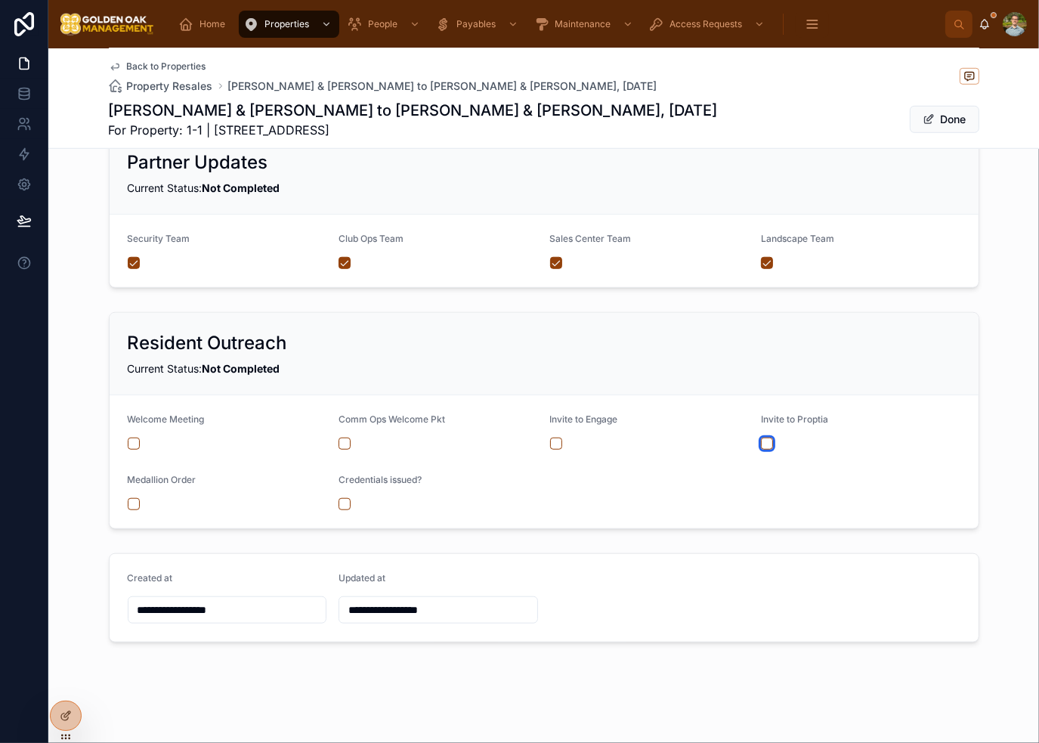
click at [761, 441] on button "button" at bounding box center [767, 444] width 12 height 12
click at [339, 443] on button "button" at bounding box center [345, 444] width 12 height 12
click at [133, 444] on button "button" at bounding box center [134, 444] width 12 height 12
click at [339, 504] on button "button" at bounding box center [345, 504] width 12 height 12
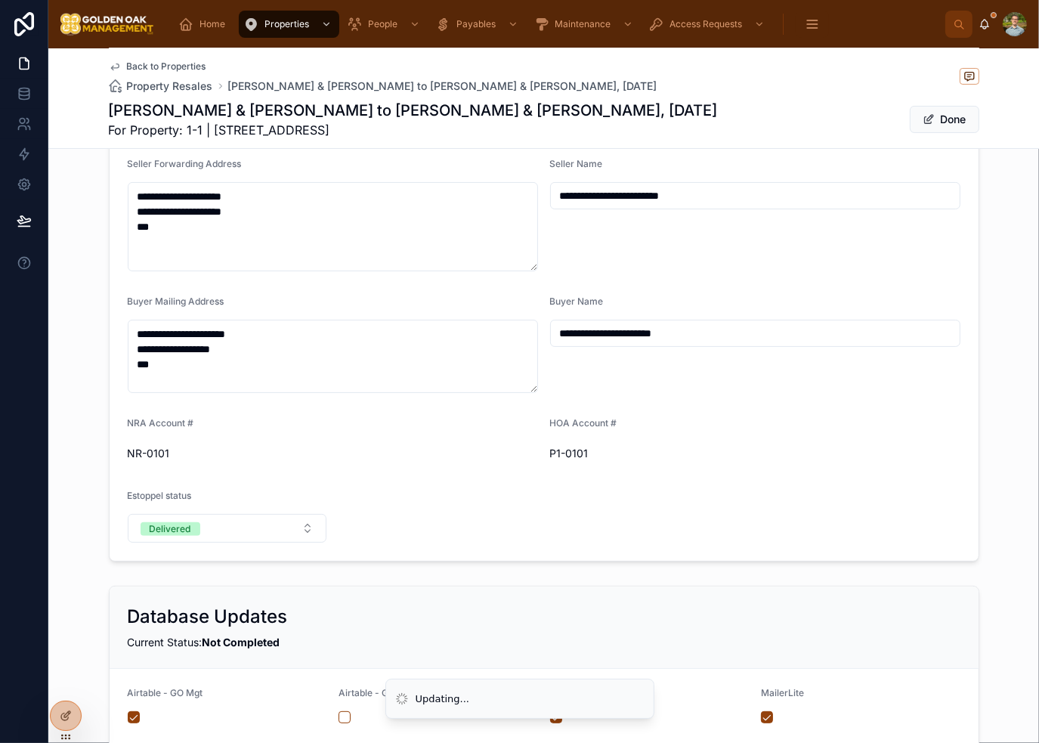
scroll to position [0, 0]
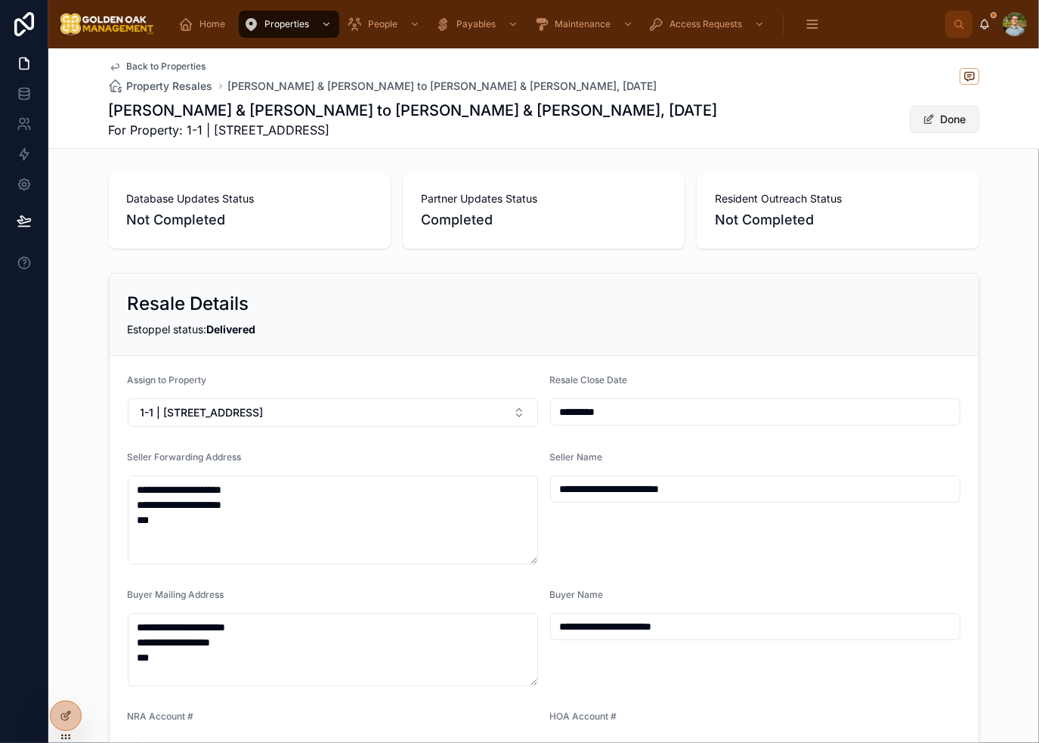
click at [953, 119] on button "Done" at bounding box center [945, 119] width 70 height 27
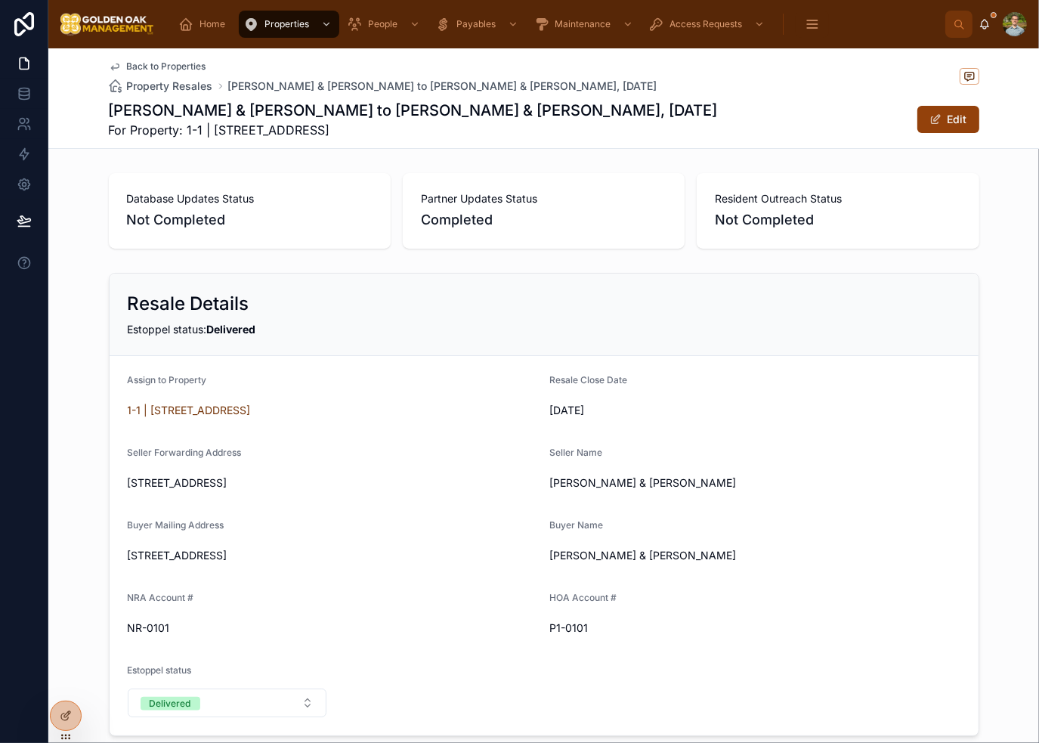
click at [816, 399] on div "[DATE]" at bounding box center [755, 410] width 410 height 24
click at [186, 3] on div "Home Properties People Payables Maintenance Access Requests Tasks & Projects Me…" at bounding box center [543, 24] width 991 height 48
click at [188, 25] on icon "scrollable content" at bounding box center [185, 24] width 15 height 15
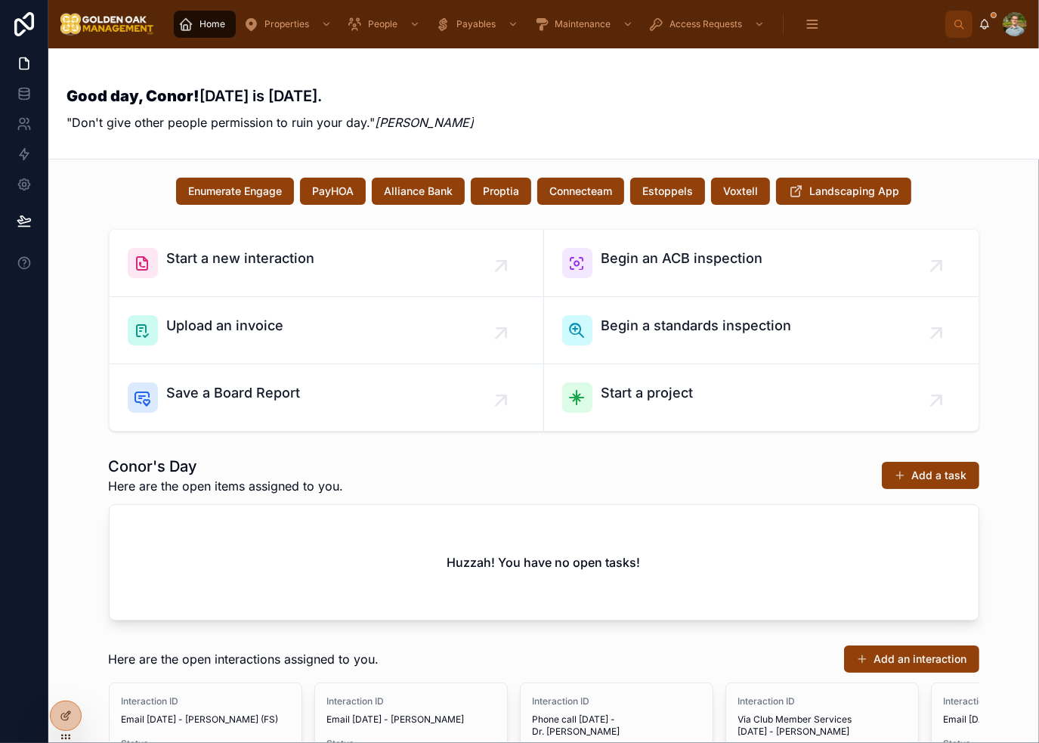
click at [614, 129] on div "Good day, Conor! [DATE] is [DATE]. "Don't give other people permission to ruin …" at bounding box center [544, 104] width 955 height 74
